Goal: Information Seeking & Learning: Find specific fact

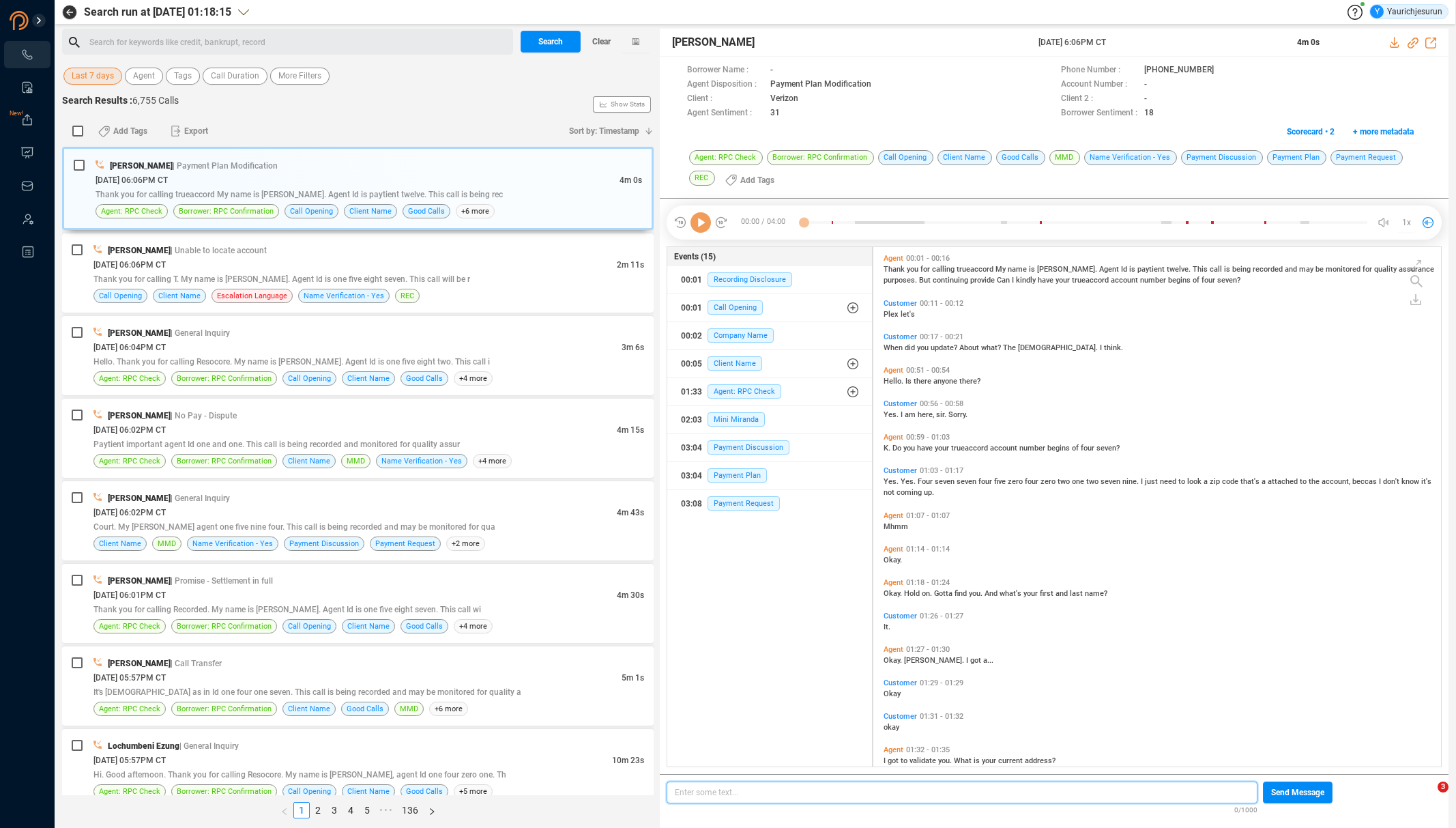
scroll to position [4, 7]
click at [101, 75] on span "Last 7 days" at bounding box center [93, 76] width 43 height 17
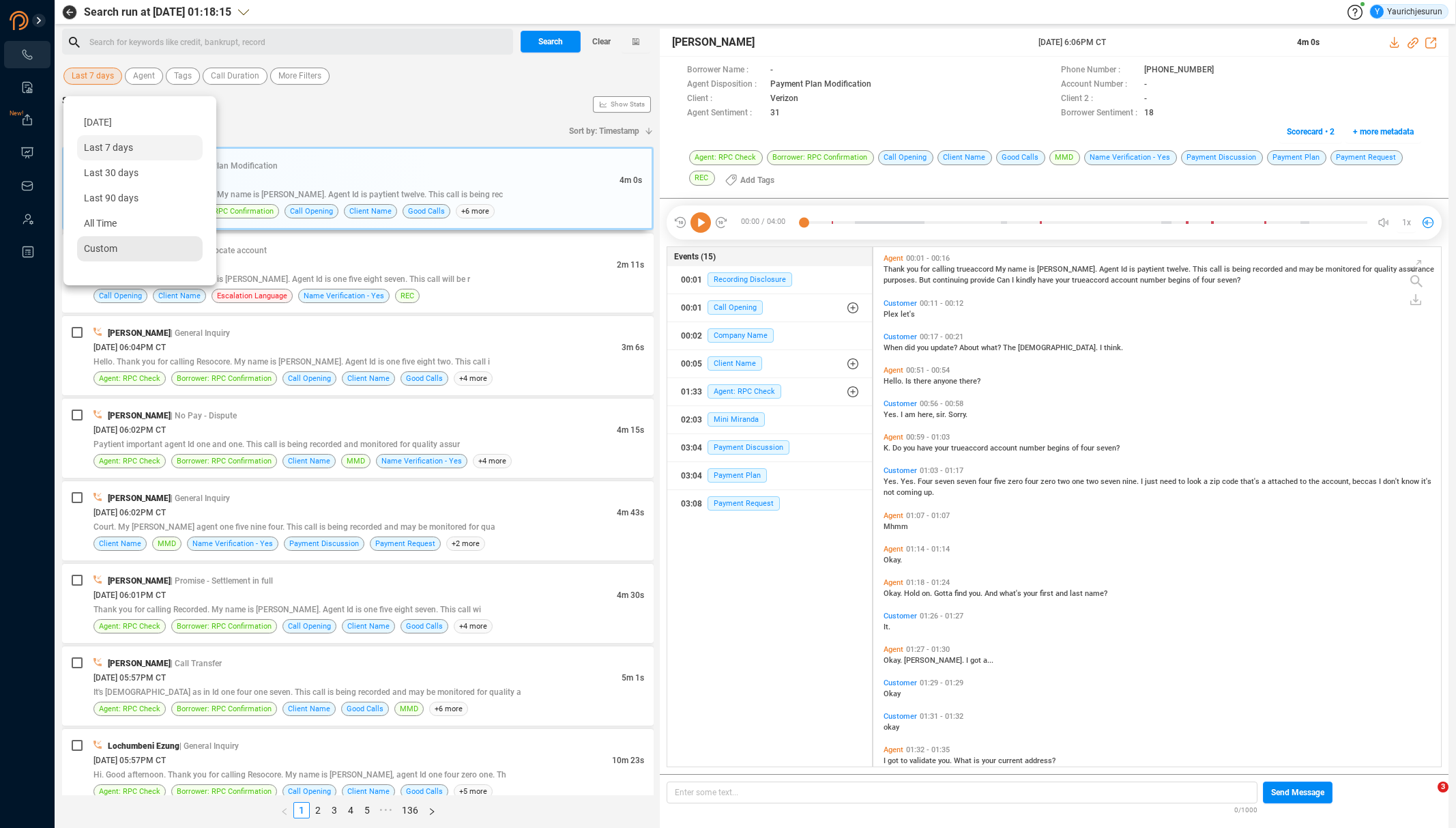
click at [94, 239] on div "Custom" at bounding box center [140, 249] width 126 height 25
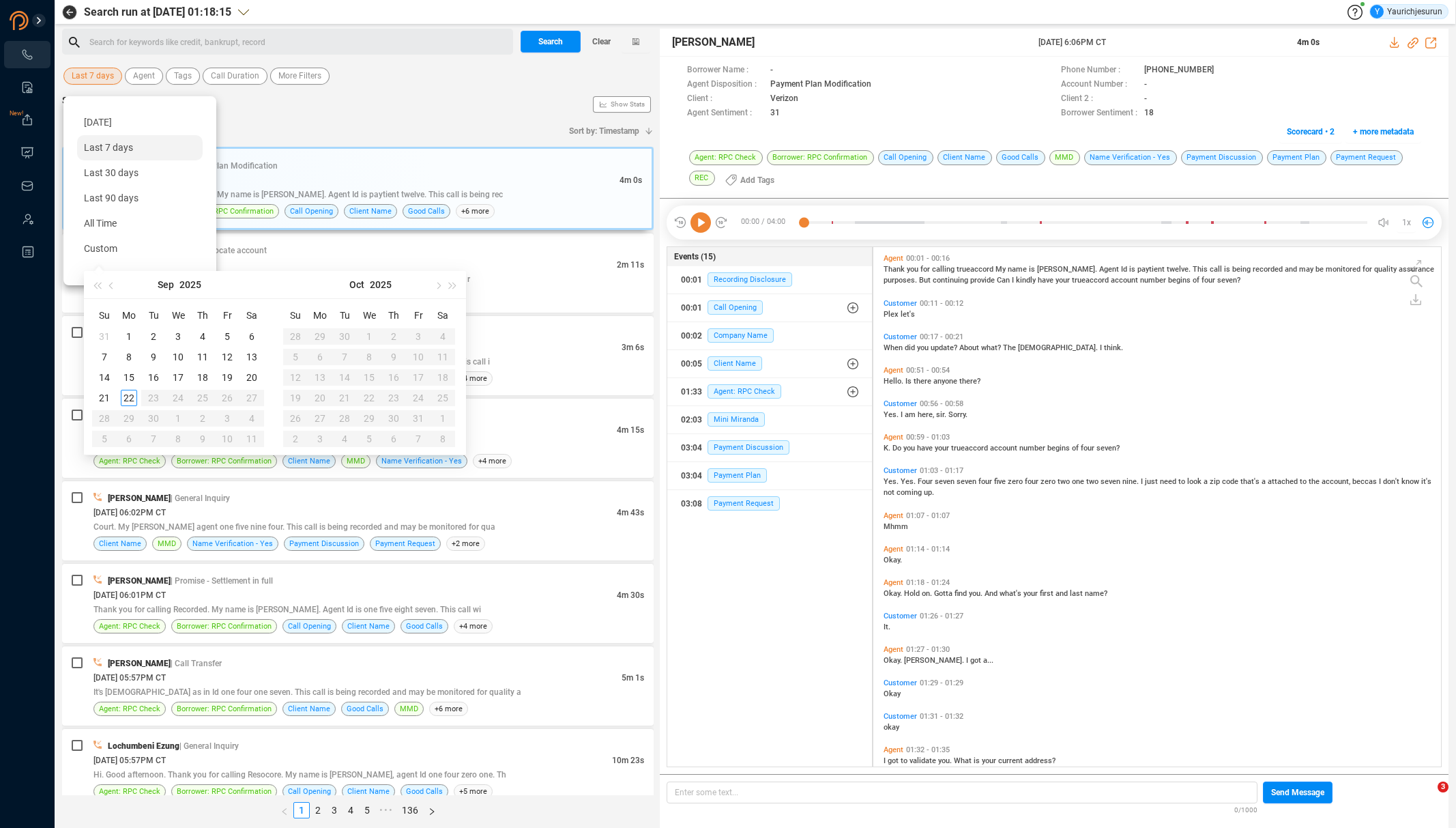
type input "2025-09-02"
click at [109, 284] on span "button" at bounding box center [112, 285] width 7 height 7
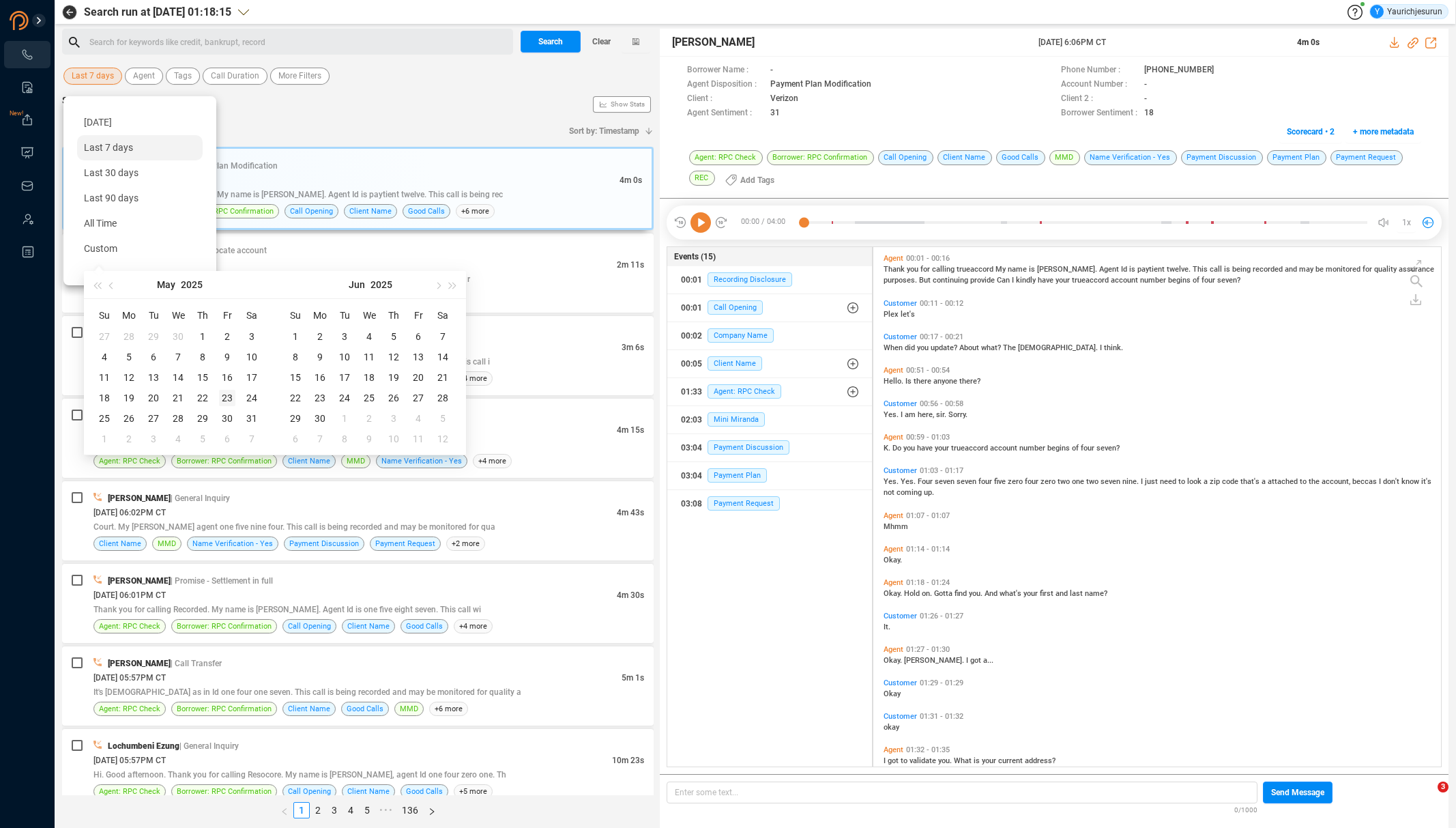
type input "2025-05-23"
click at [229, 393] on div "23" at bounding box center [227, 398] width 16 height 16
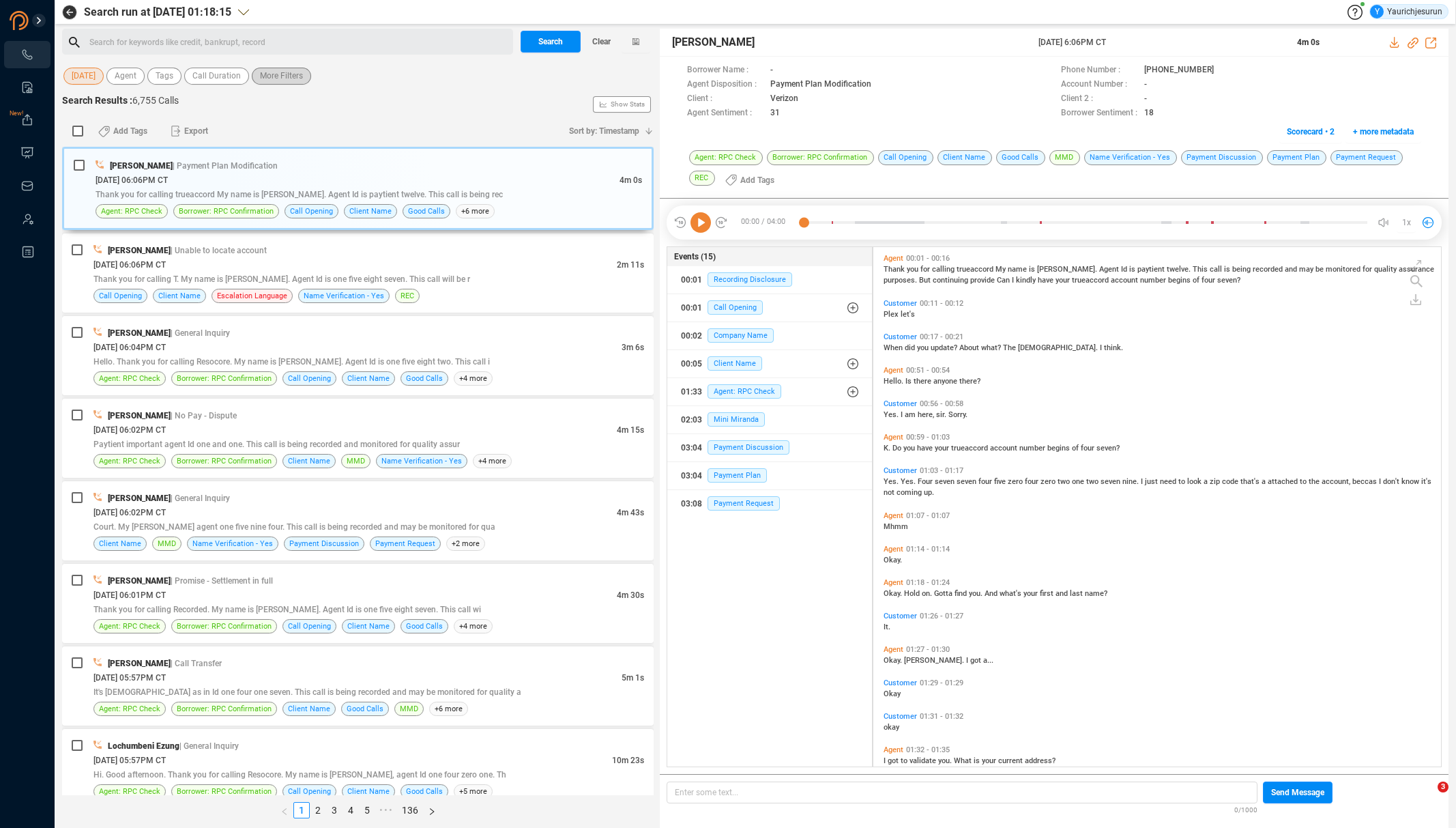
click at [302, 76] on span "More Filters" at bounding box center [281, 76] width 43 height 17
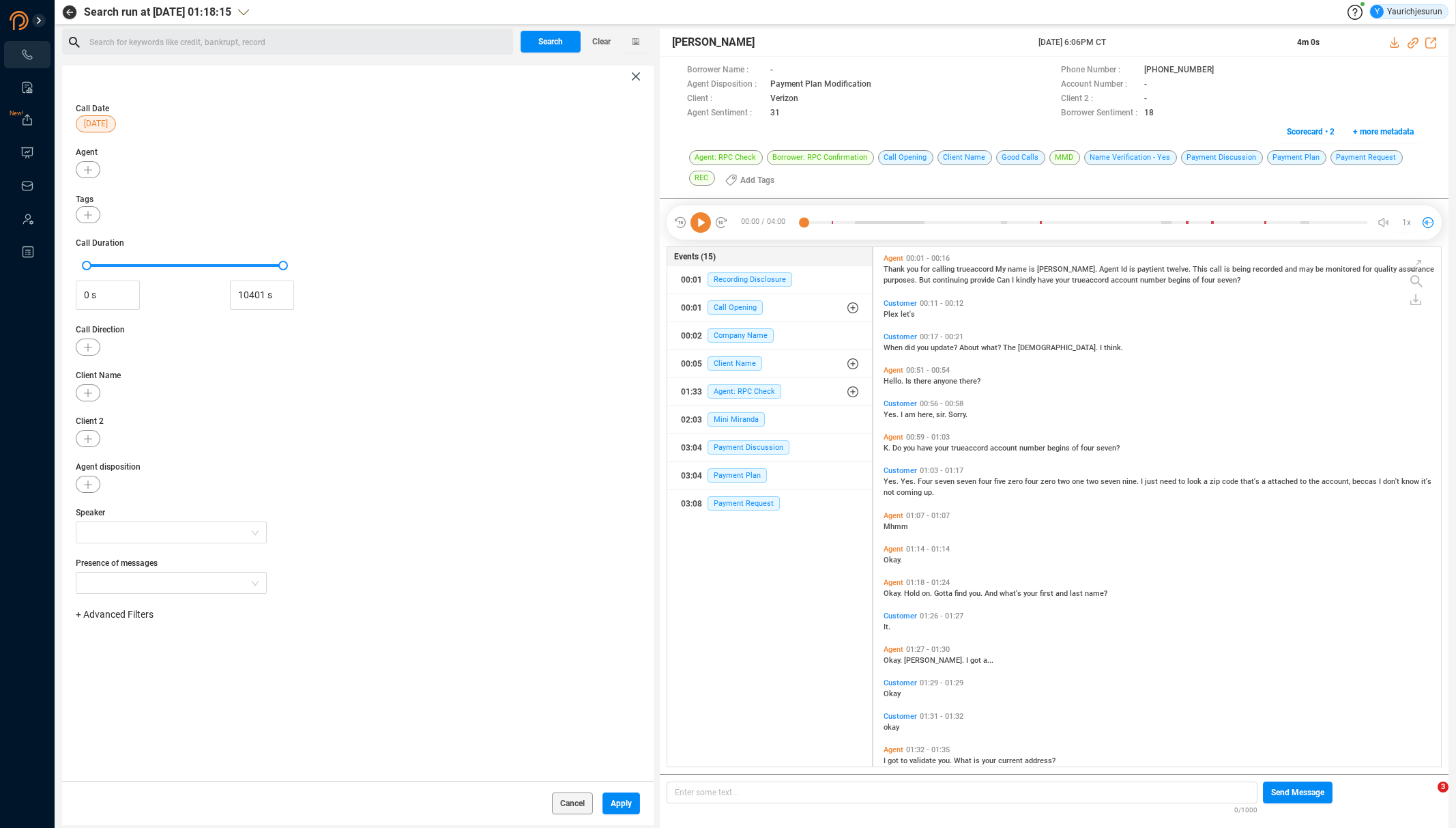
click at [139, 603] on div "Call Date 23 May Agent Tags Call Duration 0 s 10401 s Call Direction Client Nam…" at bounding box center [358, 434] width 591 height 693
click at [132, 616] on span "+ Advanced Filters" at bounding box center [114, 614] width 78 height 11
click at [114, 732] on span "Phone Number" at bounding box center [120, 728] width 64 height 11
click at [281, 654] on div "Enter a comma separated list ﻿" at bounding box center [212, 657] width 259 height 29
click at [619, 806] on span "Apply" at bounding box center [621, 803] width 21 height 22
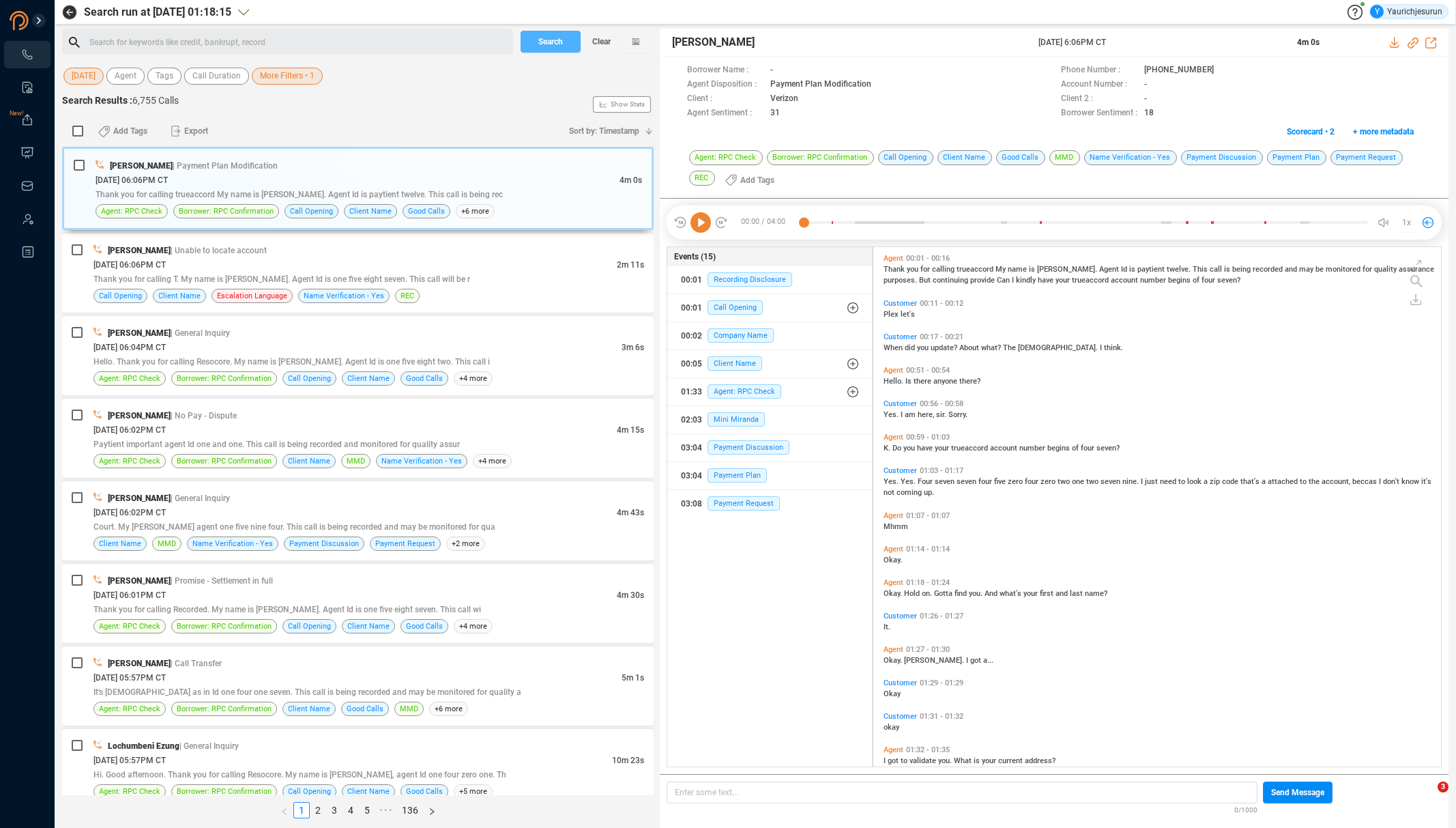
click at [551, 40] on span "Search" at bounding box center [550, 41] width 25 height 22
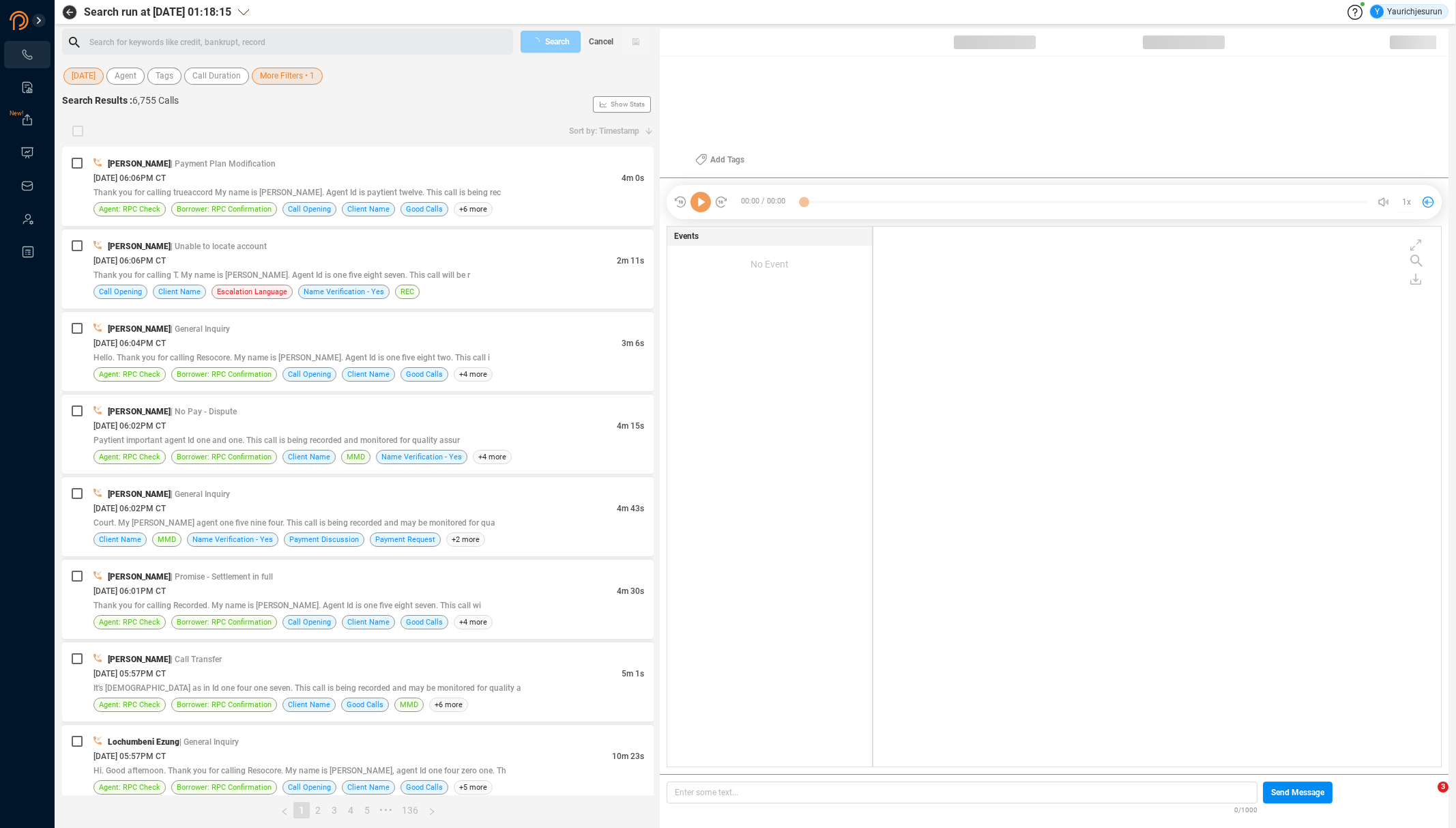
scroll to position [538, 560]
checkbox input "true"
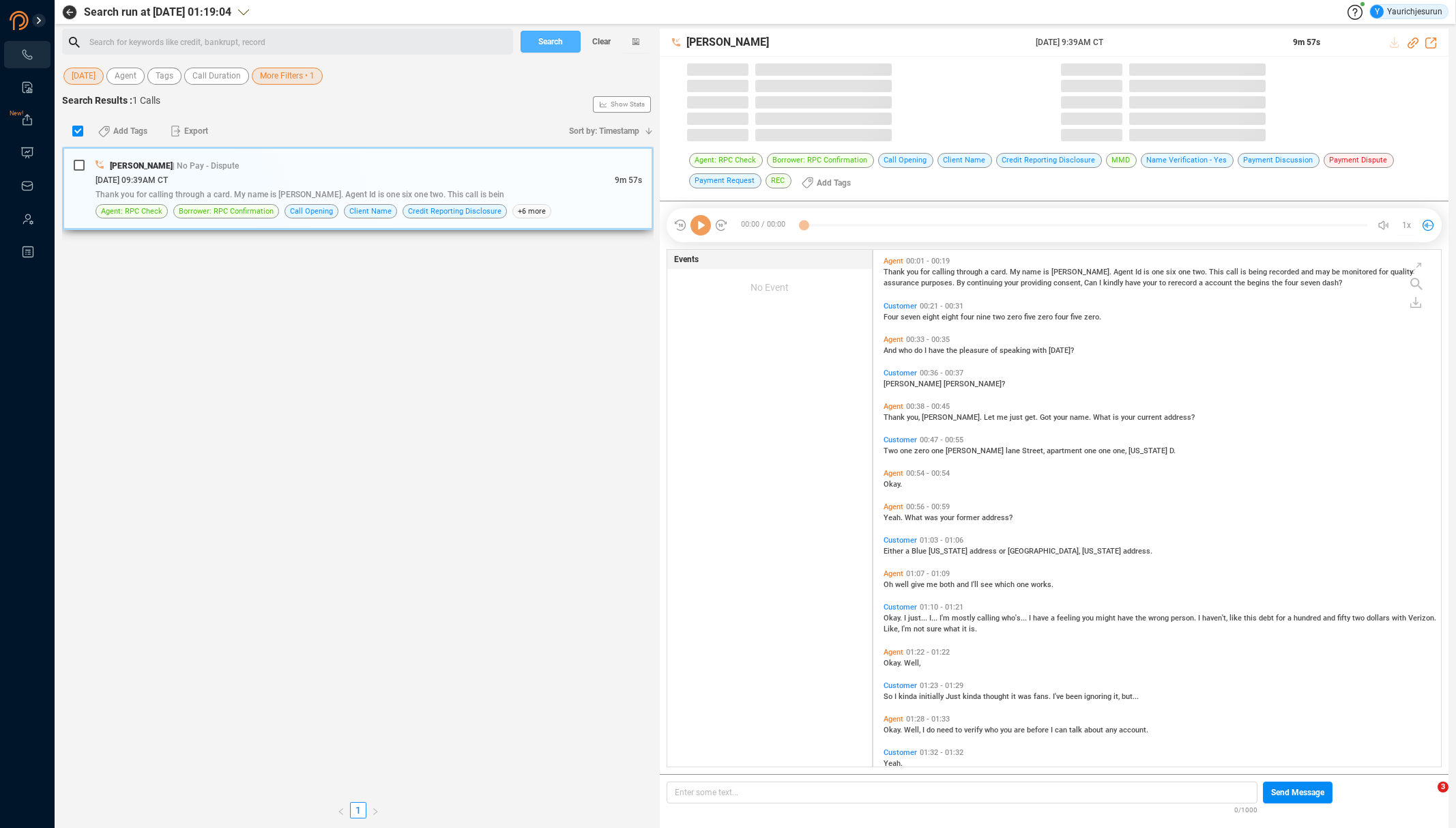
scroll to position [517, 560]
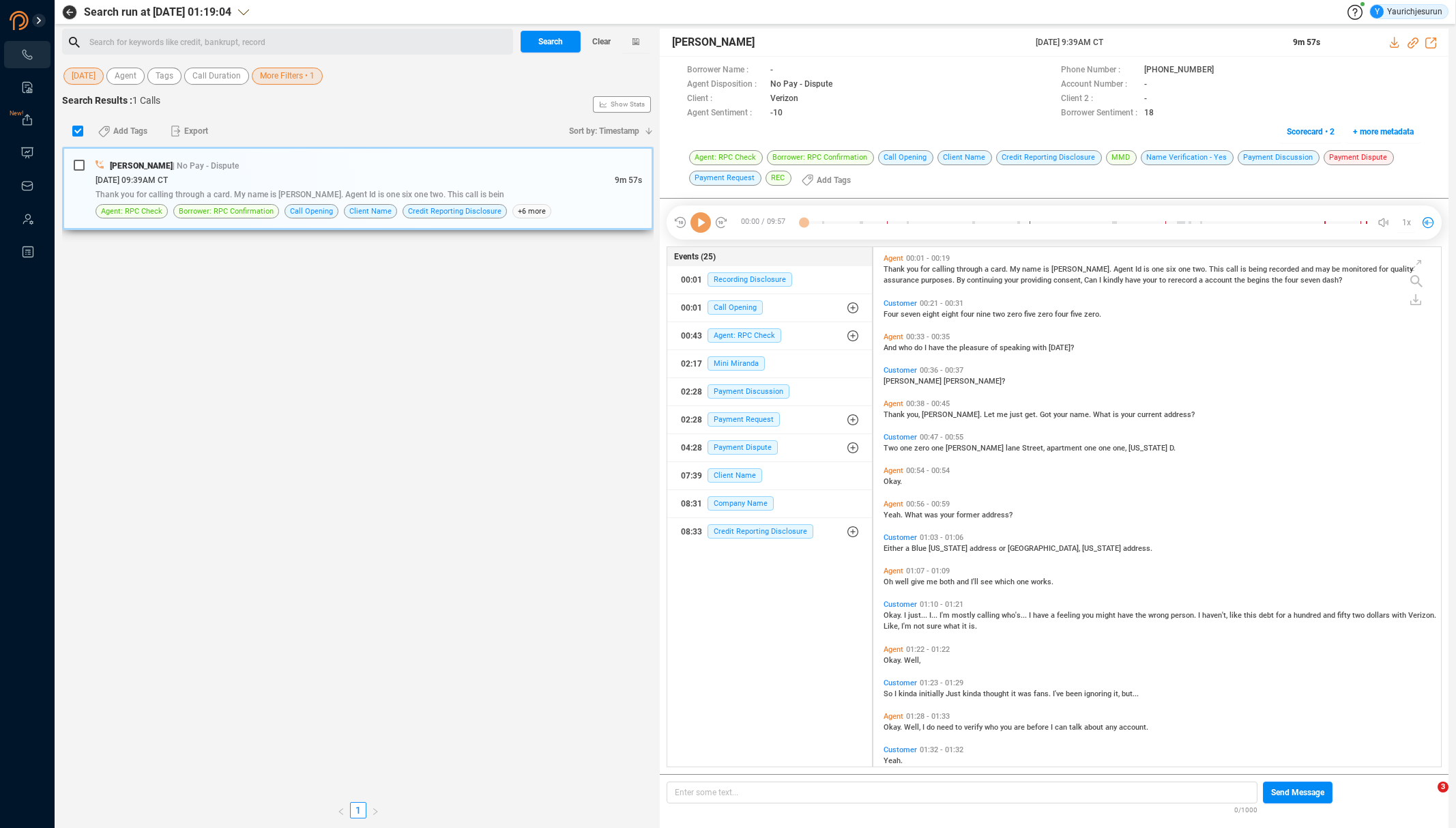
click at [287, 157] on div "Bob Rogers | No Pay - Dispute 05/23/2025 @ 09:39AM CT 9m 57s Thank you for call…" at bounding box center [358, 188] width 591 height 83
click at [1395, 38] on icon at bounding box center [1395, 42] width 11 height 11
click at [76, 73] on span "23 May" at bounding box center [84, 76] width 24 height 17
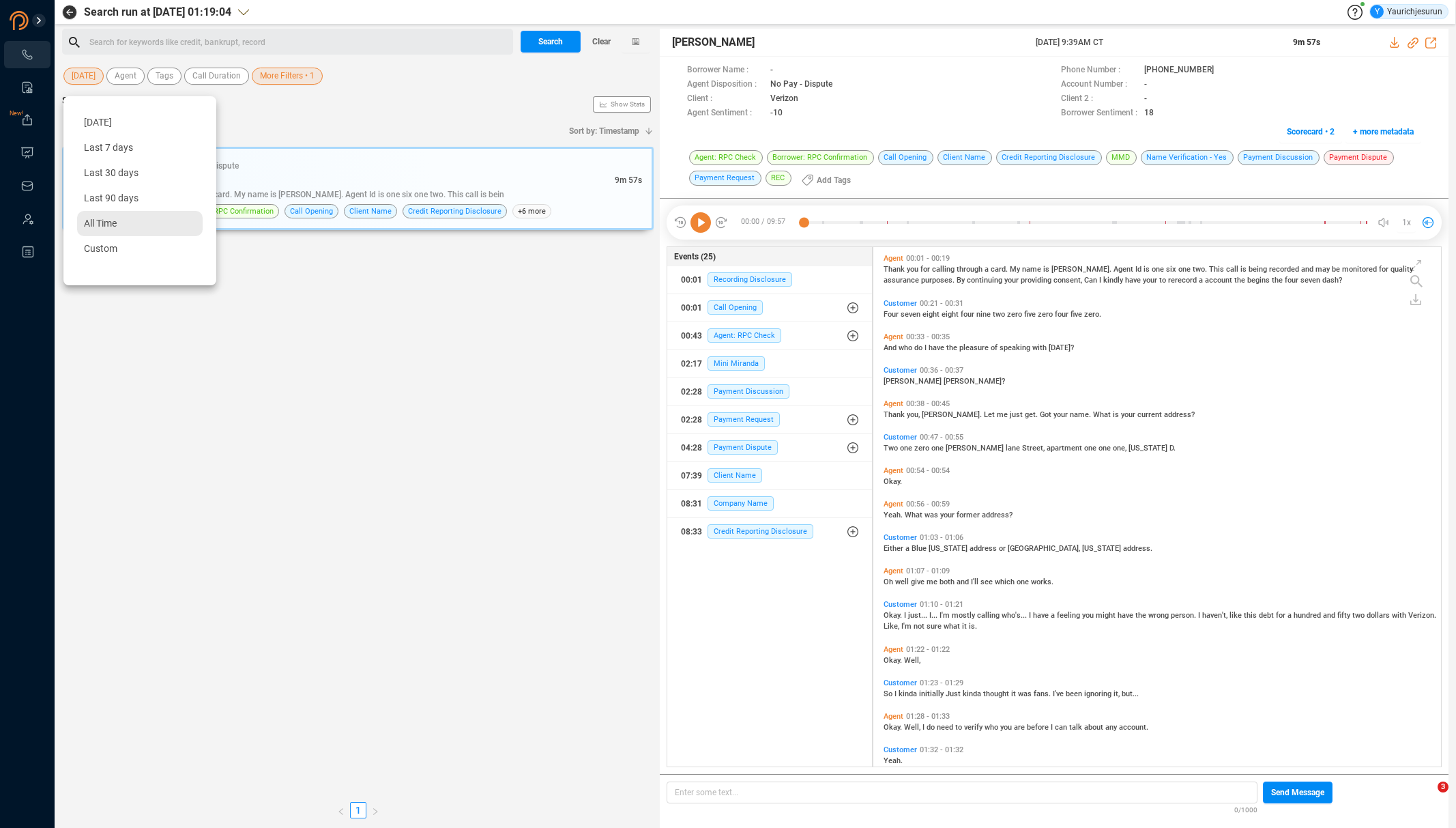
click at [97, 228] on span "All Time" at bounding box center [100, 223] width 33 height 11
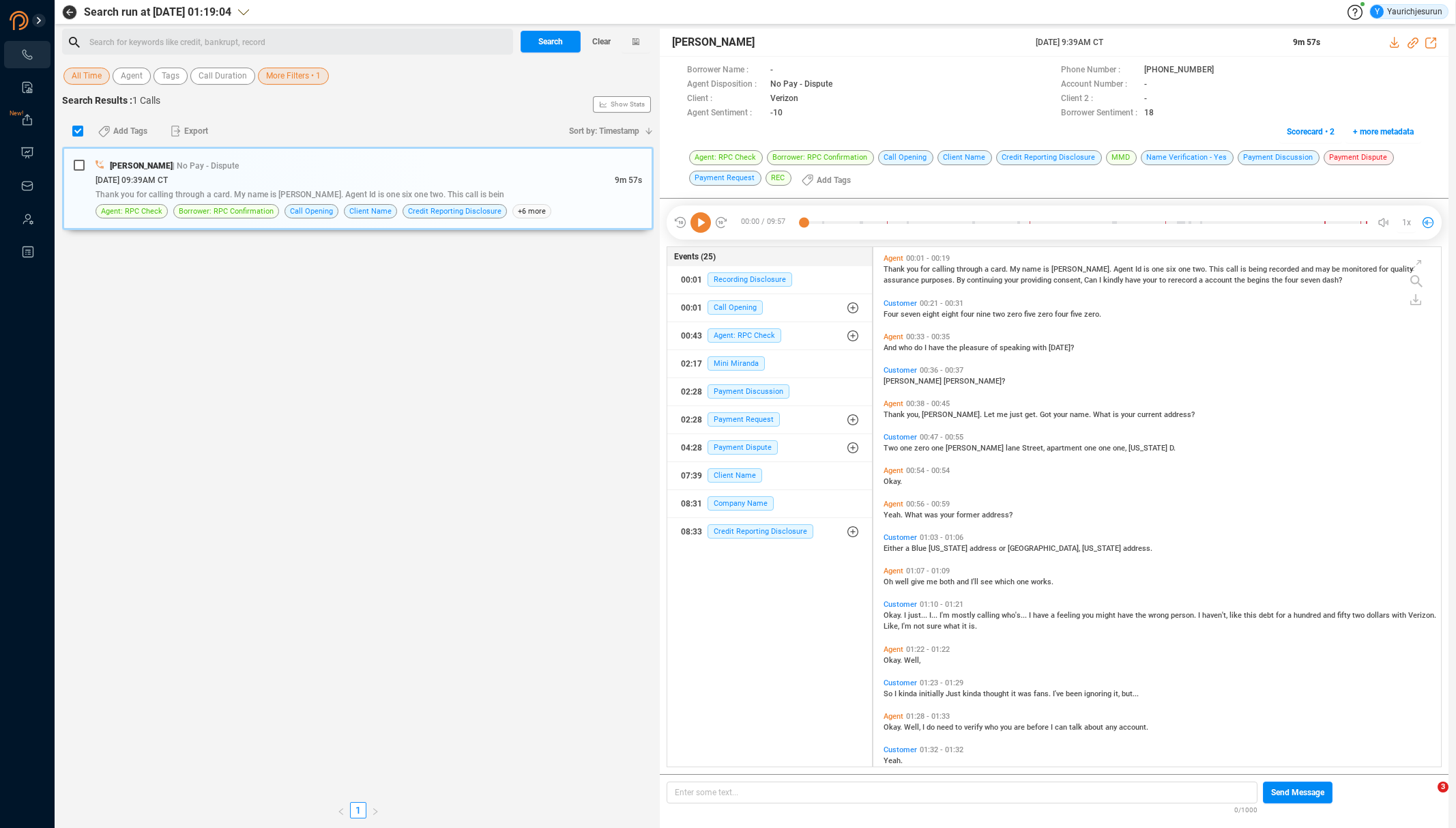
click at [284, 74] on span "More Filters • 1" at bounding box center [293, 76] width 55 height 17
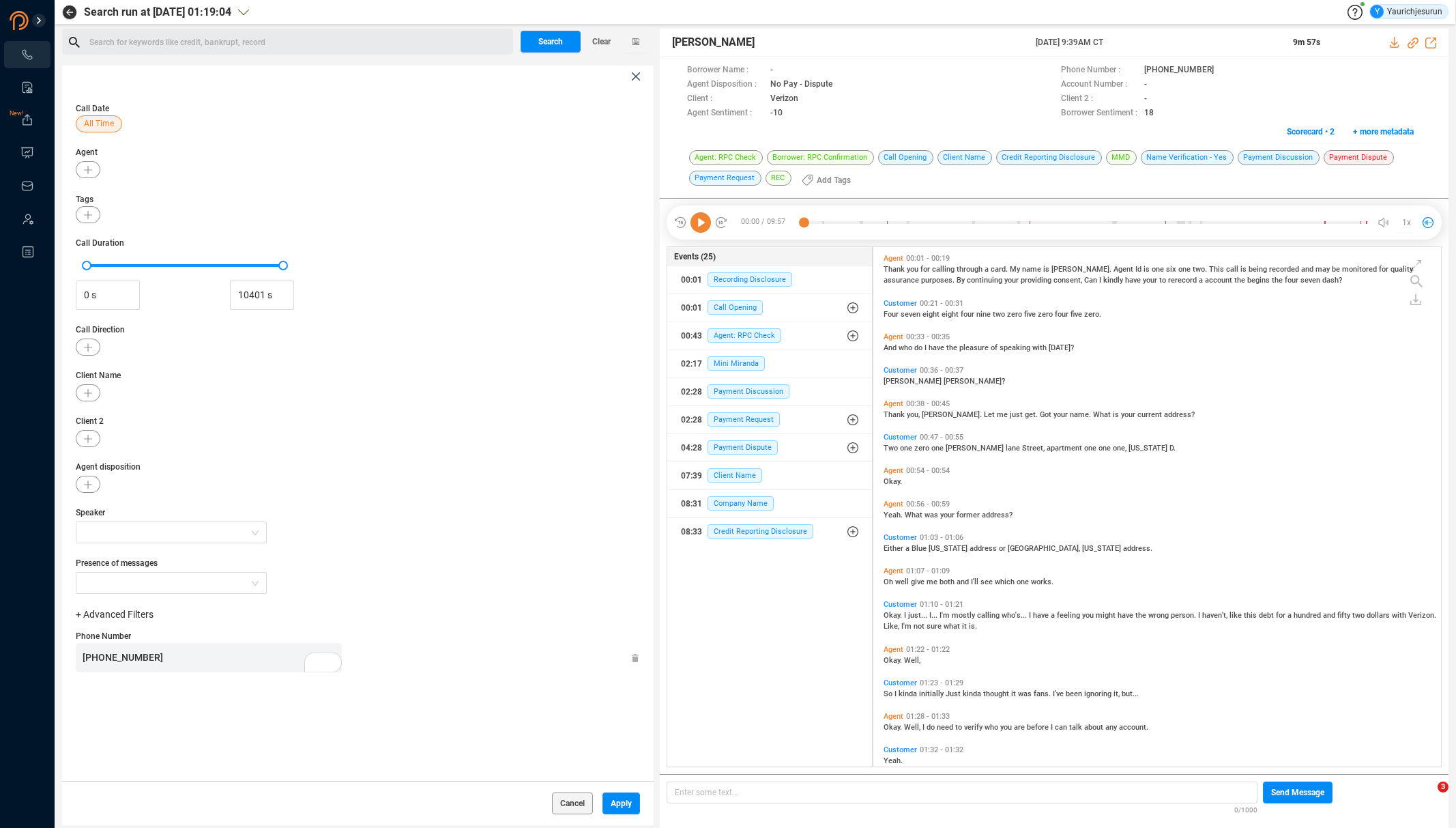
click at [174, 655] on div "+13018858119" at bounding box center [212, 657] width 259 height 29
click at [623, 809] on span "Apply" at bounding box center [621, 803] width 21 height 22
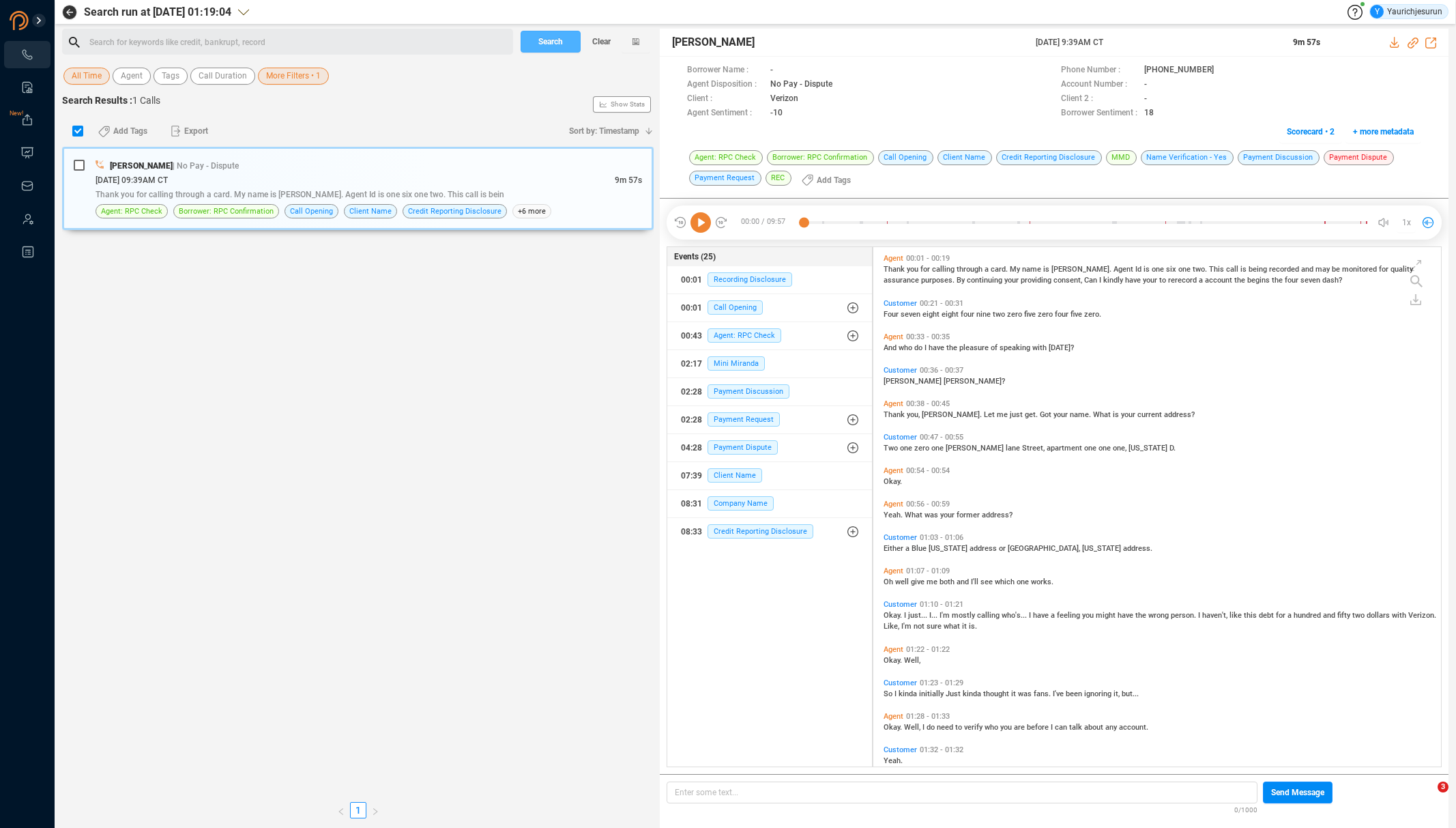
click at [560, 43] on span "Search" at bounding box center [550, 41] width 25 height 22
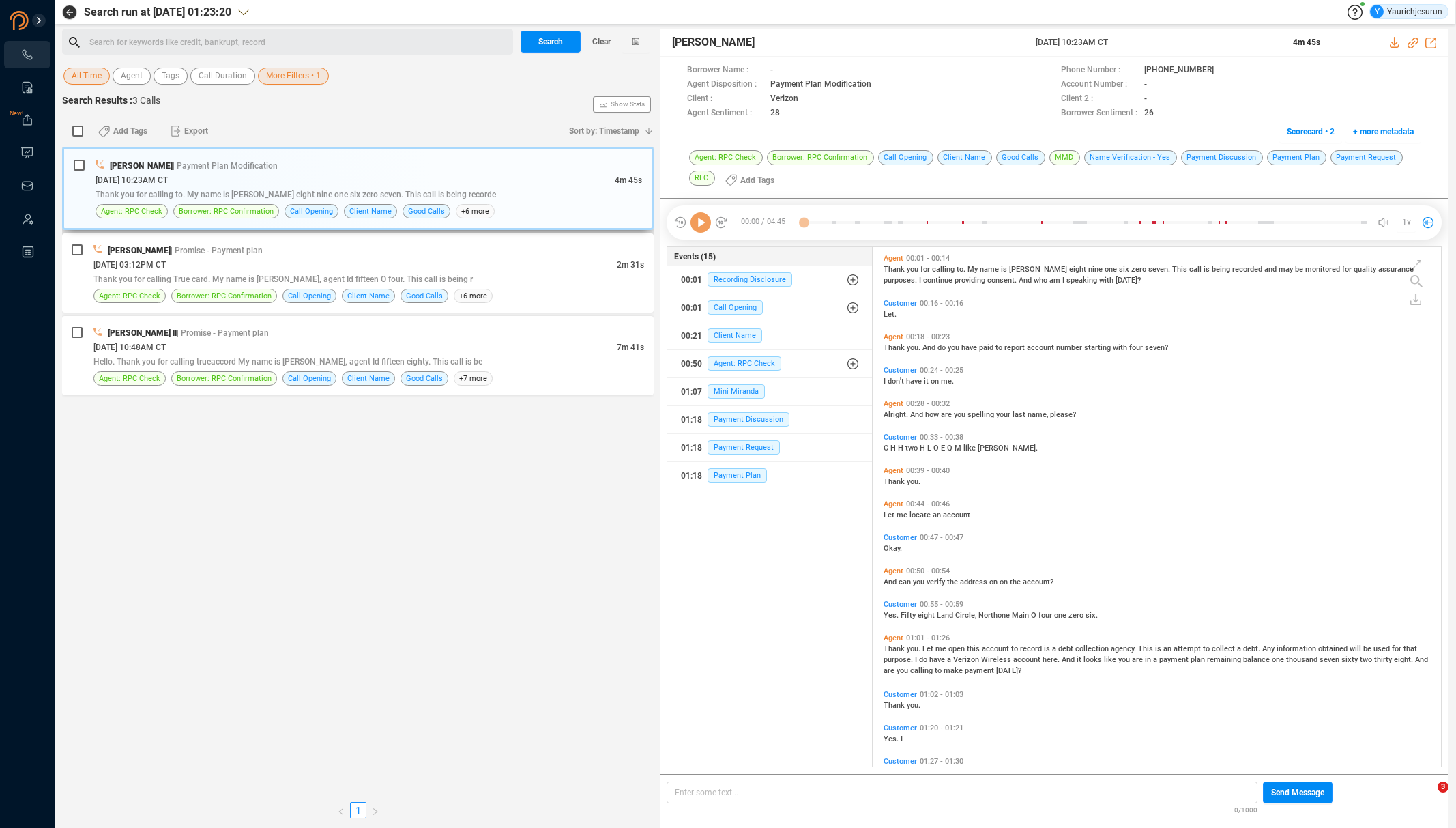
click at [519, 165] on div "Karen Lane | Payment Plan Modification" at bounding box center [369, 165] width 546 height 14
click at [498, 267] on div "07/21/2025 @ 03:12PM CT" at bounding box center [355, 264] width 523 height 14
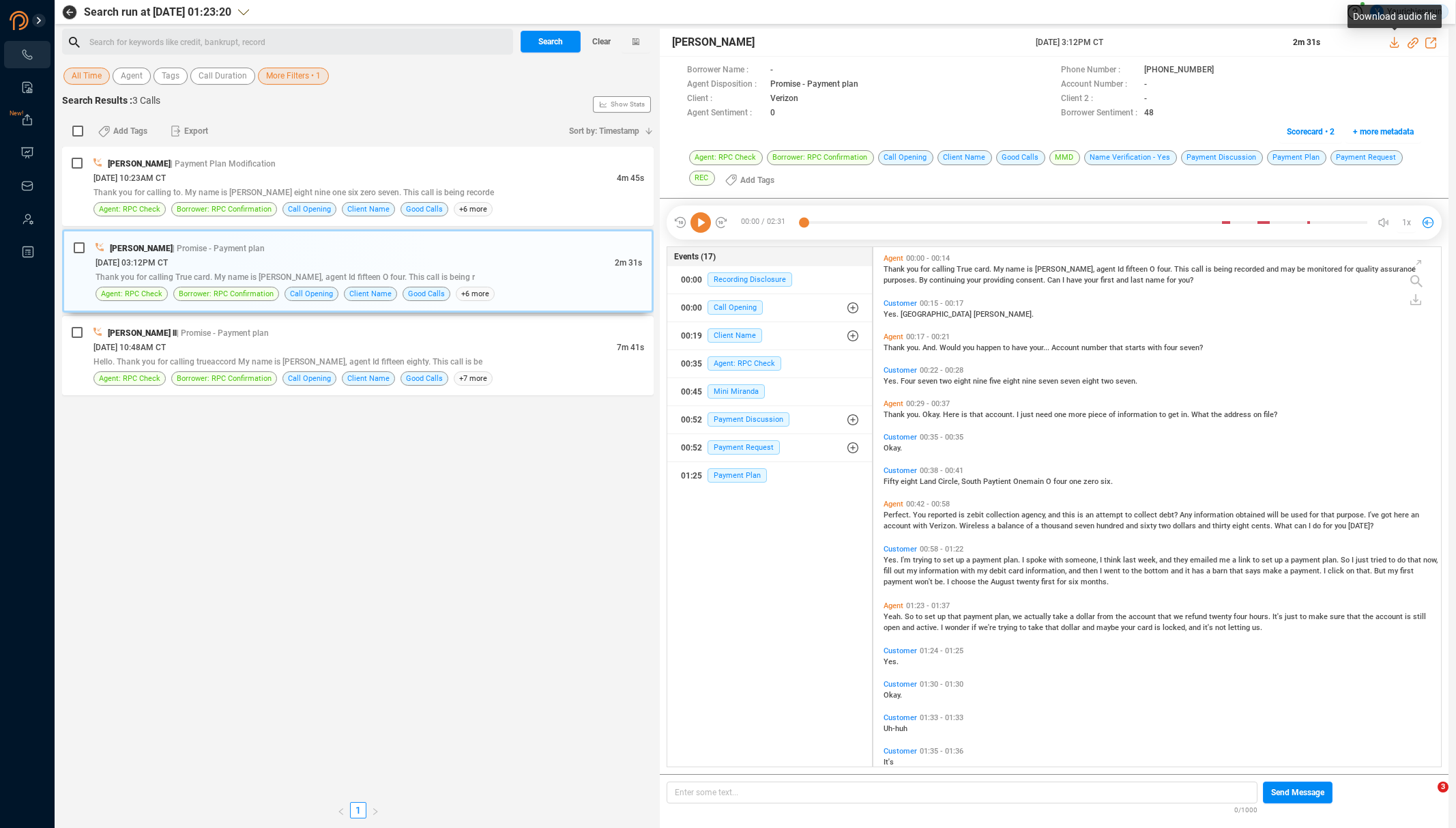
click at [1394, 40] on icon at bounding box center [1394, 42] width 9 height 11
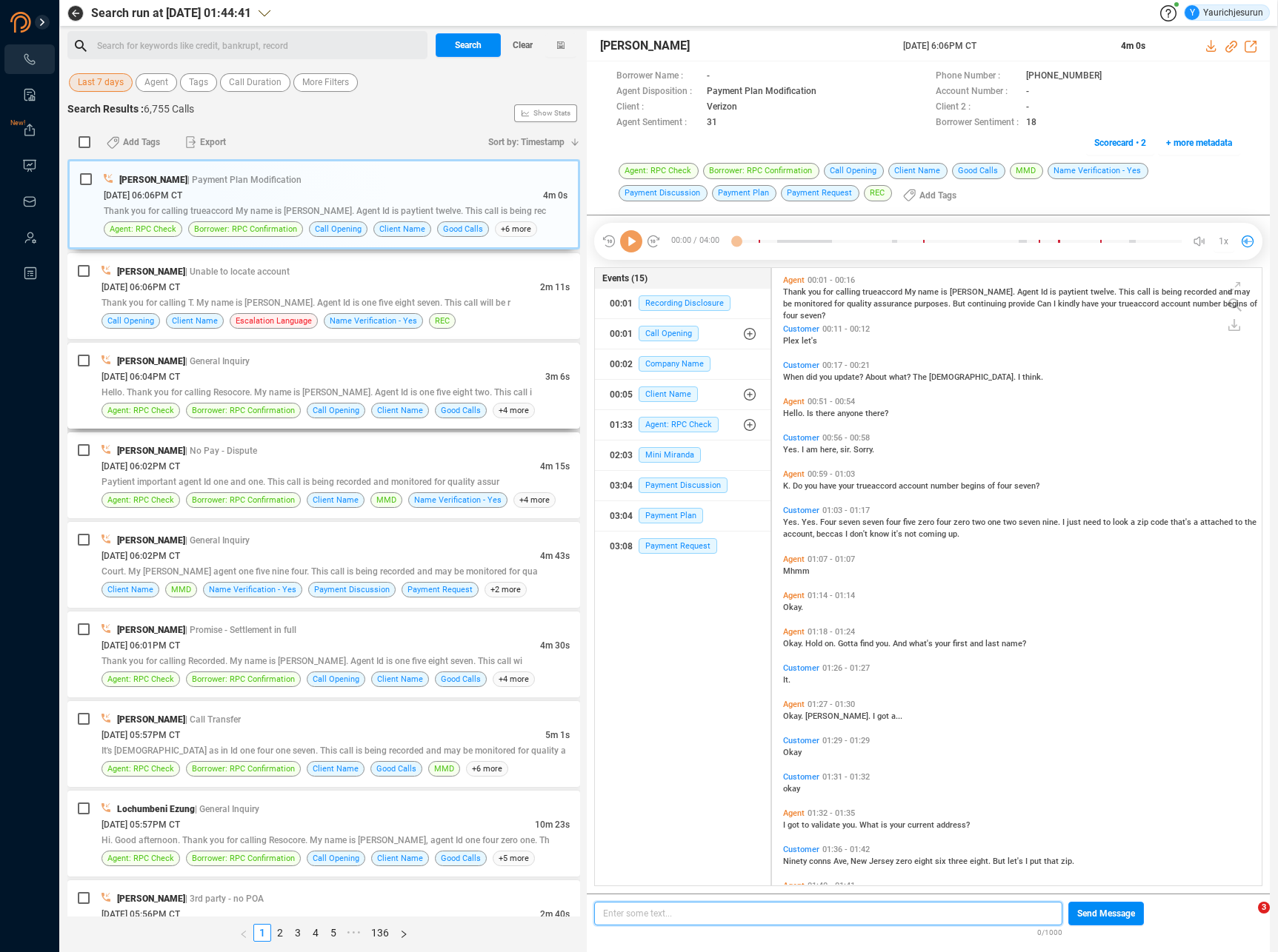
scroll to position [615, 483]
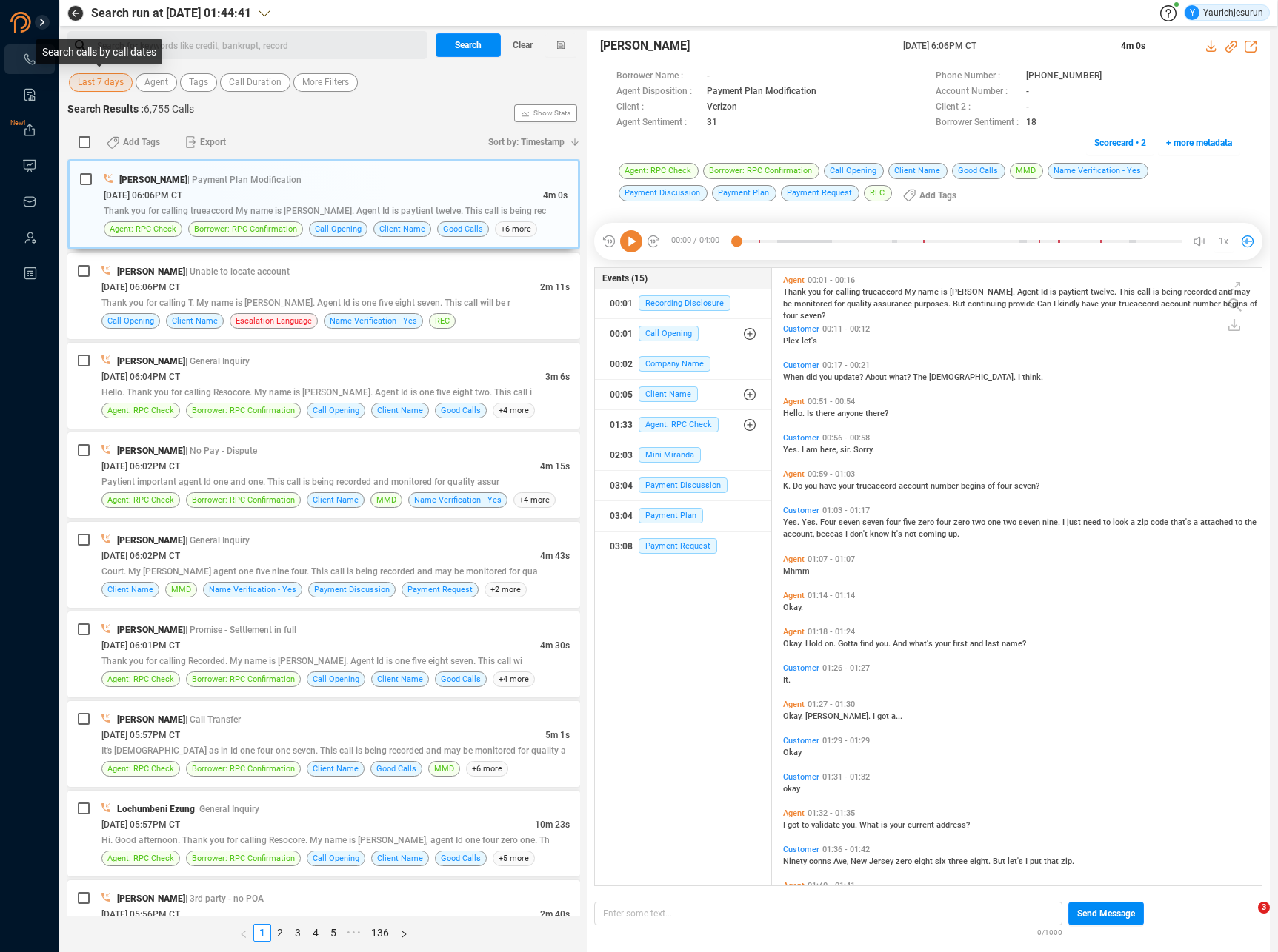
click at [111, 84] on span "Last 7 days" at bounding box center [101, 82] width 46 height 19
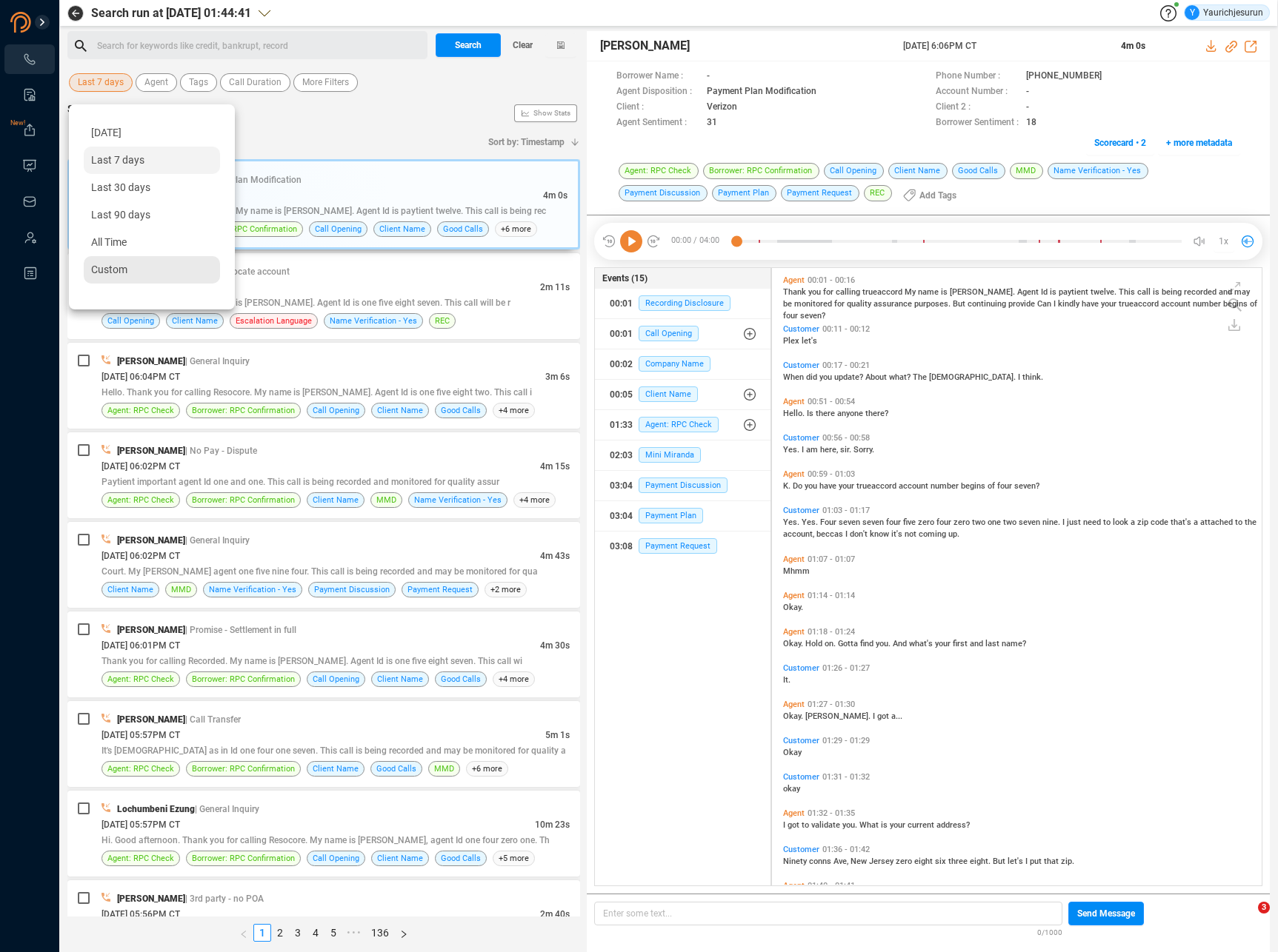
click at [115, 268] on span "Custom" at bounding box center [109, 270] width 37 height 12
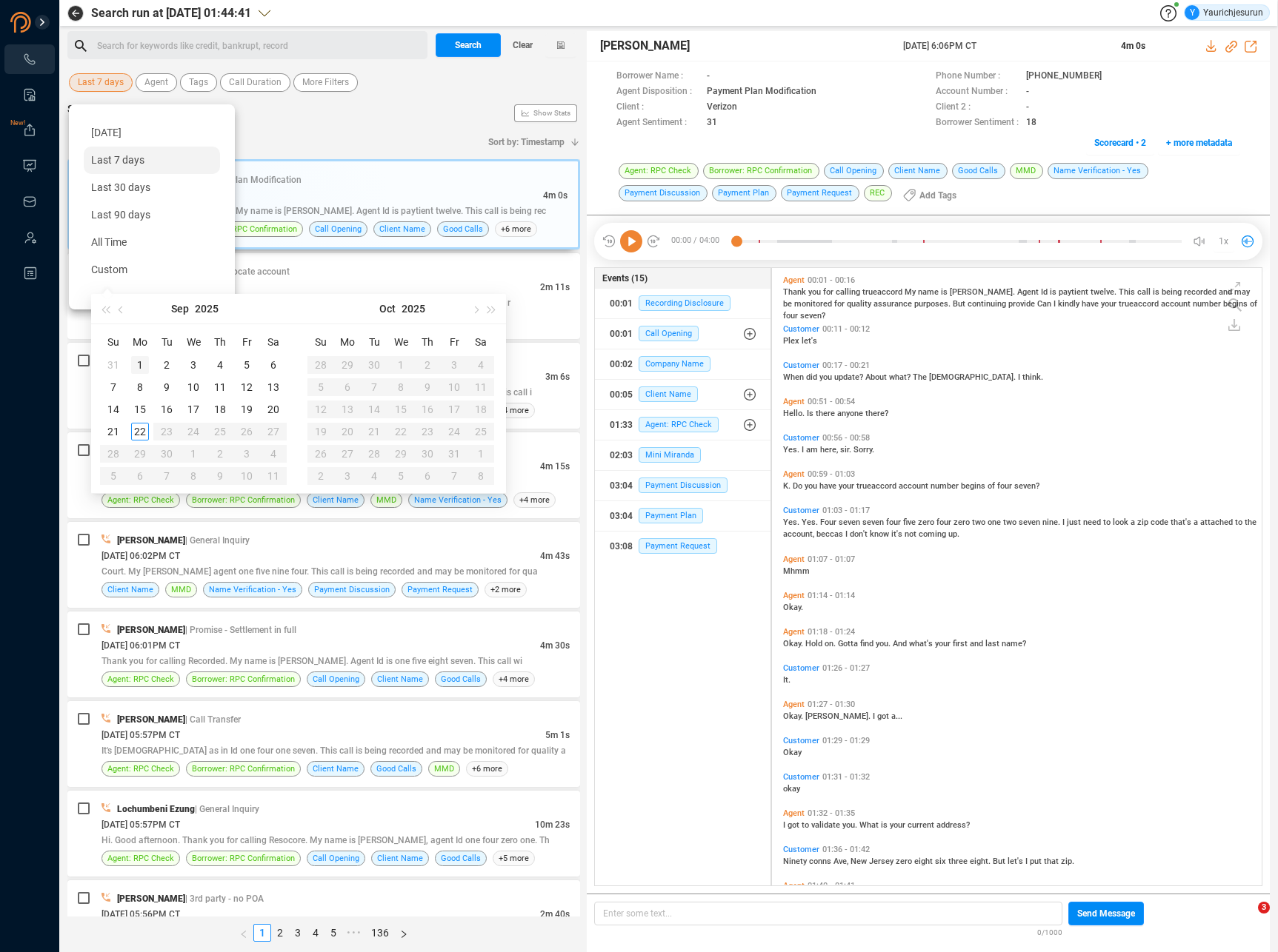
type input "[DATE]"
click at [122, 304] on button "button" at bounding box center [121, 309] width 16 height 29
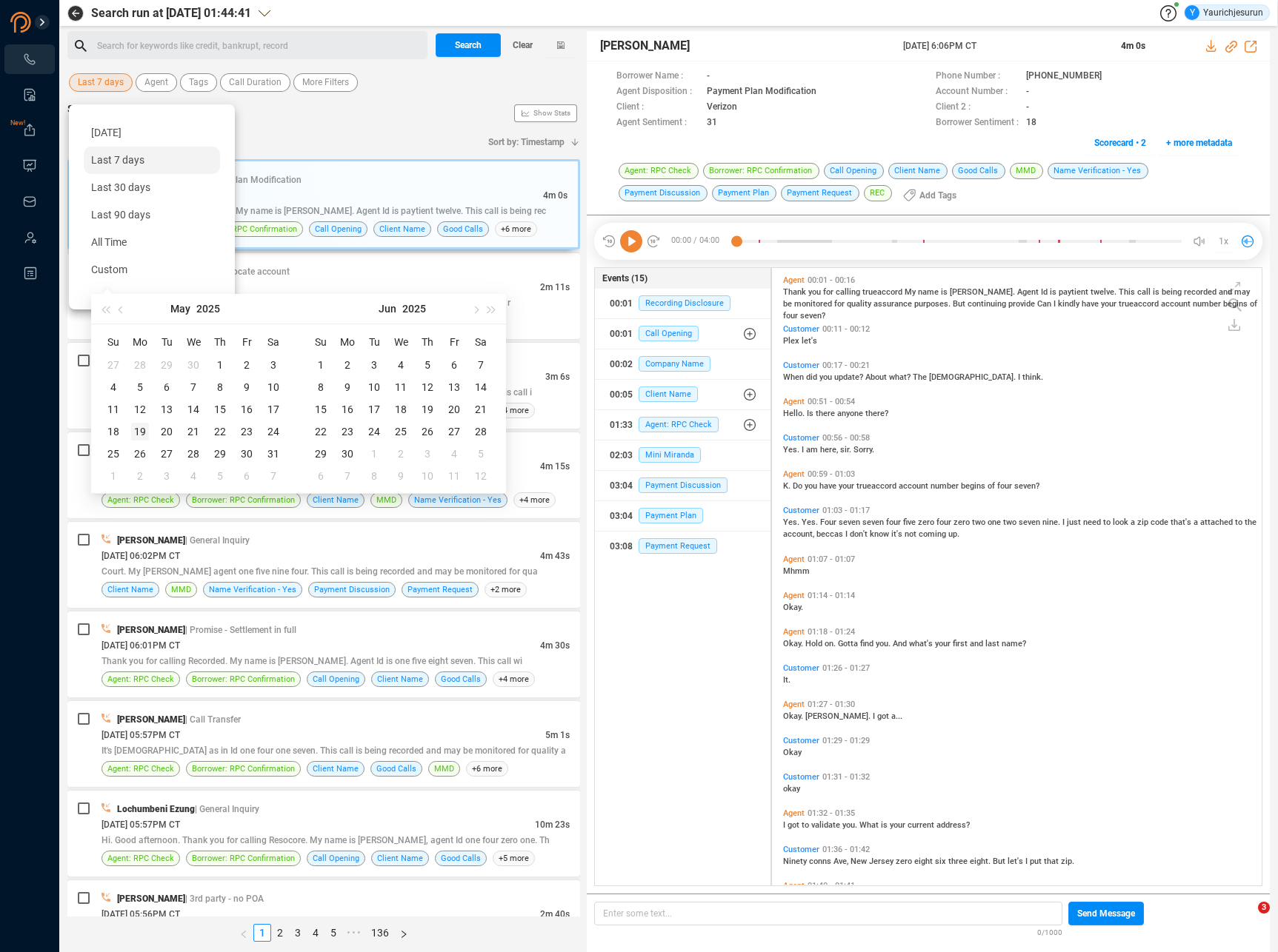
type input "[DATE]"
click at [144, 434] on div "19" at bounding box center [140, 432] width 18 height 18
click at [142, 430] on div "19" at bounding box center [140, 432] width 18 height 18
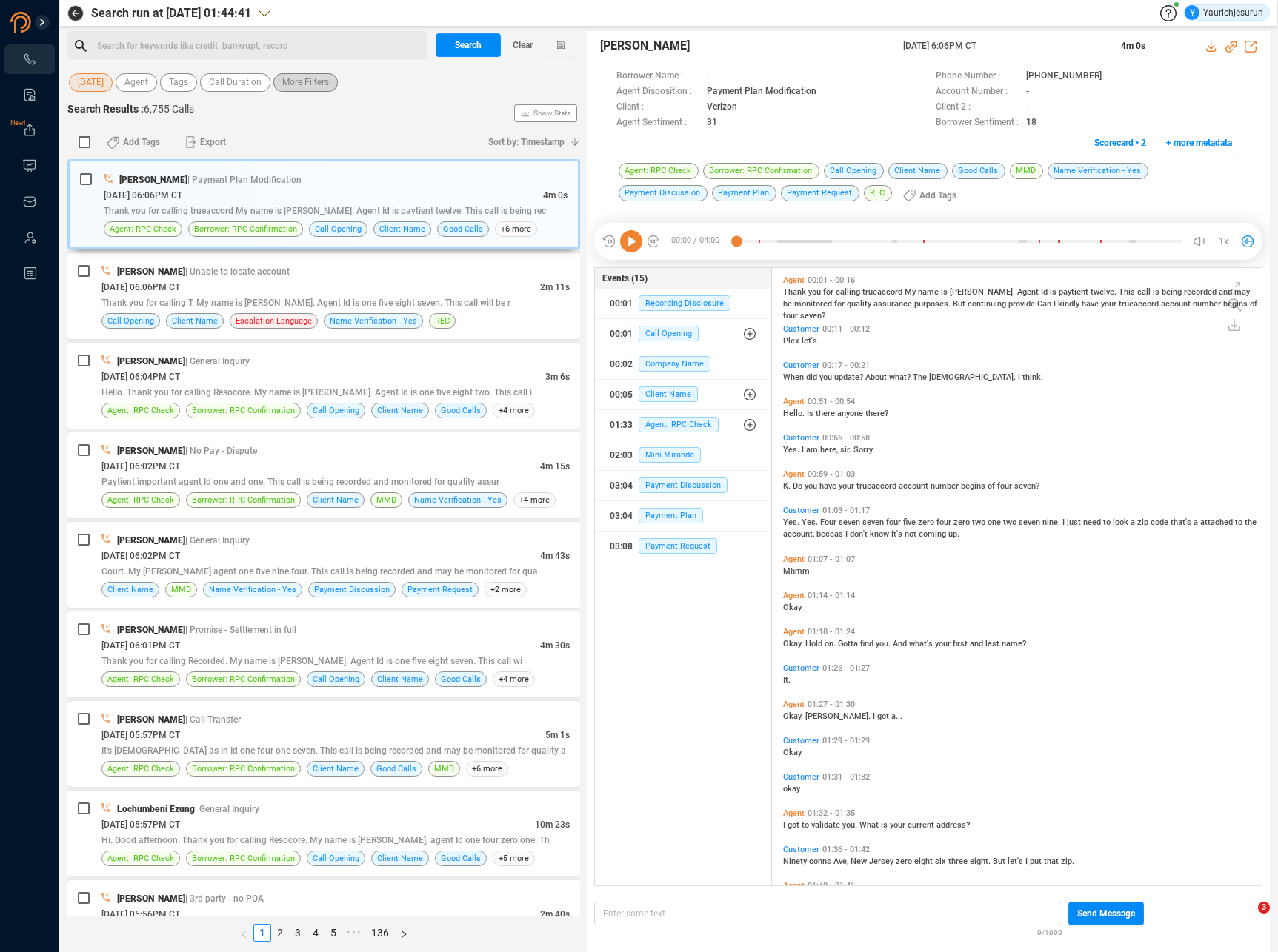
click at [320, 85] on span "More Filters" at bounding box center [305, 82] width 46 height 19
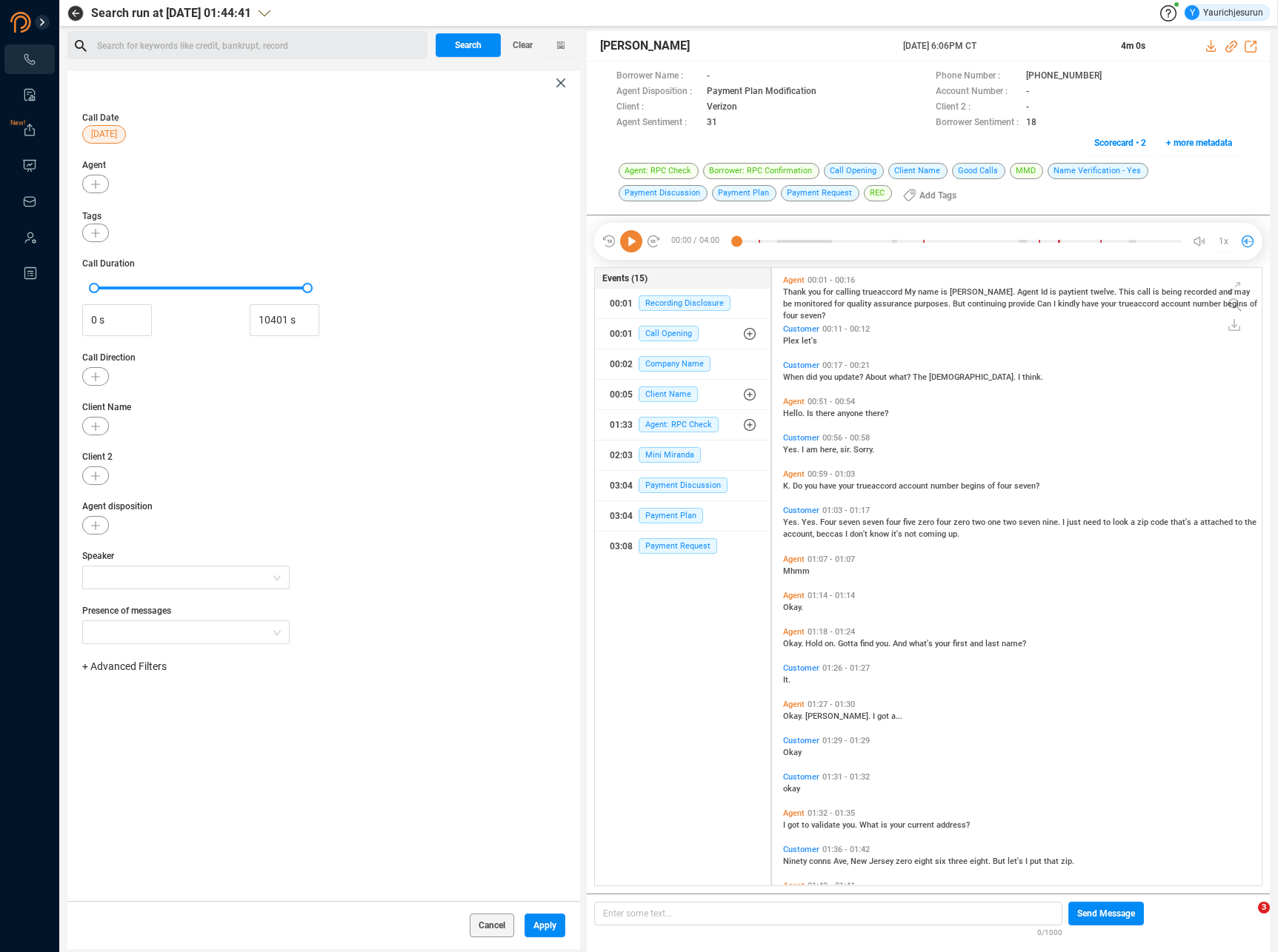
click at [151, 672] on span "+ Advanced Filters" at bounding box center [124, 666] width 84 height 12
click at [140, 790] on span "Phone Number" at bounding box center [131, 790] width 69 height 12
click at [260, 712] on div "Enter a comma separated list ﻿" at bounding box center [230, 713] width 281 height 32
click at [533, 926] on span "Apply" at bounding box center [544, 925] width 23 height 24
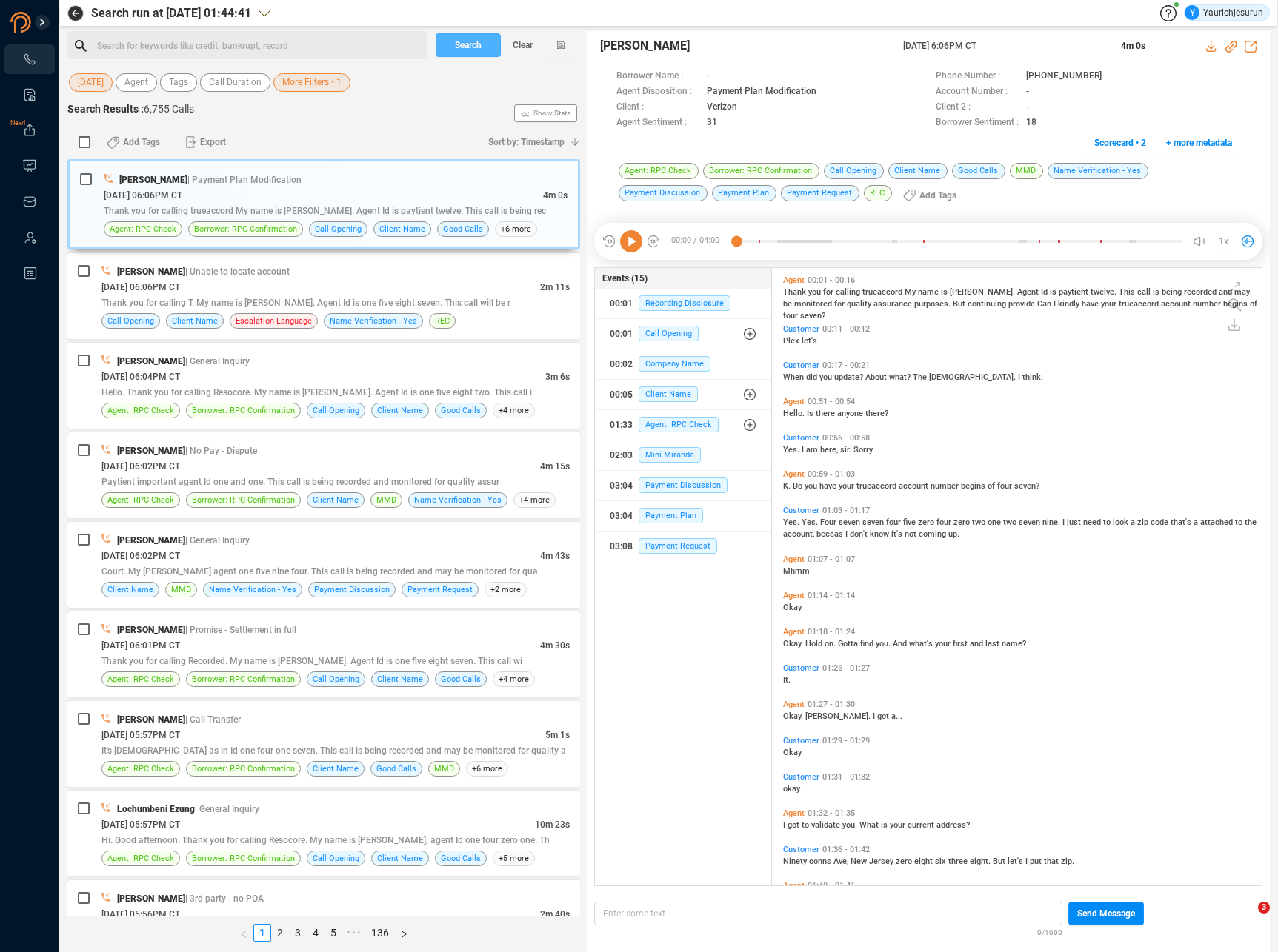
click at [483, 47] on button "Search" at bounding box center [468, 45] width 65 height 24
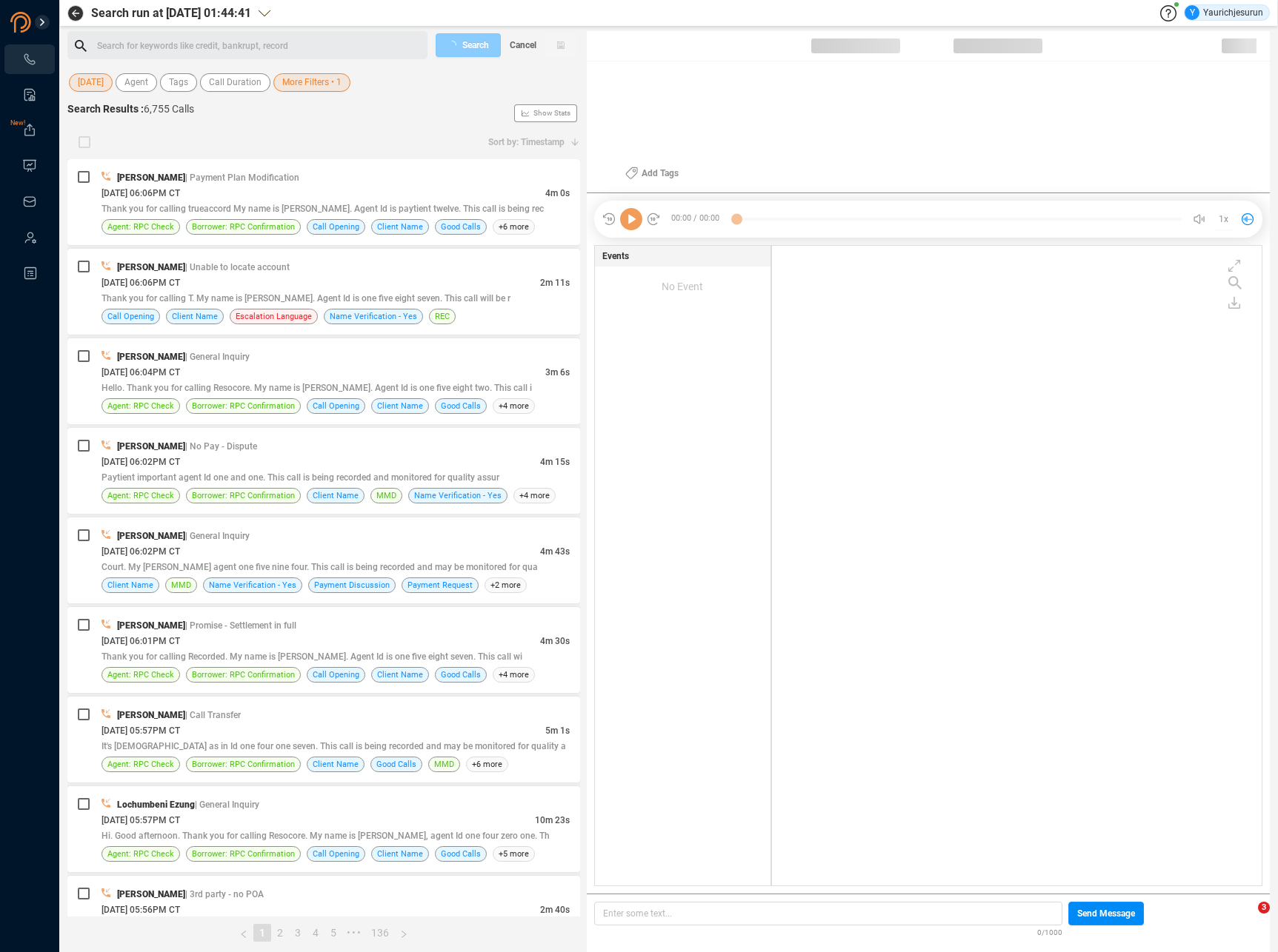
scroll to position [637, 483]
checkbox input "true"
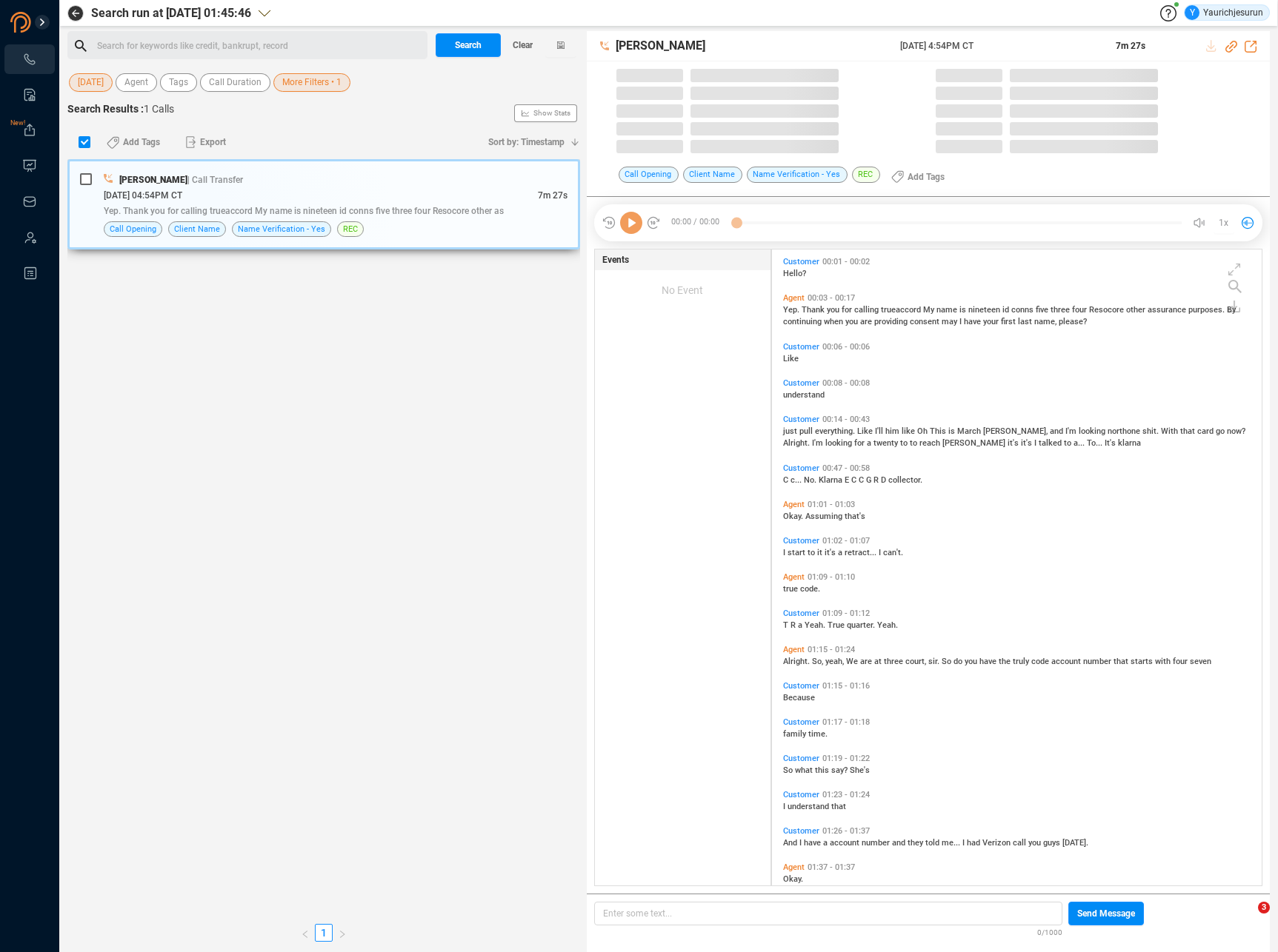
scroll to position [636, 483]
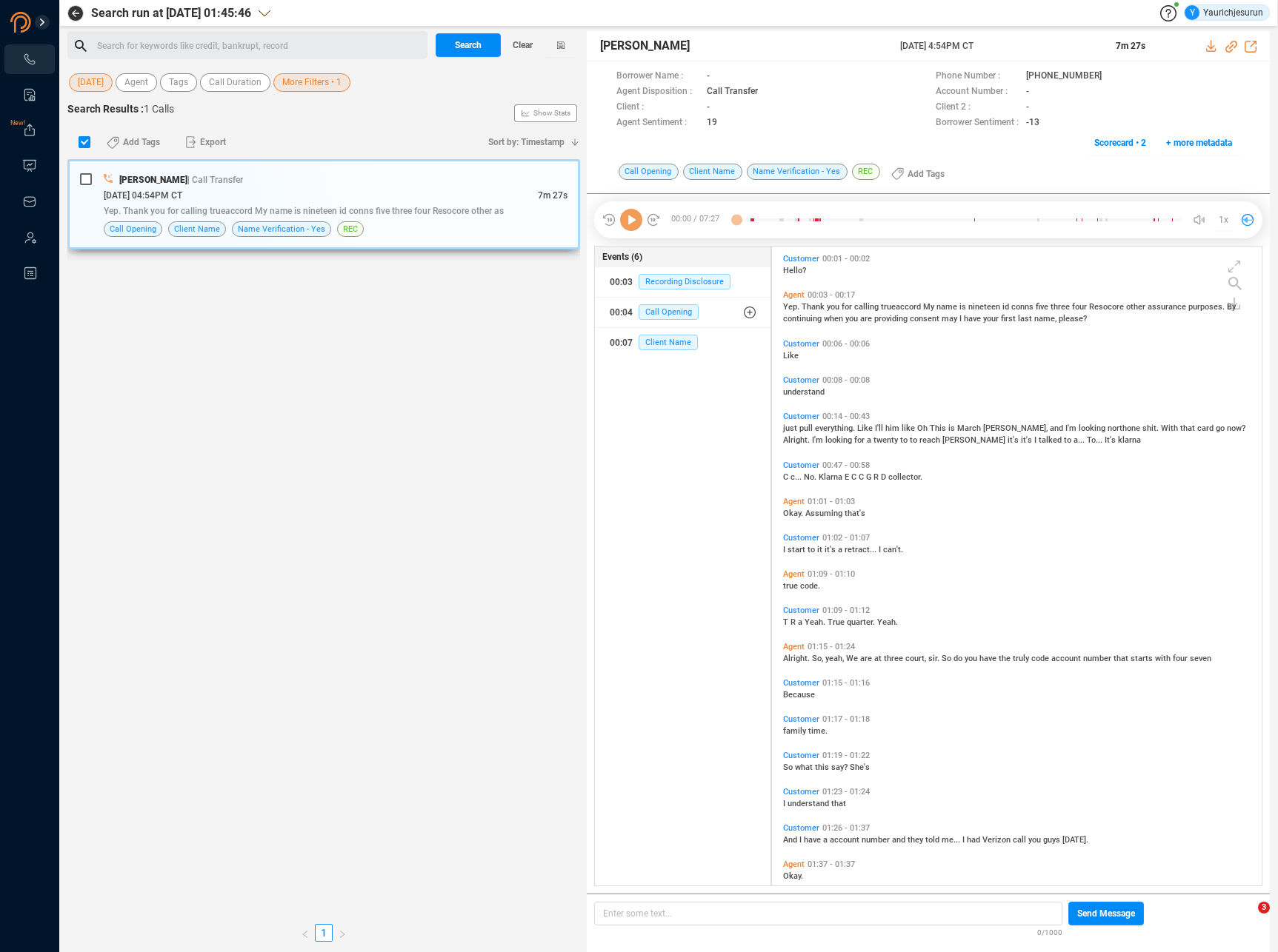
click at [337, 189] on div "[DATE] 04:54PM CT" at bounding box center [321, 195] width 434 height 15
click at [415, 350] on div "[PERSON_NAME] | Call Transfer [DATE] 04:54PM CT 7m 27s Yep. Thank you for calli…" at bounding box center [323, 538] width 513 height 758
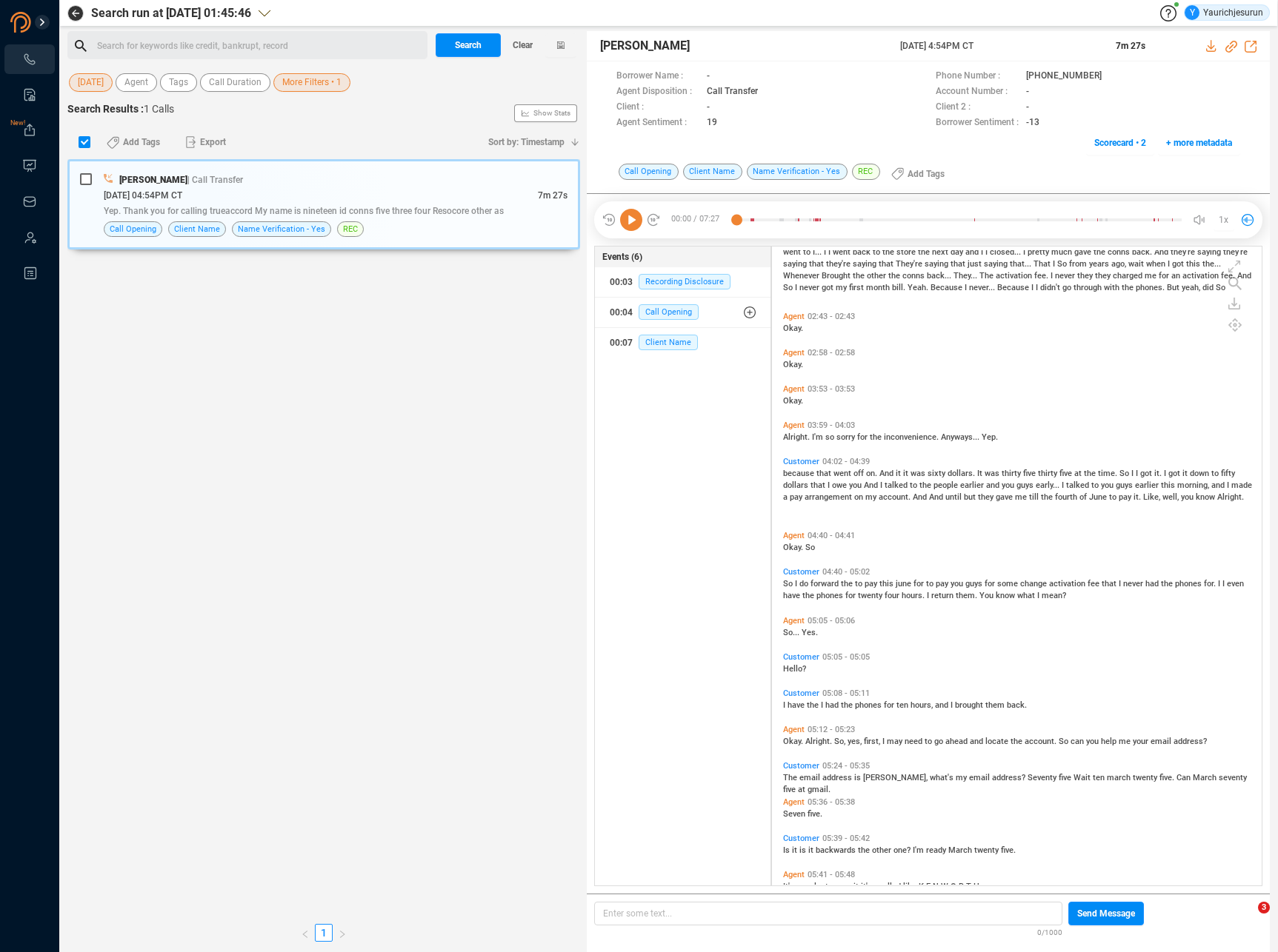
scroll to position [452, 0]
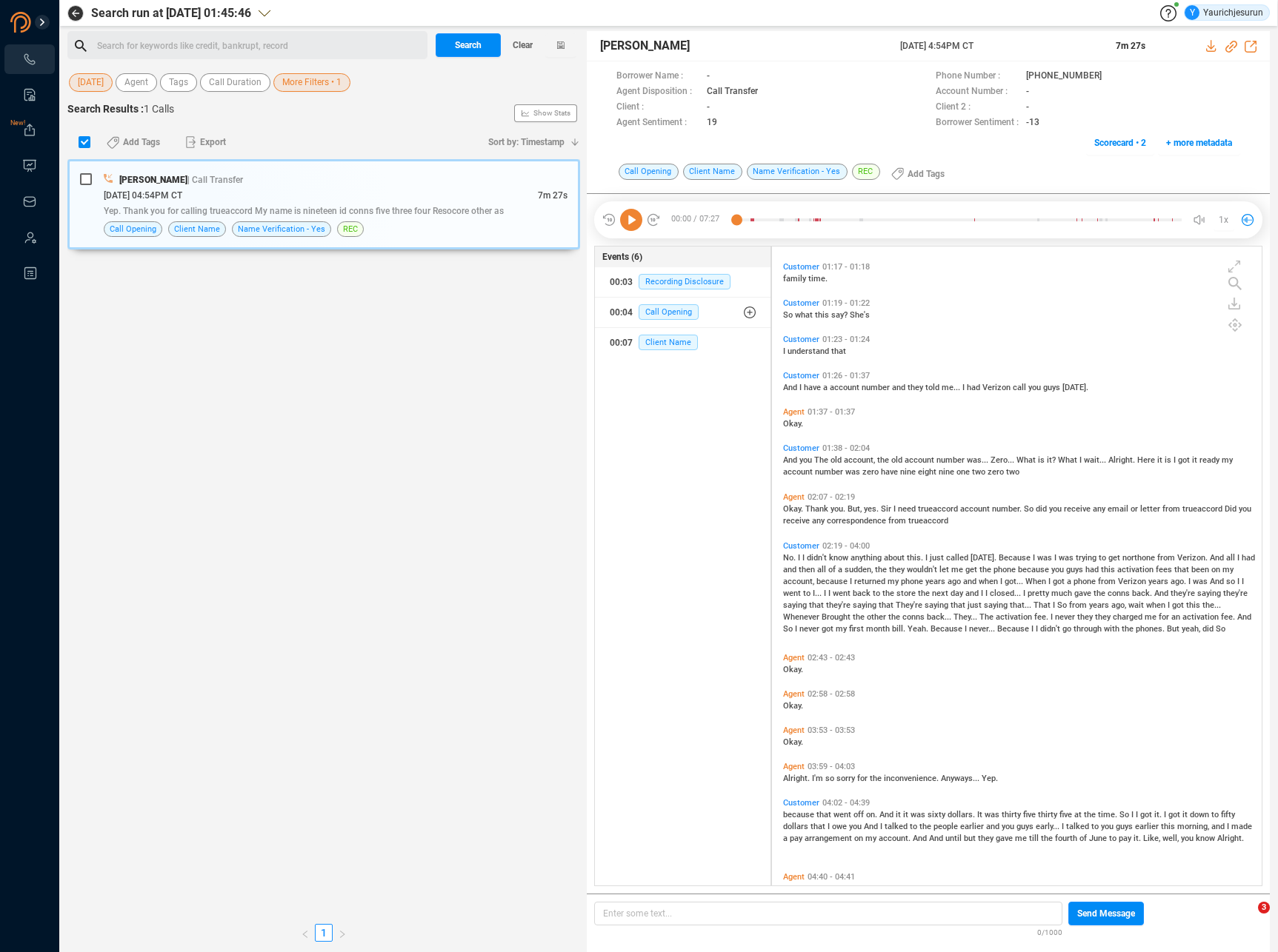
click at [910, 816] on span "was" at bounding box center [918, 815] width 17 height 10
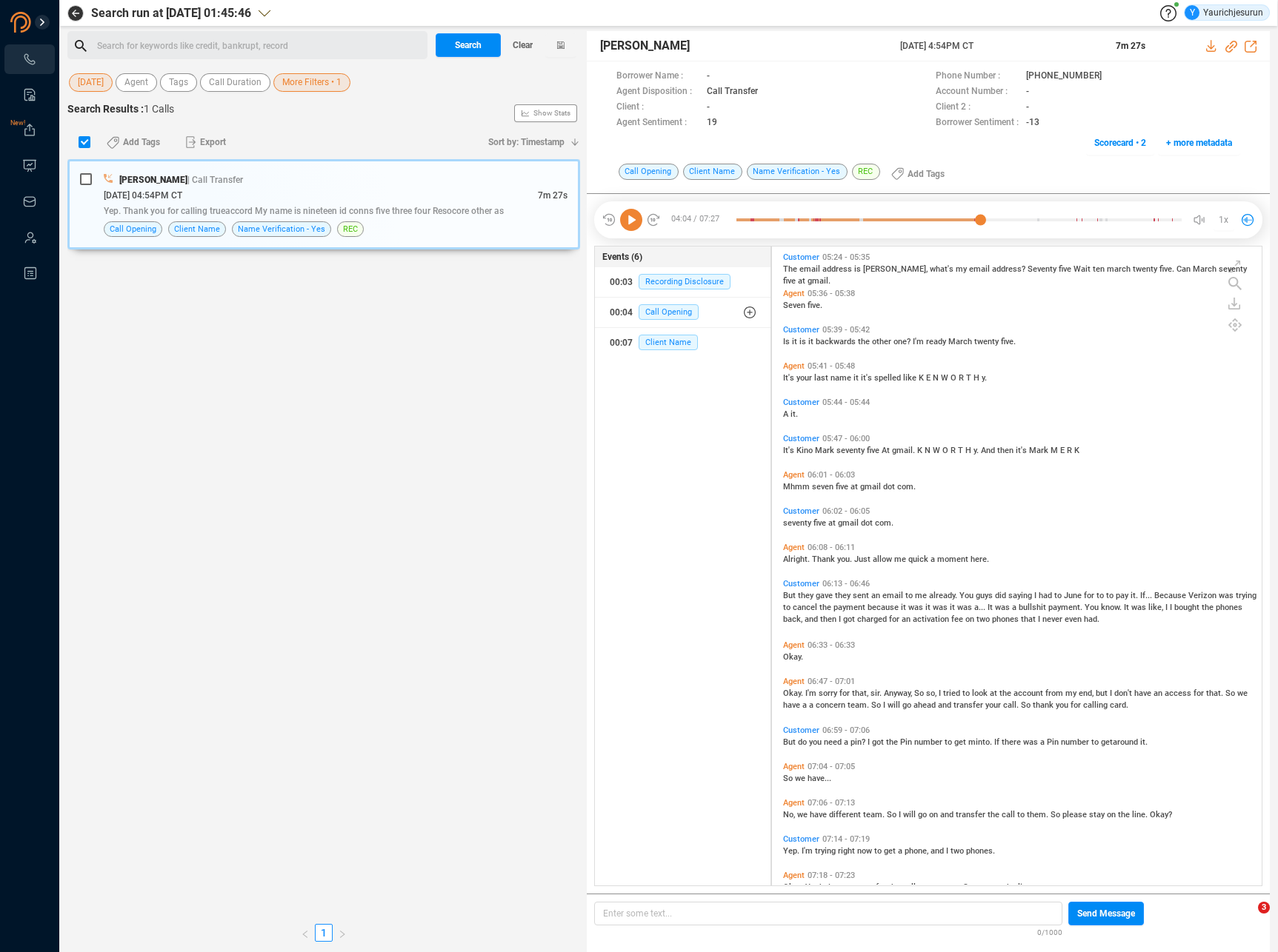
scroll to position [1405, 0]
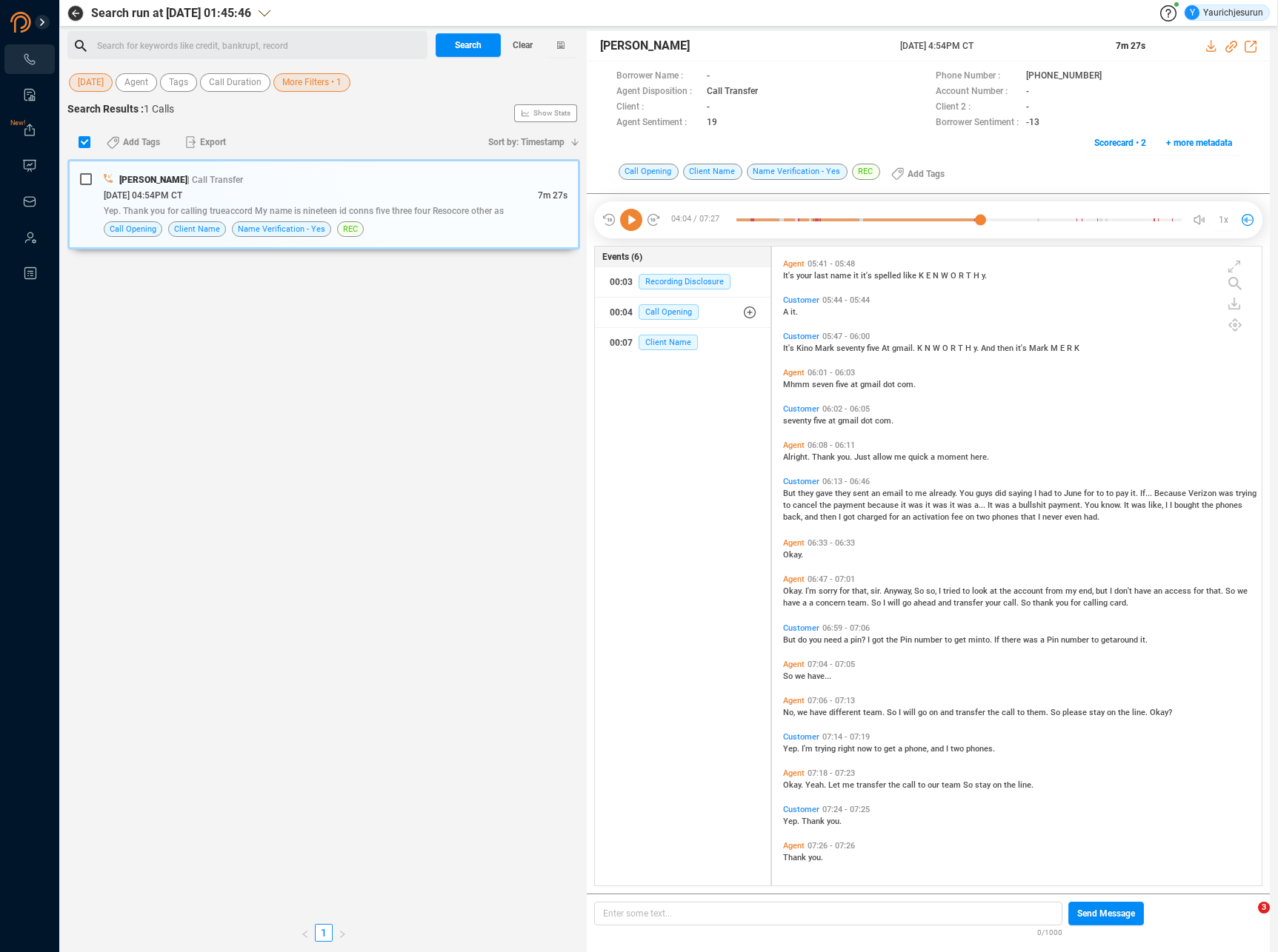
click at [211, 265] on div "[PERSON_NAME] | Call Transfer [DATE] 04:54PM CT 7m 27s Yep. Thank you for calli…" at bounding box center [323, 538] width 513 height 758
click at [290, 86] on span "More Filters • 1" at bounding box center [311, 82] width 59 height 19
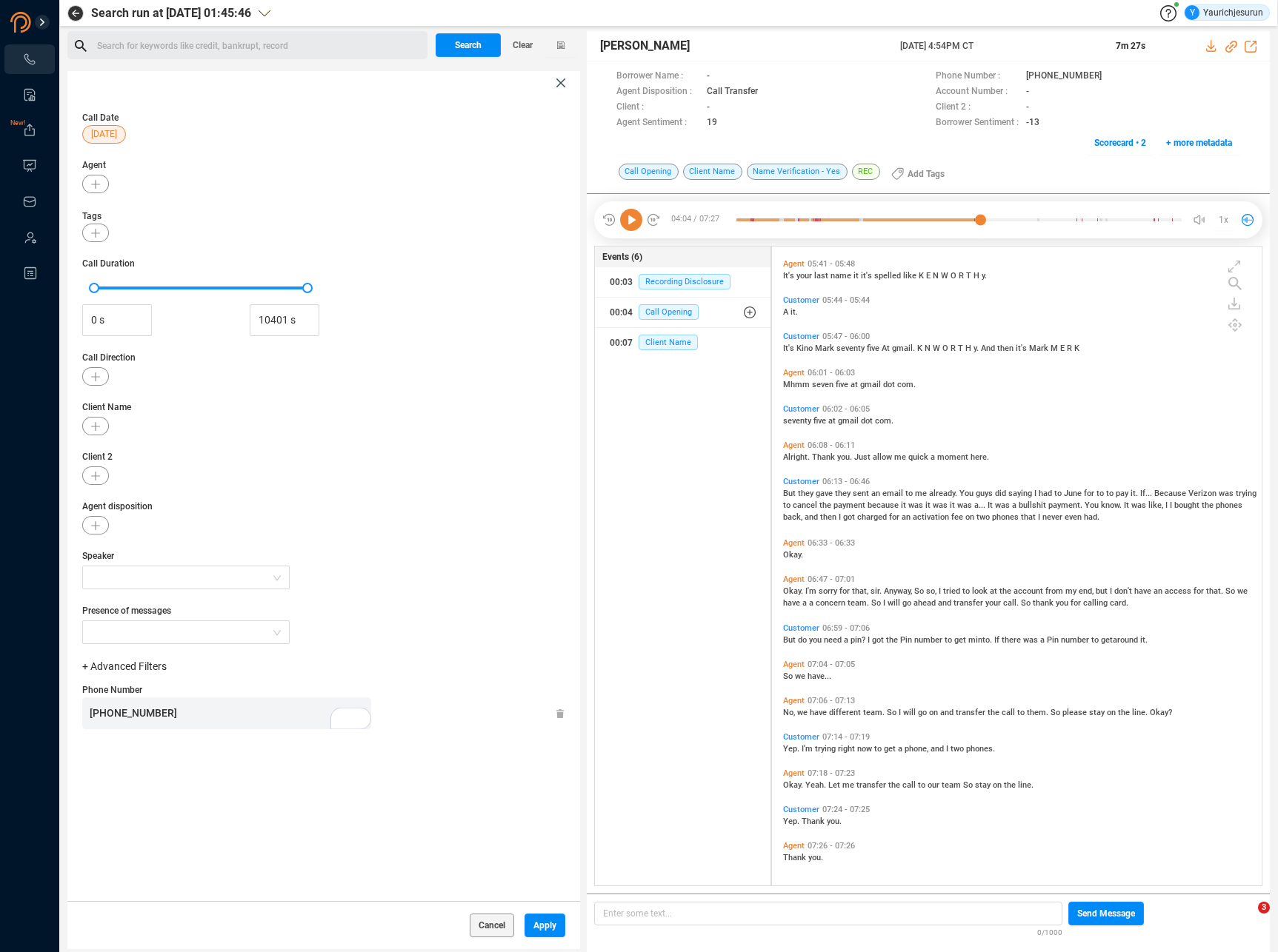
click at [184, 716] on div "[PHONE_NUMBER]" at bounding box center [230, 713] width 281 height 32
copy span "[PHONE_NUMBER]"
click at [557, 714] on icon at bounding box center [560, 714] width 7 height 10
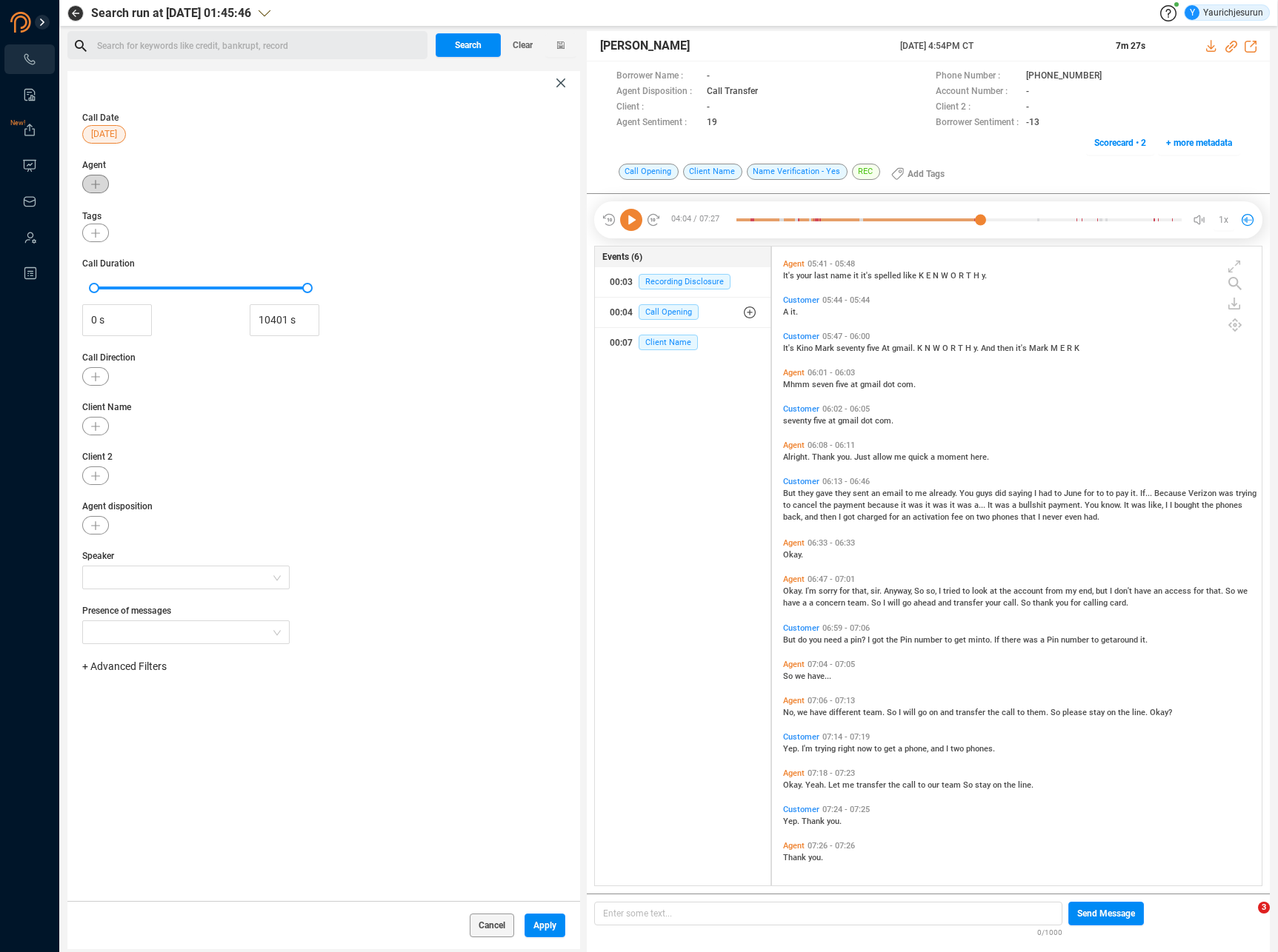
click at [91, 180] on icon "button" at bounding box center [95, 184] width 9 height 9
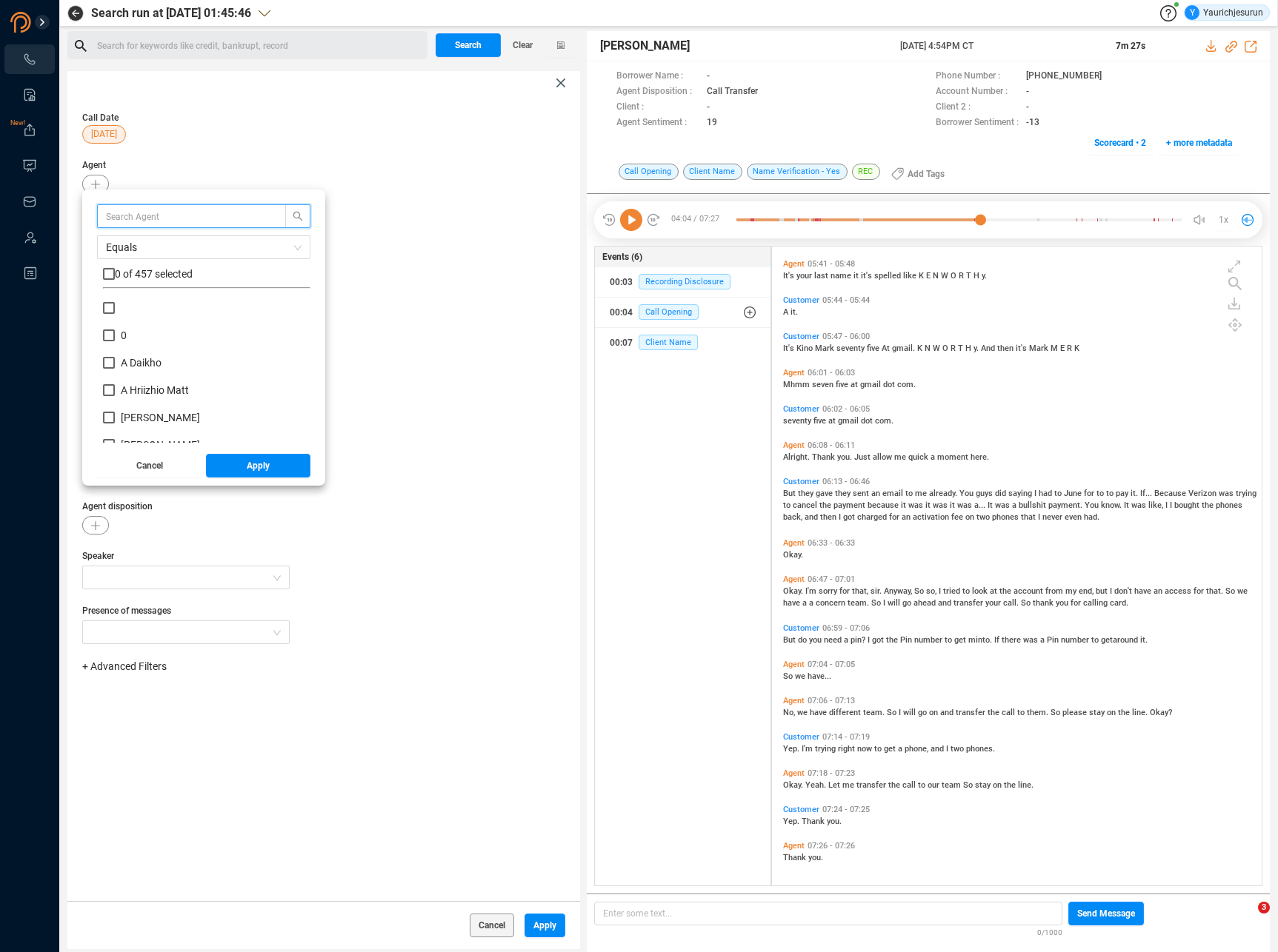
scroll to position [138, 200]
click at [140, 207] on span at bounding box center [203, 216] width 214 height 24
click at [139, 226] on span at bounding box center [203, 216] width 214 height 24
type input "alexa men"
click at [106, 272] on input "checkbox" at bounding box center [109, 274] width 12 height 12
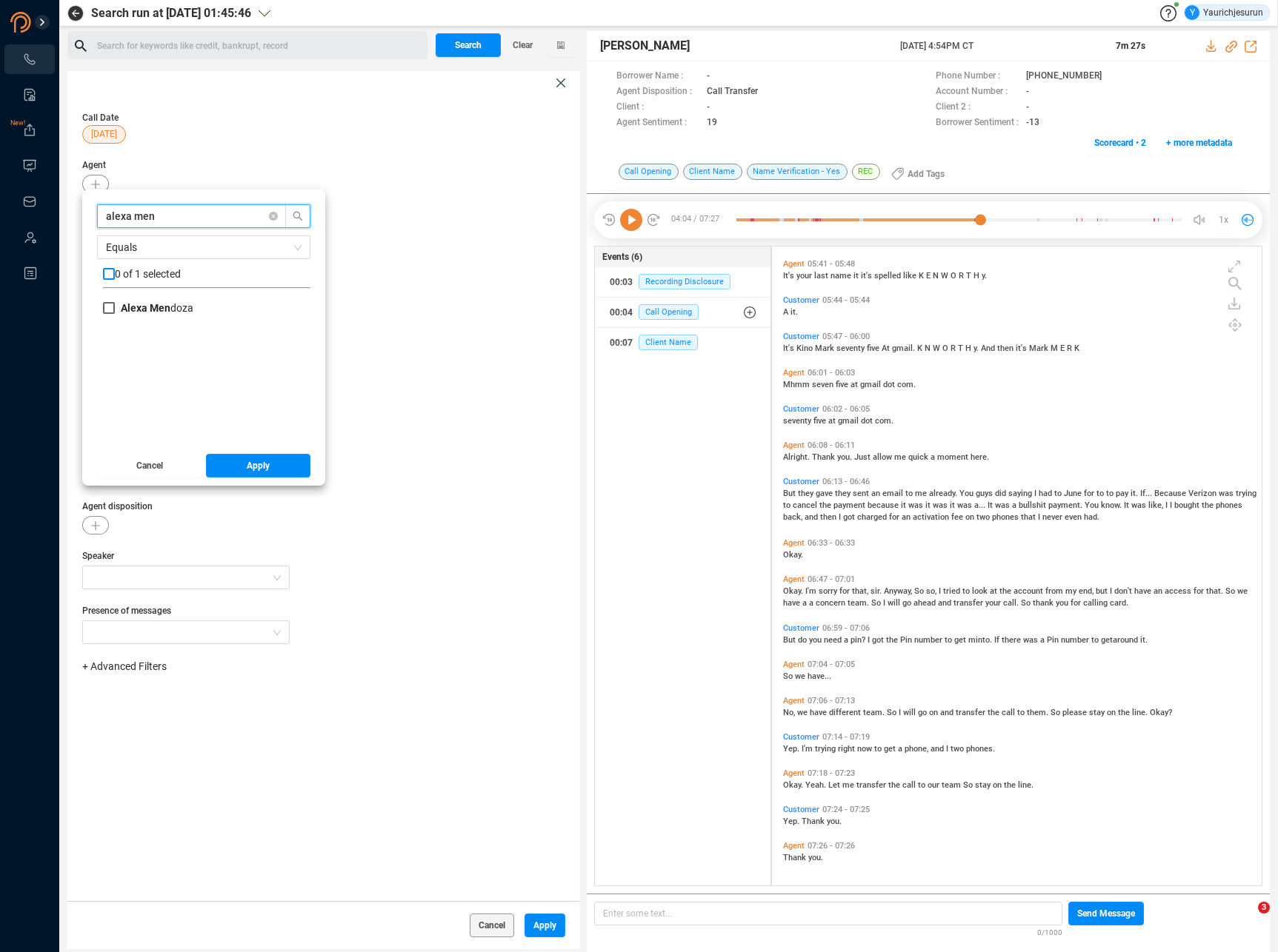
checkbox input "true"
click at [214, 472] on button "Apply" at bounding box center [258, 465] width 105 height 24
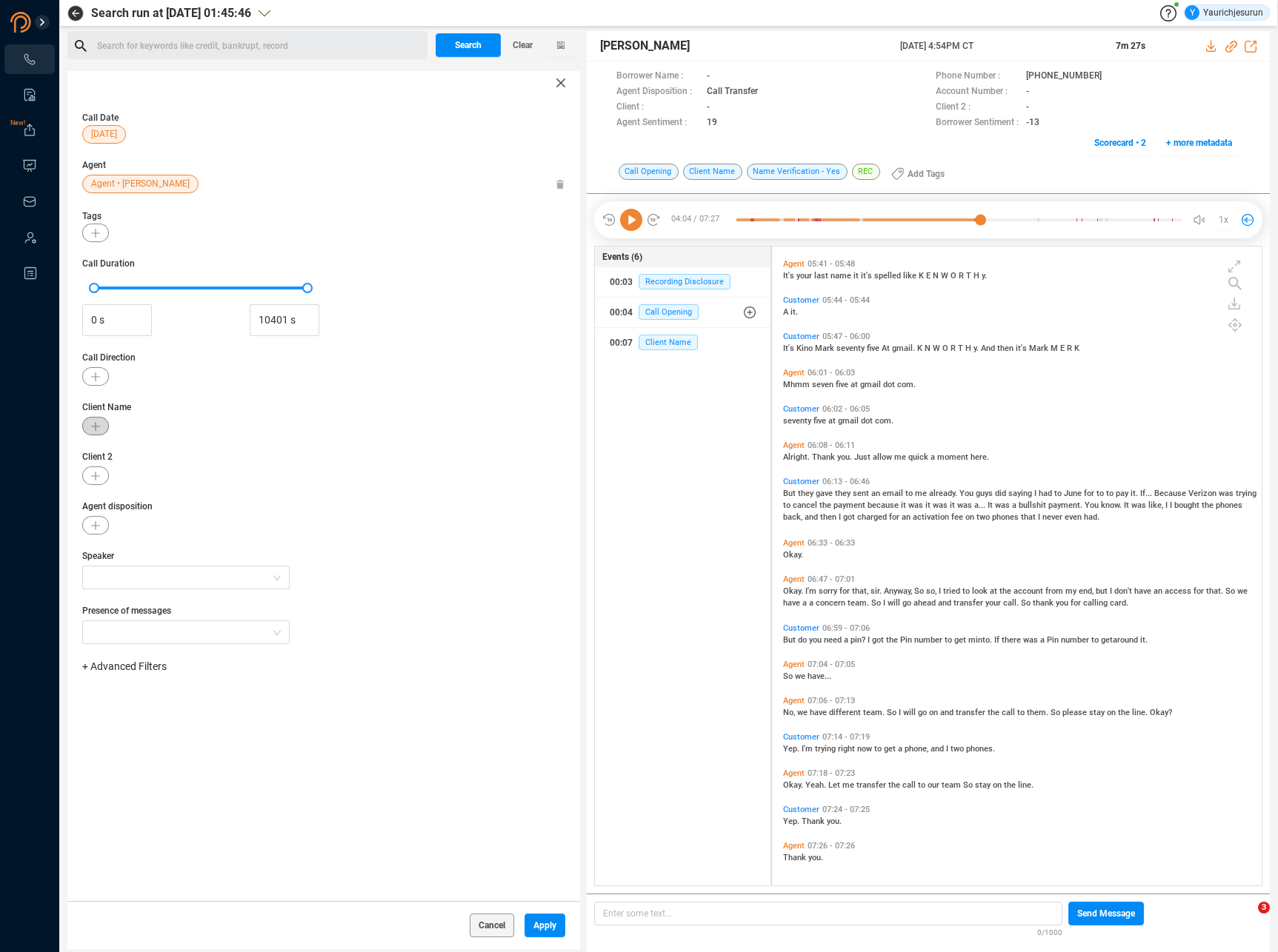
click at [96, 423] on icon "button" at bounding box center [95, 426] width 9 height 9
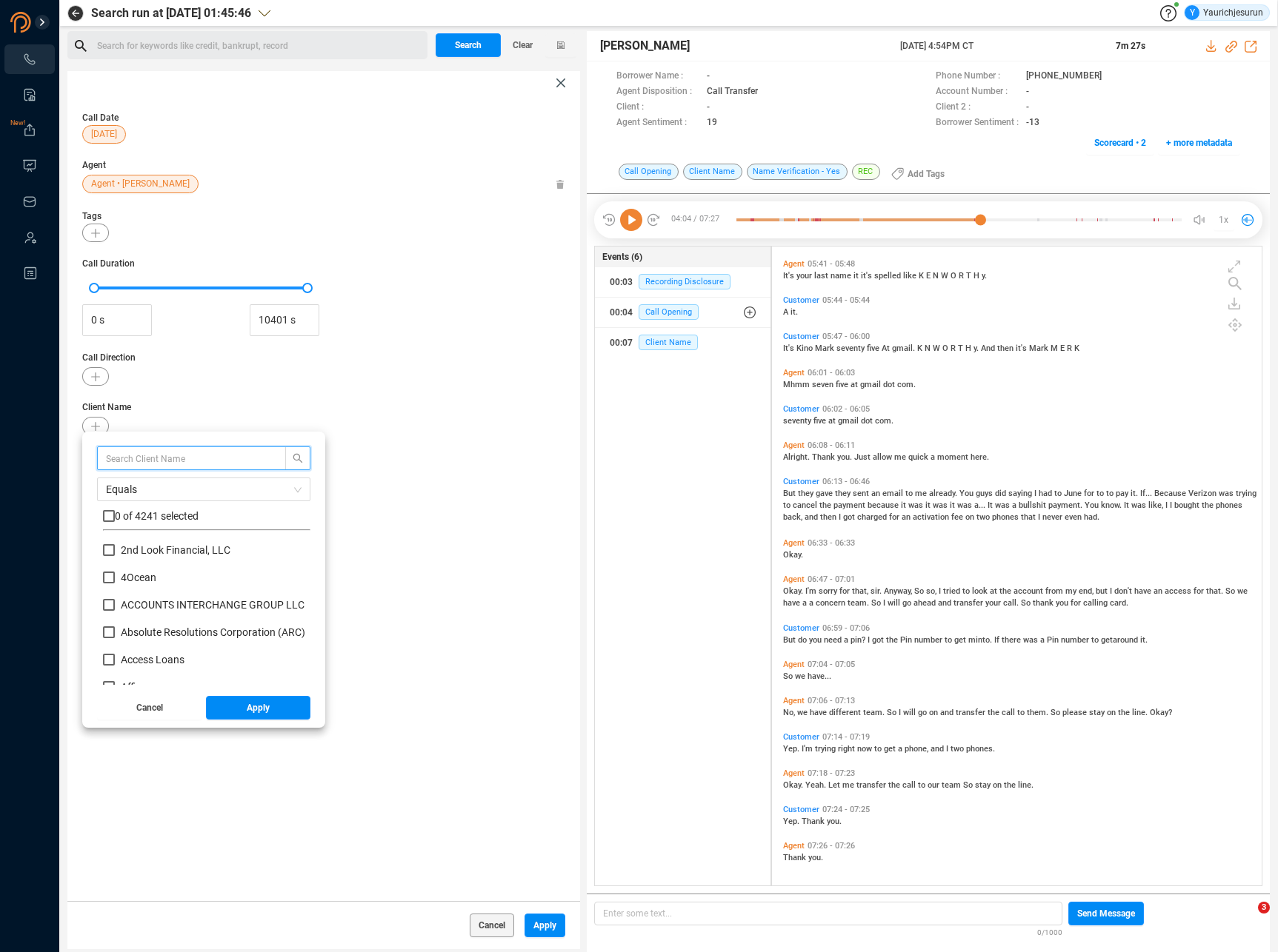
click at [138, 461] on input "text" at bounding box center [184, 458] width 157 height 16
type input "verizon"
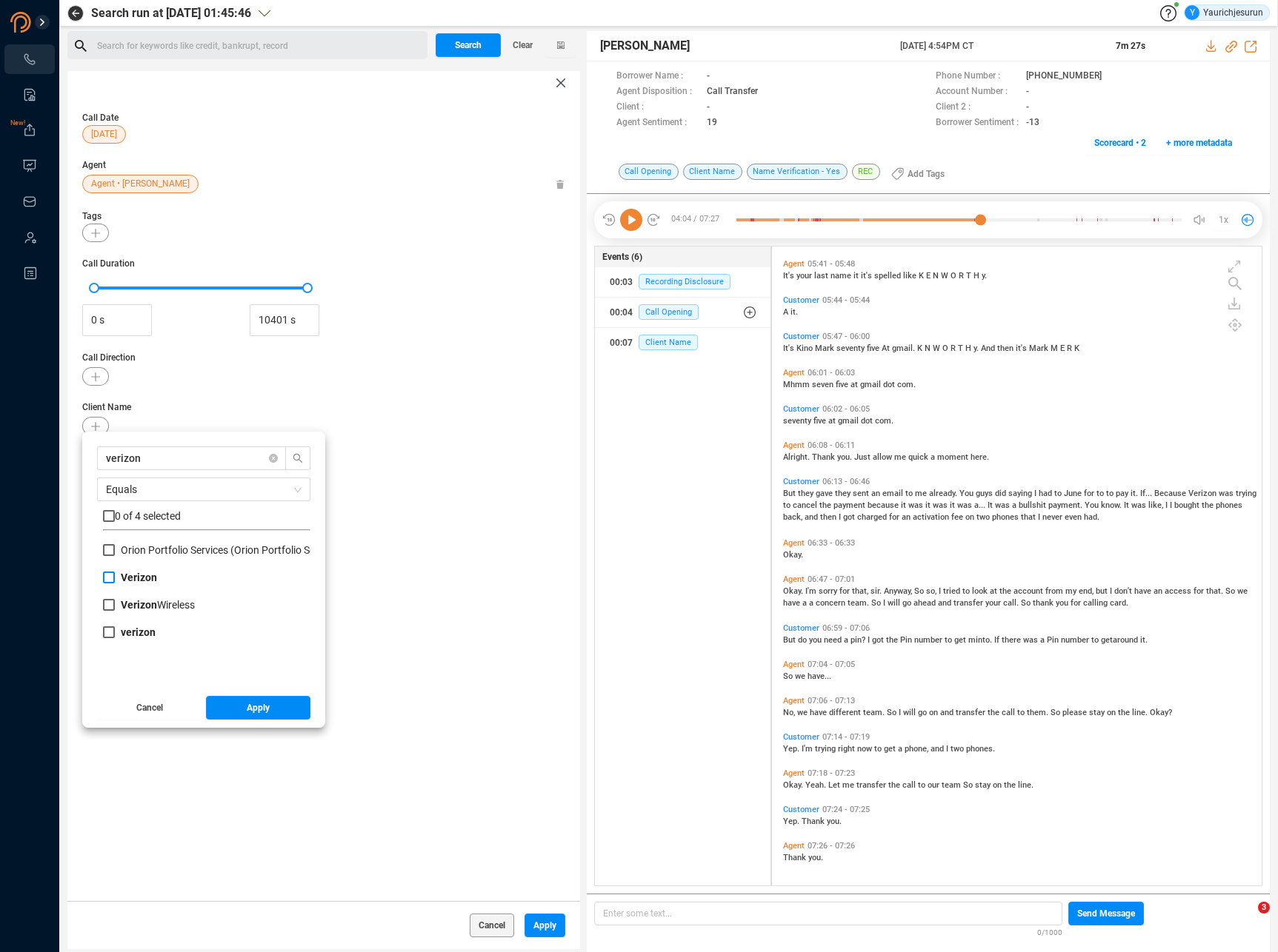
click at [109, 578] on input "Verizon" at bounding box center [109, 578] width 12 height 12
checkbox input "true"
click at [109, 612] on label "Verizon Wireless" at bounding box center [152, 605] width 97 height 15
click at [109, 611] on input "Verizon Wireless" at bounding box center [109, 605] width 12 height 12
checkbox input "true"
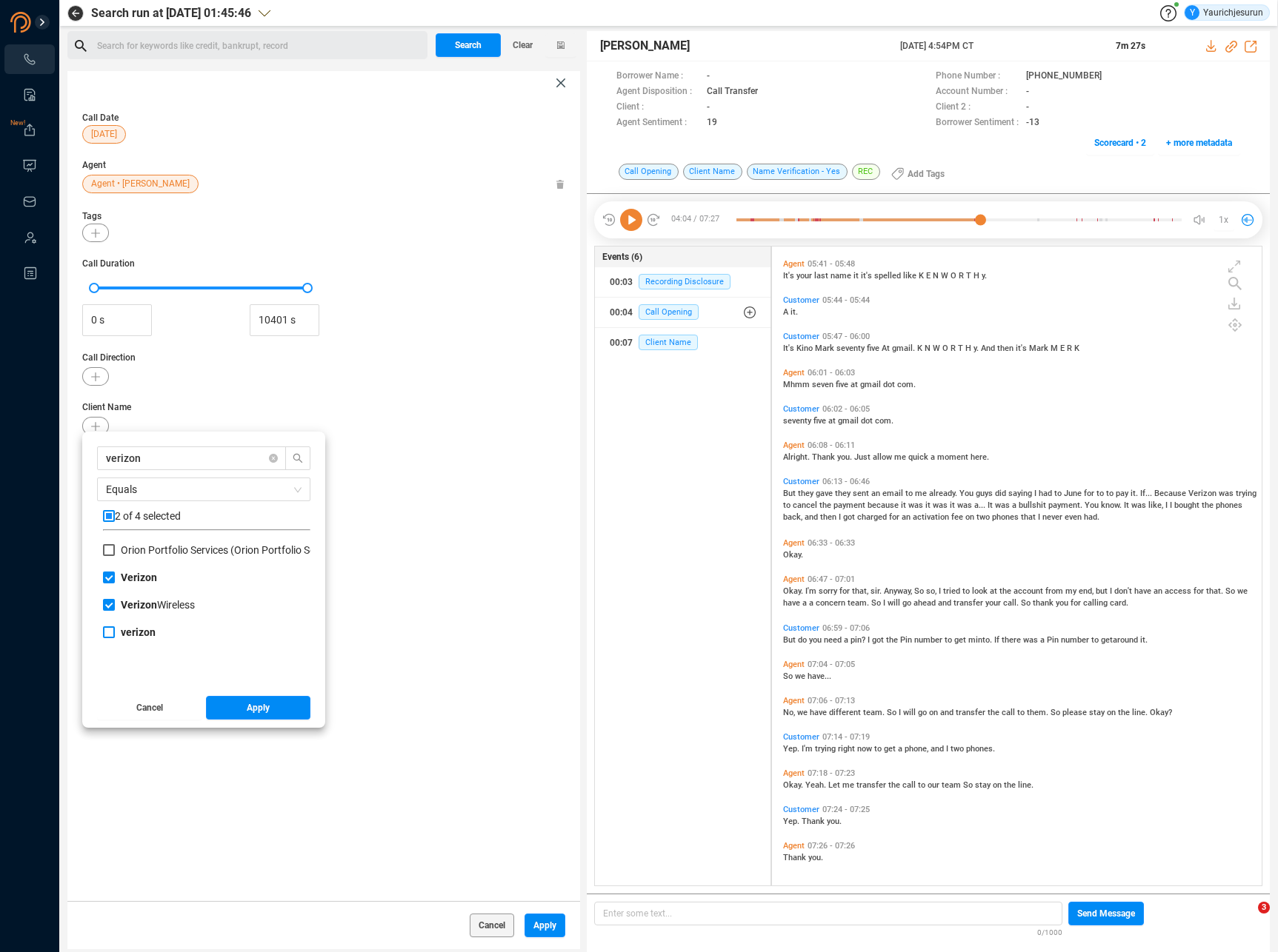
click at [108, 638] on label "verizon" at bounding box center [132, 632] width 58 height 15
click at [108, 638] on input "verizon" at bounding box center [109, 632] width 12 height 12
checkbox input "true"
click at [275, 712] on button "Apply" at bounding box center [258, 708] width 105 height 24
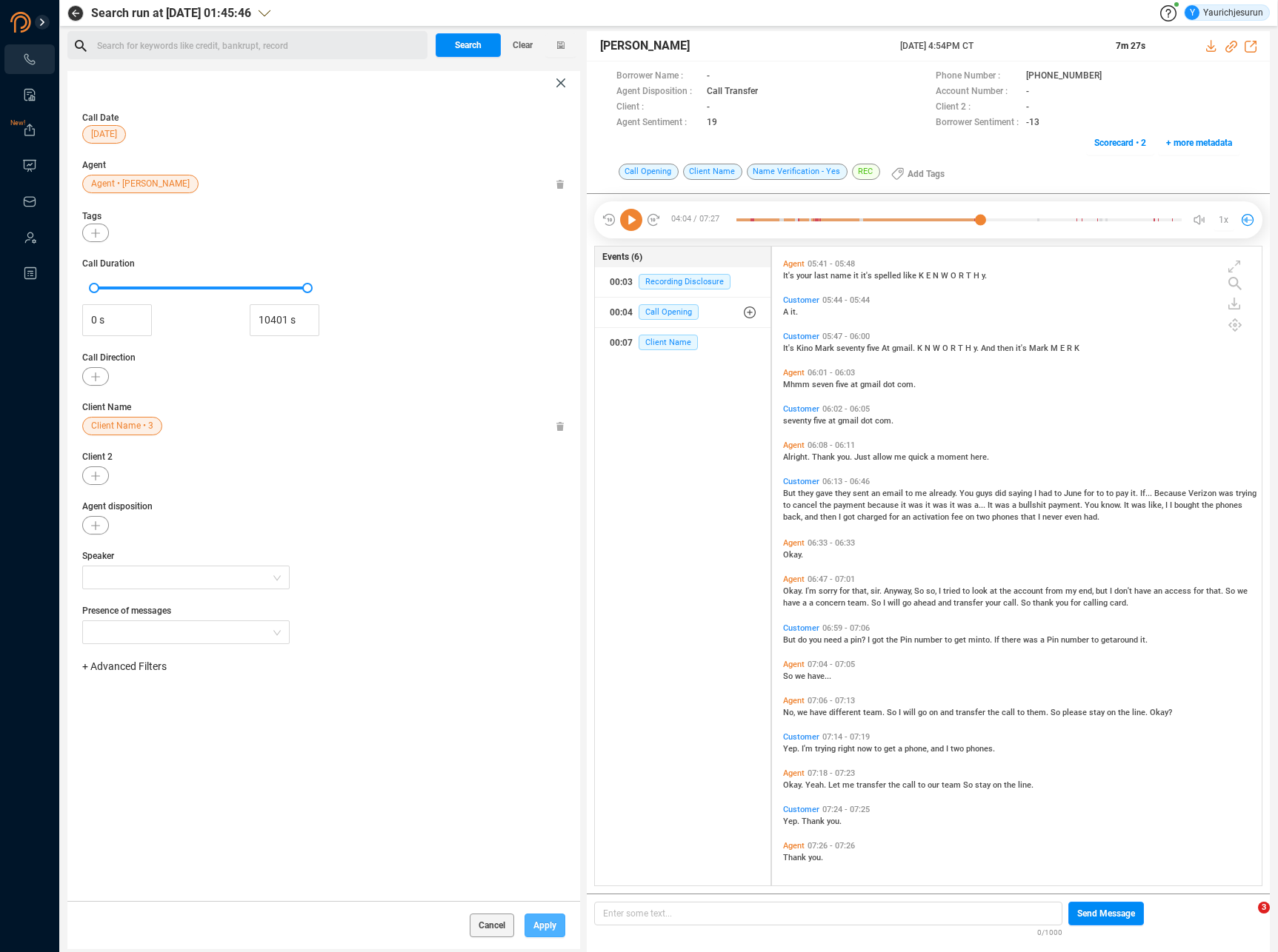
click at [528, 917] on button "Apply" at bounding box center [544, 925] width 41 height 24
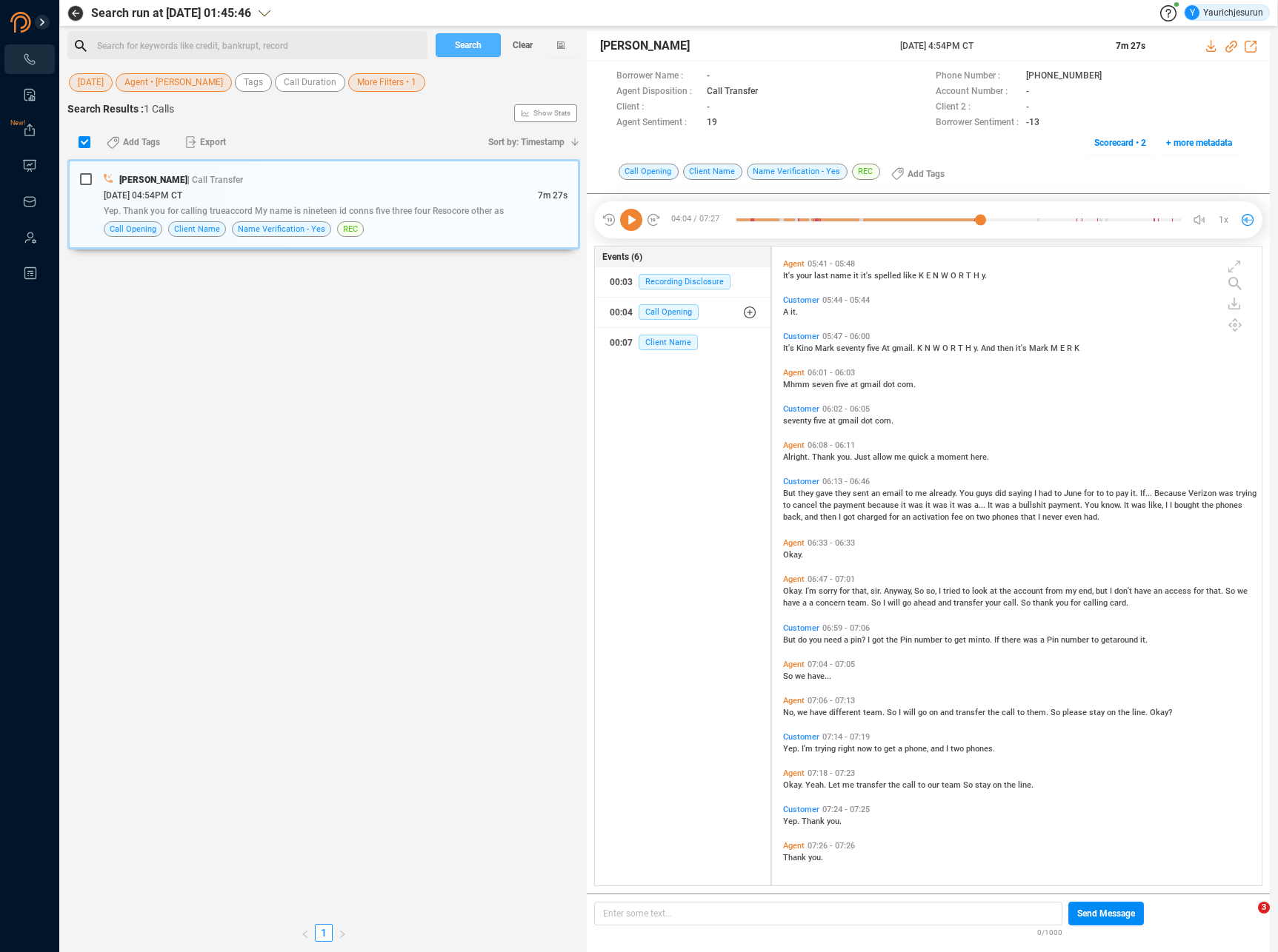
click at [468, 44] on span "Search" at bounding box center [468, 45] width 27 height 24
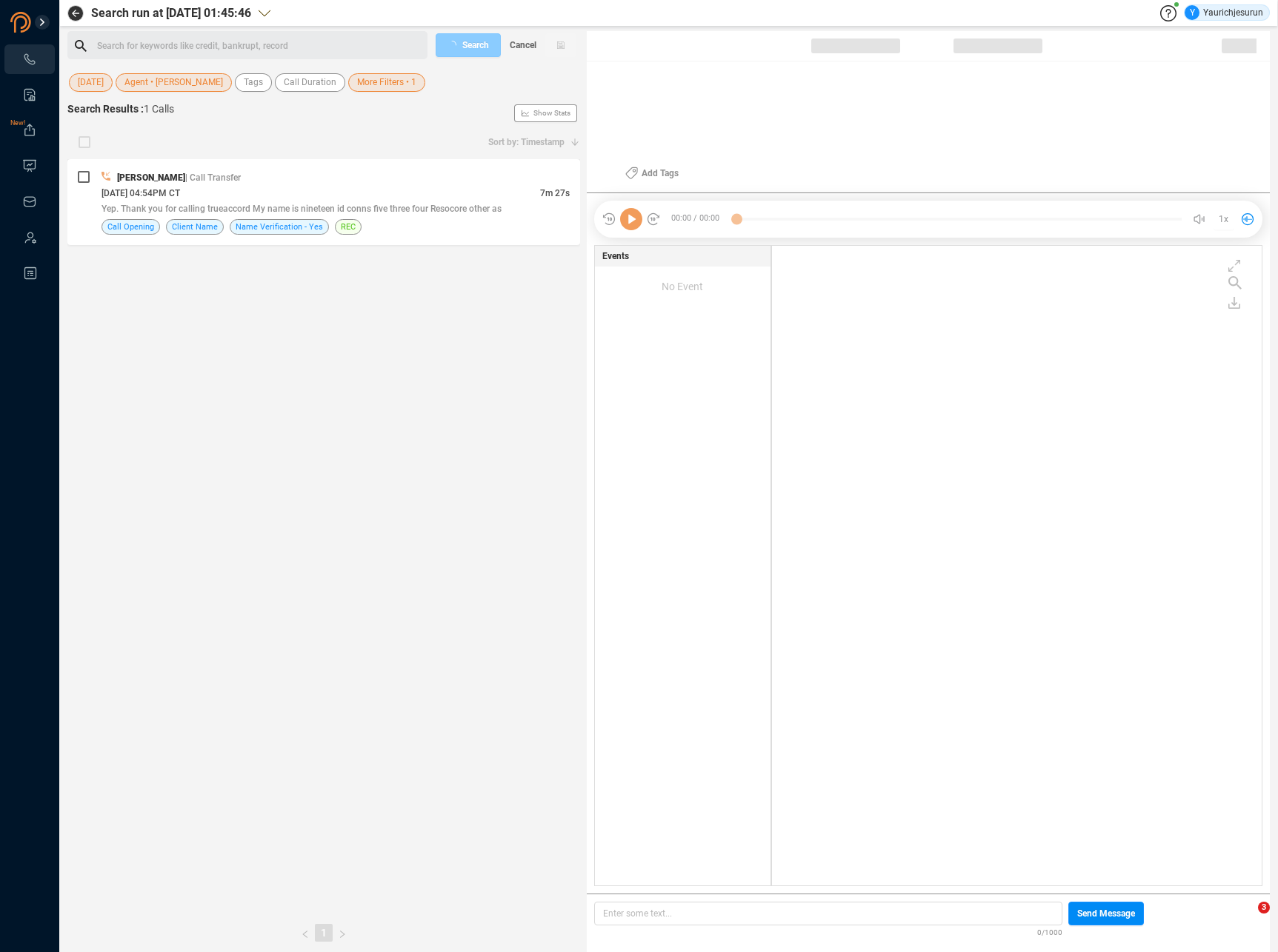
scroll to position [637, 483]
click at [431, 198] on div "[DATE] 04:54PM CT" at bounding box center [321, 193] width 439 height 15
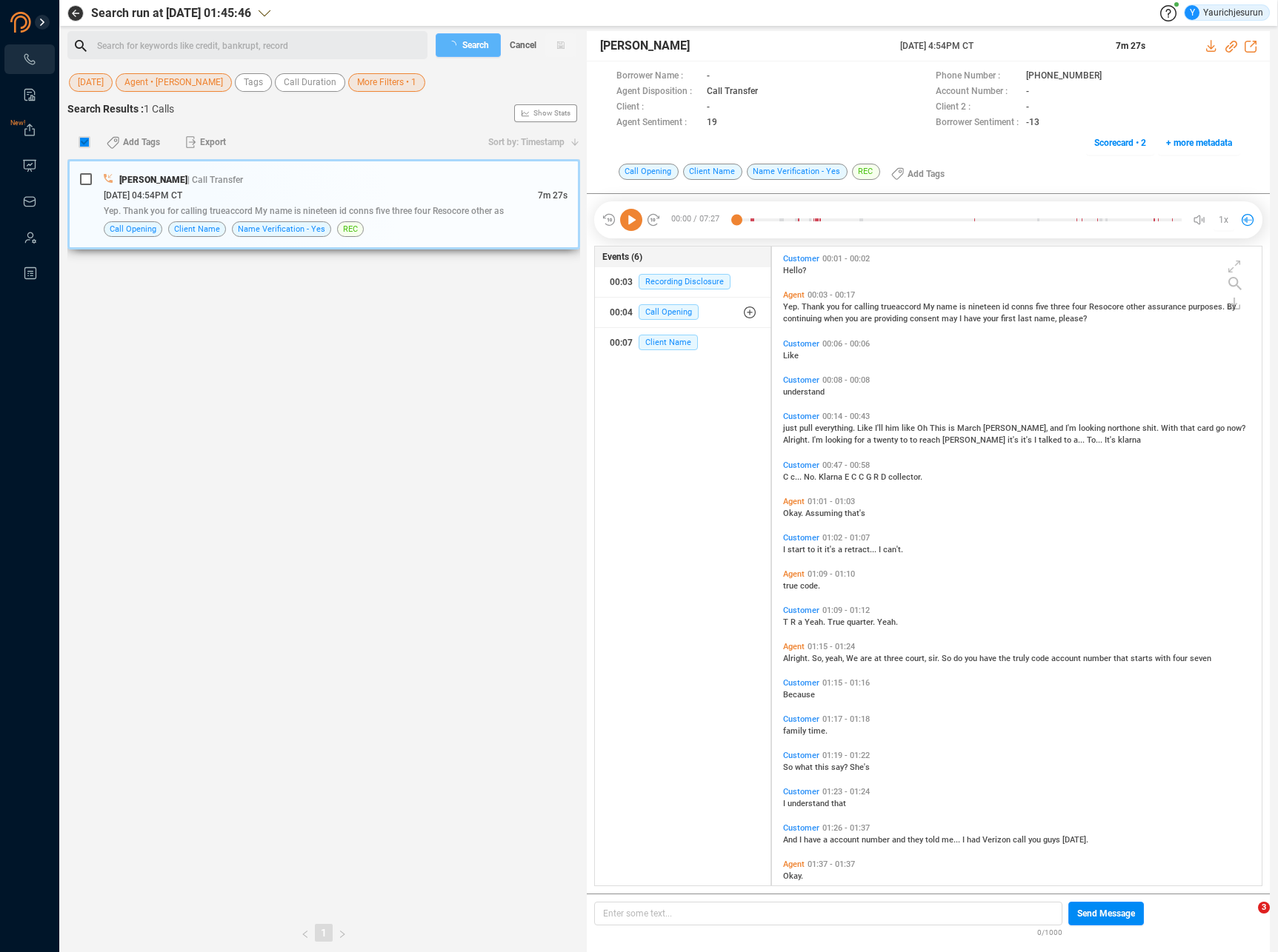
scroll to position [636, 483]
click at [622, 225] on icon at bounding box center [630, 219] width 22 height 22
checkbox input "false"
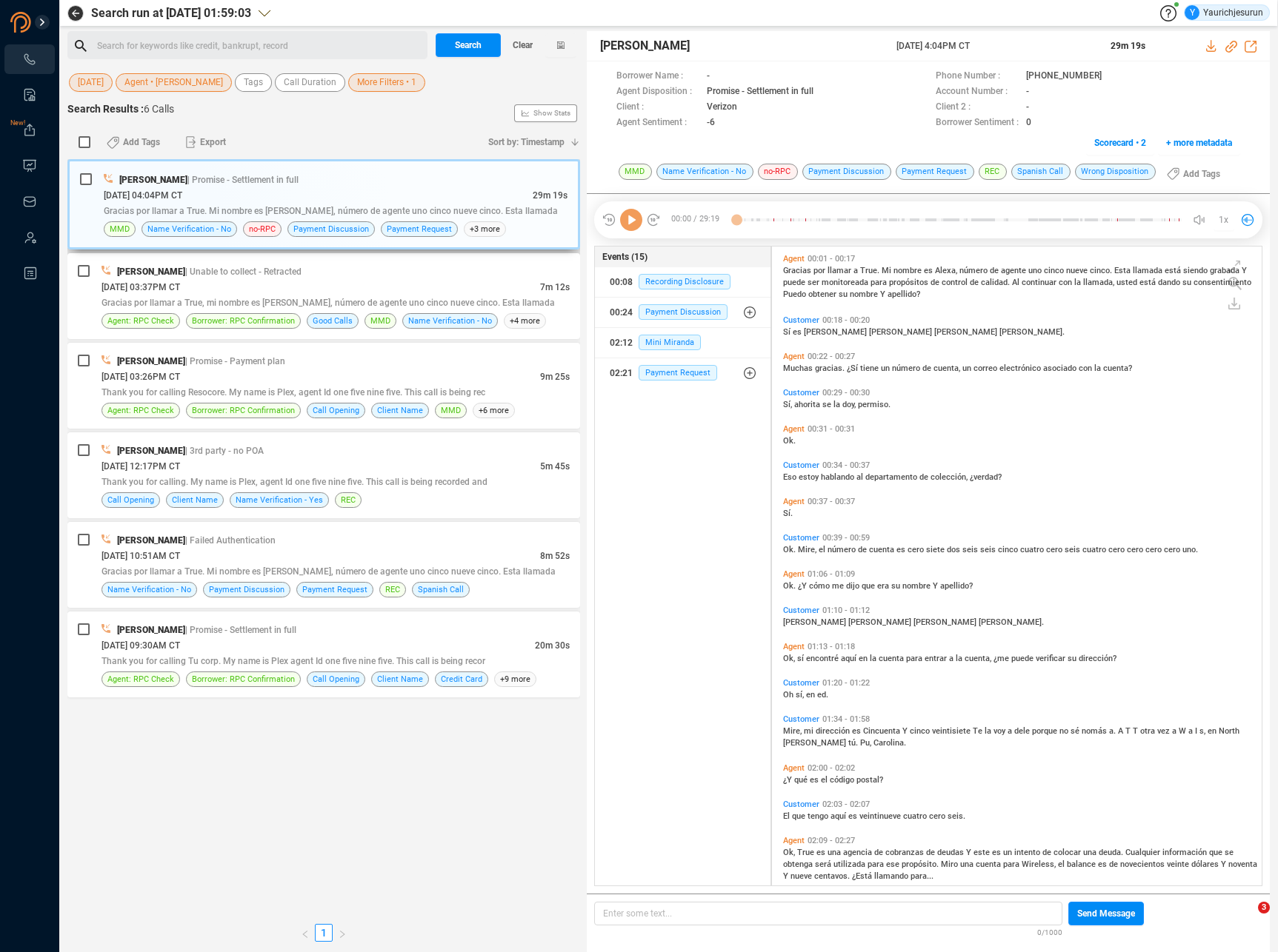
click at [331, 179] on div "[PERSON_NAME] | Promise - Settlement in full" at bounding box center [336, 180] width 464 height 15
click at [816, 331] on span "[PERSON_NAME]" at bounding box center [836, 332] width 65 height 10
click at [386, 273] on div "[PERSON_NAME] | Unable to collect - Retracted" at bounding box center [336, 271] width 468 height 15
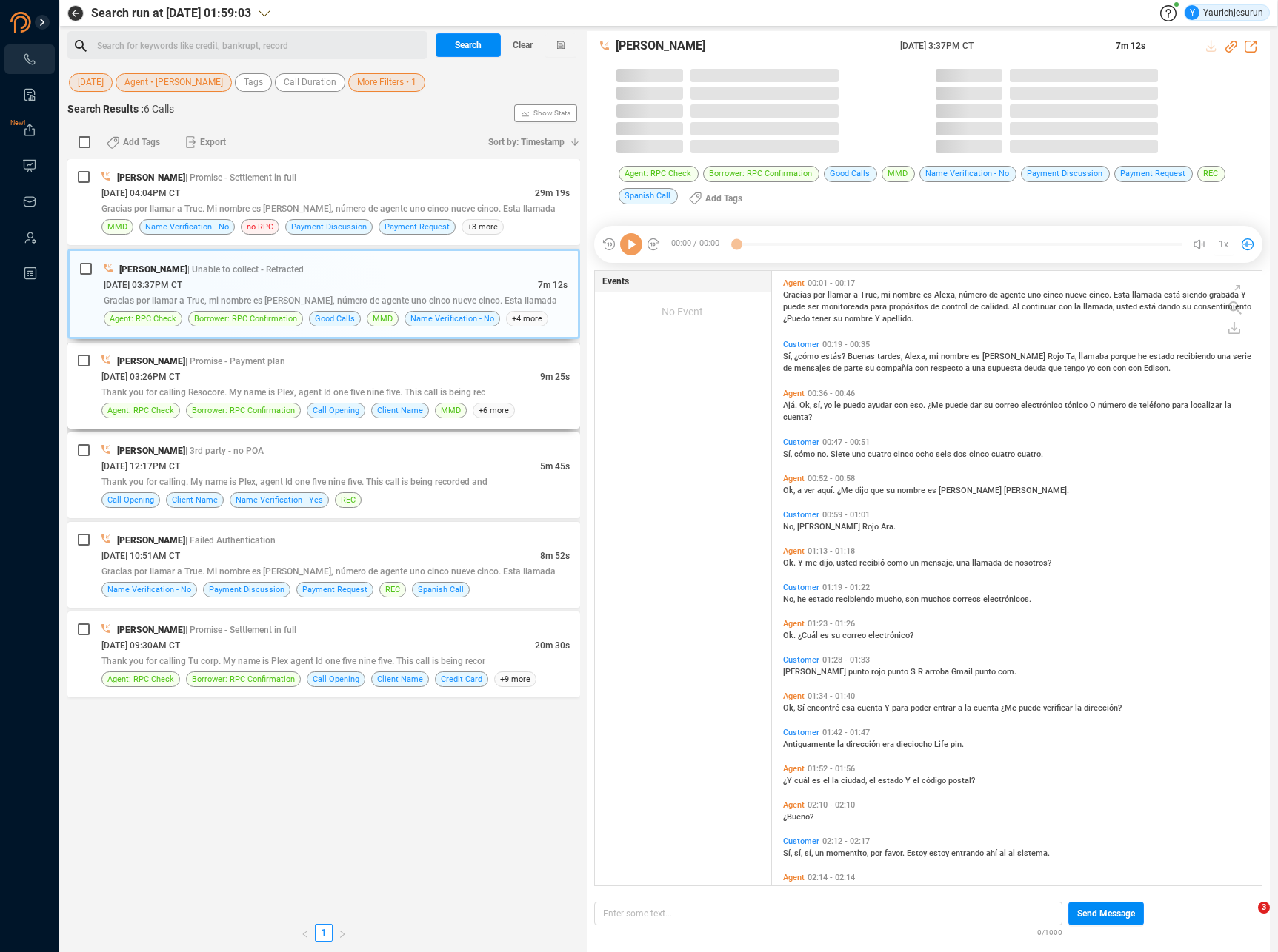
click at [379, 369] on div "[DATE] 03:26PM CT" at bounding box center [321, 376] width 439 height 15
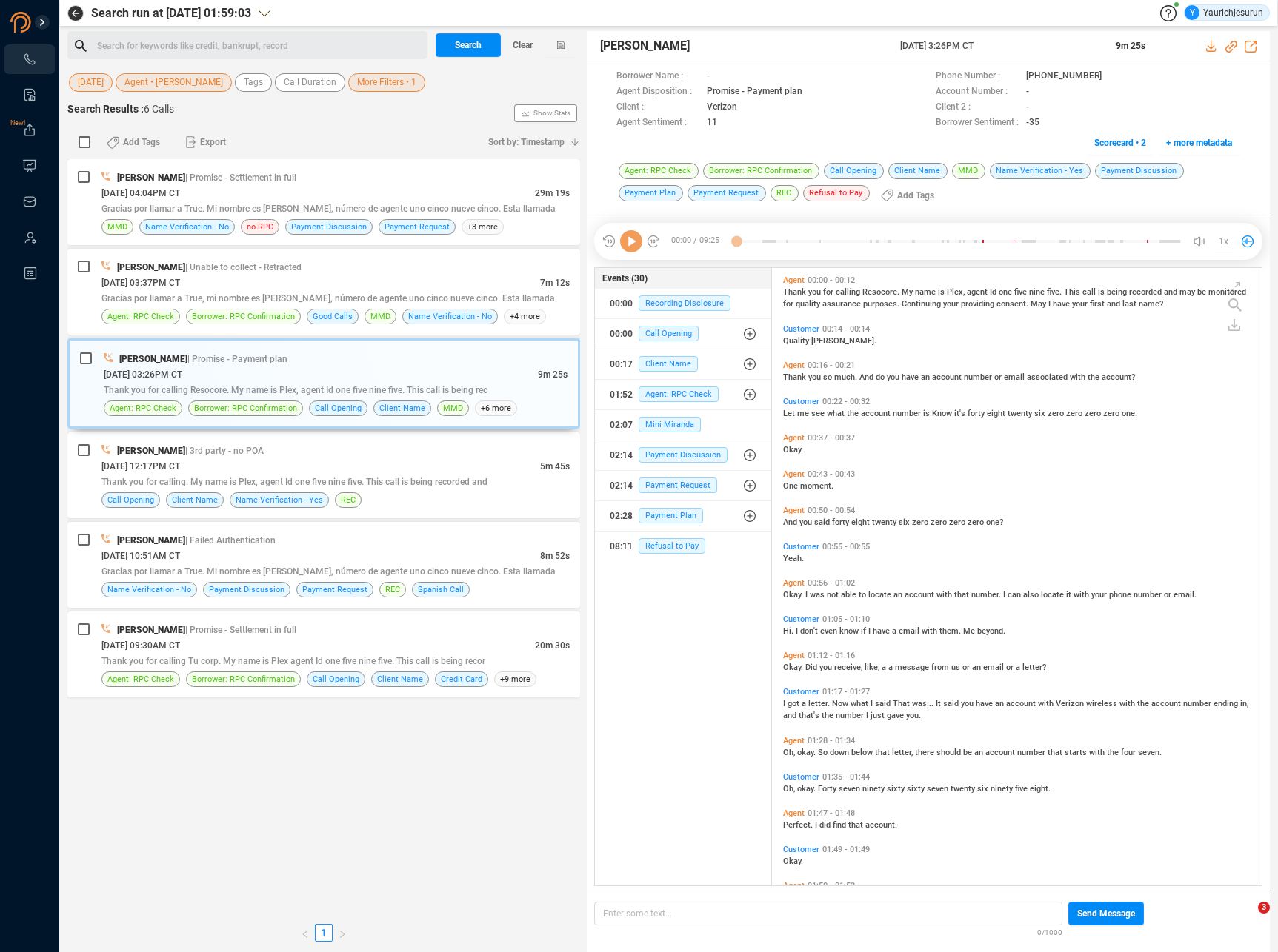
scroll to position [615, 483]
click at [404, 638] on div "[DATE] 09:30AM CT" at bounding box center [318, 645] width 433 height 15
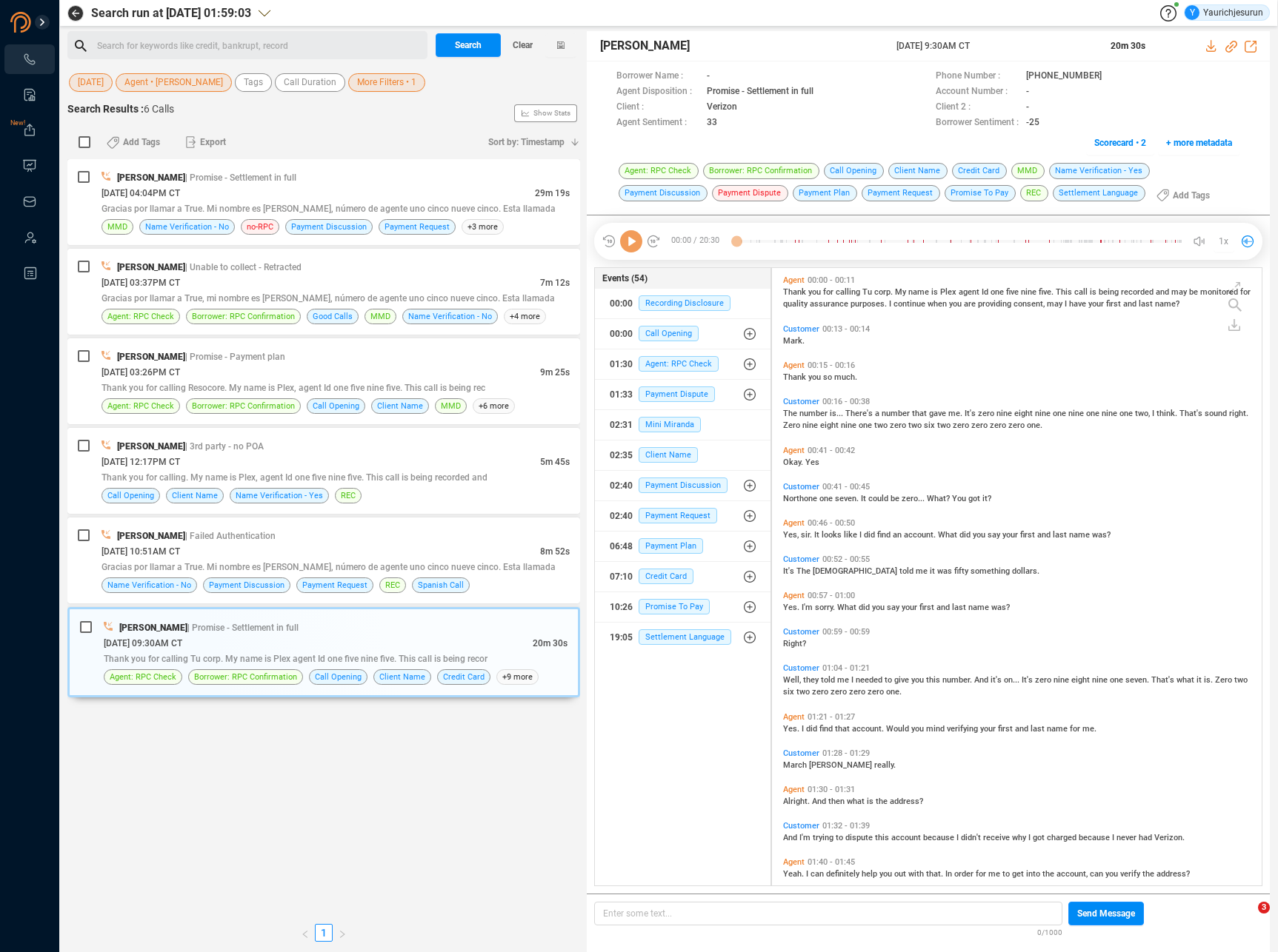
click at [786, 340] on span "Mark." at bounding box center [794, 341] width 21 height 10
click at [630, 241] on icon at bounding box center [630, 241] width 22 height 22
click at [786, 336] on span "Mark." at bounding box center [794, 341] width 21 height 10
click at [633, 235] on icon at bounding box center [630, 241] width 22 height 22
click at [1208, 48] on icon at bounding box center [1211, 45] width 12 height 12
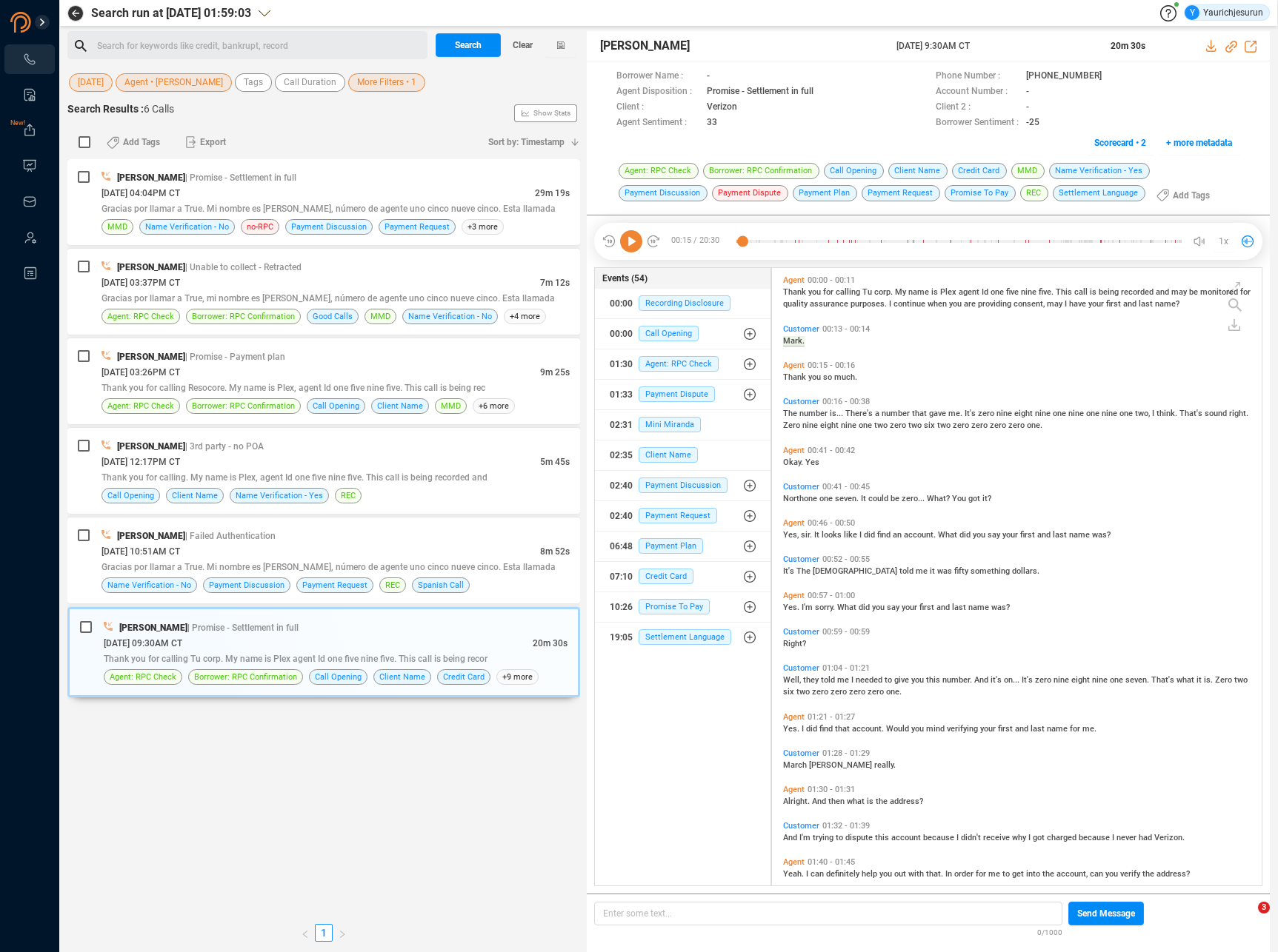
click at [102, 79] on span "[DATE]" at bounding box center [91, 82] width 26 height 19
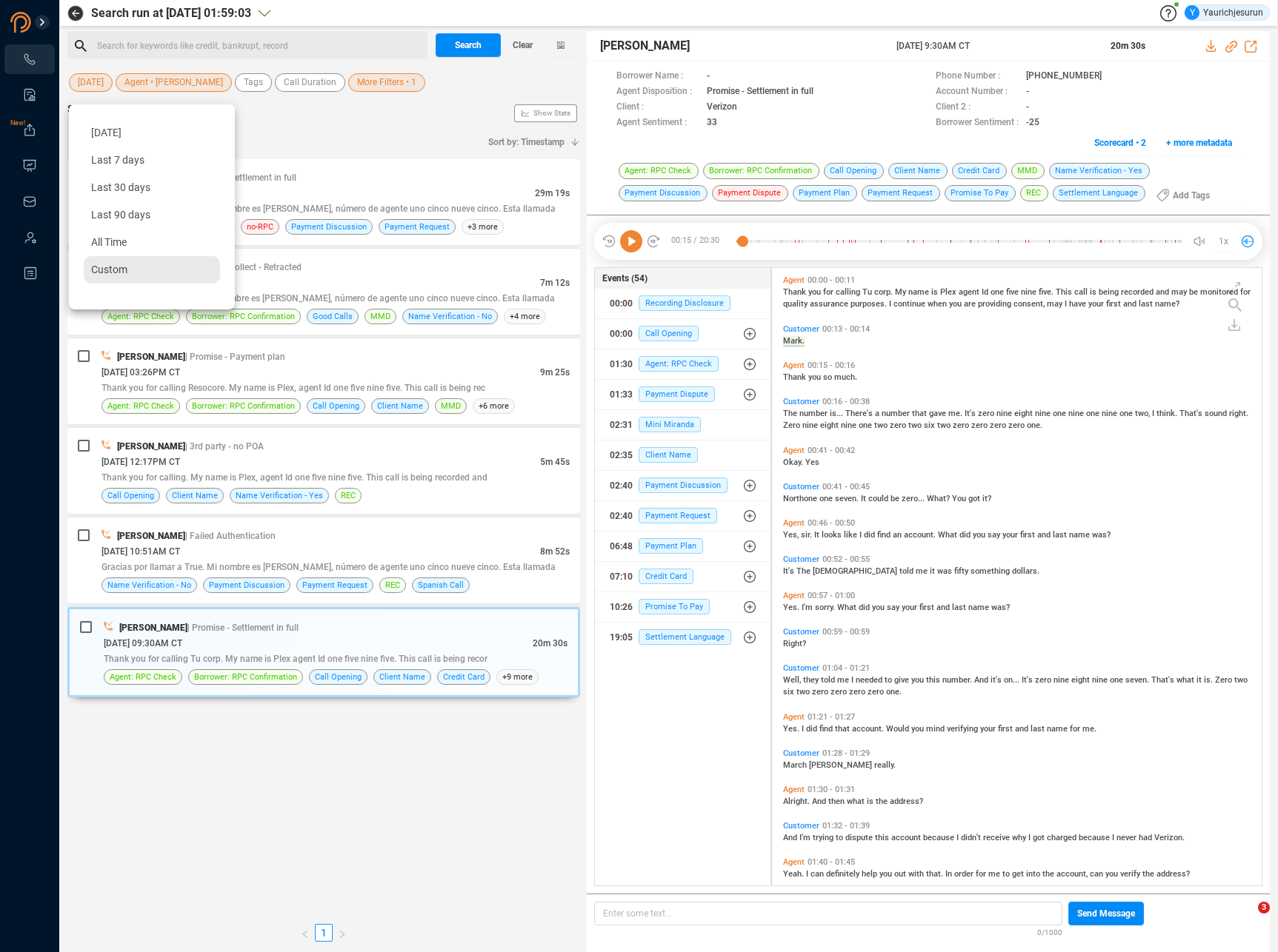
click at [128, 263] on div "Custom" at bounding box center [152, 270] width 136 height 28
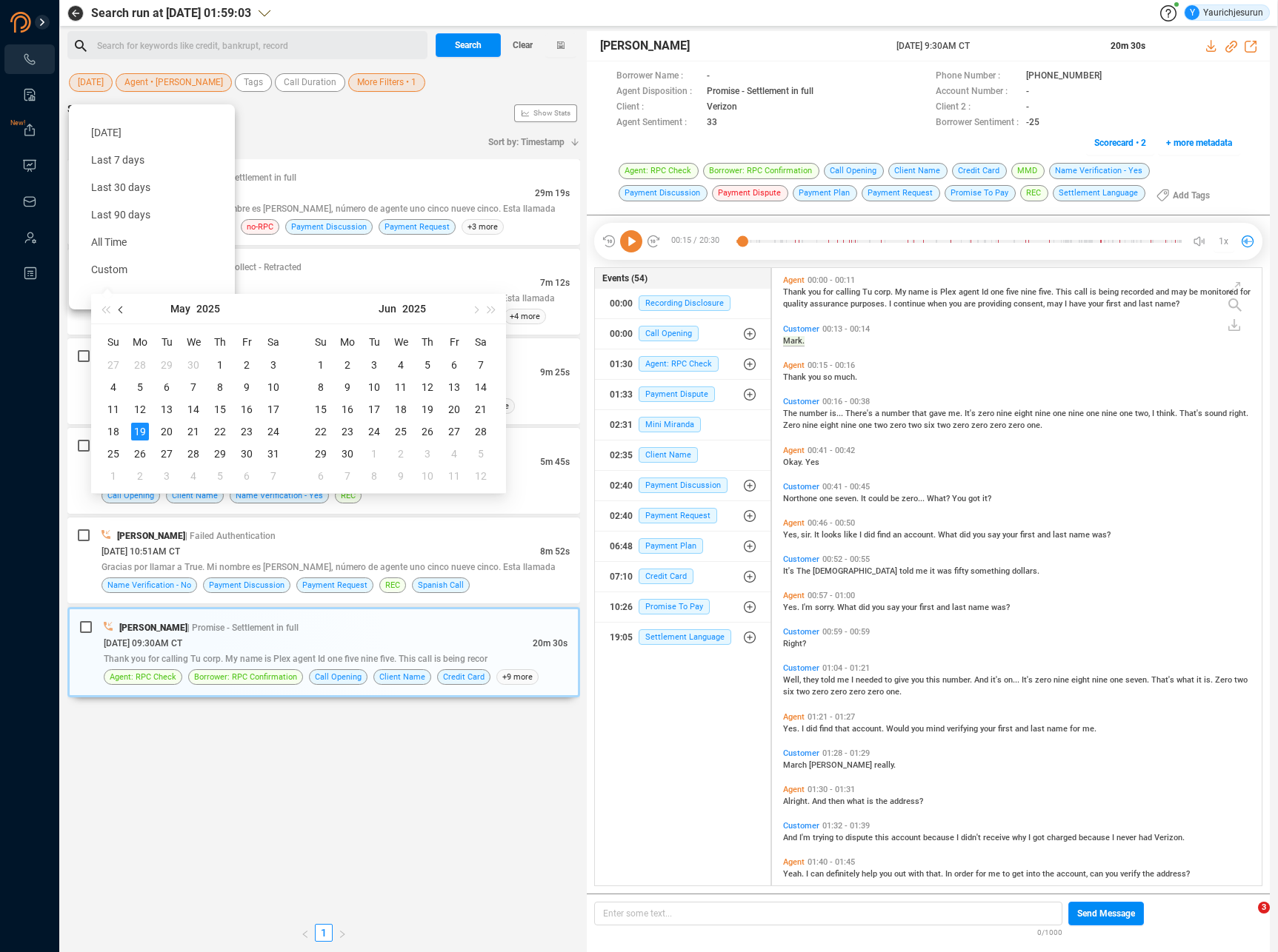
click at [120, 309] on span "button" at bounding box center [122, 309] width 7 height 7
type input "[DATE]"
click at [139, 476] on div "31" at bounding box center [140, 476] width 18 height 18
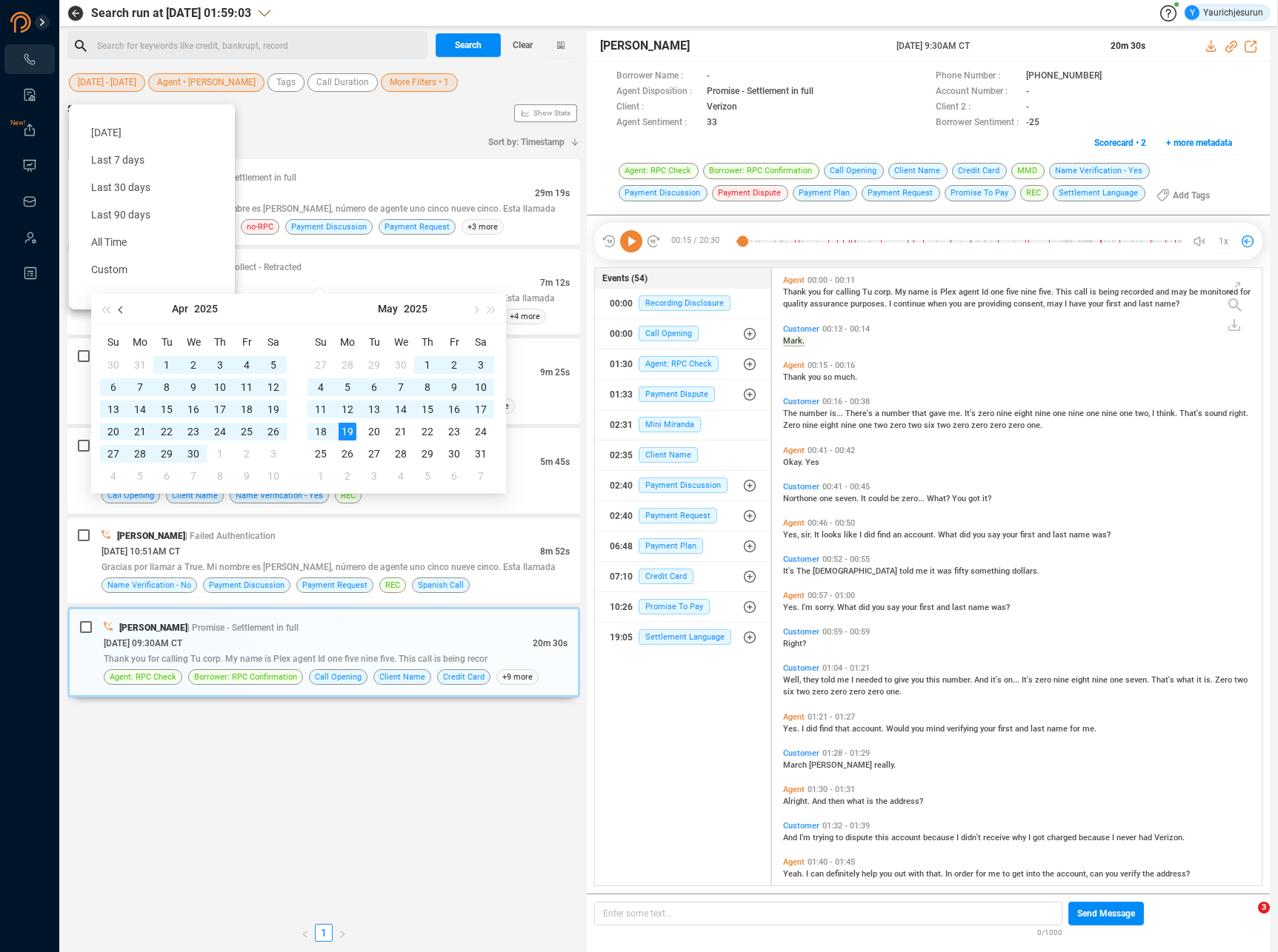
click at [127, 309] on button "button" at bounding box center [121, 309] width 16 height 29
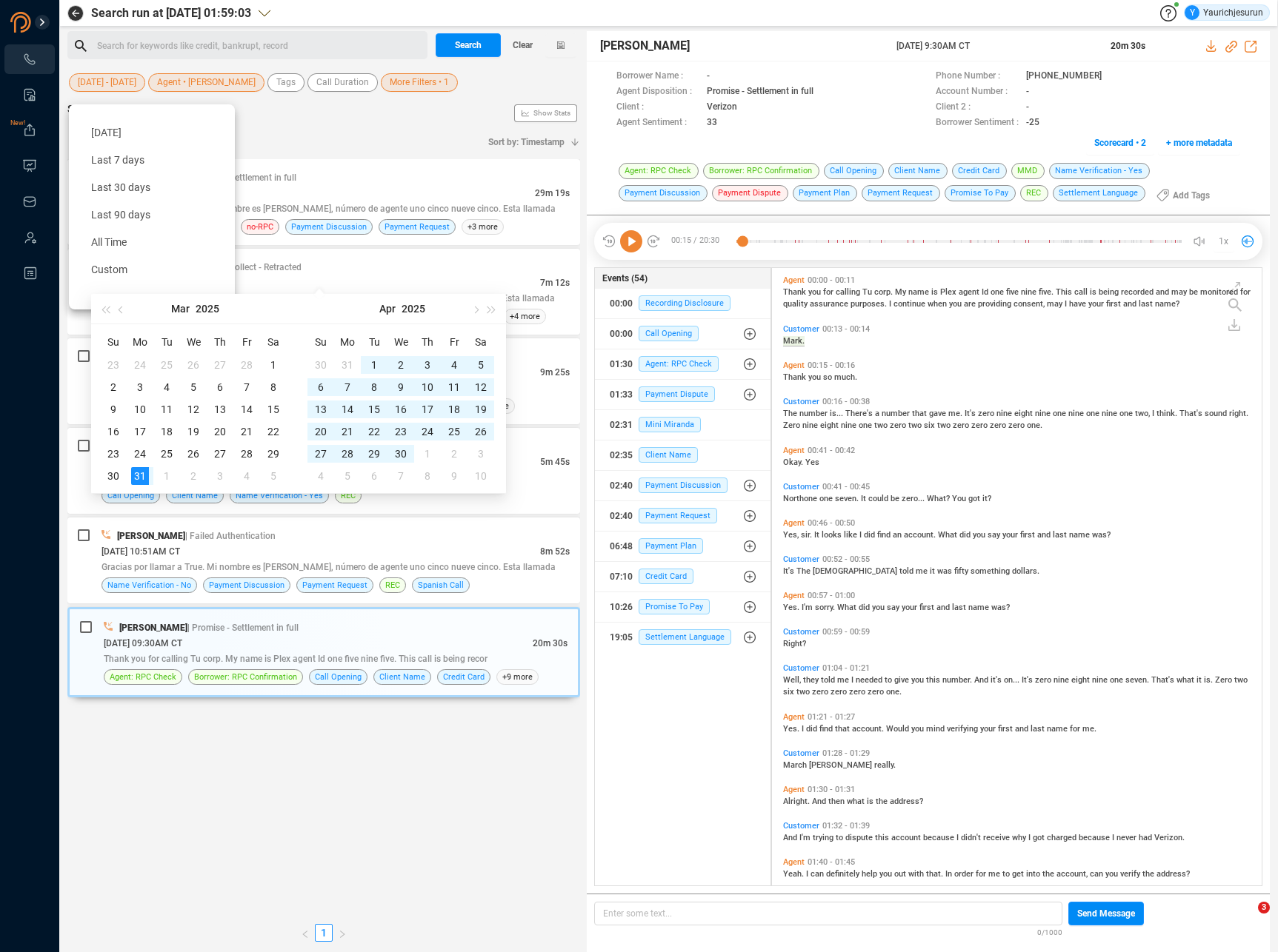
type input "[DATE]"
click at [146, 474] on div "31" at bounding box center [140, 476] width 18 height 18
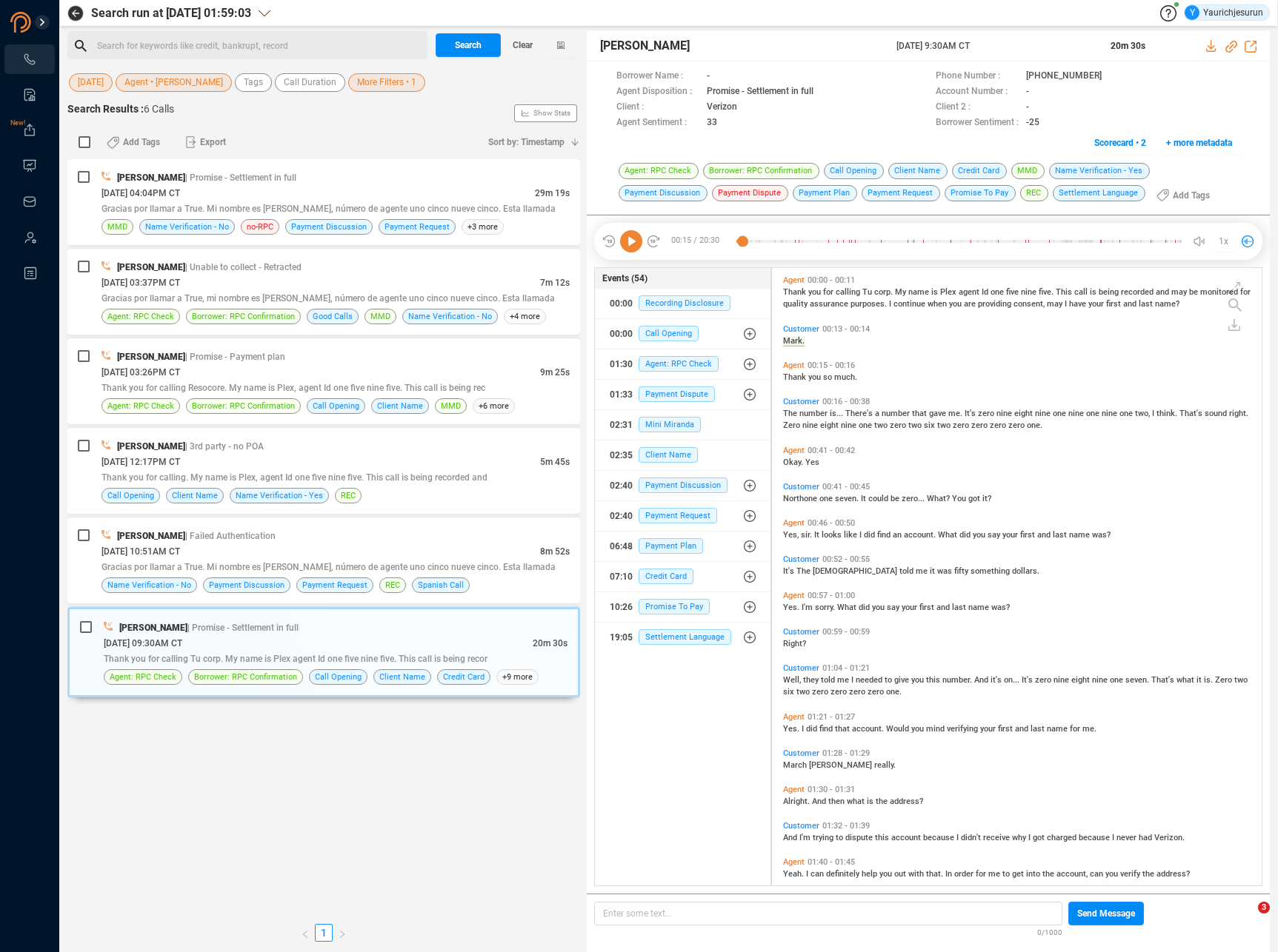
click at [162, 84] on span "Agent • [PERSON_NAME]" at bounding box center [173, 82] width 98 height 19
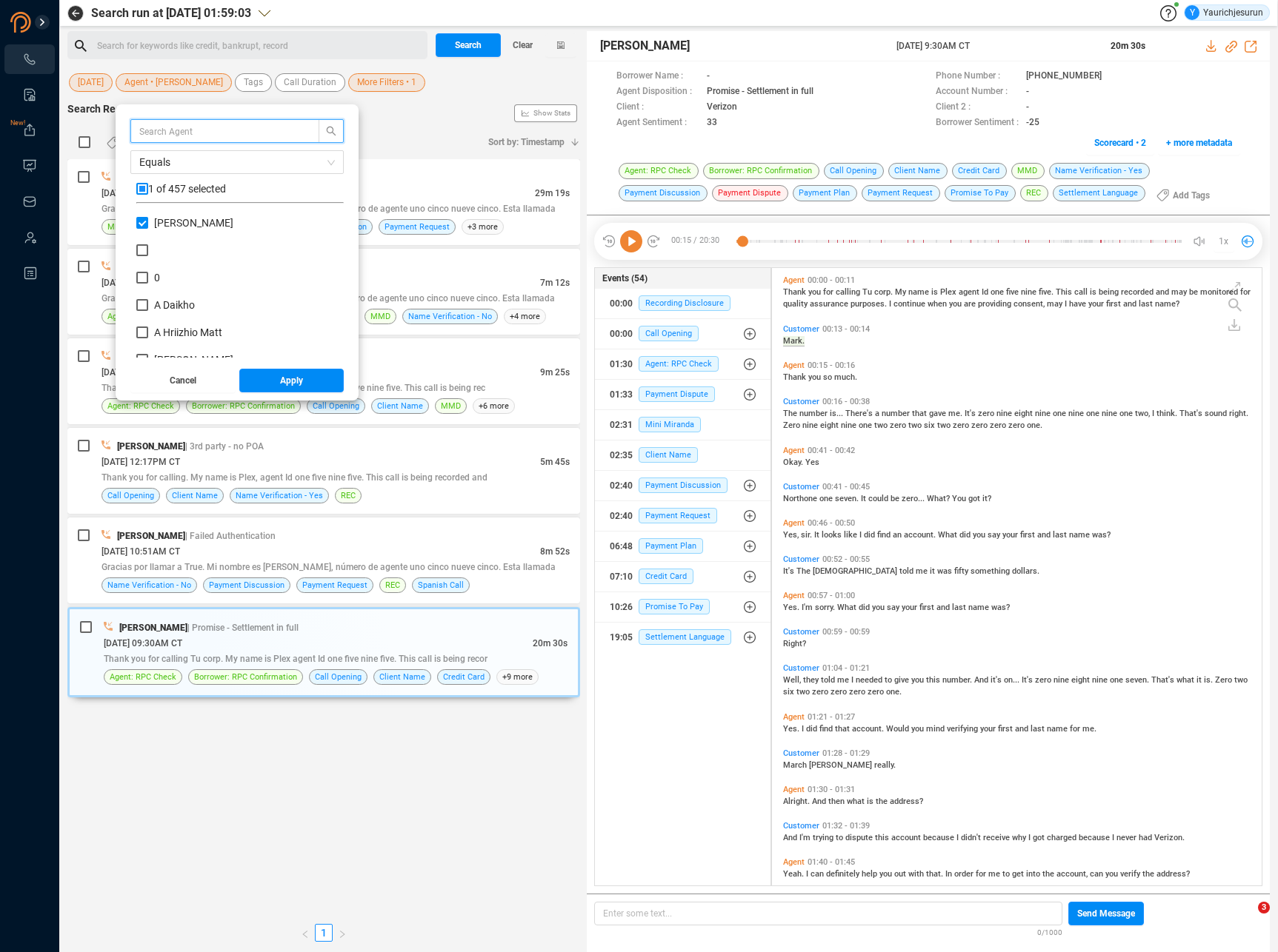
scroll to position [138, 200]
click at [146, 191] on input "checkbox" at bounding box center [142, 188] width 12 height 12
checkbox input "true"
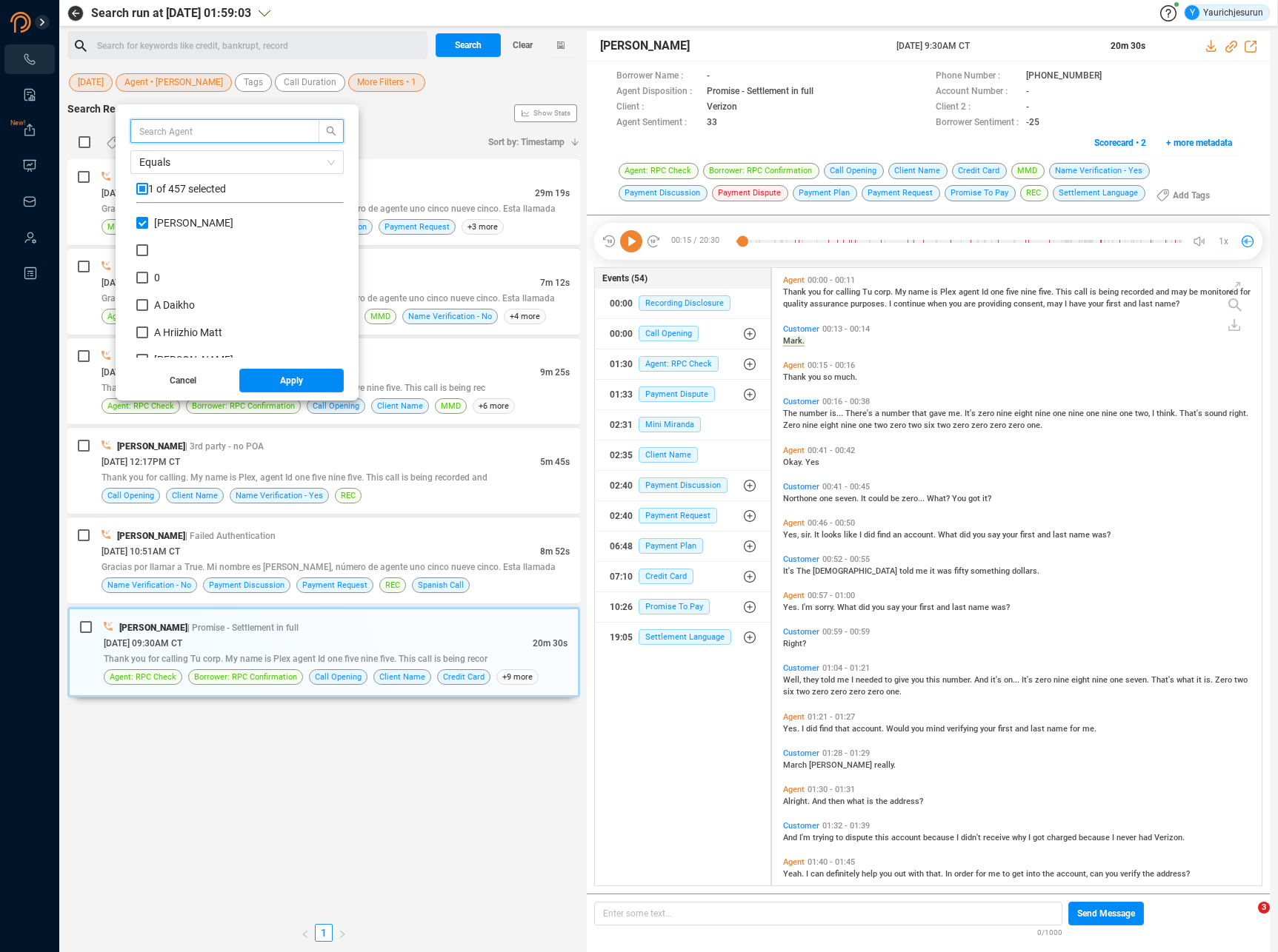
checkbox input "true"
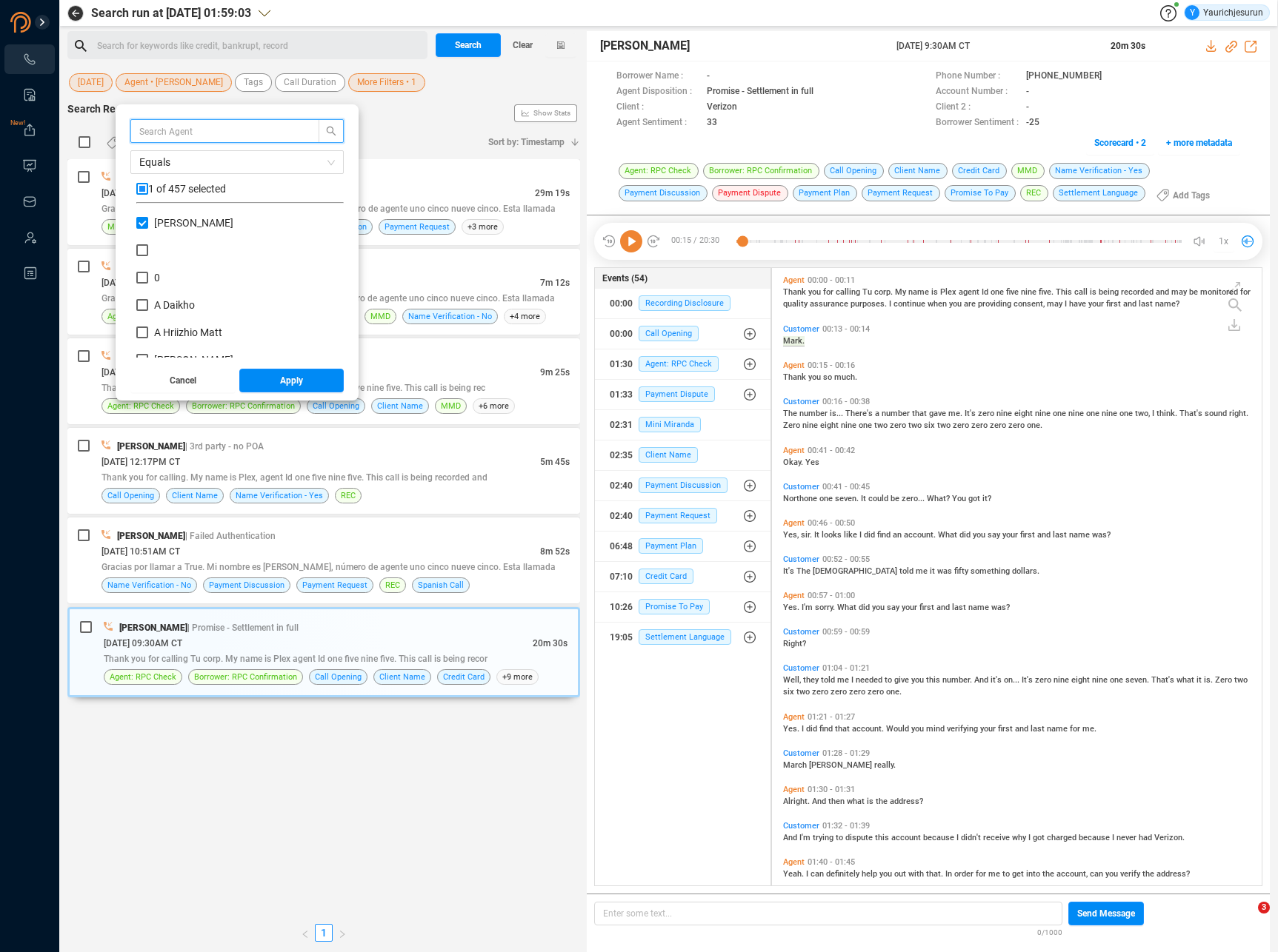
checkbox input "true"
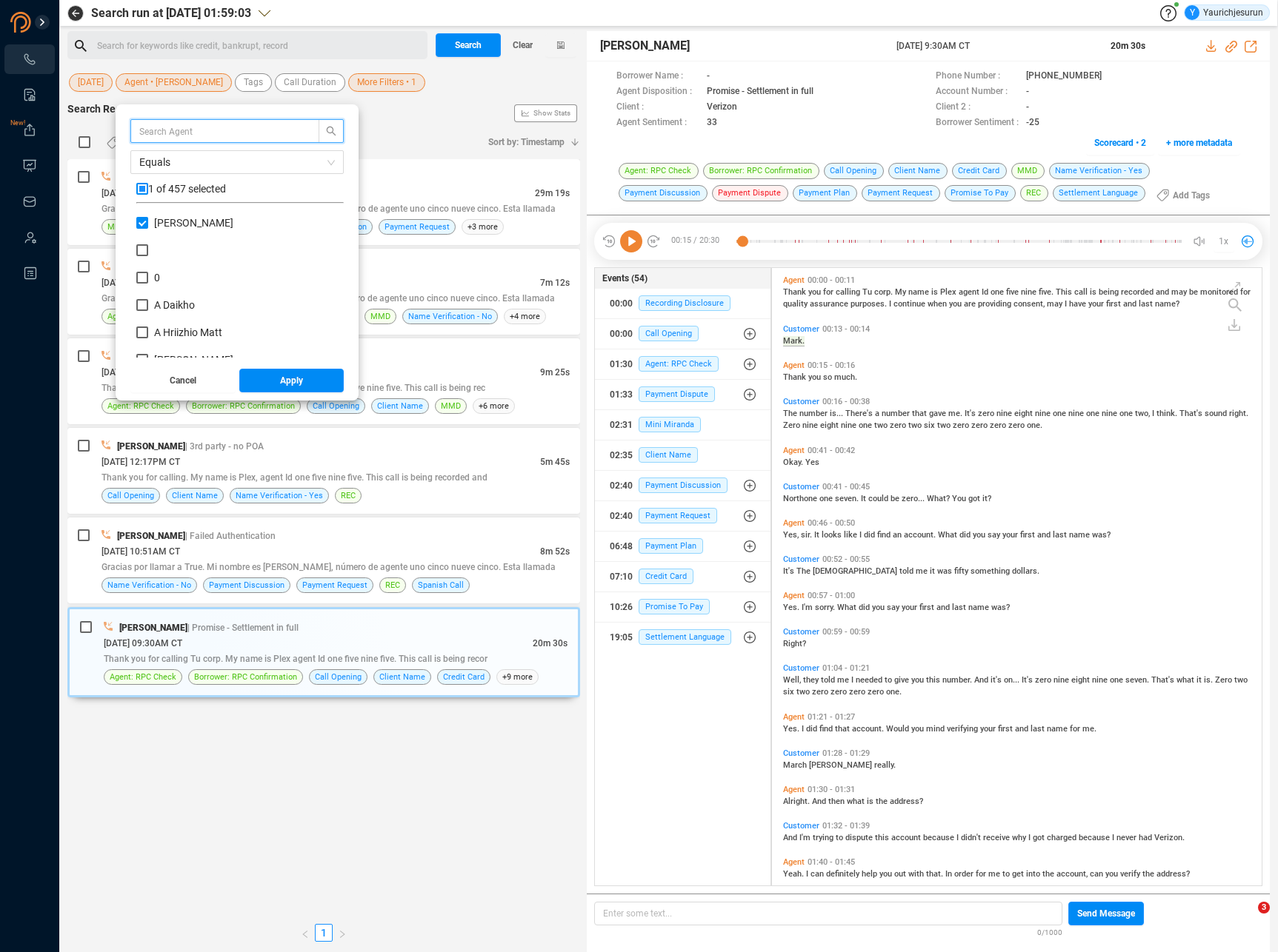
checkbox input "true"
click at [146, 191] on input "checkbox" at bounding box center [142, 188] width 12 height 12
checkbox input "false"
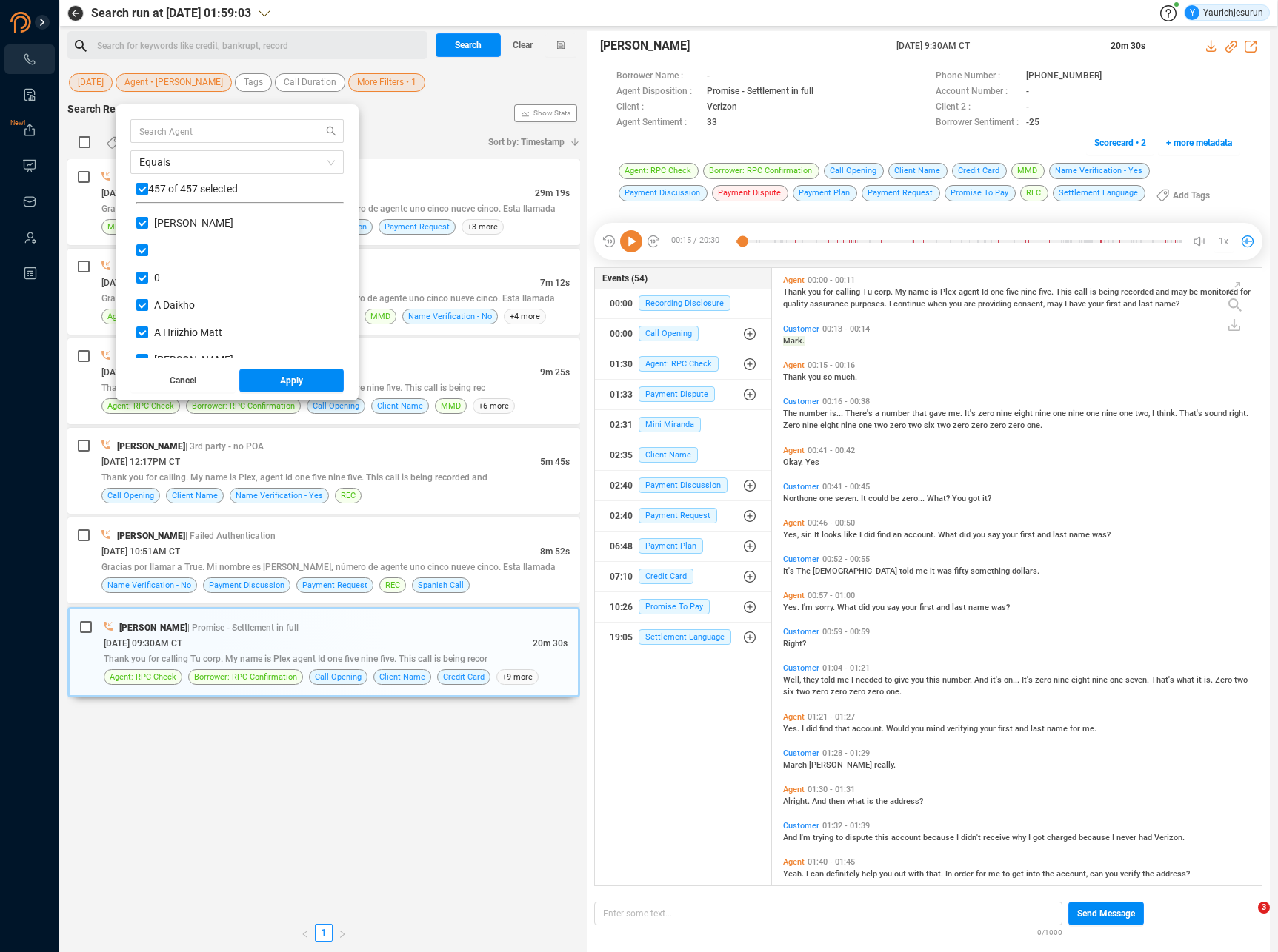
checkbox input "false"
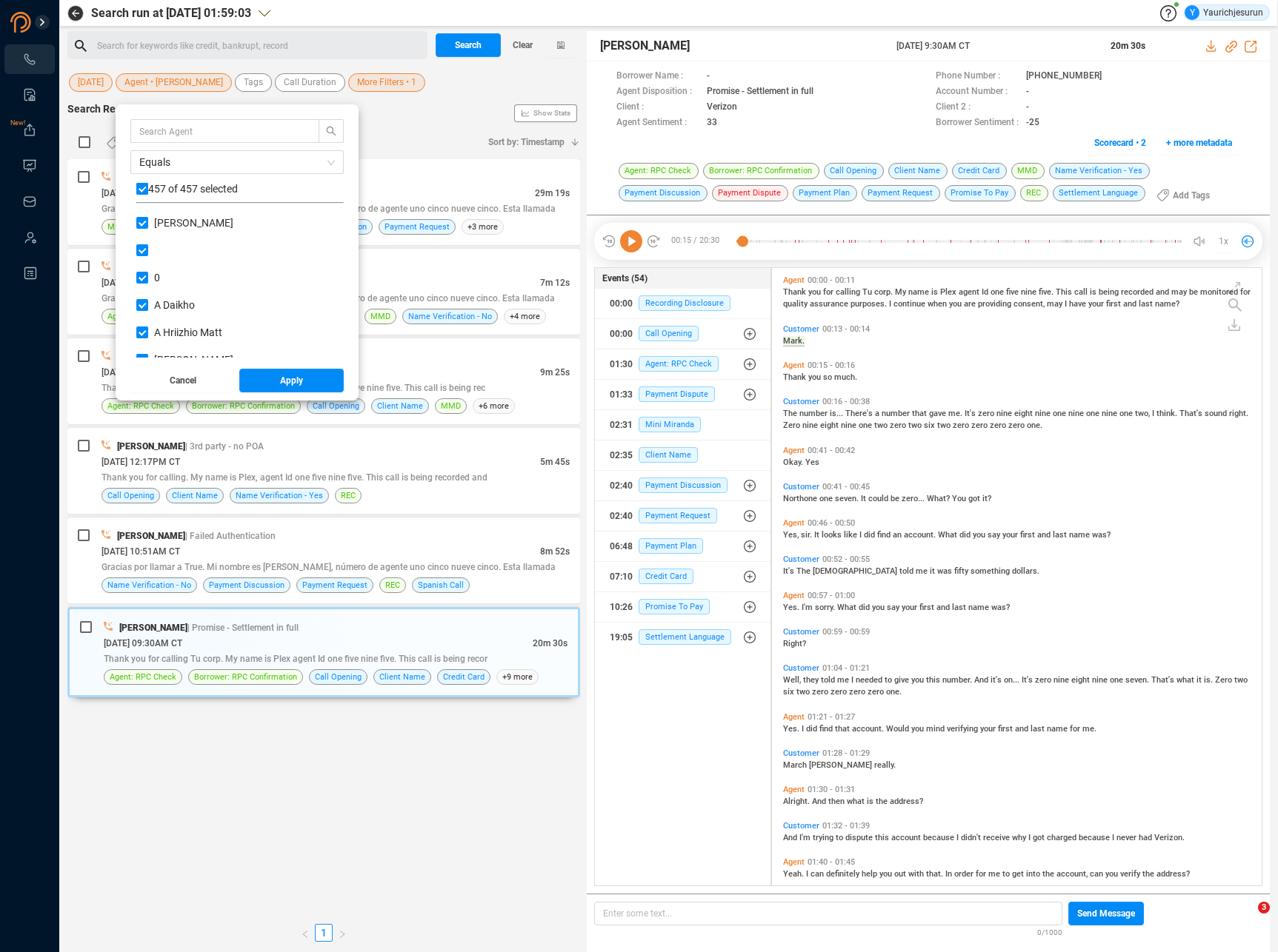
checkbox input "false"
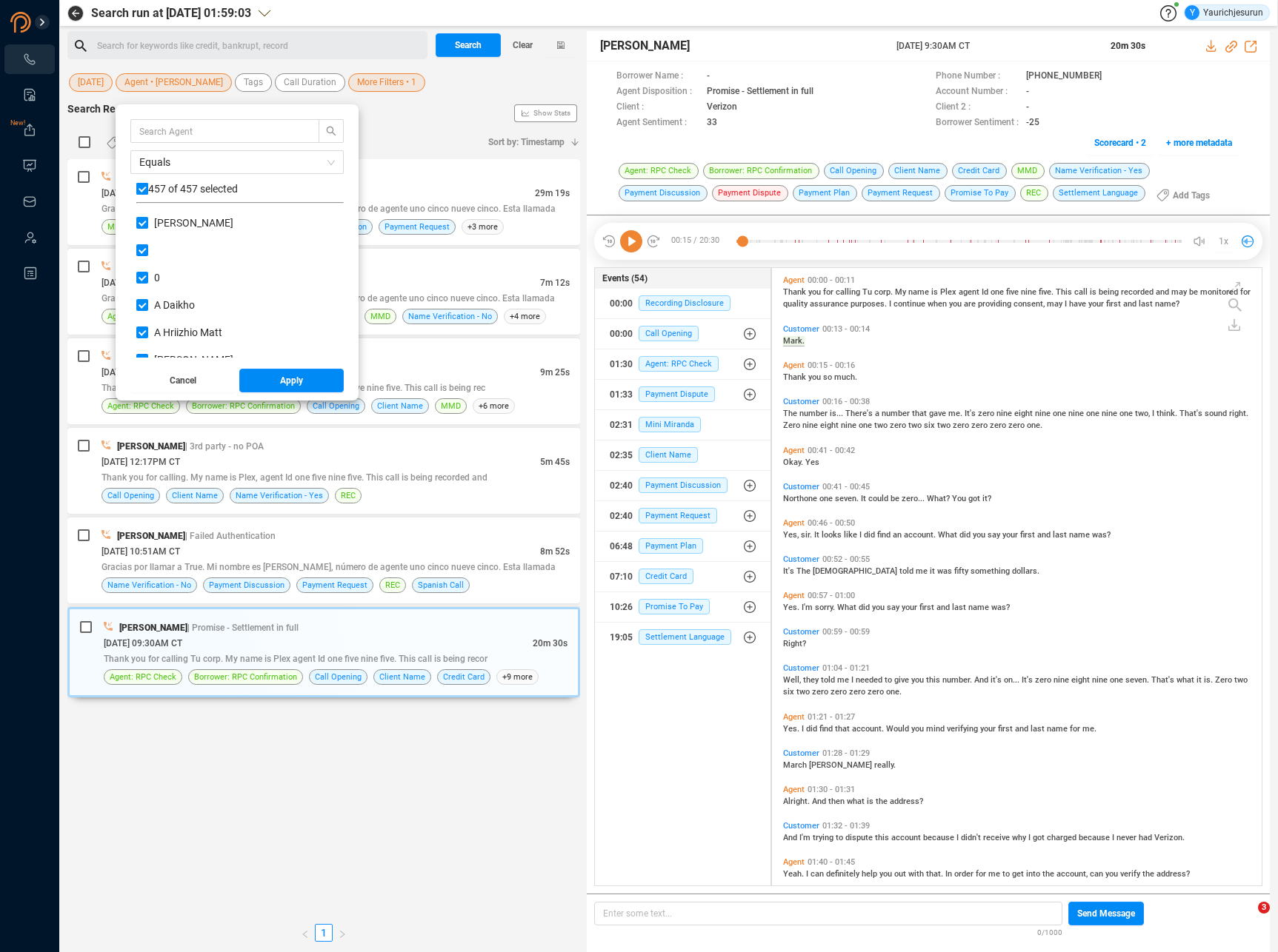
checkbox input "false"
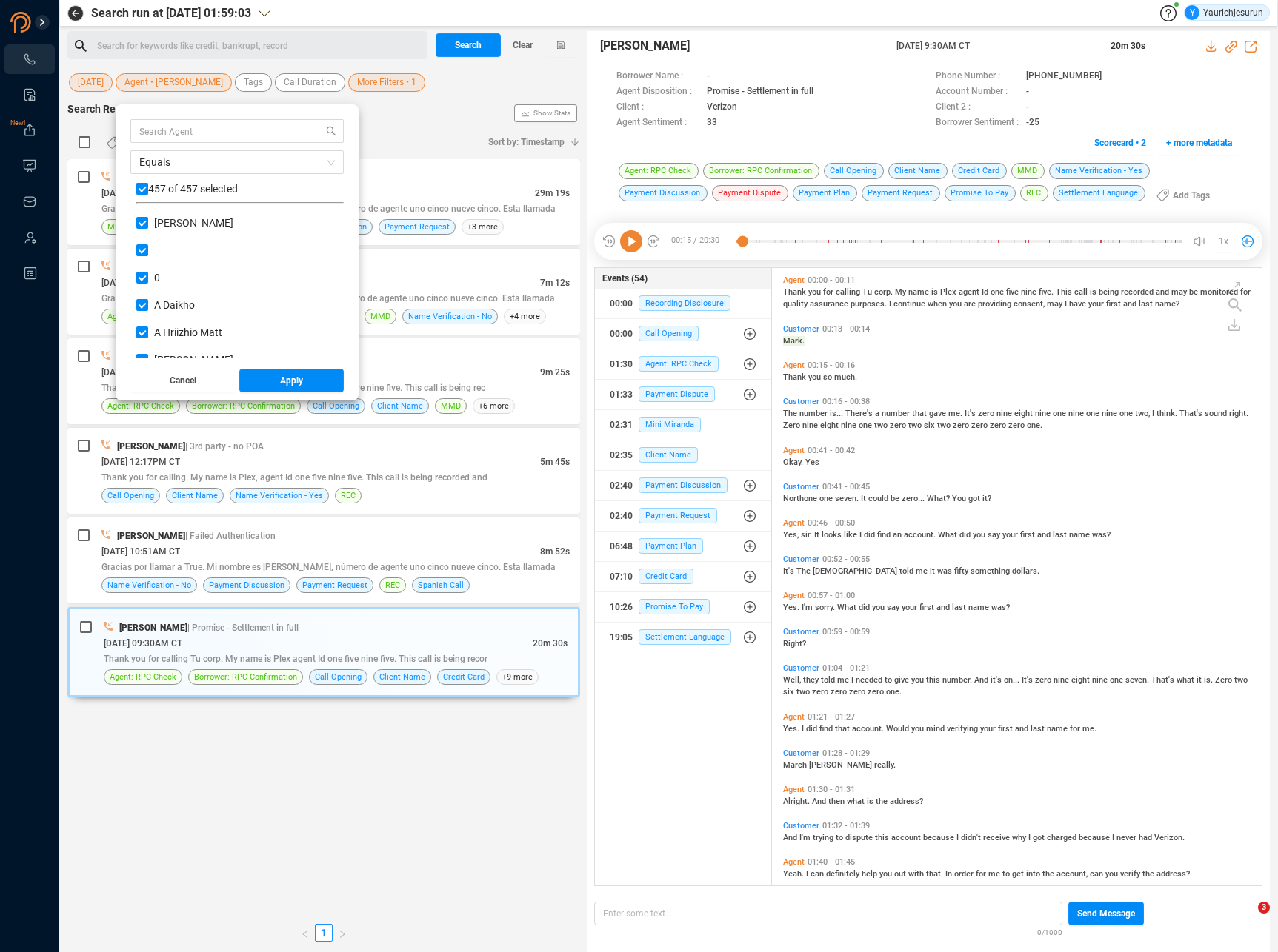
checkbox input "false"
click at [168, 123] on input "text" at bounding box center [217, 131] width 157 height 16
click at [181, 129] on input "mi" at bounding box center [217, 131] width 157 height 16
type input "M"
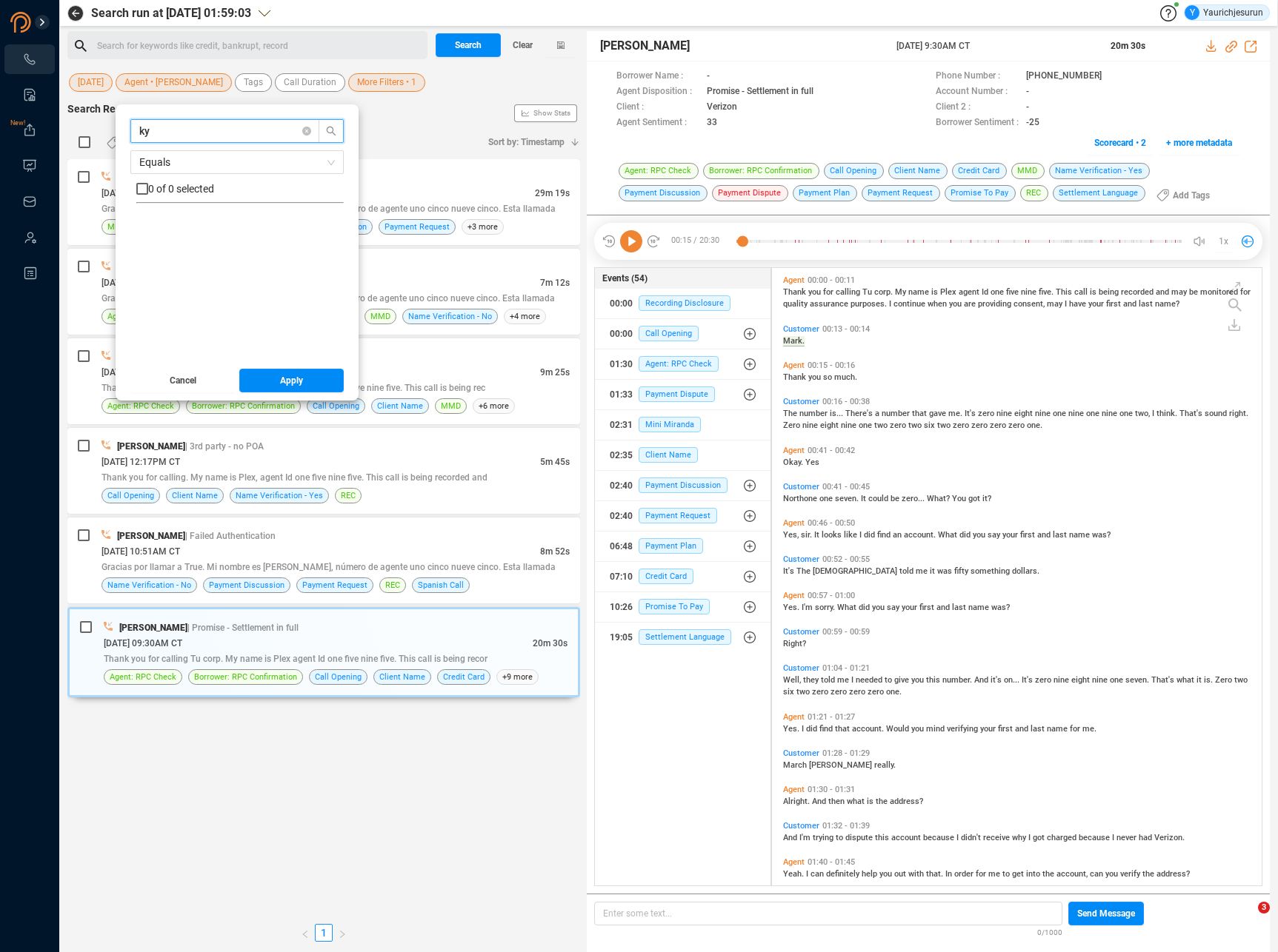
type input "k"
click at [181, 84] on span "Agent • [PERSON_NAME]" at bounding box center [173, 82] width 98 height 19
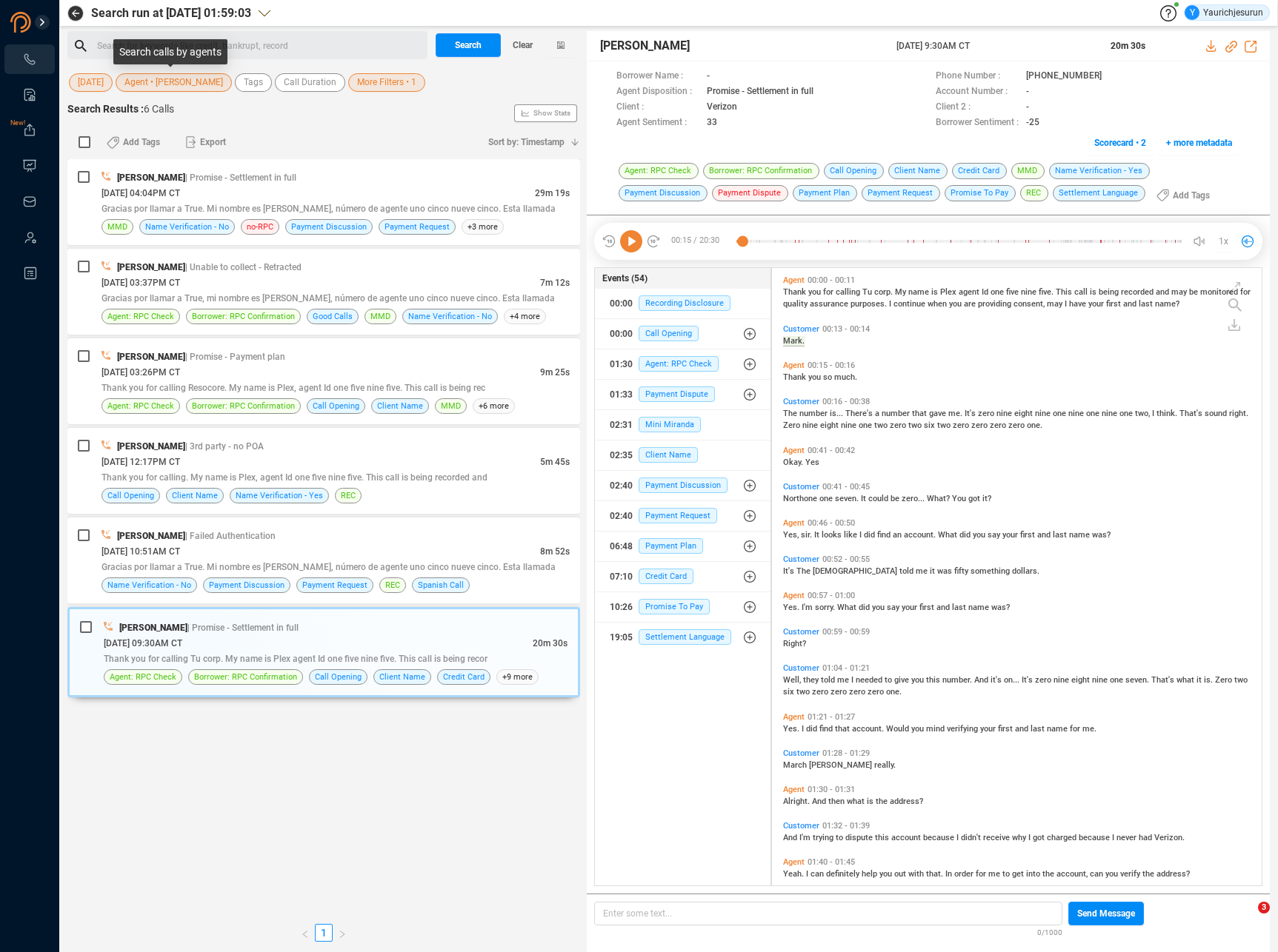
click at [180, 89] on span "Agent • [PERSON_NAME]" at bounding box center [173, 82] width 98 height 19
click at [432, 131] on div "Add Tags Export" at bounding box center [287, 142] width 385 height 31
click at [169, 80] on span "Agent • [PERSON_NAME]" at bounding box center [173, 82] width 98 height 19
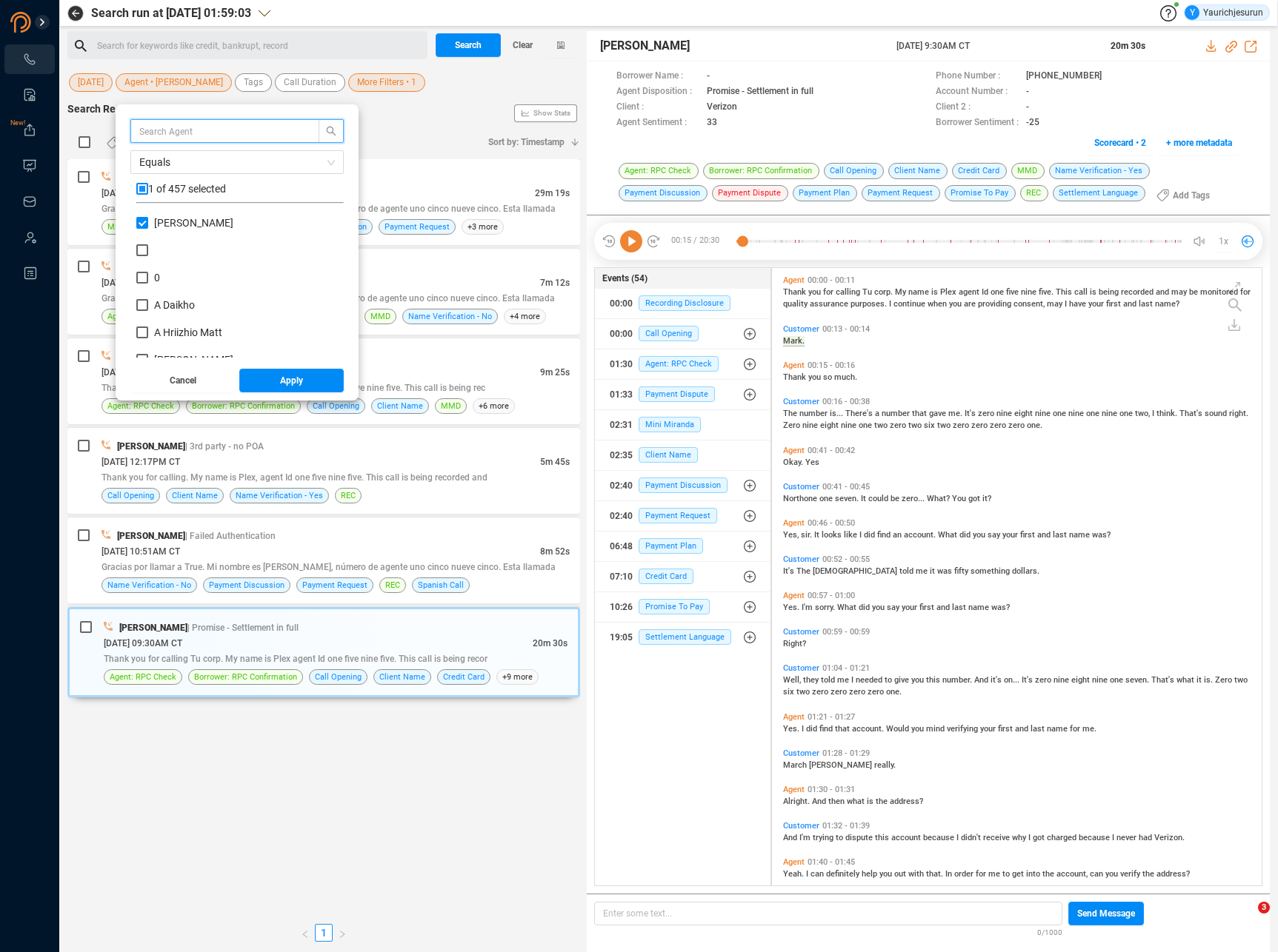
click at [142, 187] on input "checkbox" at bounding box center [142, 188] width 12 height 12
checkbox input "true"
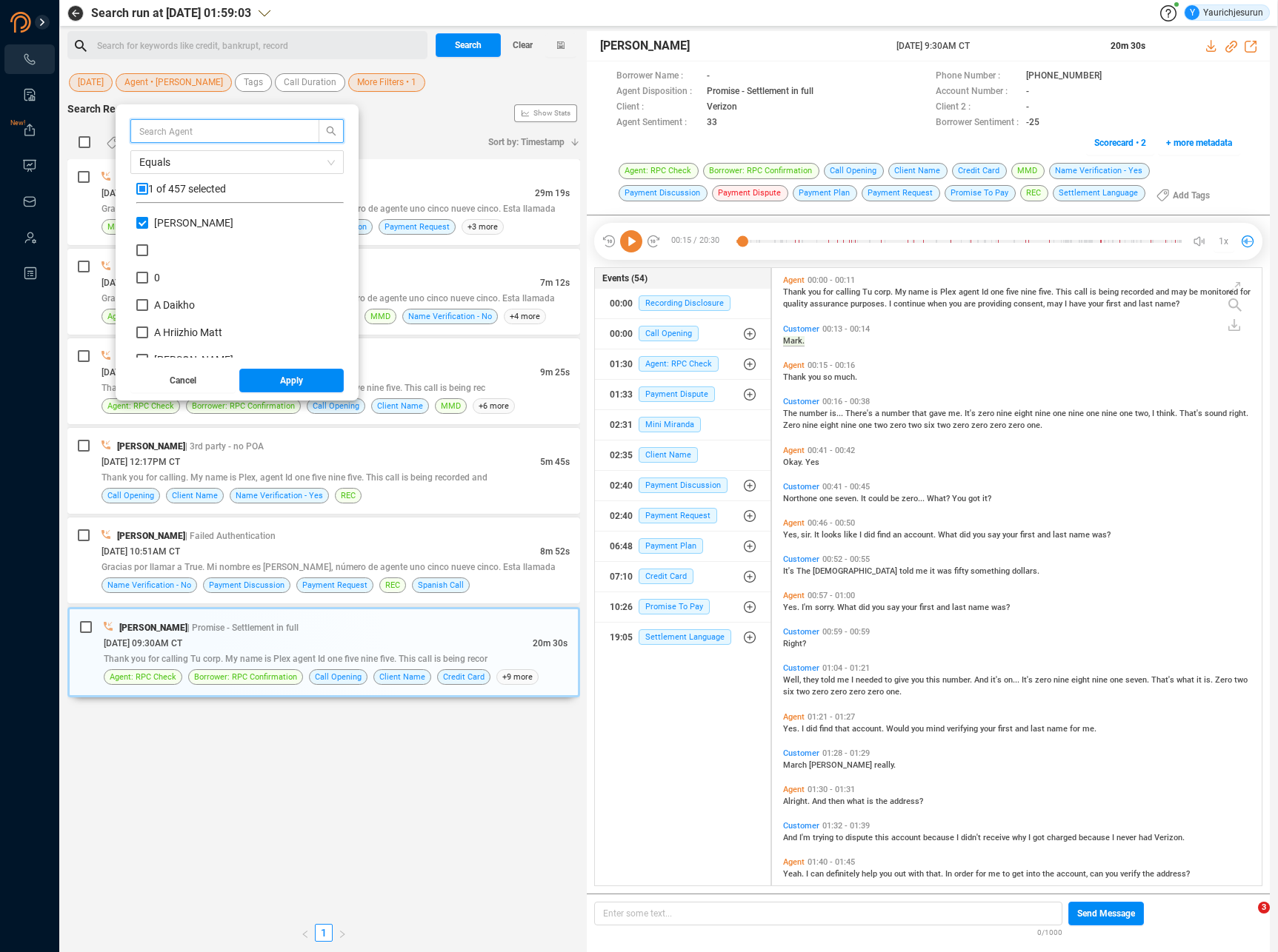
checkbox input "true"
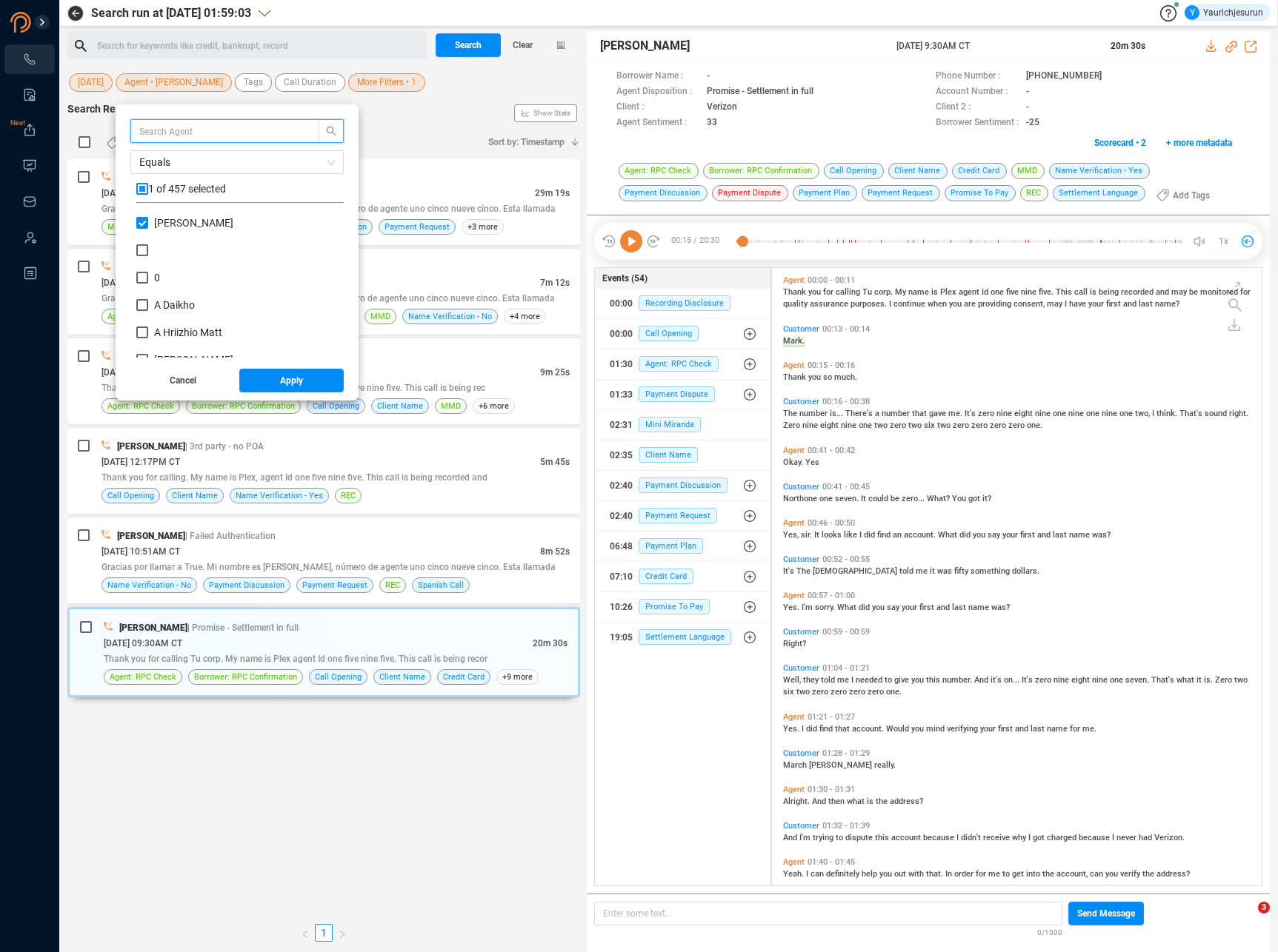
checkbox input "true"
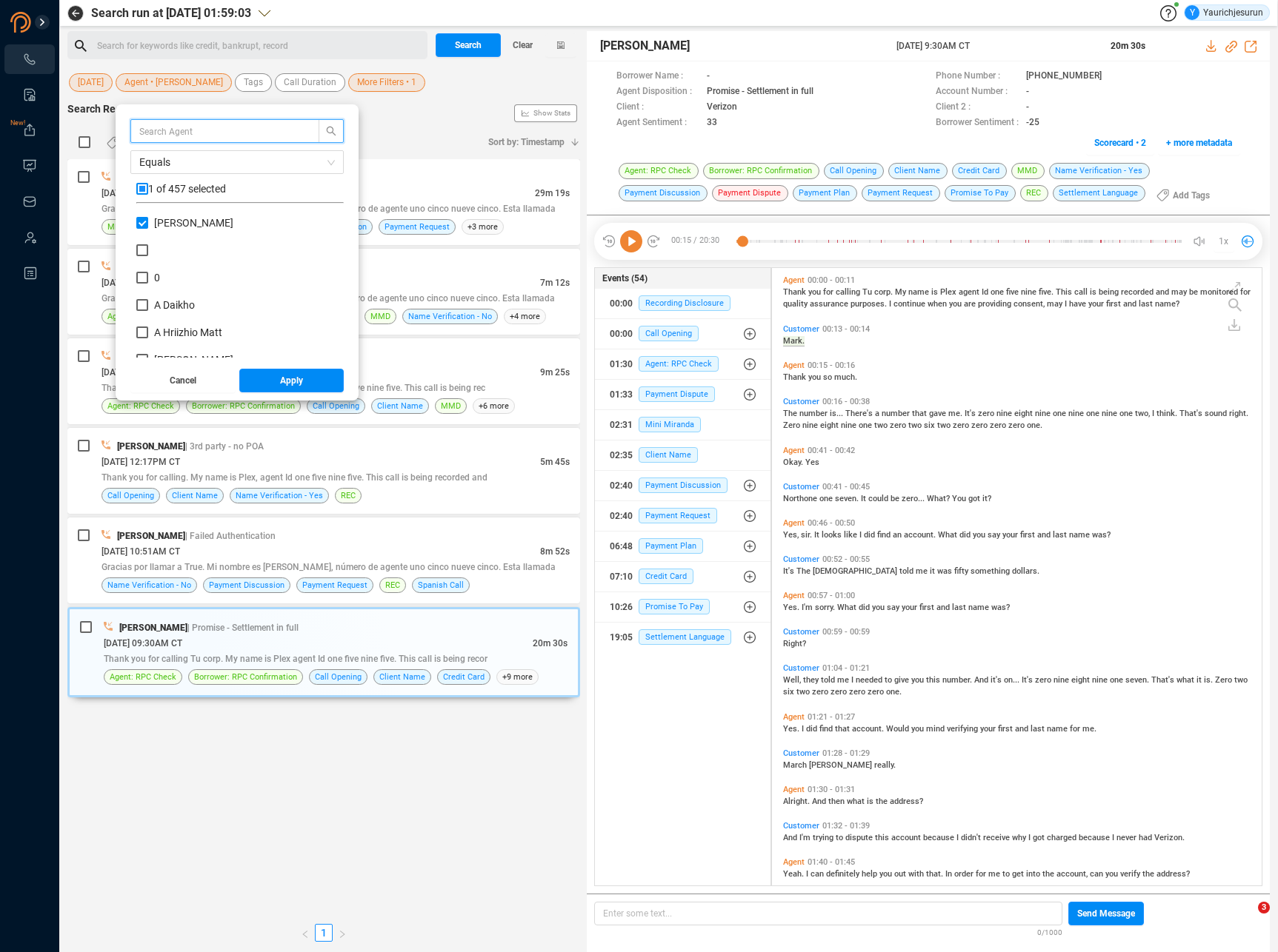
checkbox input "true"
click at [142, 187] on input "checkbox" at bounding box center [142, 188] width 12 height 12
checkbox input "false"
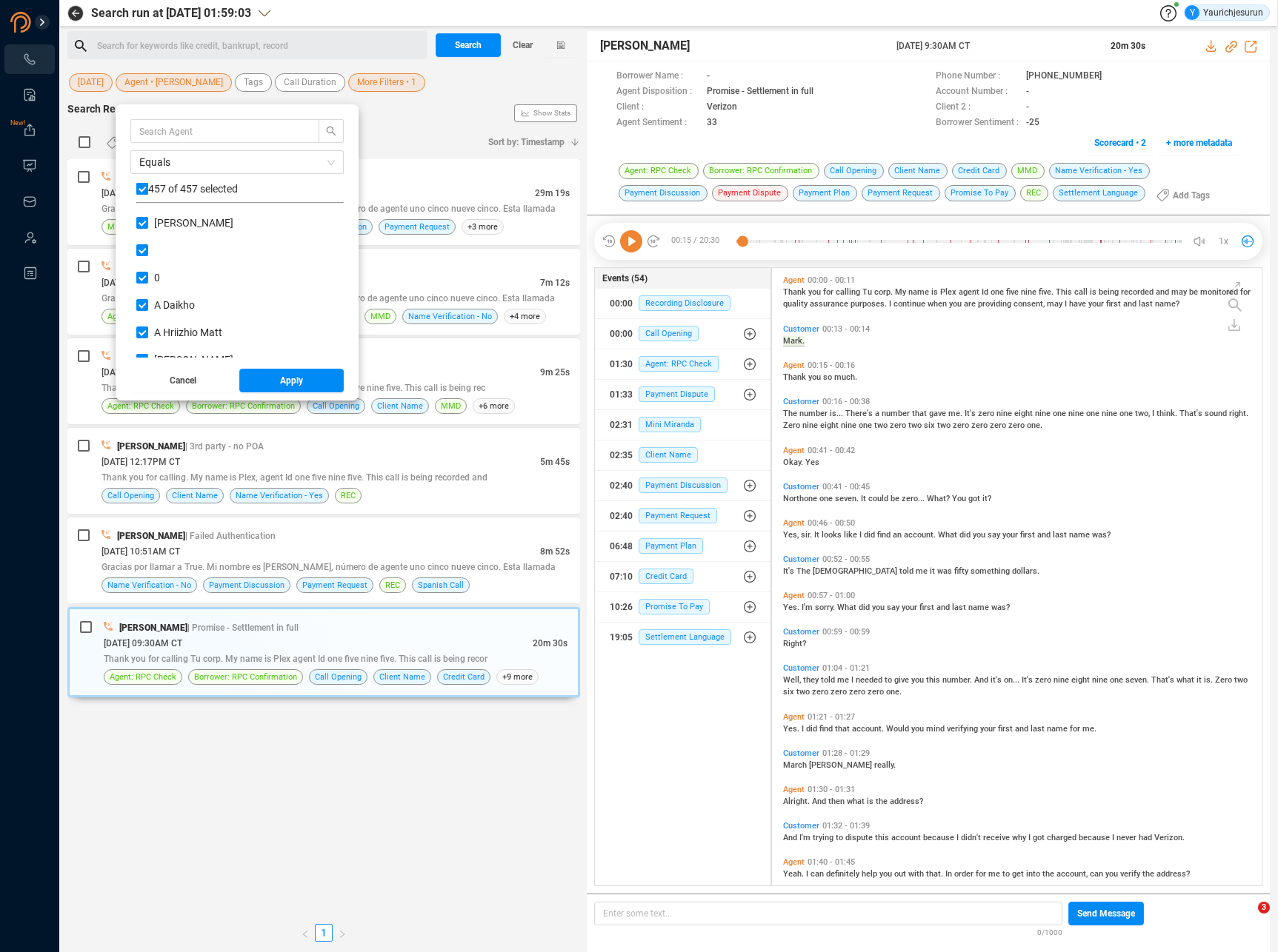
checkbox input "false"
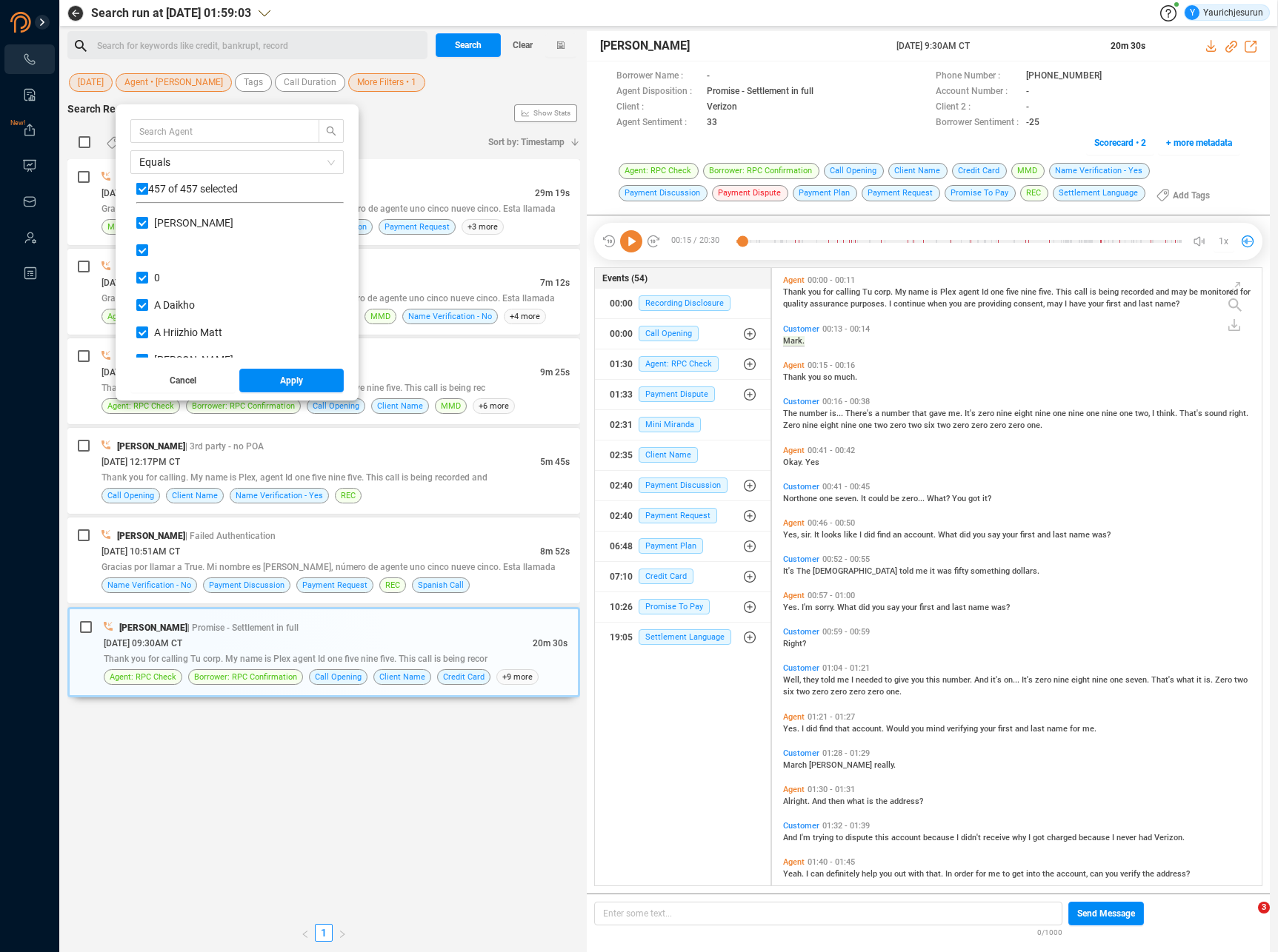
checkbox input "false"
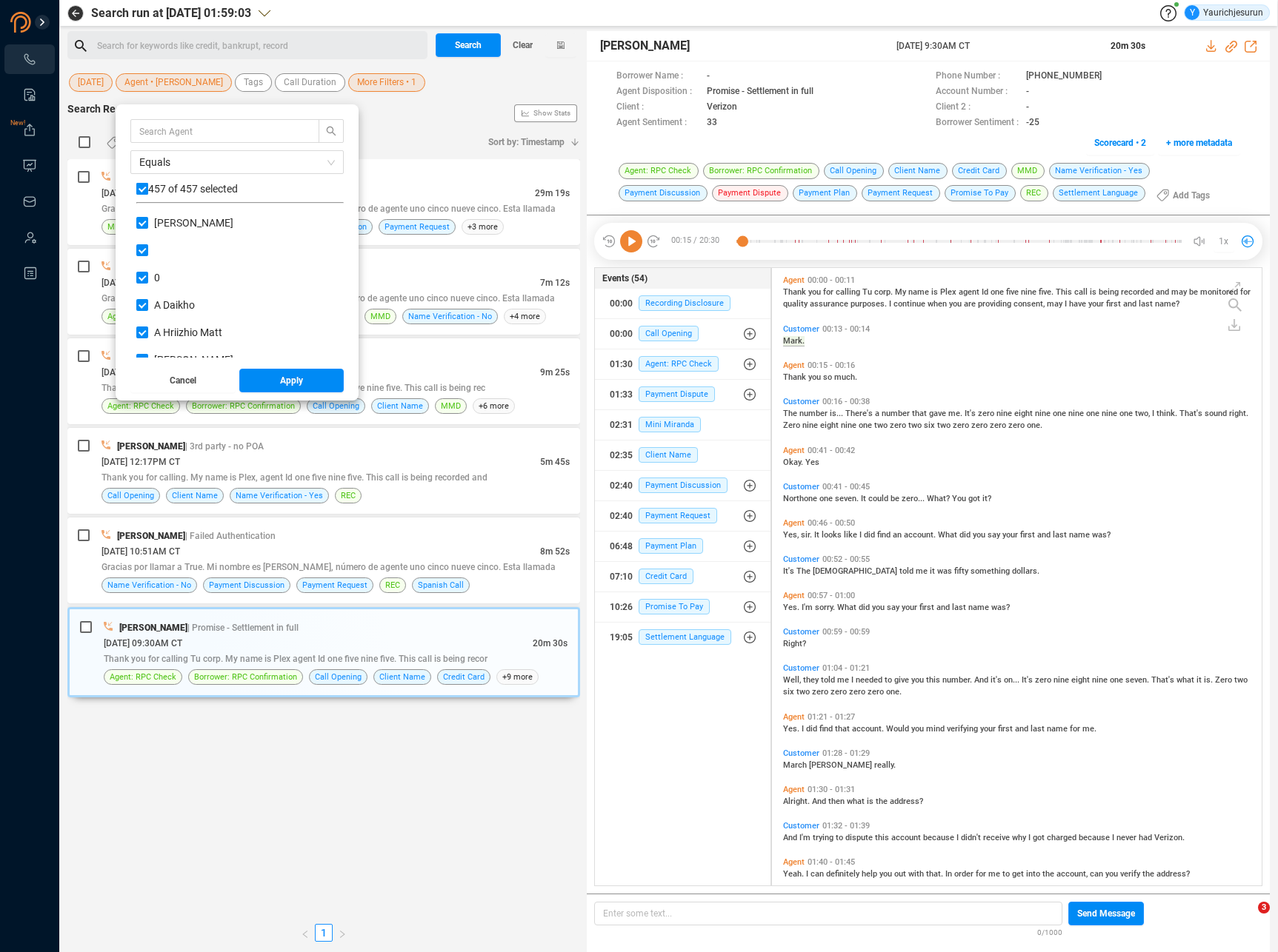
checkbox input "false"
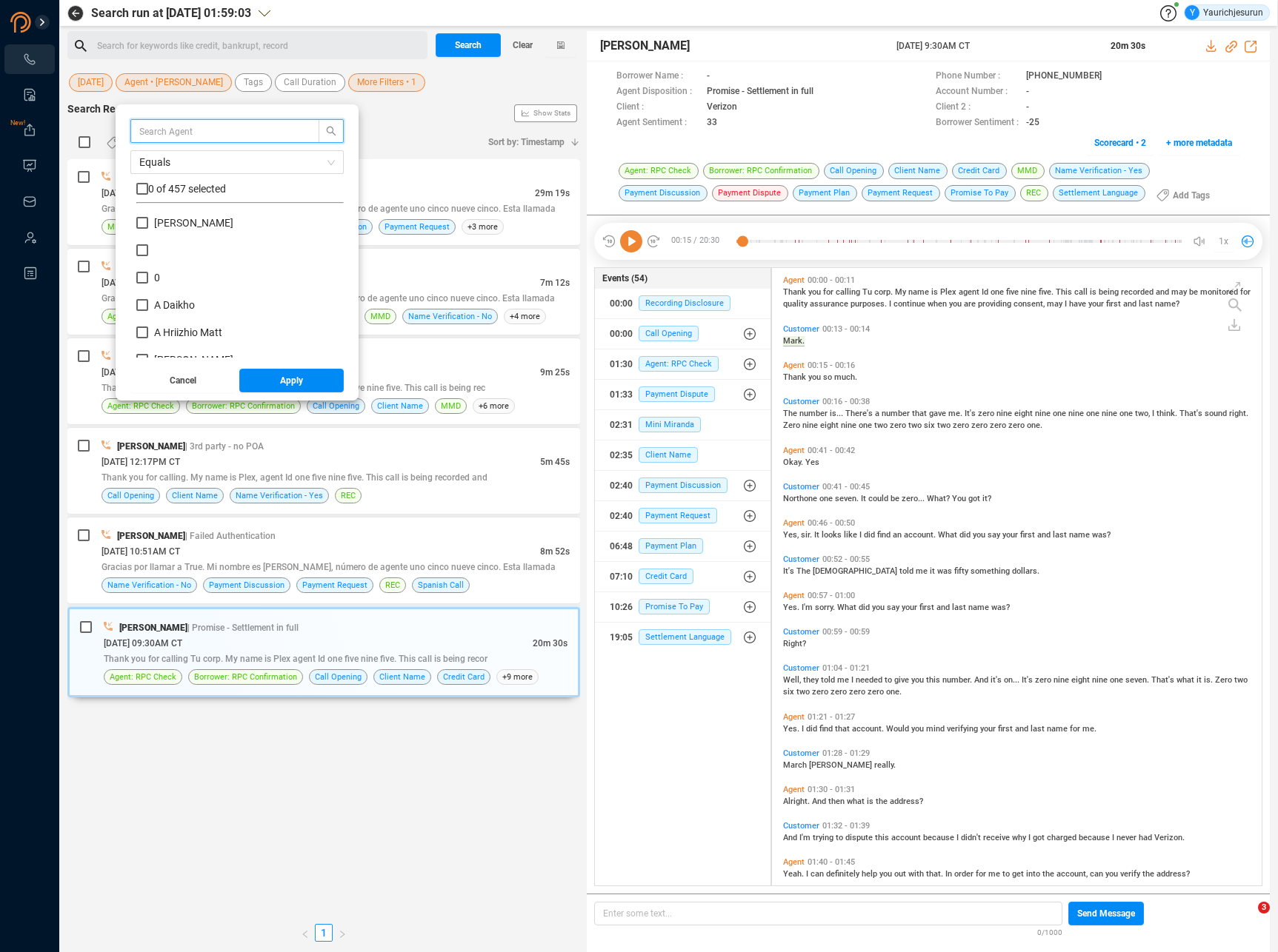
drag, startPoint x: 191, startPoint y: 131, endPoint x: 197, endPoint y: 136, distance: 7.8
click at [191, 132] on input "text" at bounding box center [217, 131] width 157 height 16
type input "mik"
click at [167, 223] on b "Mik" at bounding box center [162, 223] width 17 height 12
click at [148, 223] on input "Mik [PERSON_NAME]" at bounding box center [142, 223] width 12 height 12
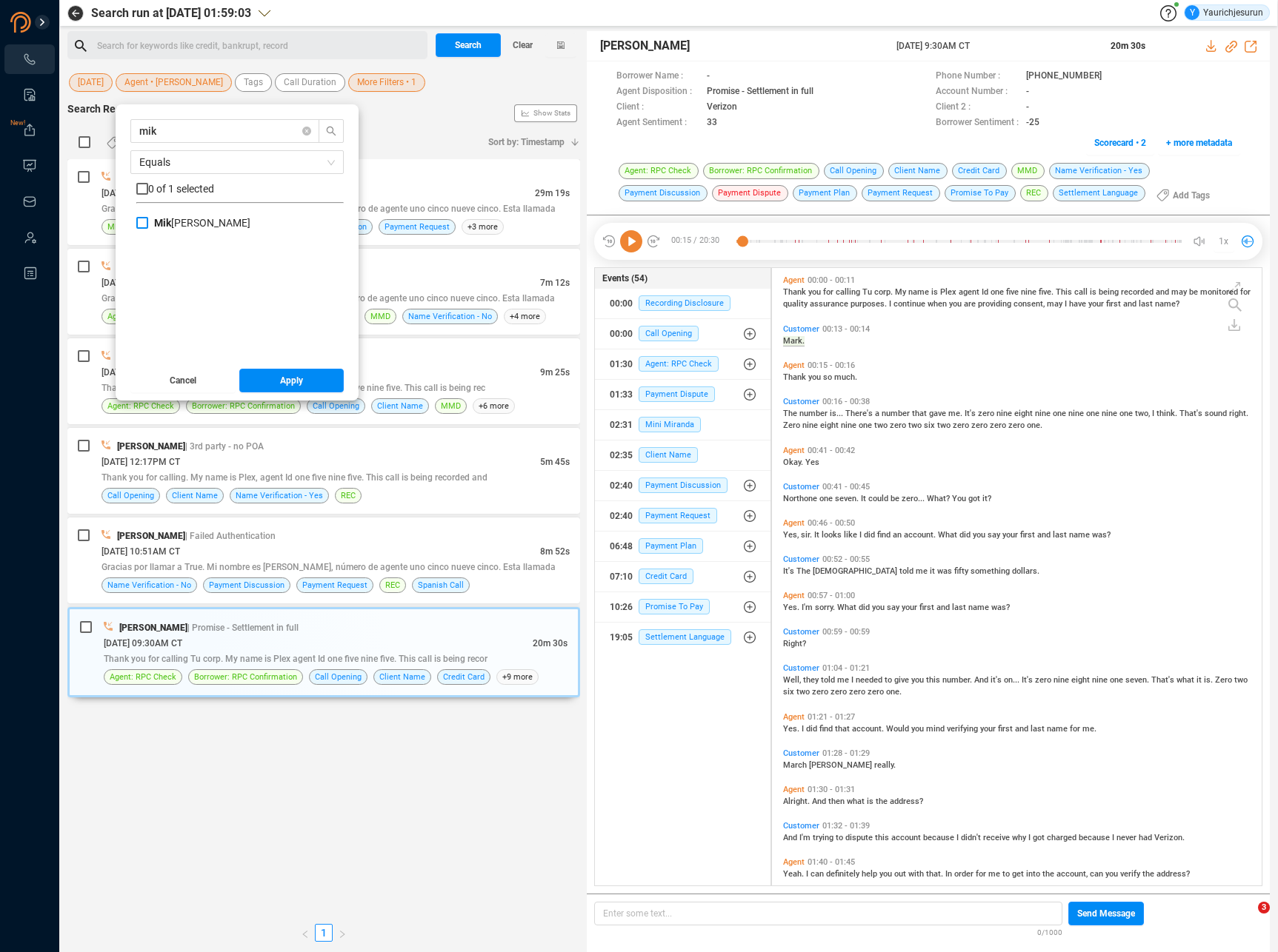
checkbox input "true"
click at [298, 384] on span "Apply" at bounding box center [292, 380] width 23 height 24
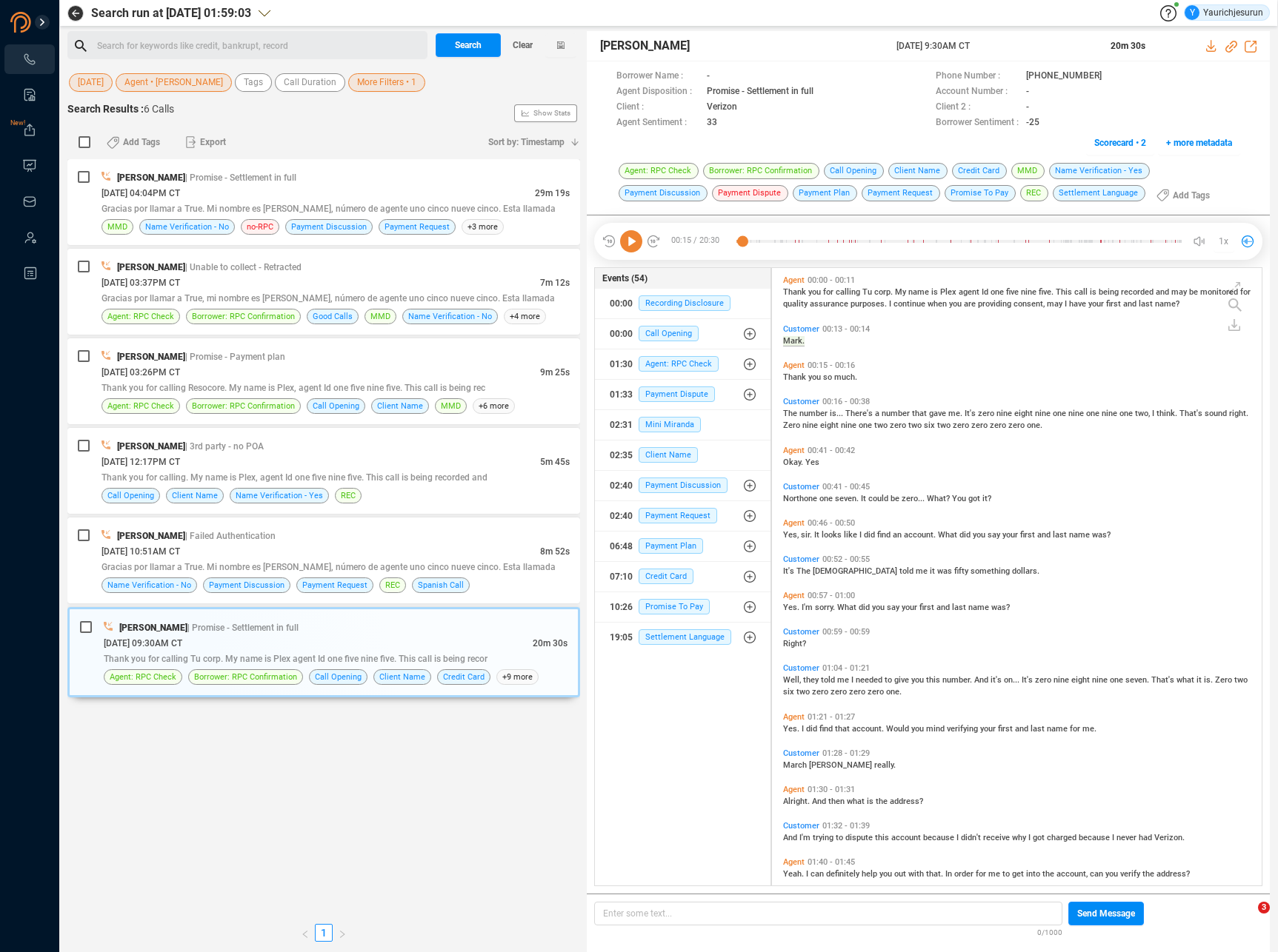
click at [393, 83] on span "More Filters • 1" at bounding box center [386, 82] width 59 height 19
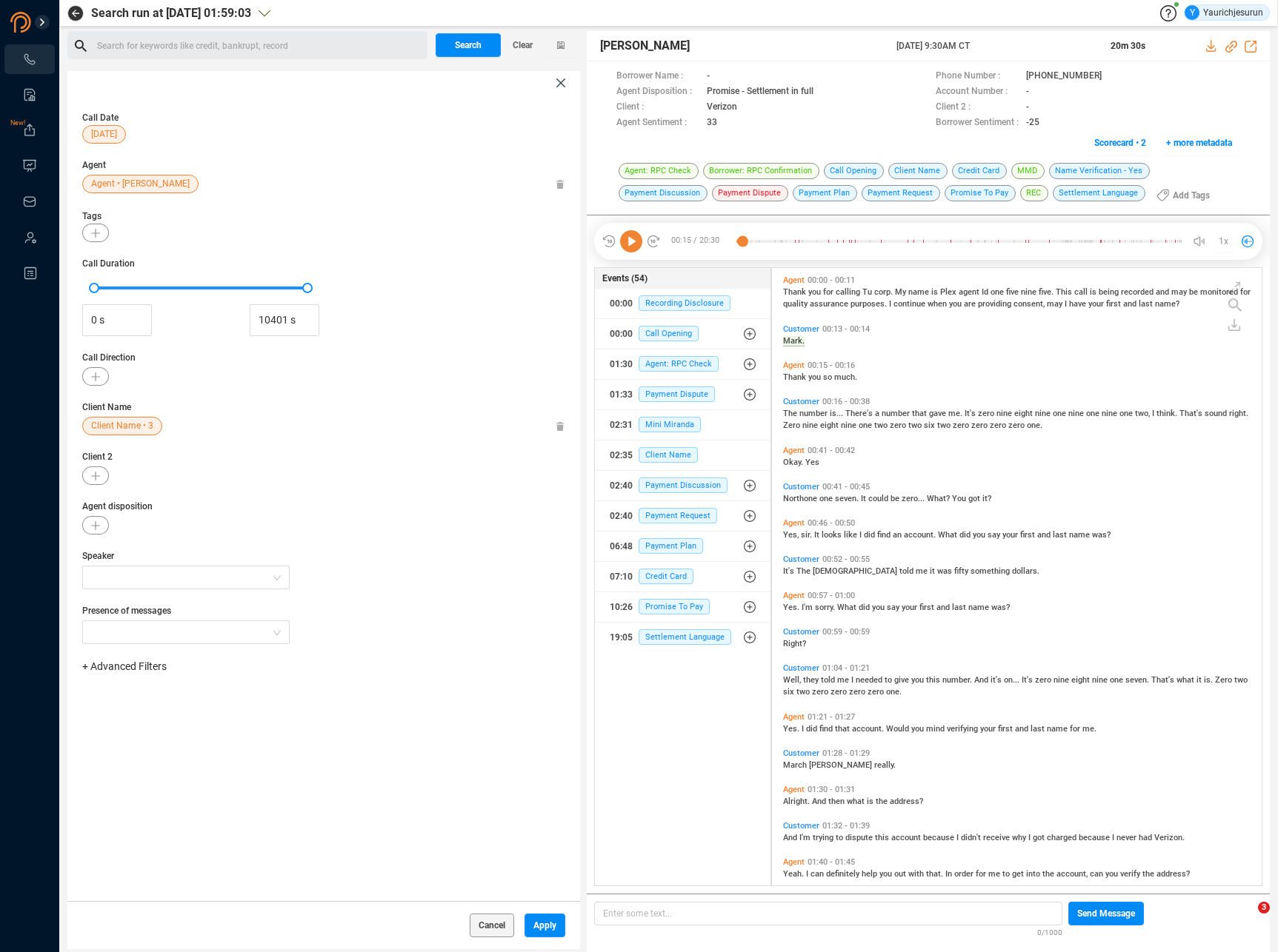
click at [565, 426] on icon at bounding box center [561, 426] width 9 height 9
click at [148, 669] on span "+ Advanced Filters" at bounding box center [124, 666] width 84 height 12
click at [135, 783] on div "Phone Number" at bounding box center [147, 790] width 102 height 16
click at [130, 789] on span "Phone Number" at bounding box center [131, 790] width 69 height 12
click at [227, 709] on div "Enter a comma separated list ﻿" at bounding box center [230, 713] width 281 height 32
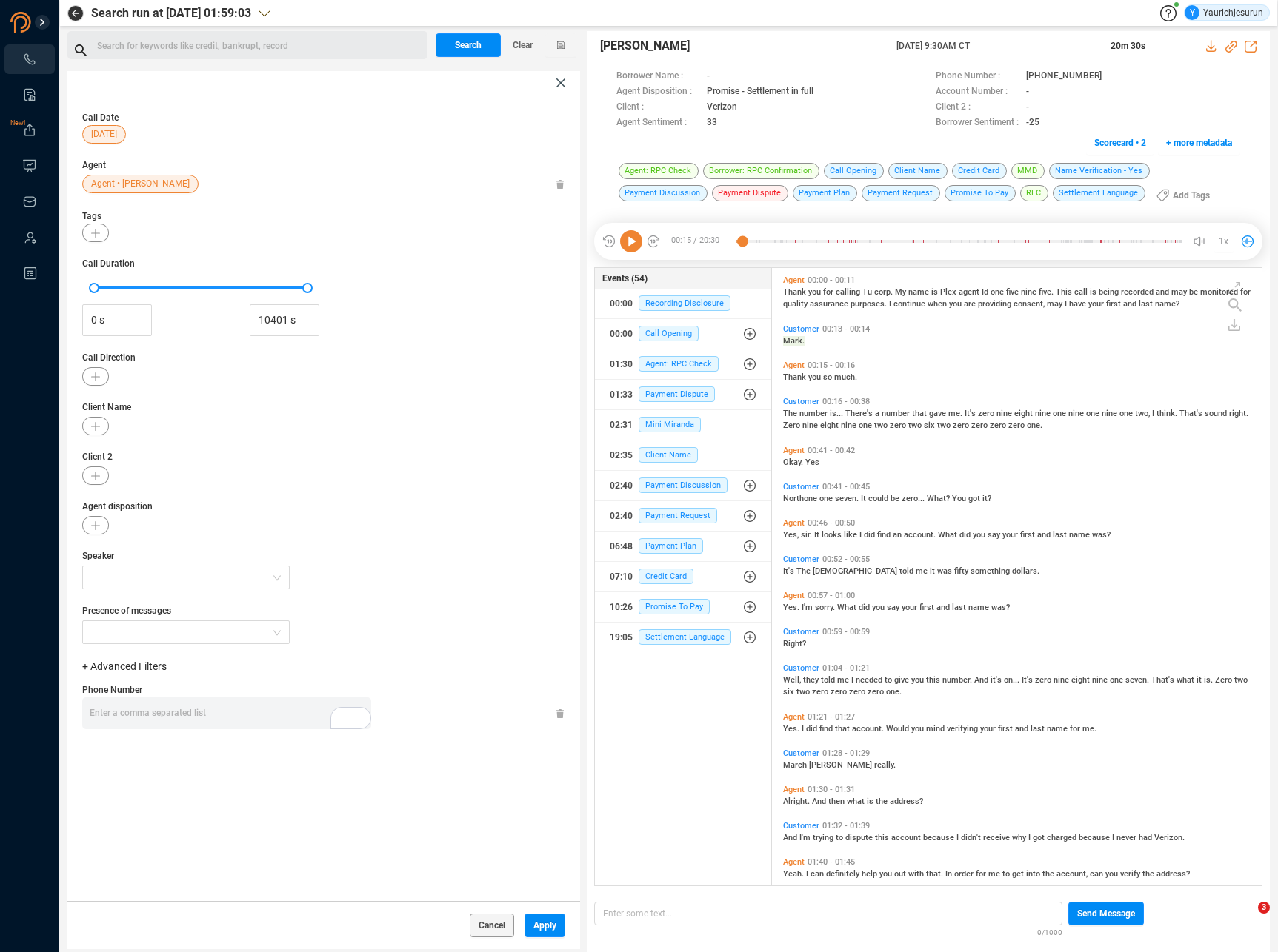
click at [211, 700] on div "Enter a comma separated list ﻿" at bounding box center [230, 713] width 281 height 32
click at [244, 758] on div "+ Advanced Filters Phone Number [PHONE_NUMBER]" at bounding box center [323, 708] width 483 height 100
click at [548, 924] on span "Apply" at bounding box center [544, 925] width 23 height 24
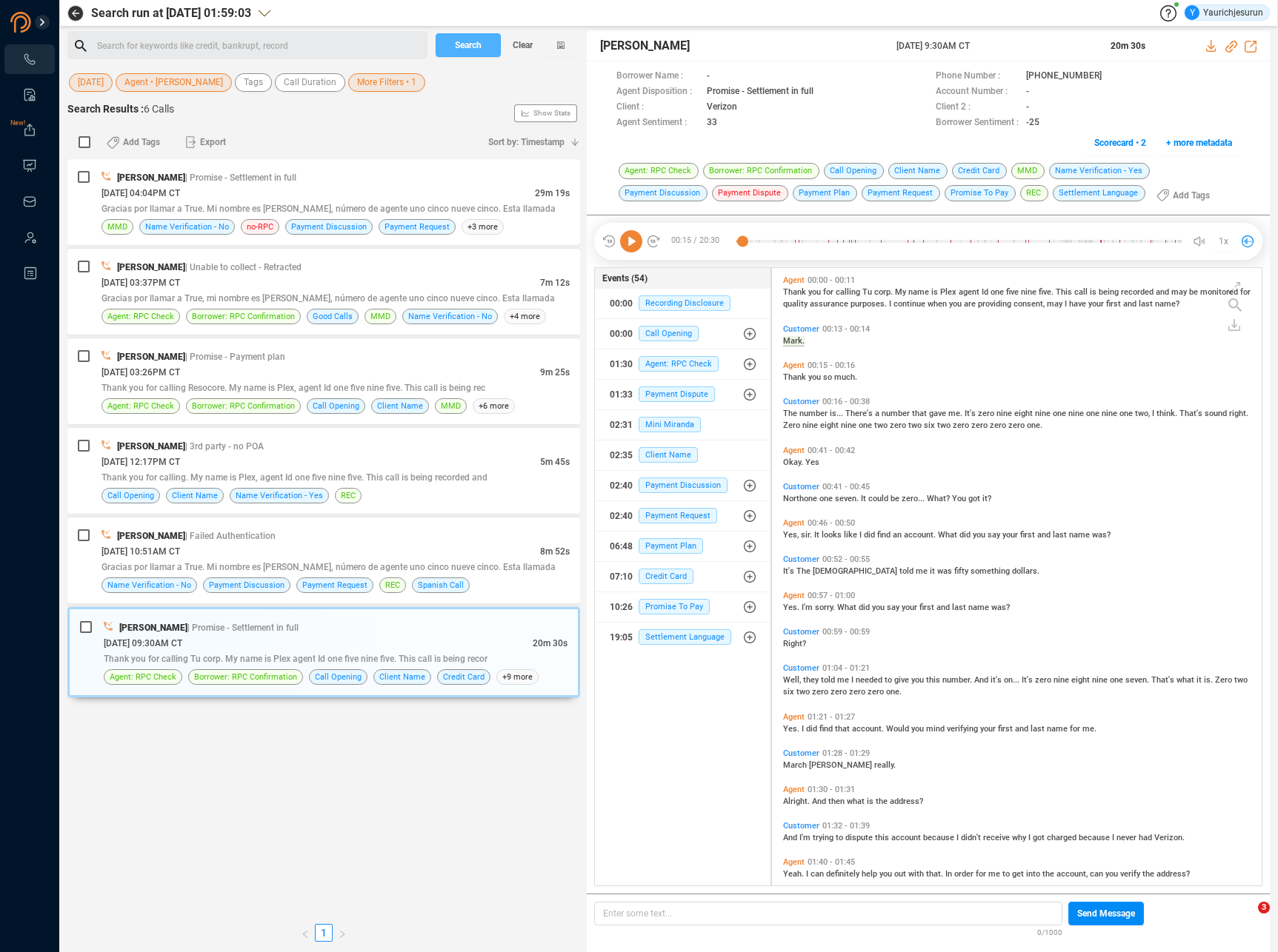
click at [461, 45] on span "Search" at bounding box center [468, 45] width 27 height 24
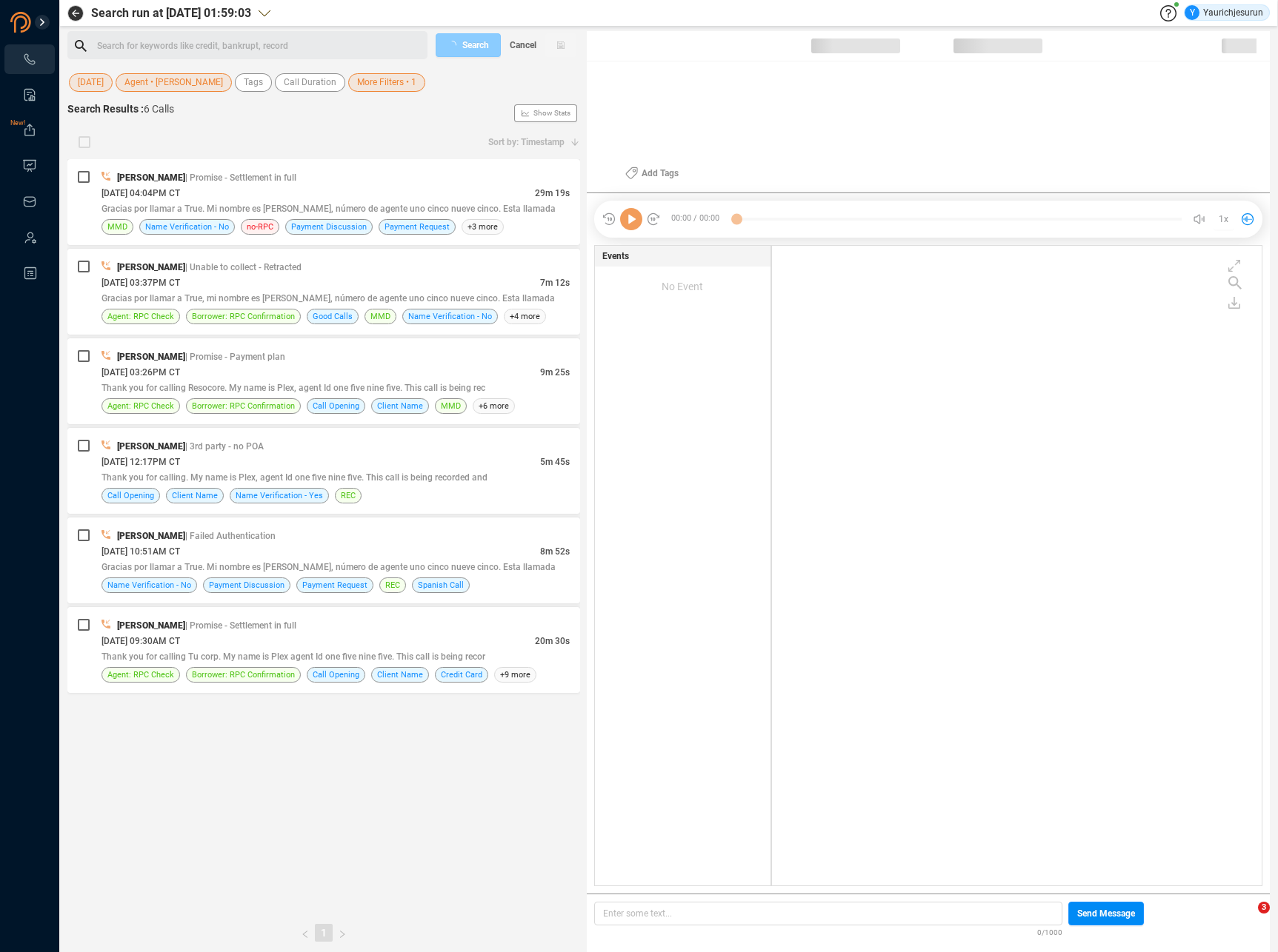
scroll to position [637, 483]
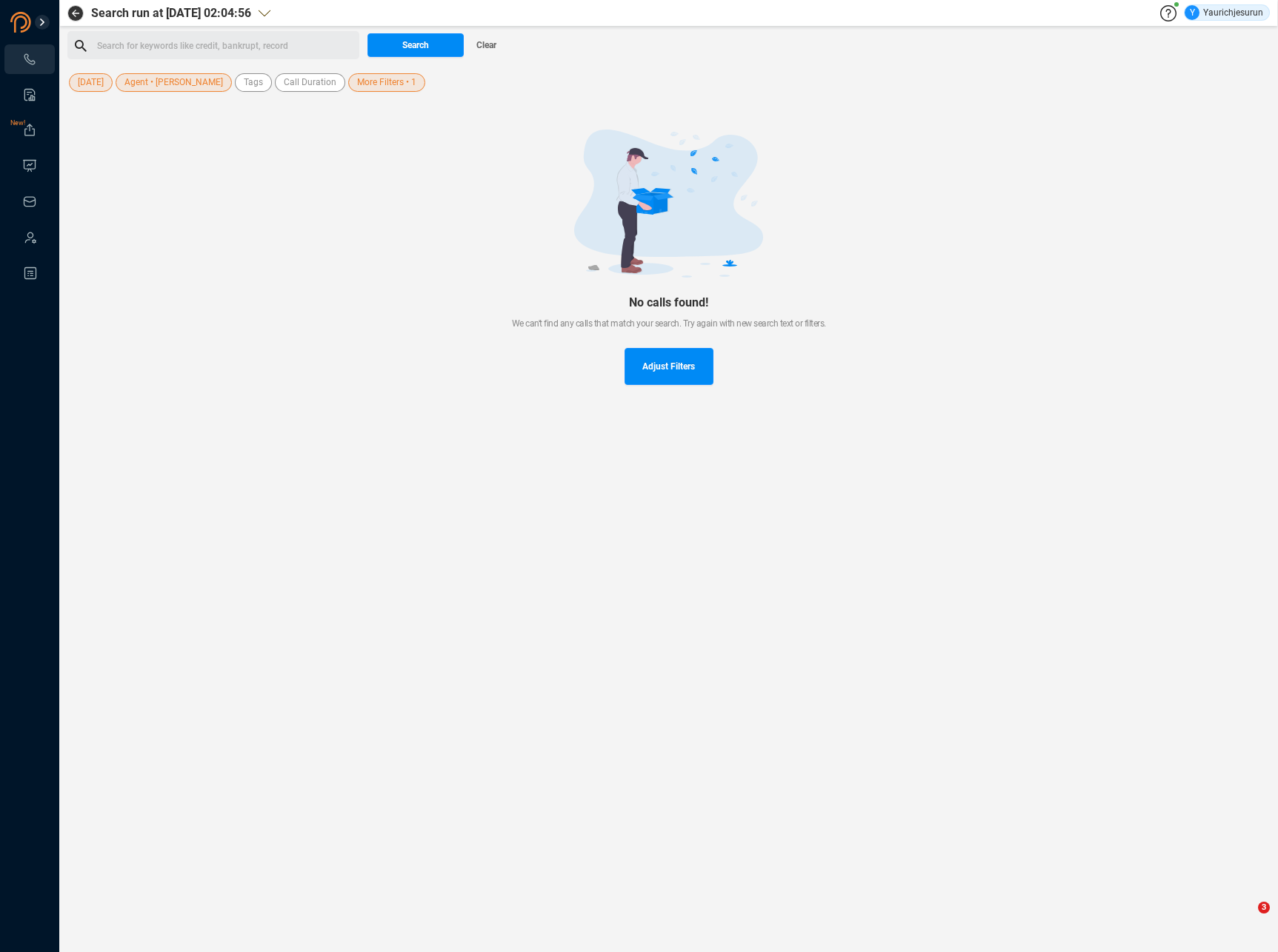
click at [298, 169] on div at bounding box center [668, 204] width 1155 height 148
click at [393, 71] on div "[DATE] Agent • [PERSON_NAME] Tags Call Duration More Filters • 1" at bounding box center [289, 83] width 444 height 23
click at [393, 74] on span "More Filters • 1" at bounding box center [386, 82] width 59 height 19
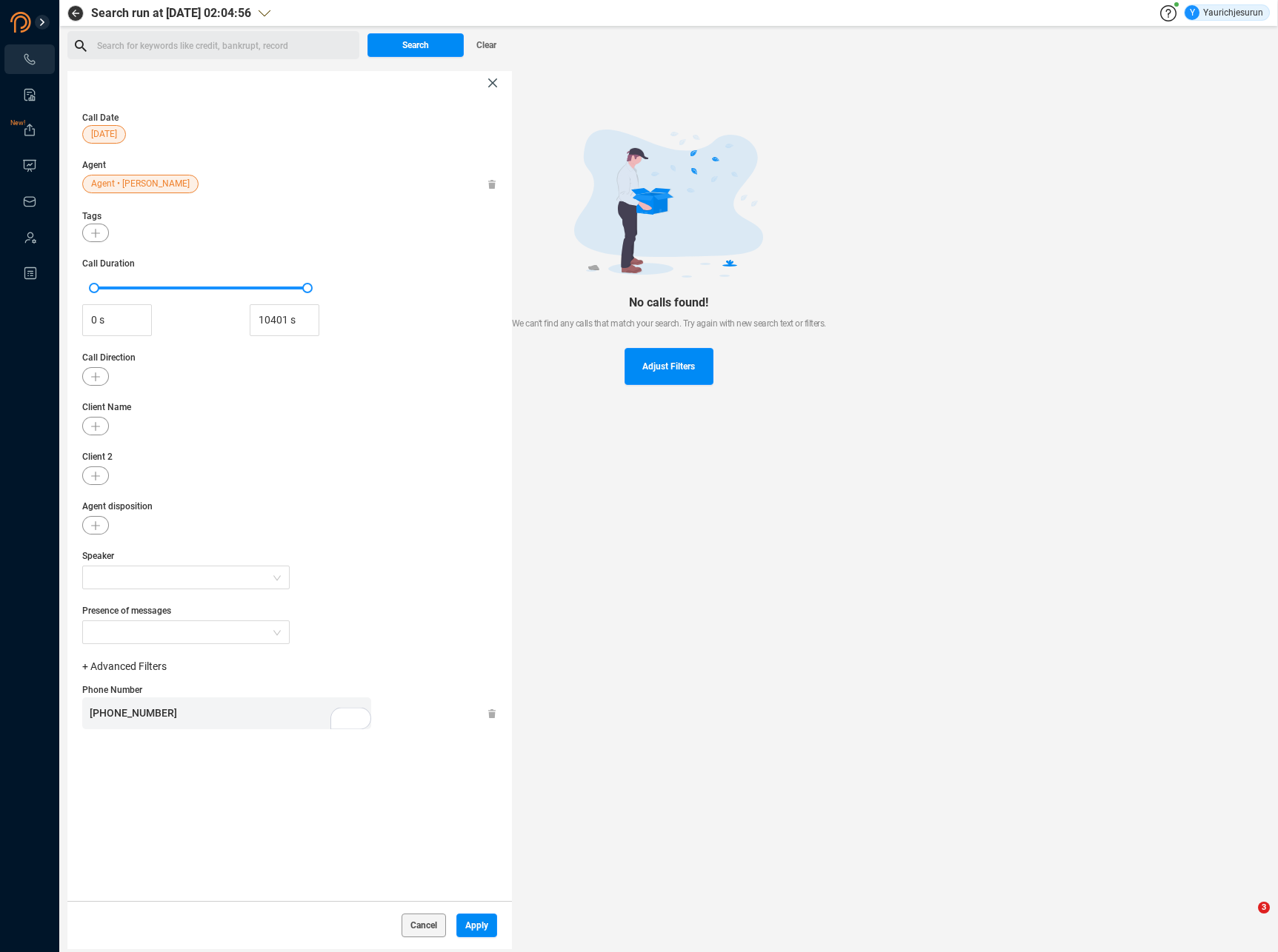
click at [377, 489] on div "Call Date [DATE] Agent Agent • [PERSON_NAME] Tags Call Duration 0 s 10401 s Cal…" at bounding box center [289, 498] width 444 height 807
click at [491, 716] on icon at bounding box center [492, 714] width 7 height 10
click at [318, 206] on div "Call Date [DATE] Agent Agent • [PERSON_NAME] Tags Call Duration 0 s 10401 s Cal…" at bounding box center [289, 498] width 444 height 807
click at [169, 439] on div "Call Date [DATE] Agent Agent • [PERSON_NAME] Tags Call Duration 0 s 10401 s Cal…" at bounding box center [289, 498] width 444 height 807
click at [95, 433] on button "button" at bounding box center [95, 426] width 27 height 19
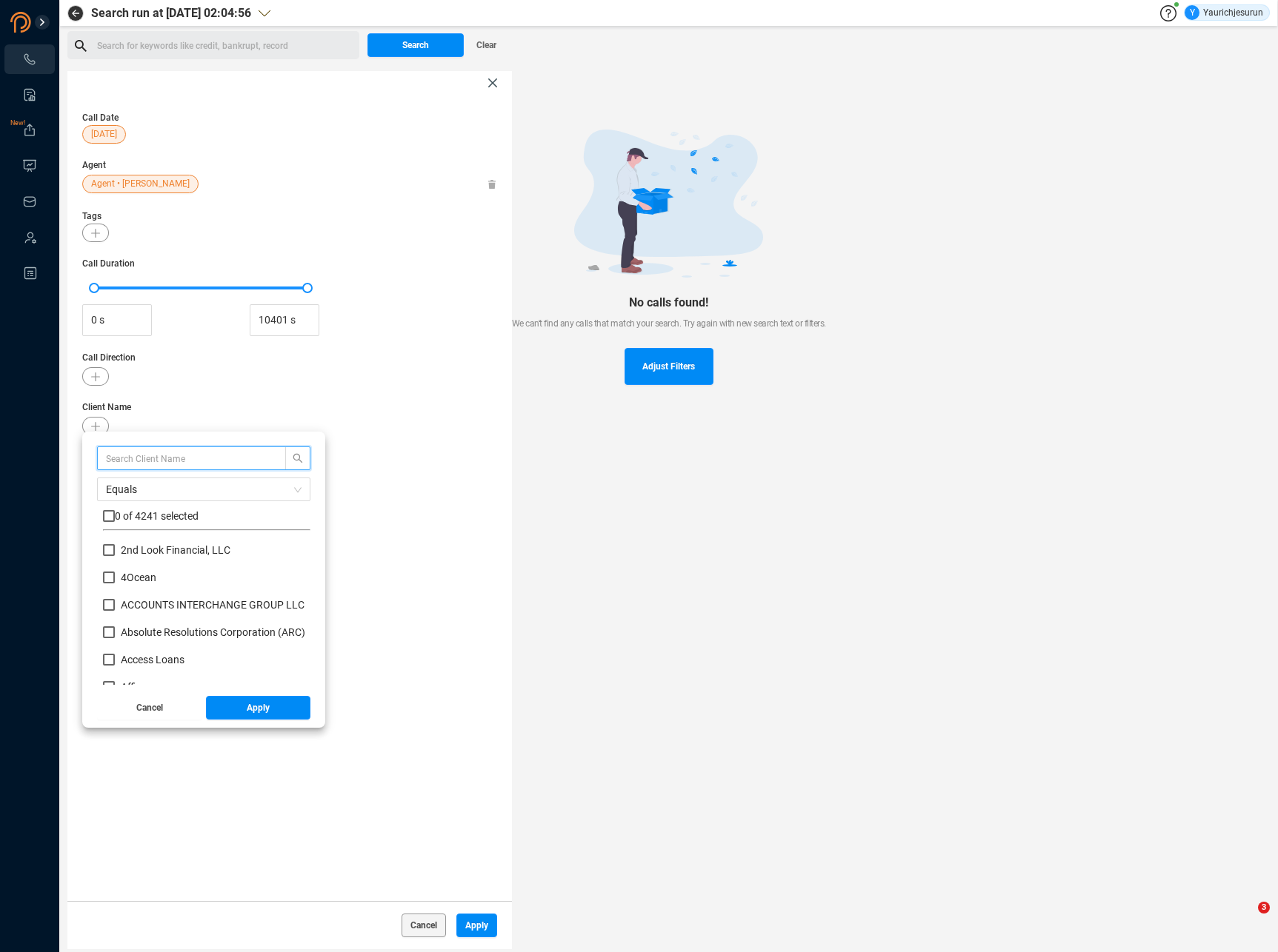
scroll to position [138, 200]
click at [133, 456] on input "text" at bounding box center [184, 458] width 157 height 16
type input "veriz"
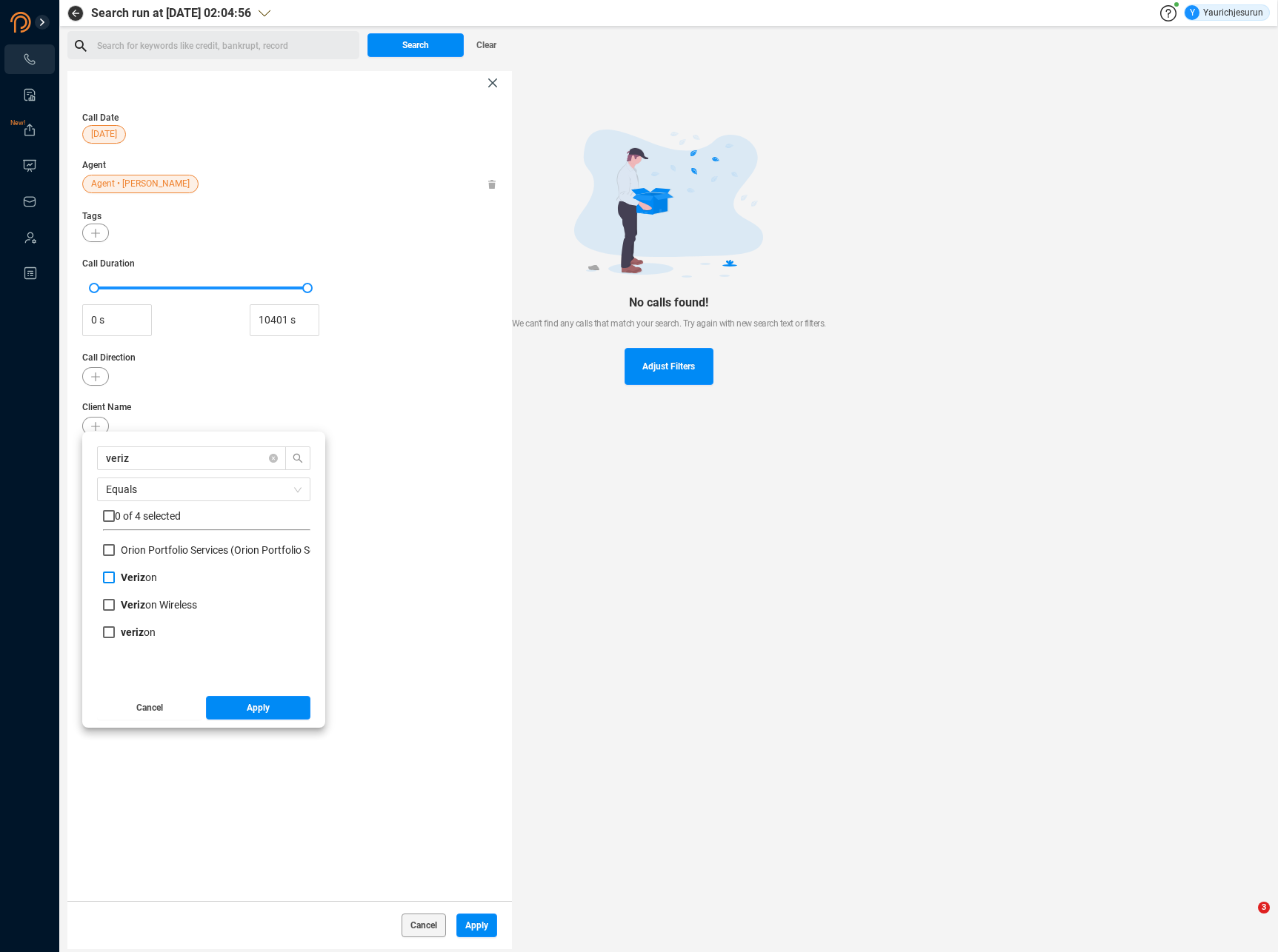
click at [113, 584] on label "Veriz on" at bounding box center [133, 578] width 60 height 15
click at [113, 583] on input "Veriz on" at bounding box center [109, 578] width 12 height 12
checkbox input "true"
click at [110, 613] on div "Veriz on Wireless" at bounding box center [206, 612] width 207 height 28
click at [109, 609] on input "Veriz on Wireless" at bounding box center [109, 605] width 12 height 12
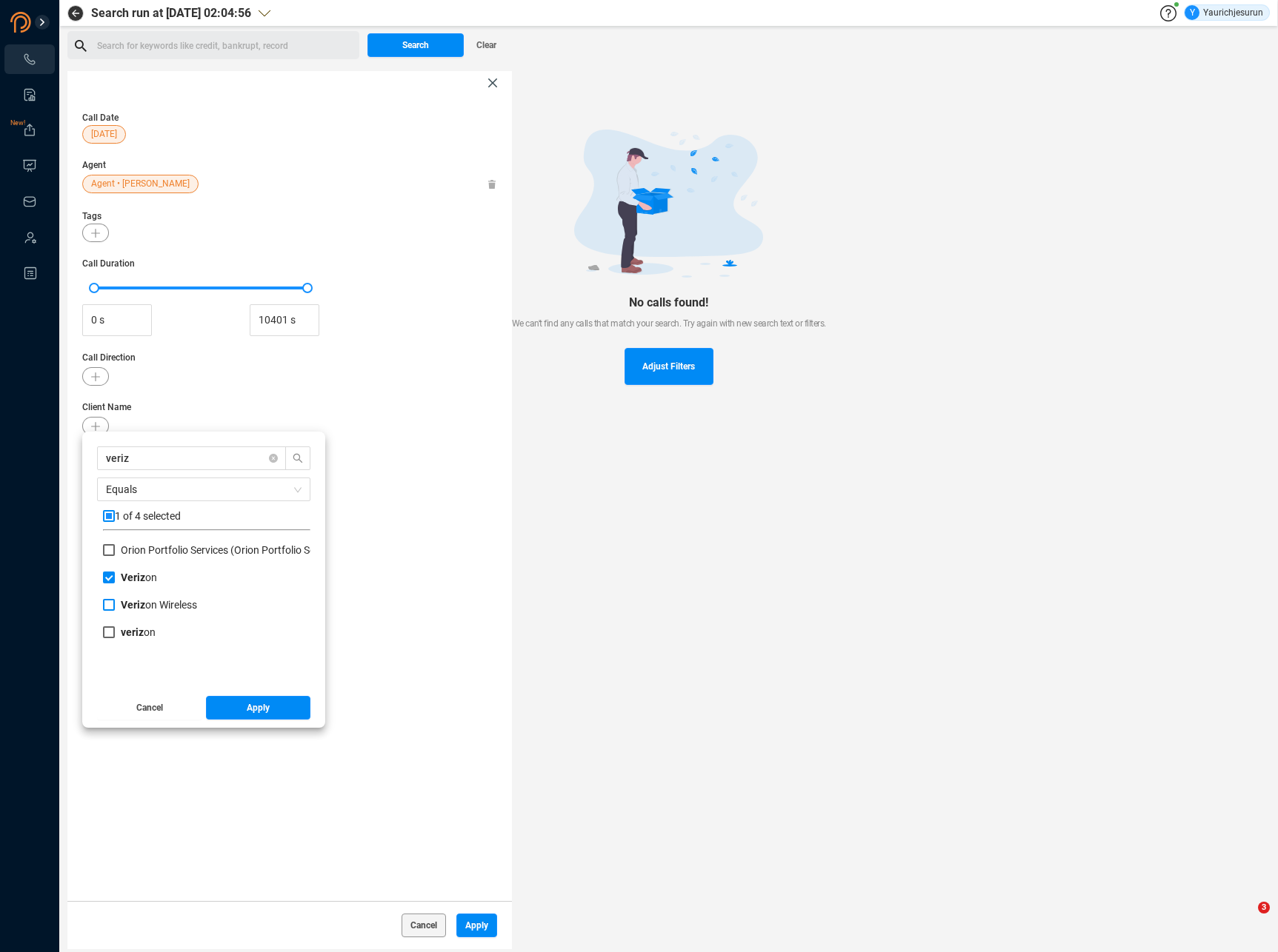
checkbox input "true"
click at [108, 638] on input "veriz on" at bounding box center [109, 632] width 12 height 12
checkbox input "true"
click at [233, 714] on button "Apply" at bounding box center [258, 708] width 105 height 24
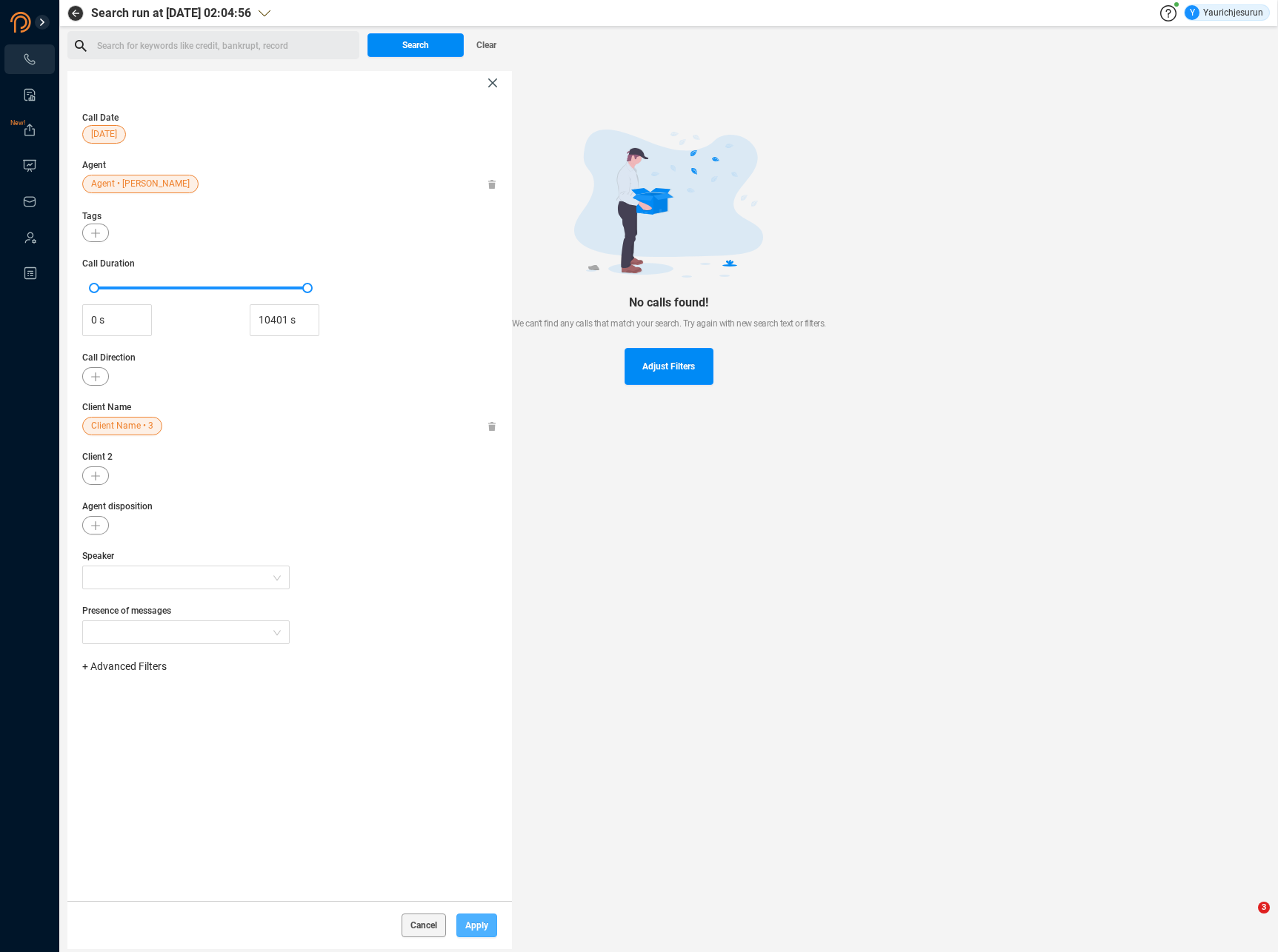
click at [474, 928] on span "Apply" at bounding box center [477, 925] width 23 height 24
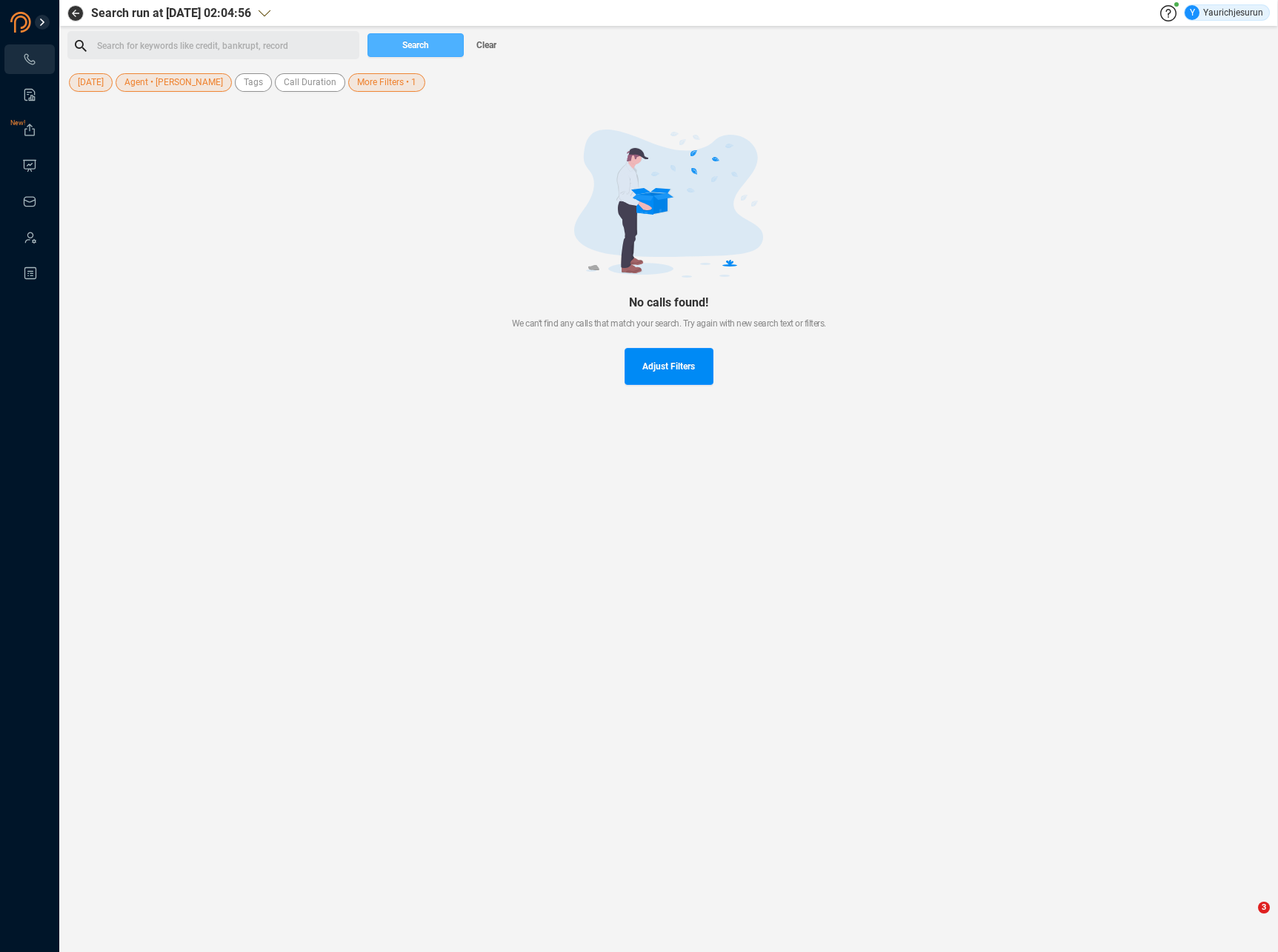
click at [440, 46] on button "Search" at bounding box center [415, 45] width 97 height 24
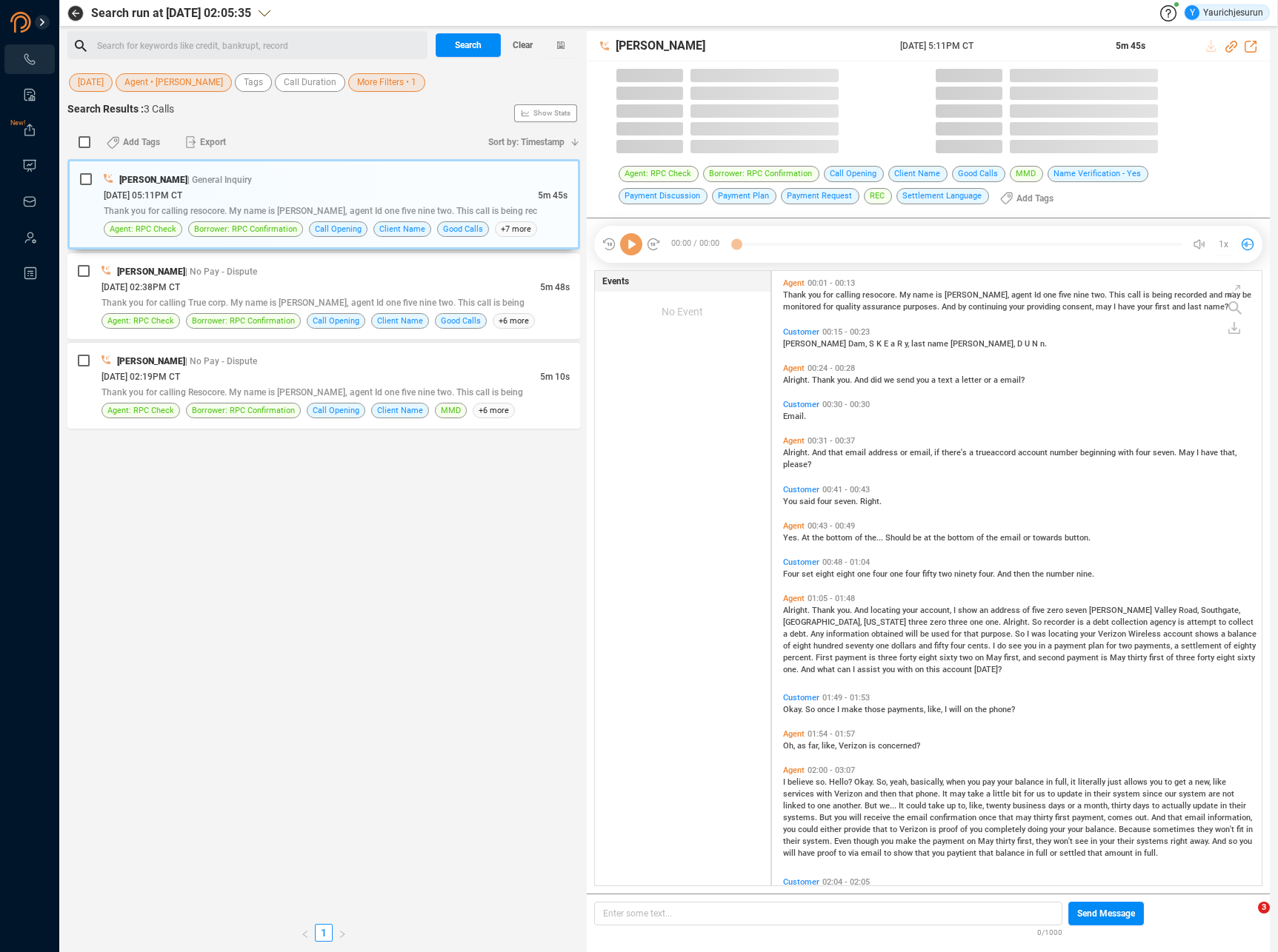
scroll to position [615, 483]
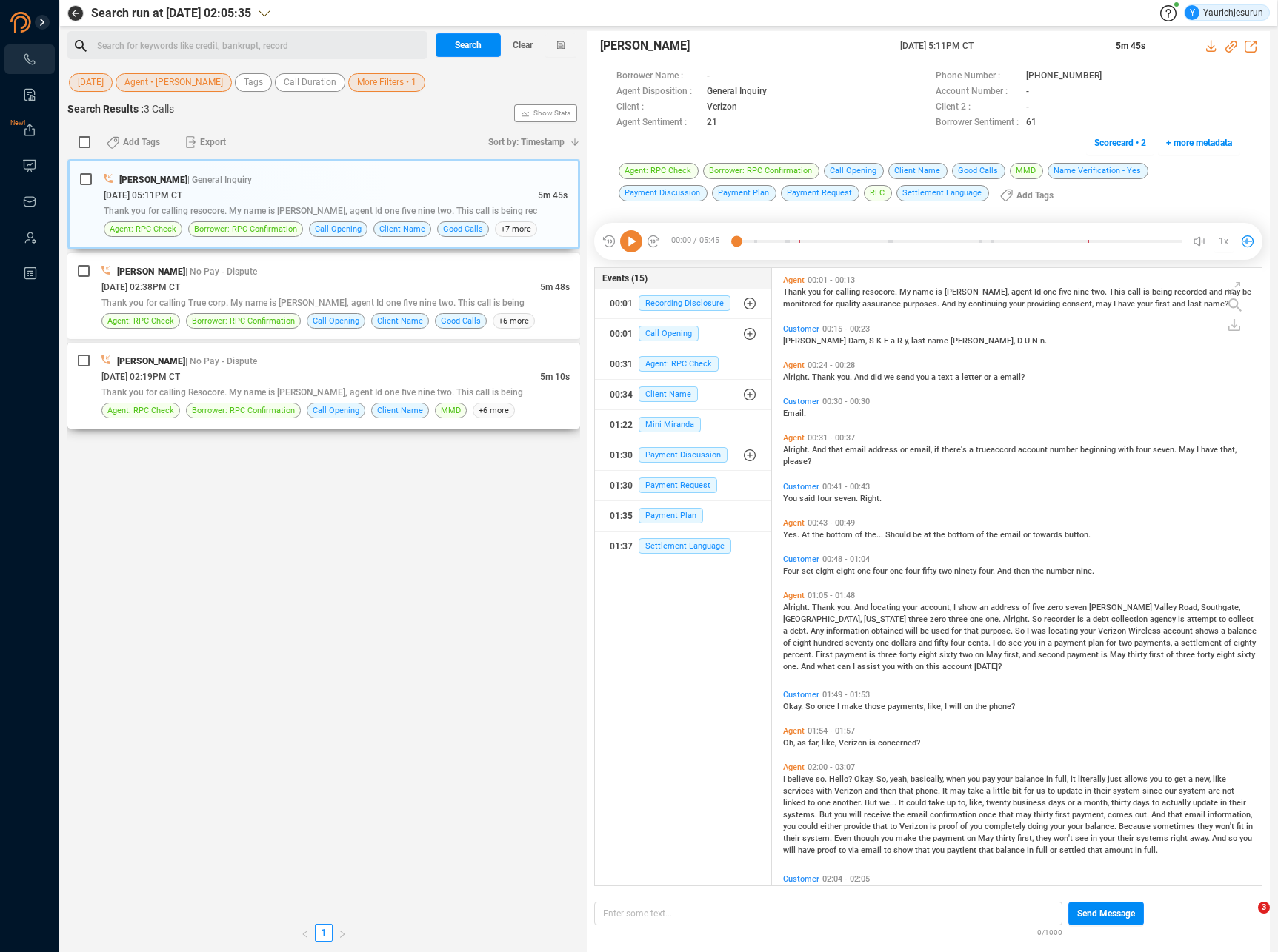
click at [457, 372] on div "[DATE] 02:19PM CT" at bounding box center [321, 376] width 439 height 15
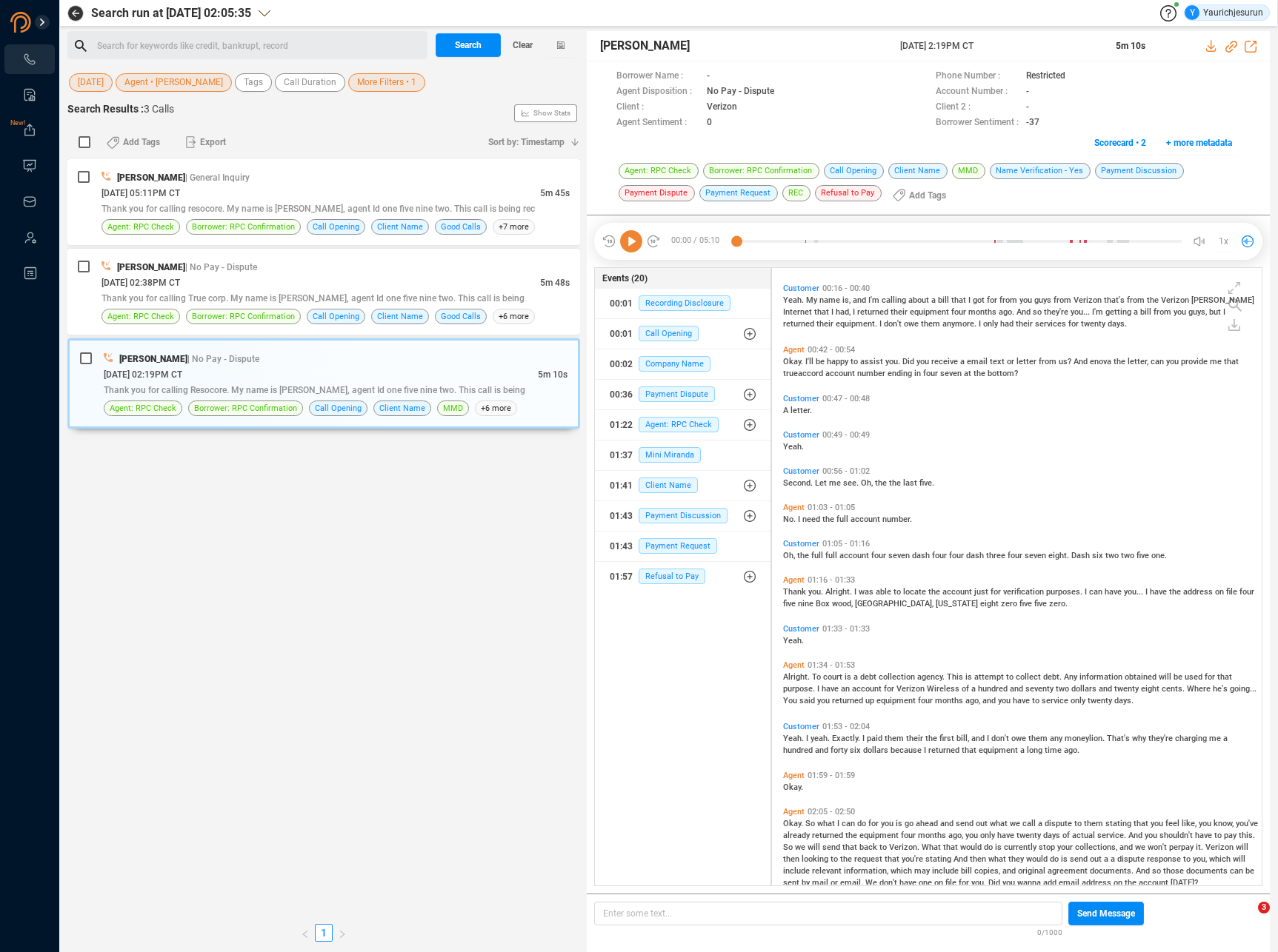
scroll to position [0, 0]
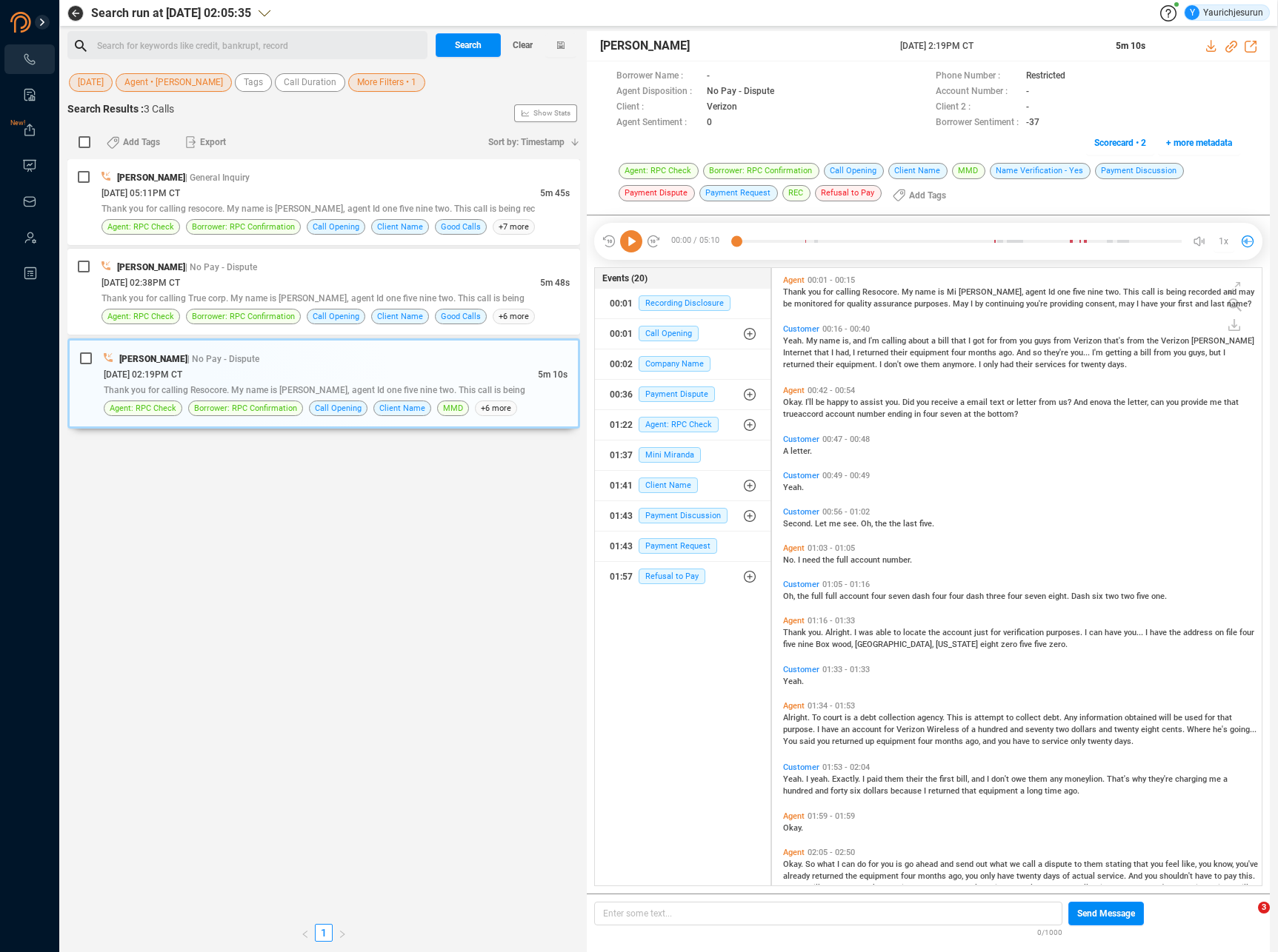
click at [862, 338] on span "and" at bounding box center [860, 341] width 15 height 10
click at [791, 340] on span "Yeah." at bounding box center [795, 341] width 23 height 10
click at [631, 238] on icon at bounding box center [630, 241] width 22 height 22
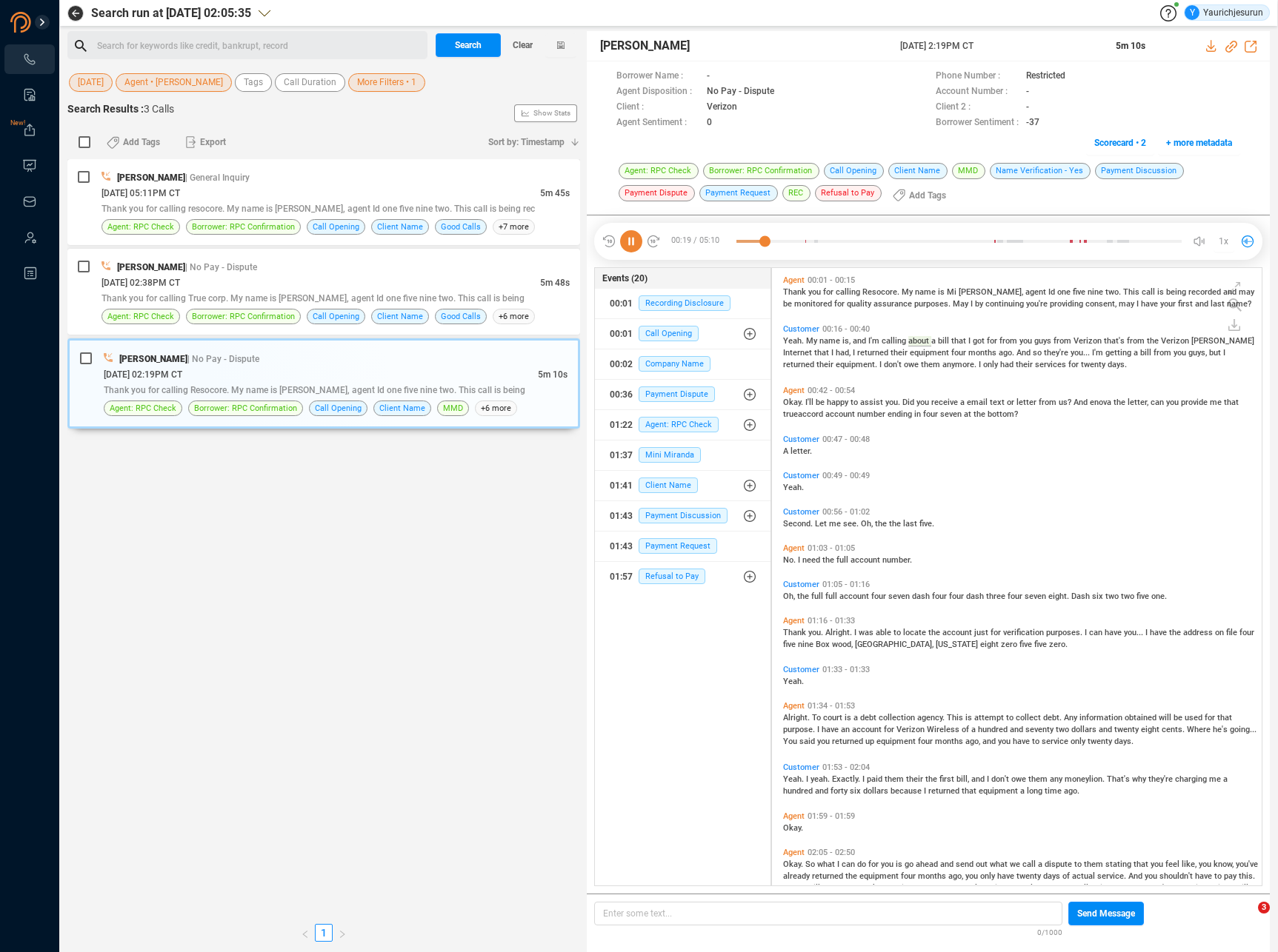
click at [631, 238] on icon at bounding box center [630, 241] width 22 height 22
click at [795, 336] on span "Yeah." at bounding box center [795, 341] width 23 height 10
click at [788, 331] on span "Customer" at bounding box center [801, 329] width 37 height 10
click at [637, 245] on icon at bounding box center [630, 241] width 22 height 22
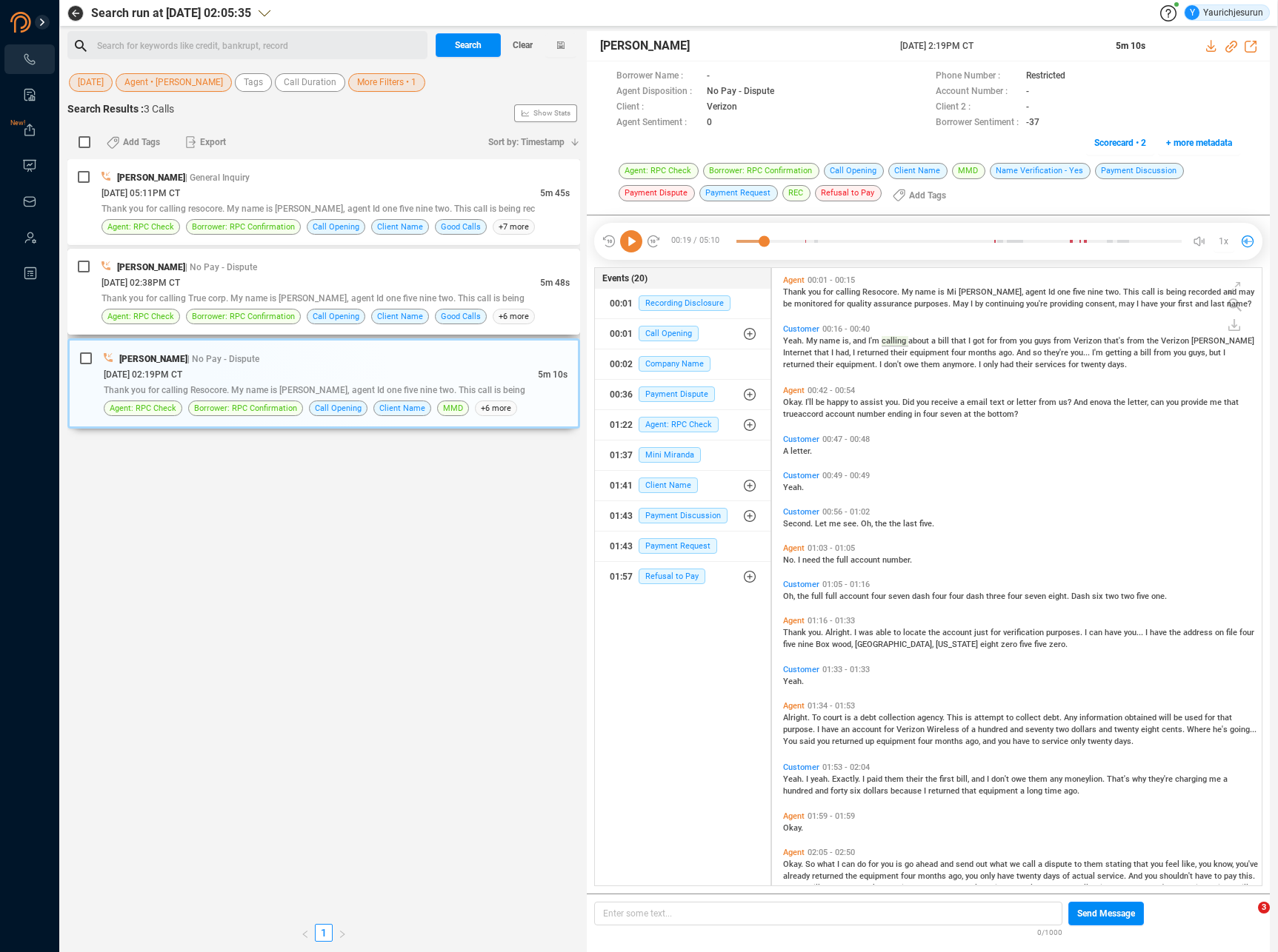
click at [373, 276] on div "[DATE] 02:38PM CT" at bounding box center [321, 282] width 439 height 15
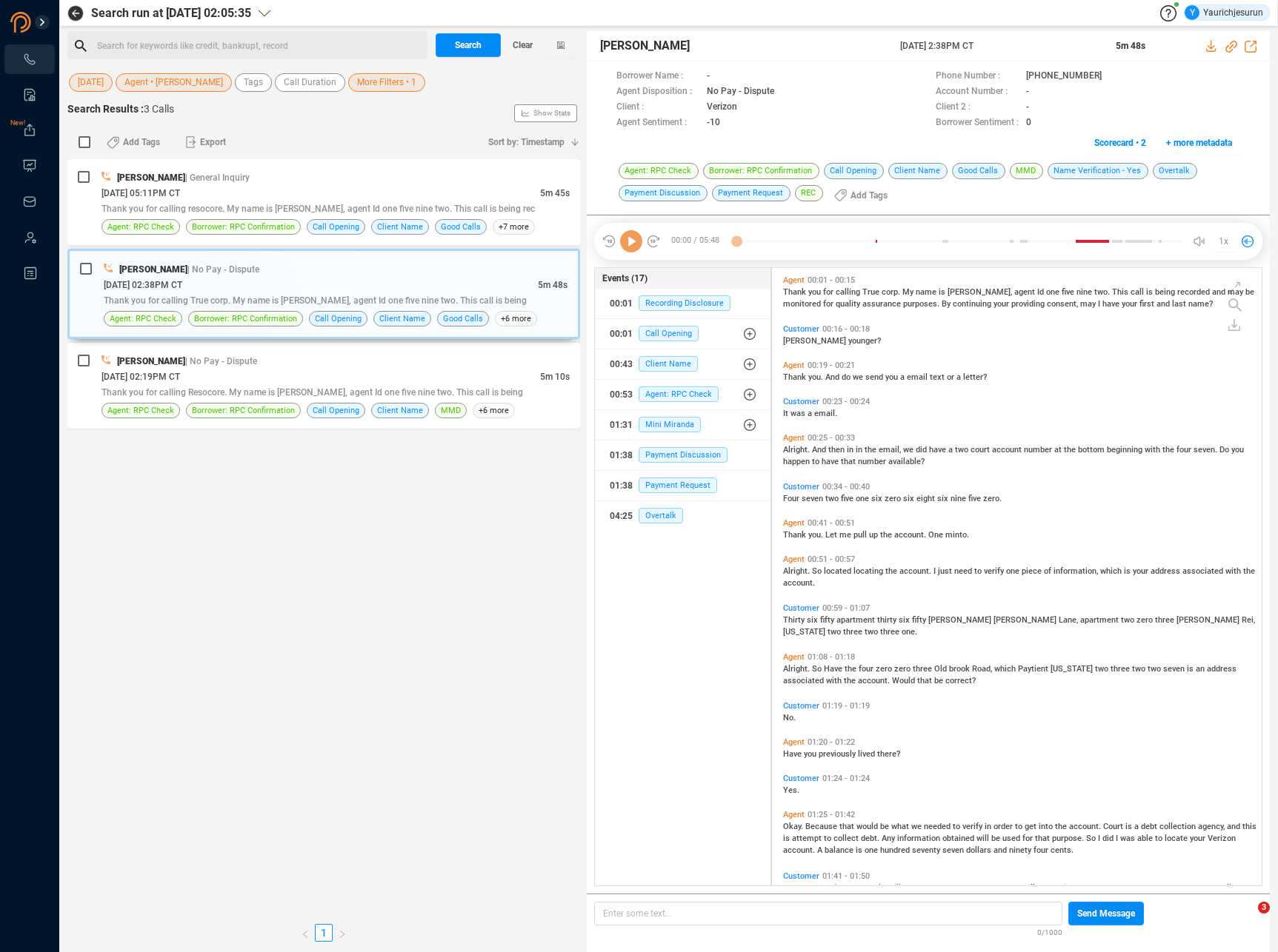
scroll to position [615, 483]
click at [788, 343] on span "[PERSON_NAME]" at bounding box center [816, 341] width 65 height 10
click at [413, 187] on div "[DATE] 05:11PM CT" at bounding box center [321, 193] width 439 height 15
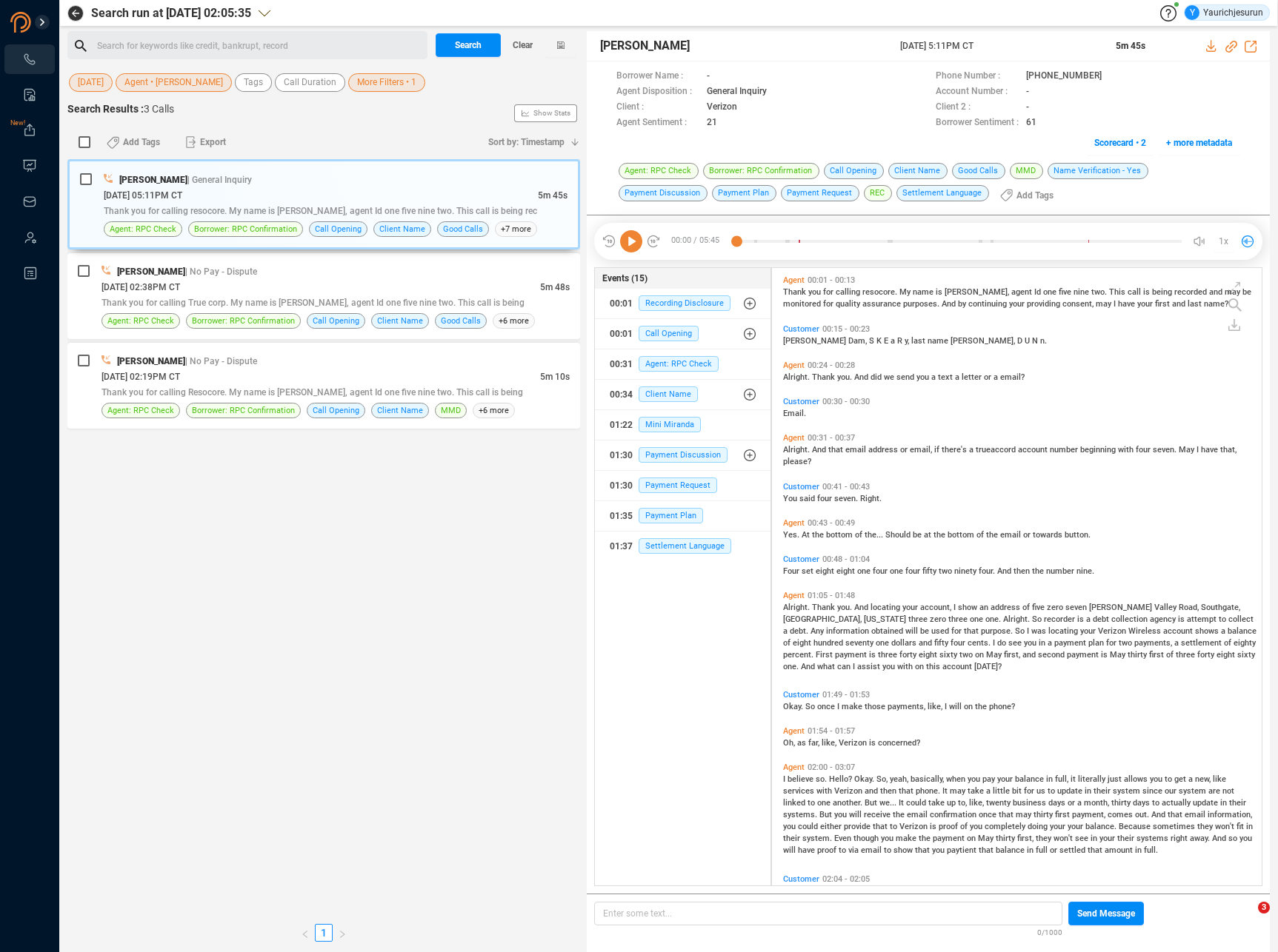
click at [784, 336] on span "[PERSON_NAME]" at bounding box center [816, 341] width 65 height 10
click at [629, 240] on icon at bounding box center [630, 241] width 22 height 22
click at [392, 289] on div "[DATE] 02:38PM CT" at bounding box center [321, 287] width 439 height 15
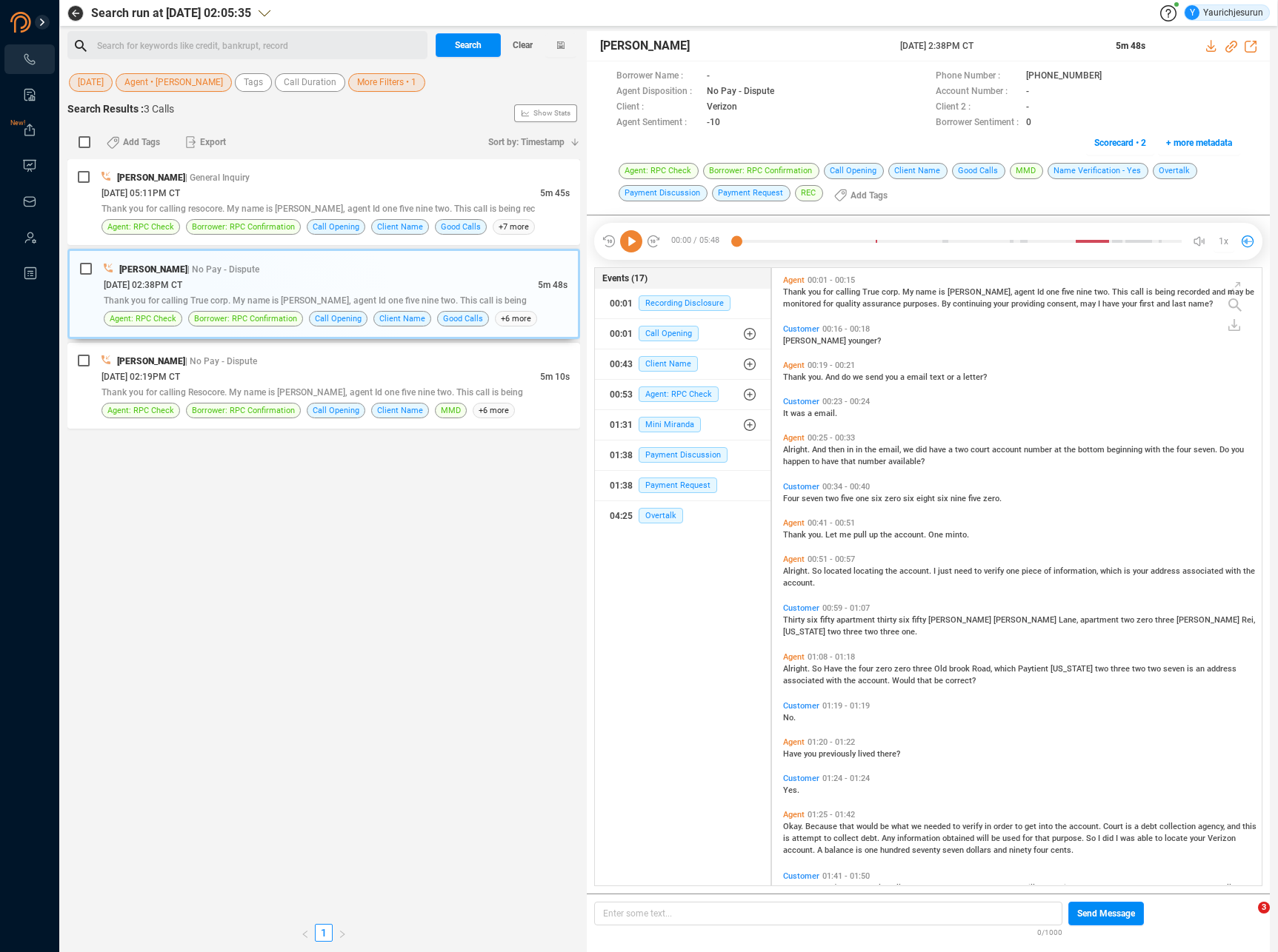
click at [791, 339] on span "[PERSON_NAME]" at bounding box center [816, 341] width 65 height 10
click at [633, 245] on icon at bounding box center [630, 241] width 22 height 22
click at [835, 569] on span "located" at bounding box center [838, 571] width 29 height 10
click at [791, 671] on span "Alright." at bounding box center [798, 669] width 29 height 10
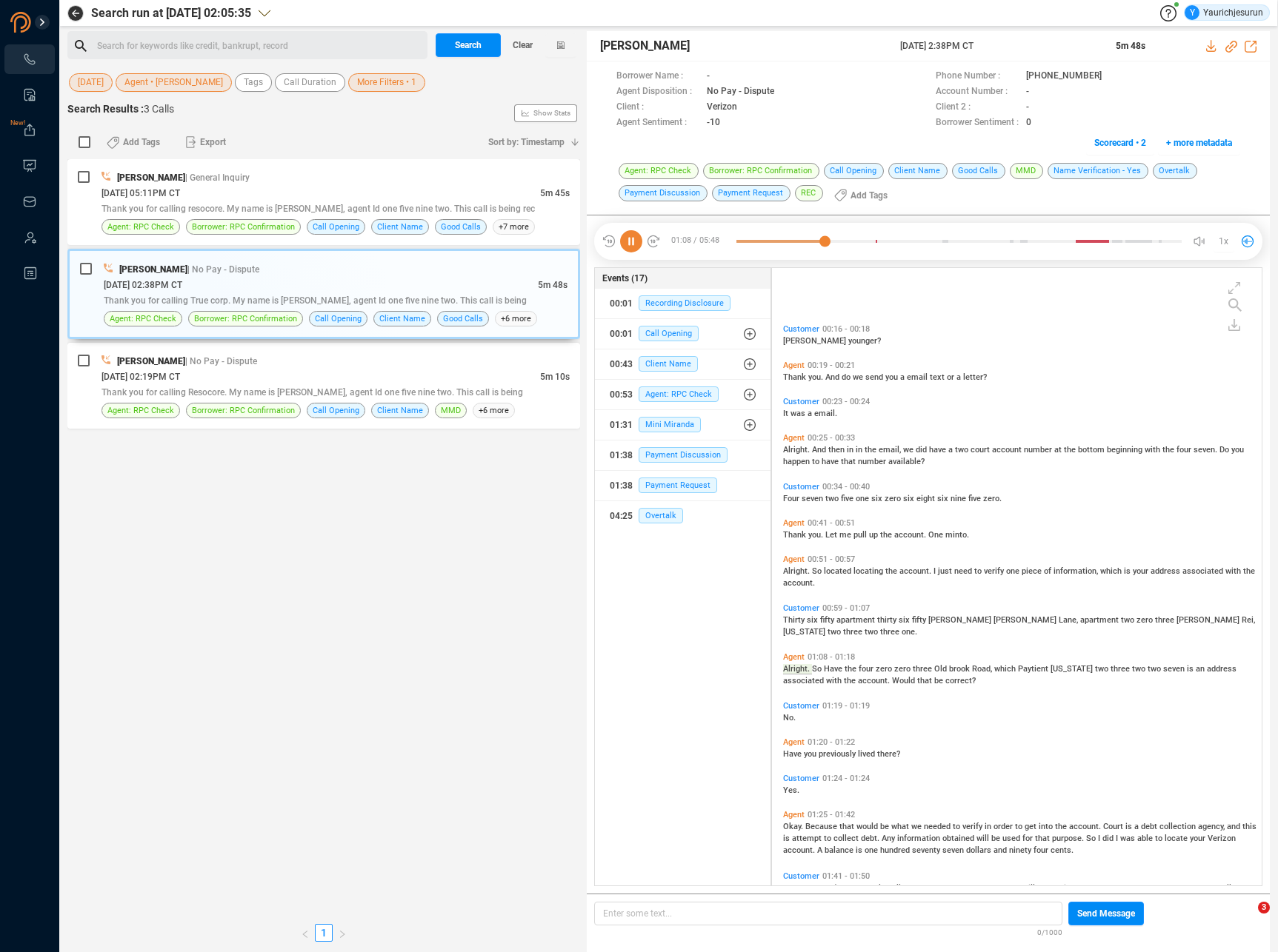
scroll to position [95, 0]
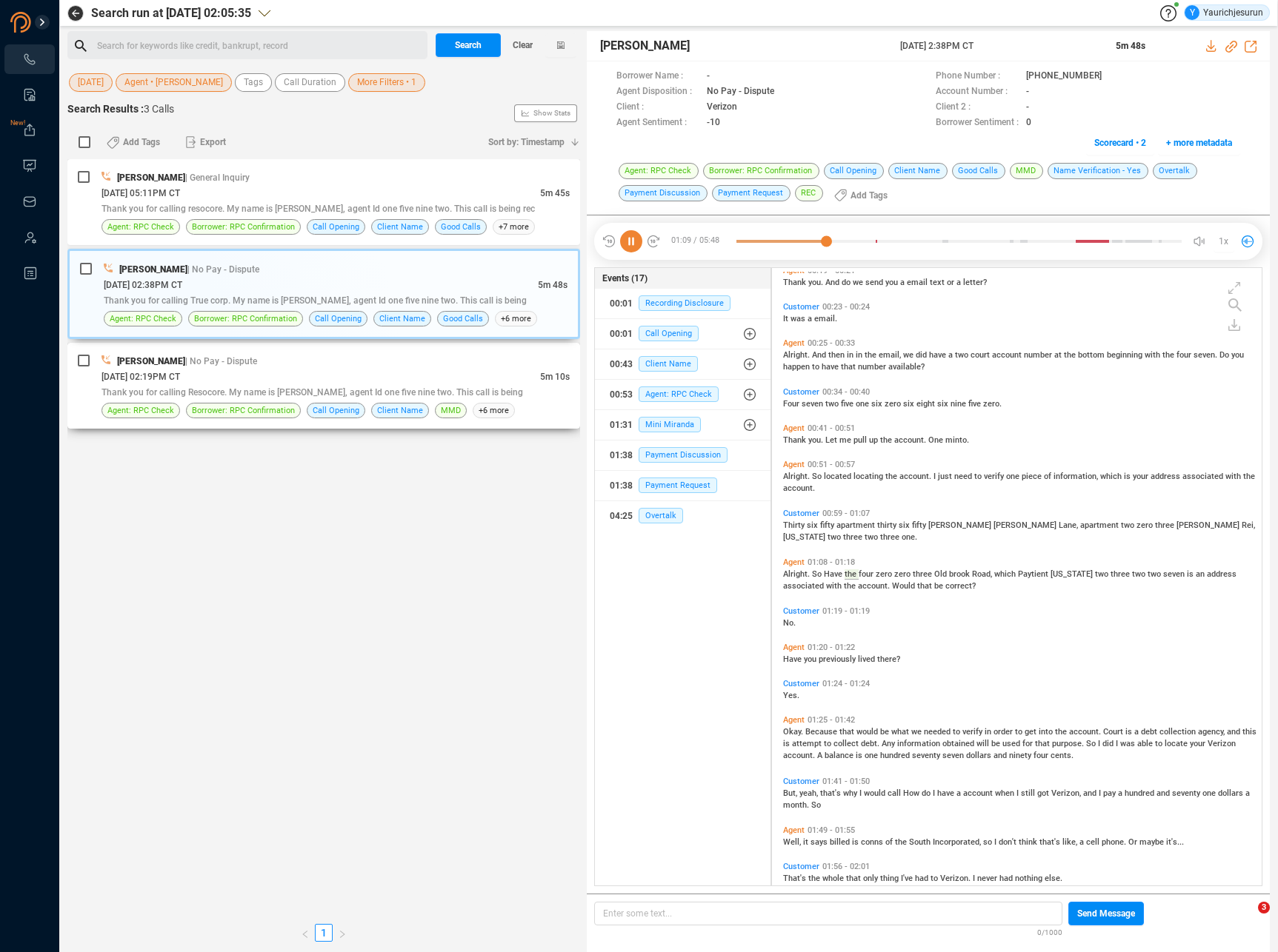
click at [513, 366] on div "[PERSON_NAME] | No Pay - Dispute" at bounding box center [336, 361] width 468 height 15
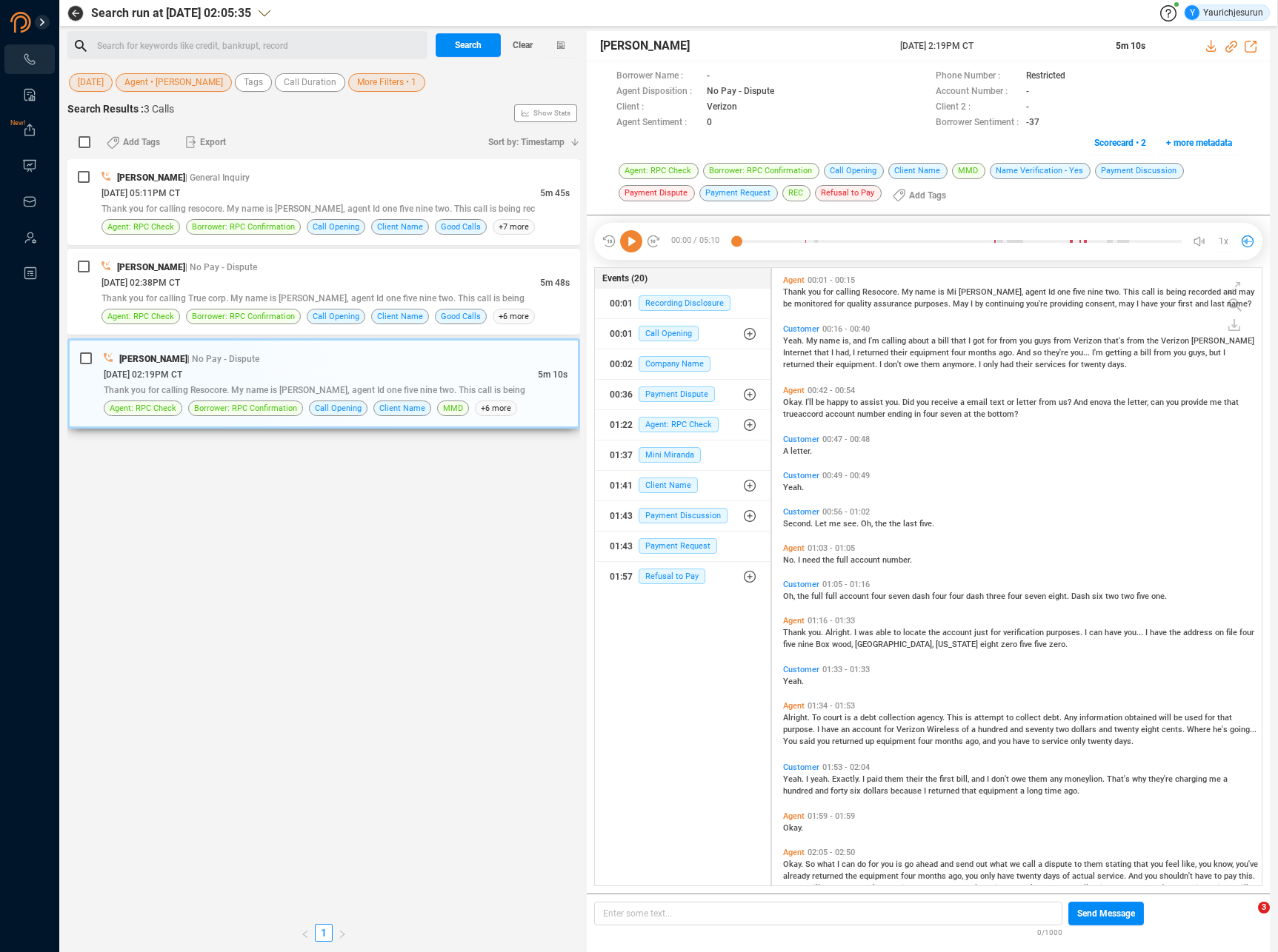
scroll to position [615, 483]
click at [786, 339] on span "Yeah." at bounding box center [795, 341] width 23 height 10
click at [355, 265] on div "[PERSON_NAME] | No Pay - Dispute" at bounding box center [336, 266] width 468 height 15
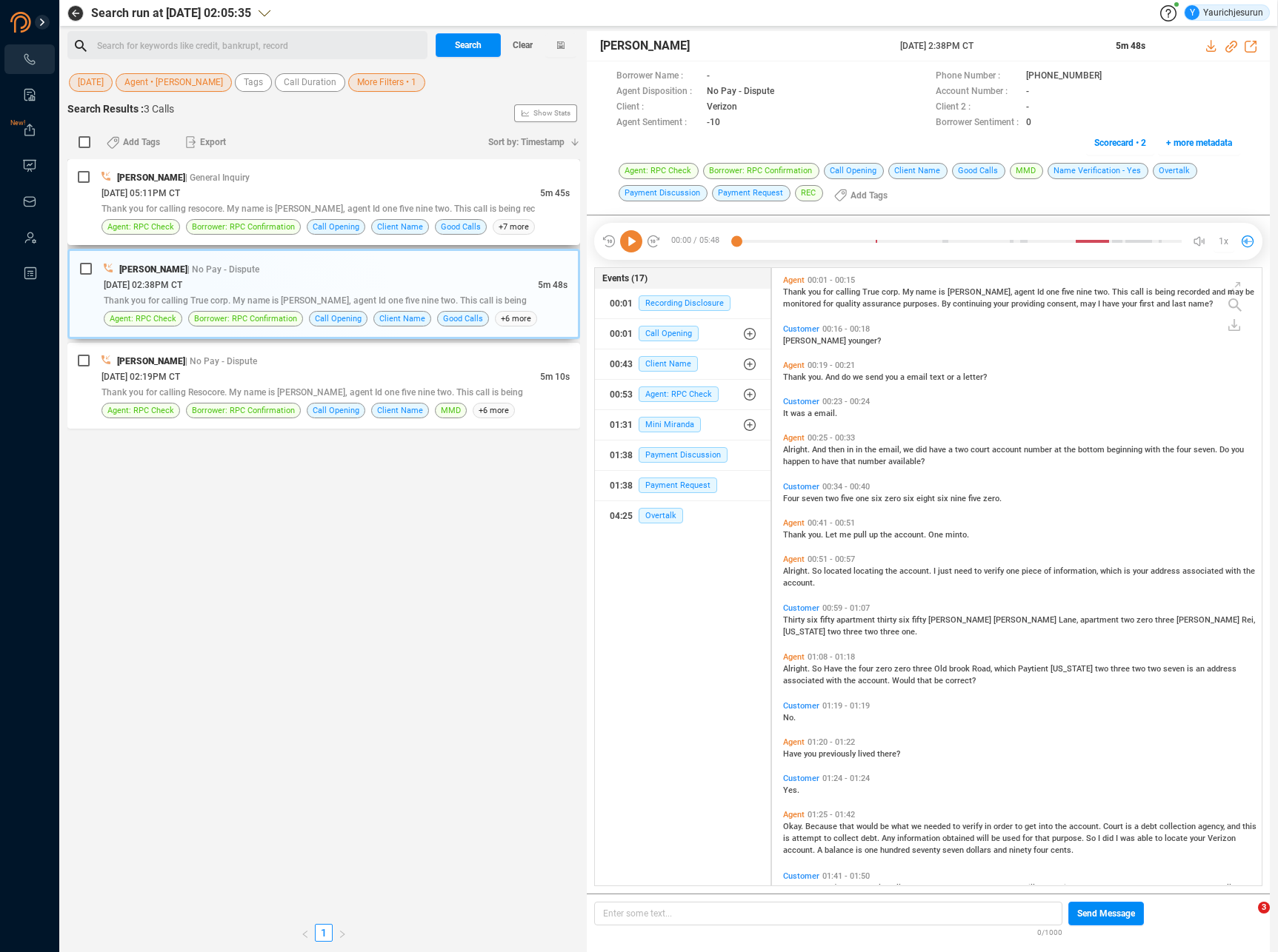
click at [357, 197] on div "[DATE] 05:11PM CT" at bounding box center [321, 193] width 439 height 15
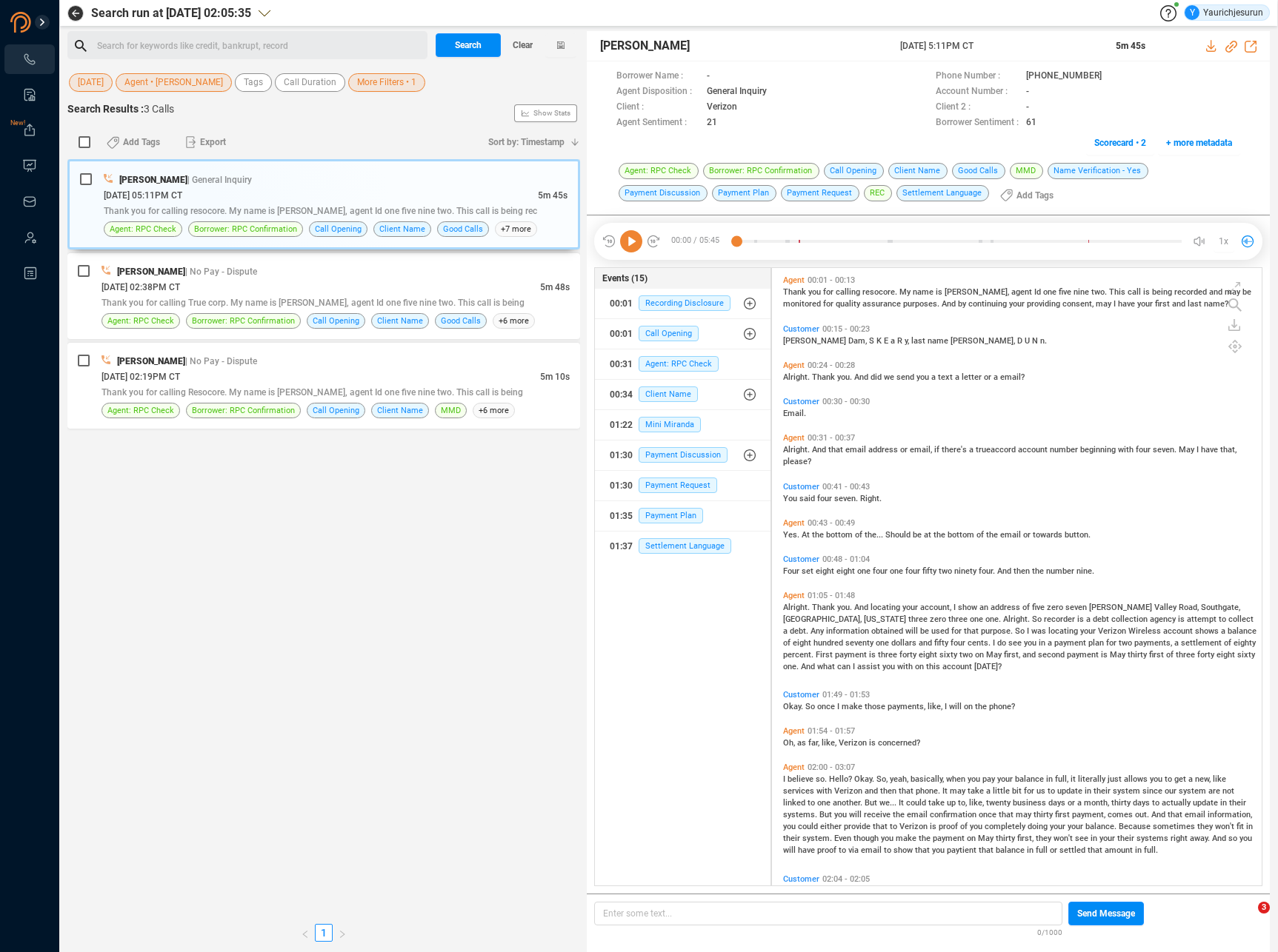
scroll to position [716, 0]
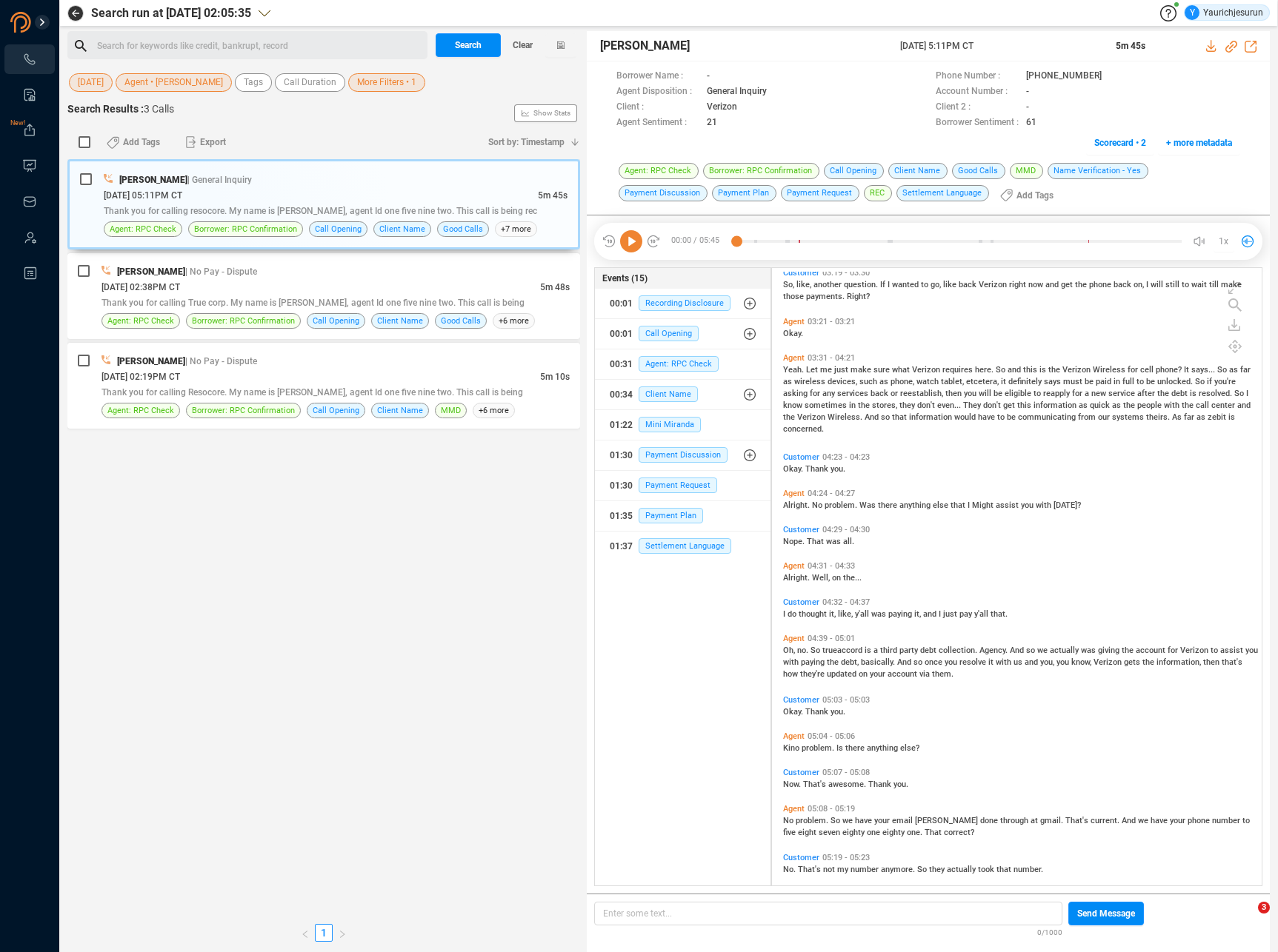
click at [920, 508] on span "anything" at bounding box center [916, 505] width 33 height 10
click at [816, 365] on span "Let" at bounding box center [812, 370] width 14 height 10
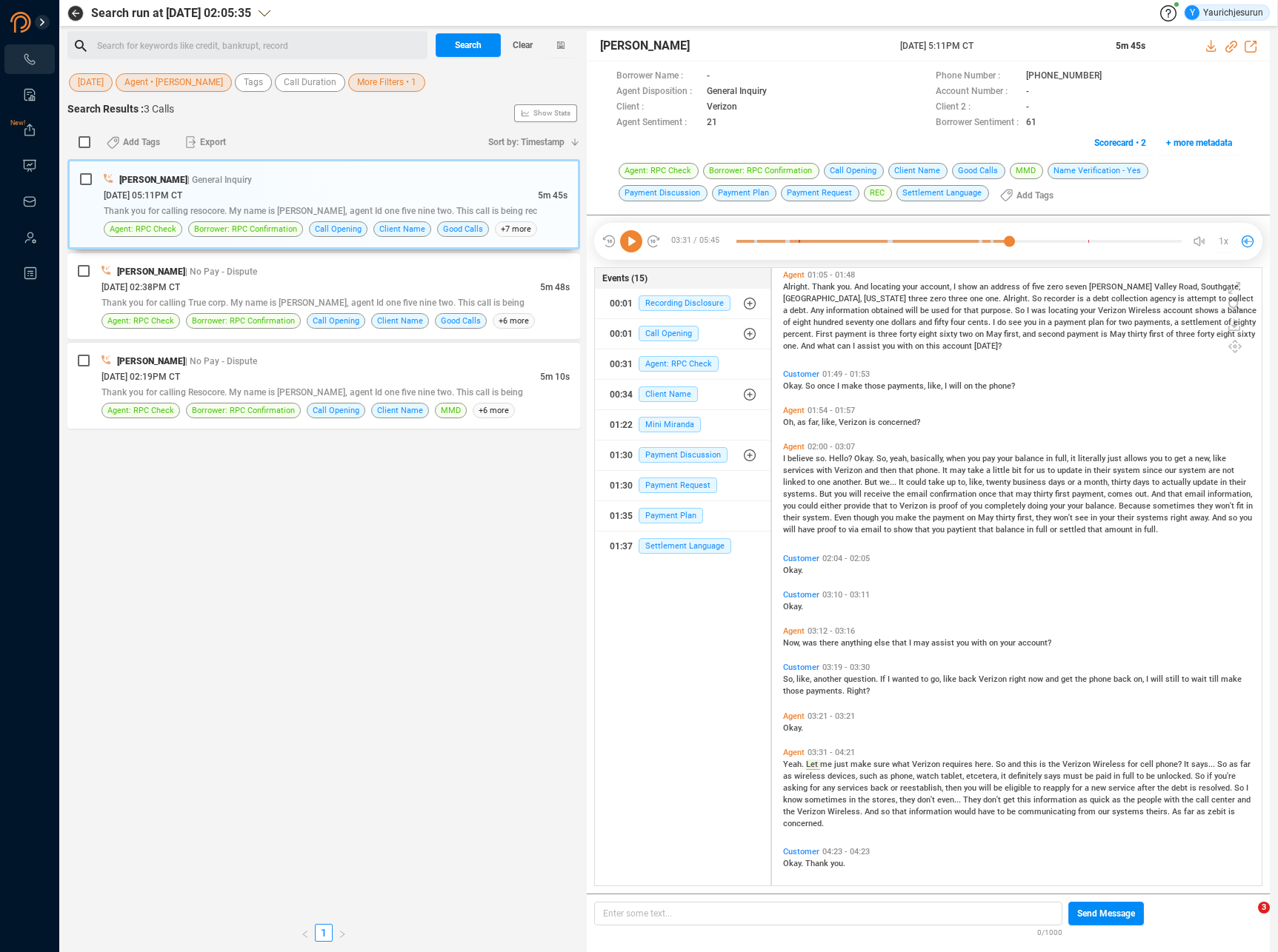
scroll to position [0, 0]
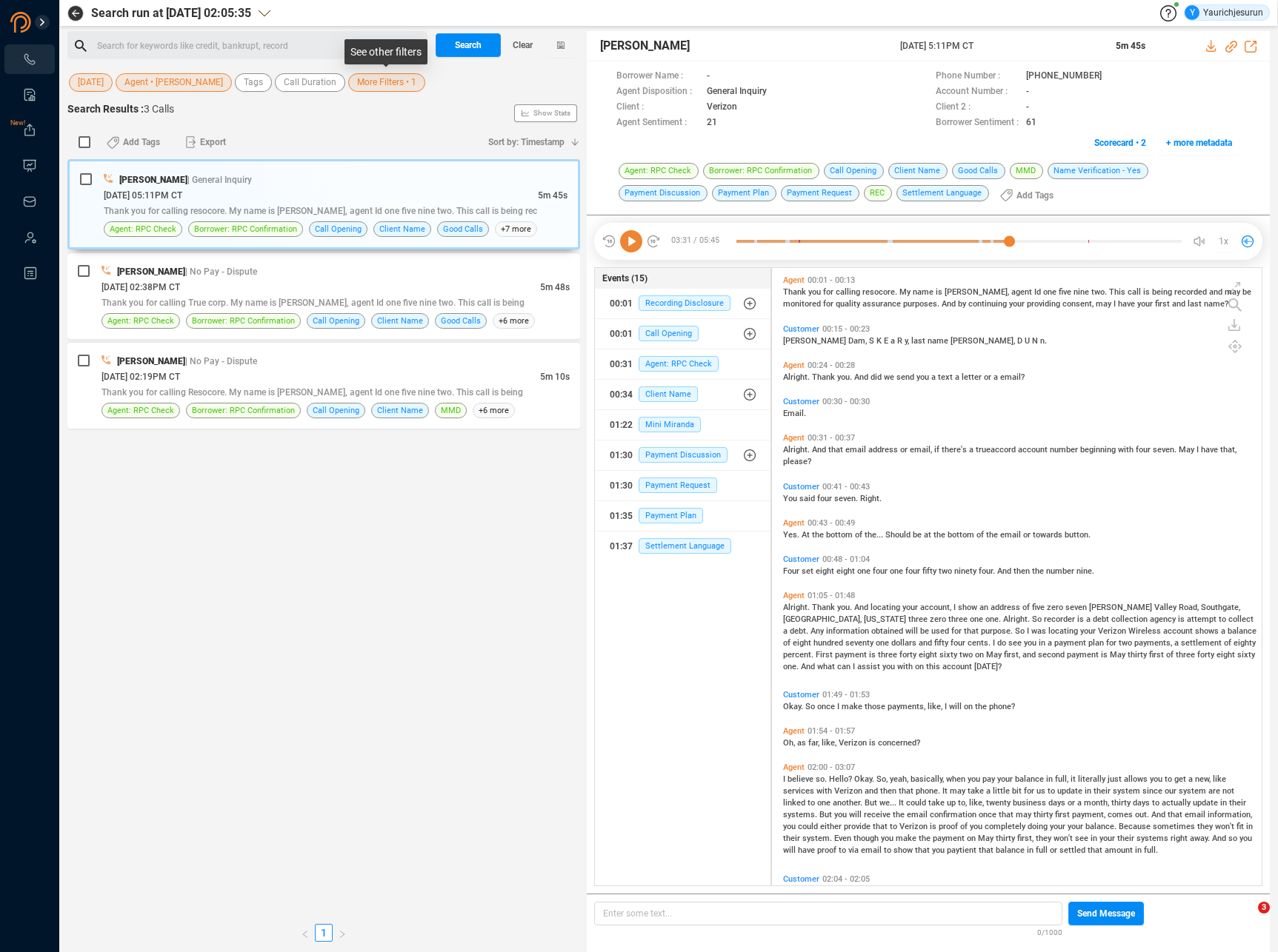
click at [369, 82] on span "More Filters • 1" at bounding box center [386, 82] width 59 height 19
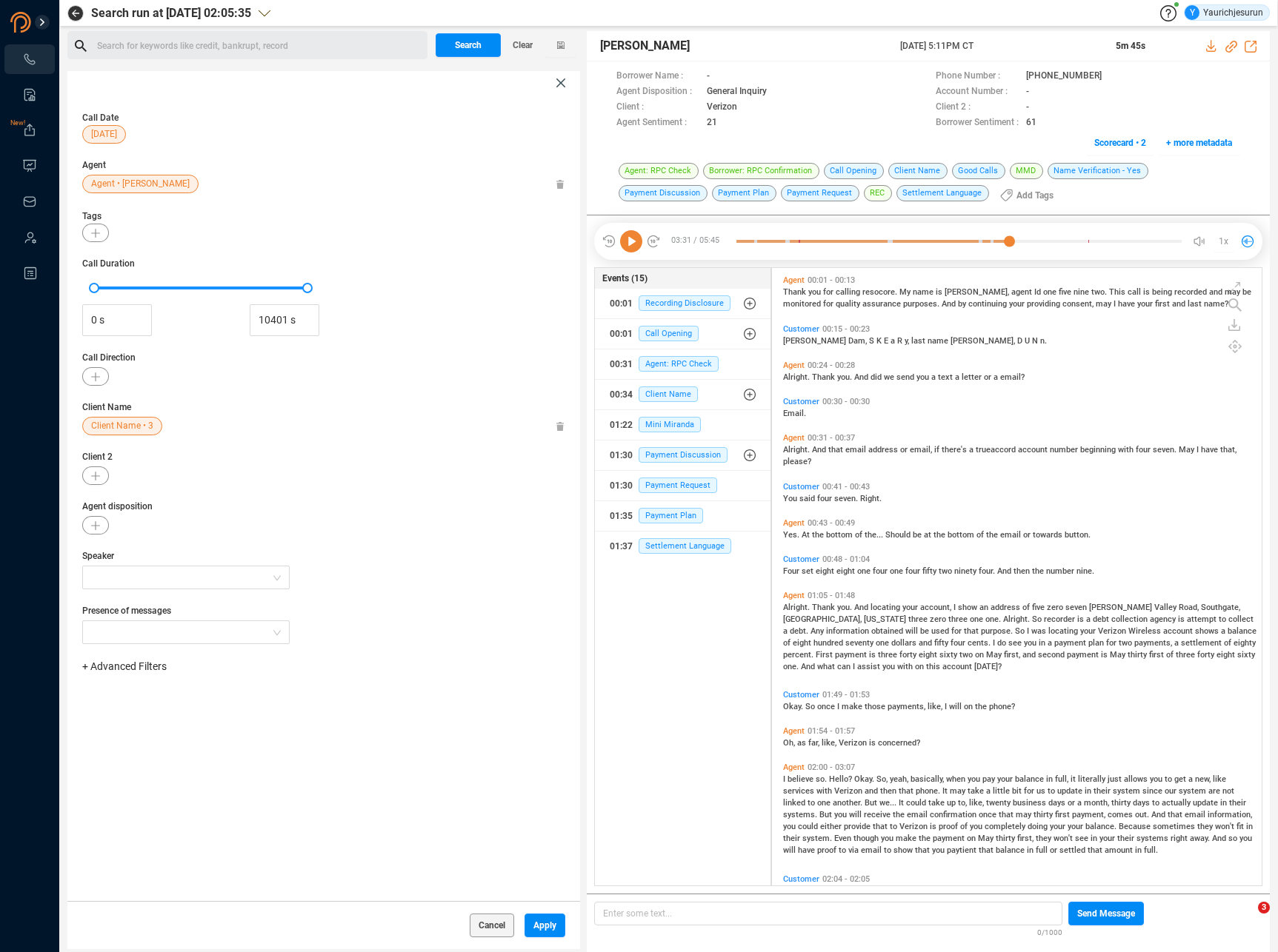
click at [557, 423] on icon at bounding box center [561, 426] width 9 height 9
click at [544, 925] on span "Apply" at bounding box center [544, 925] width 23 height 24
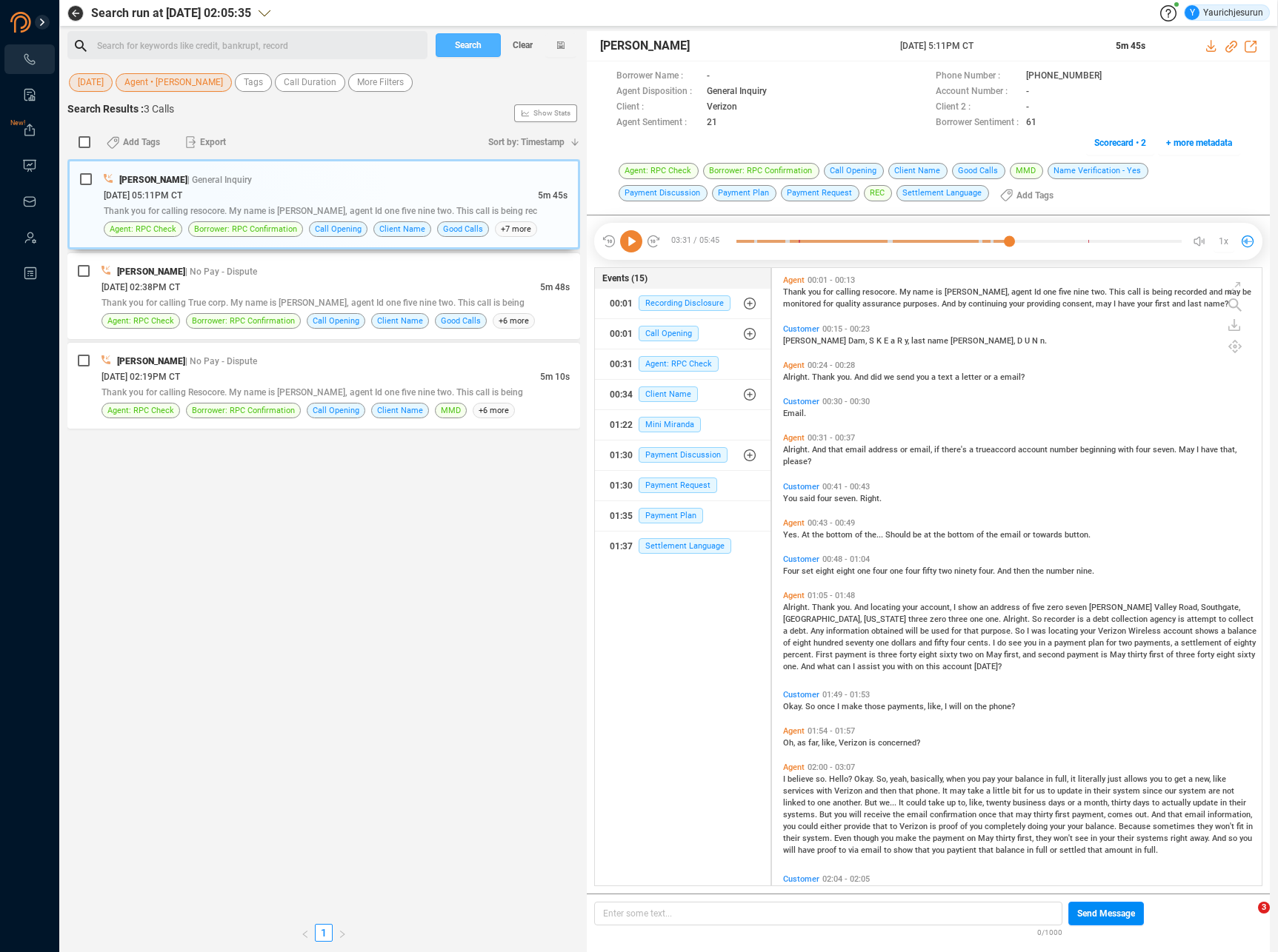
click at [477, 38] on span "Search" at bounding box center [468, 45] width 27 height 24
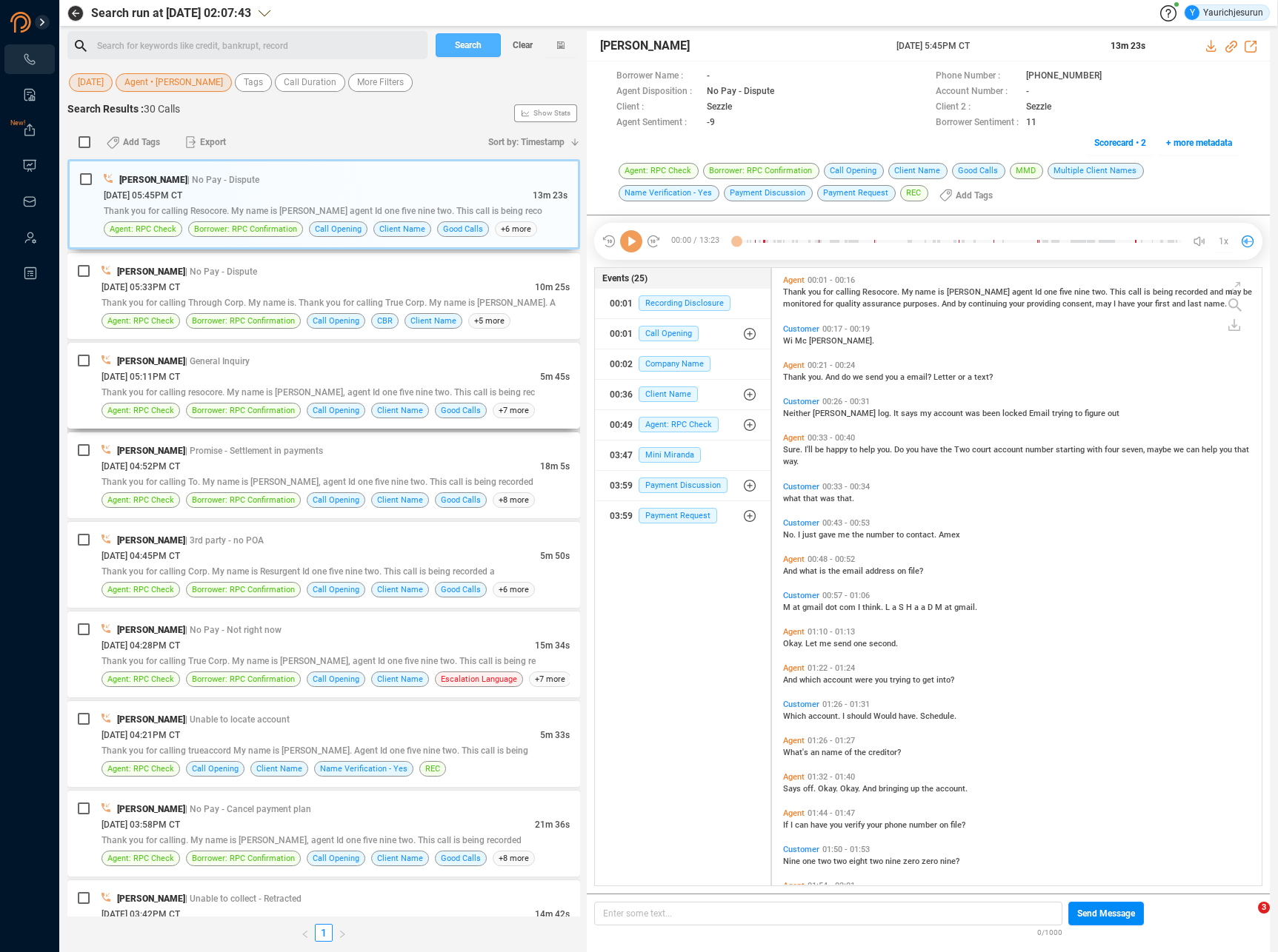
scroll to position [615, 483]
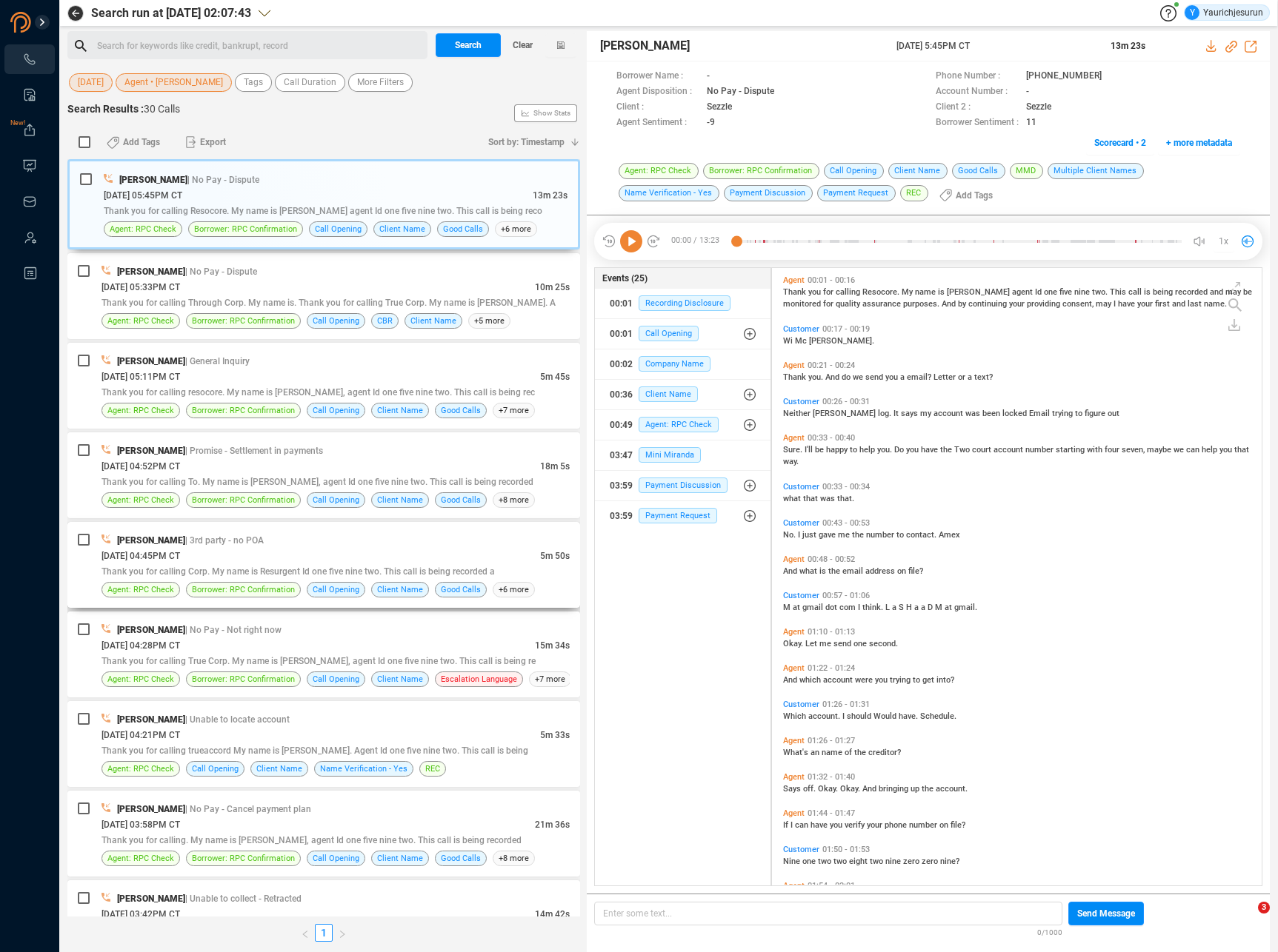
click at [402, 542] on div "[PERSON_NAME] | 3rd party - no POA" at bounding box center [336, 540] width 468 height 15
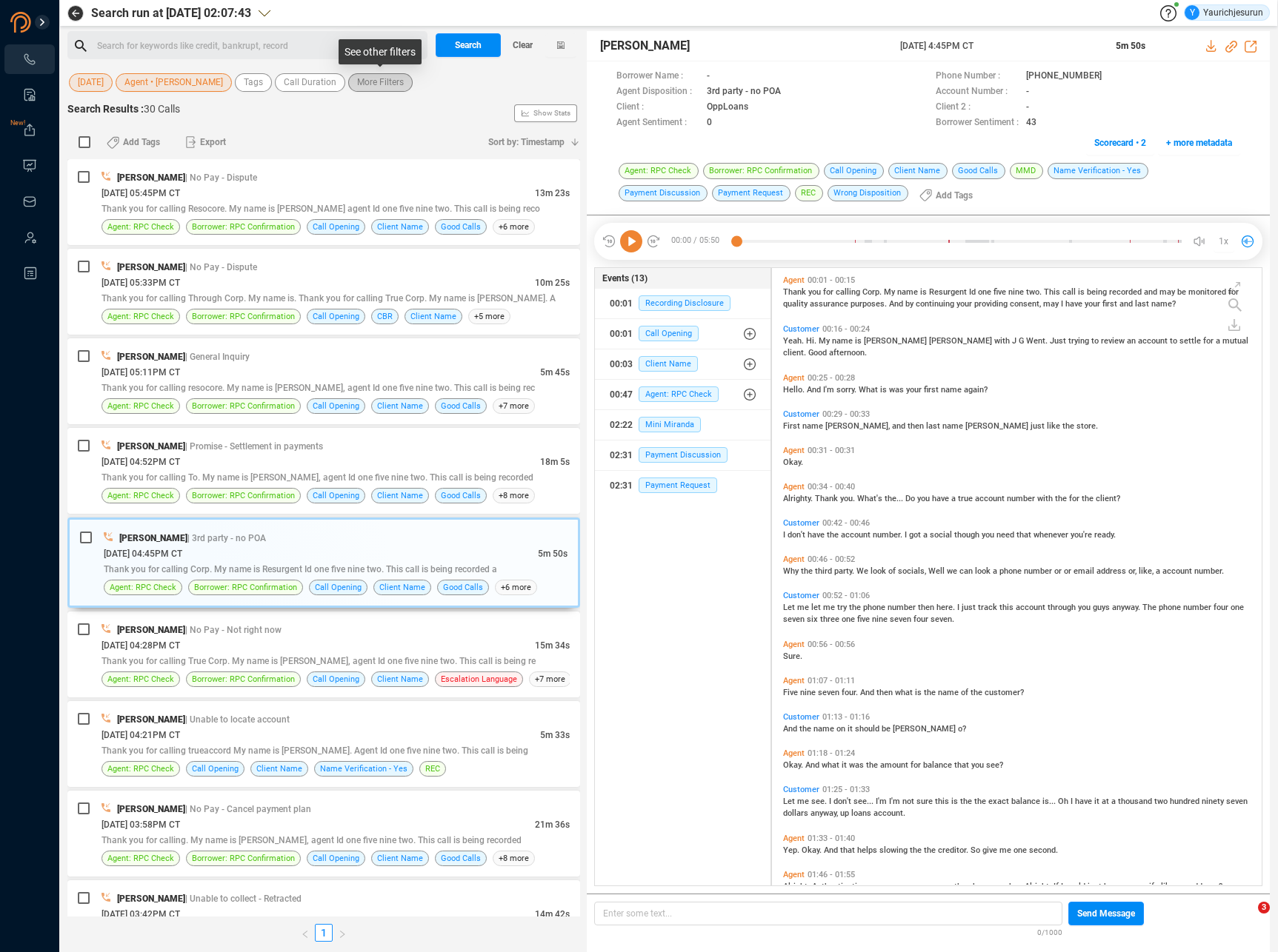
click at [382, 82] on span "More Filters" at bounding box center [379, 82] width 46 height 19
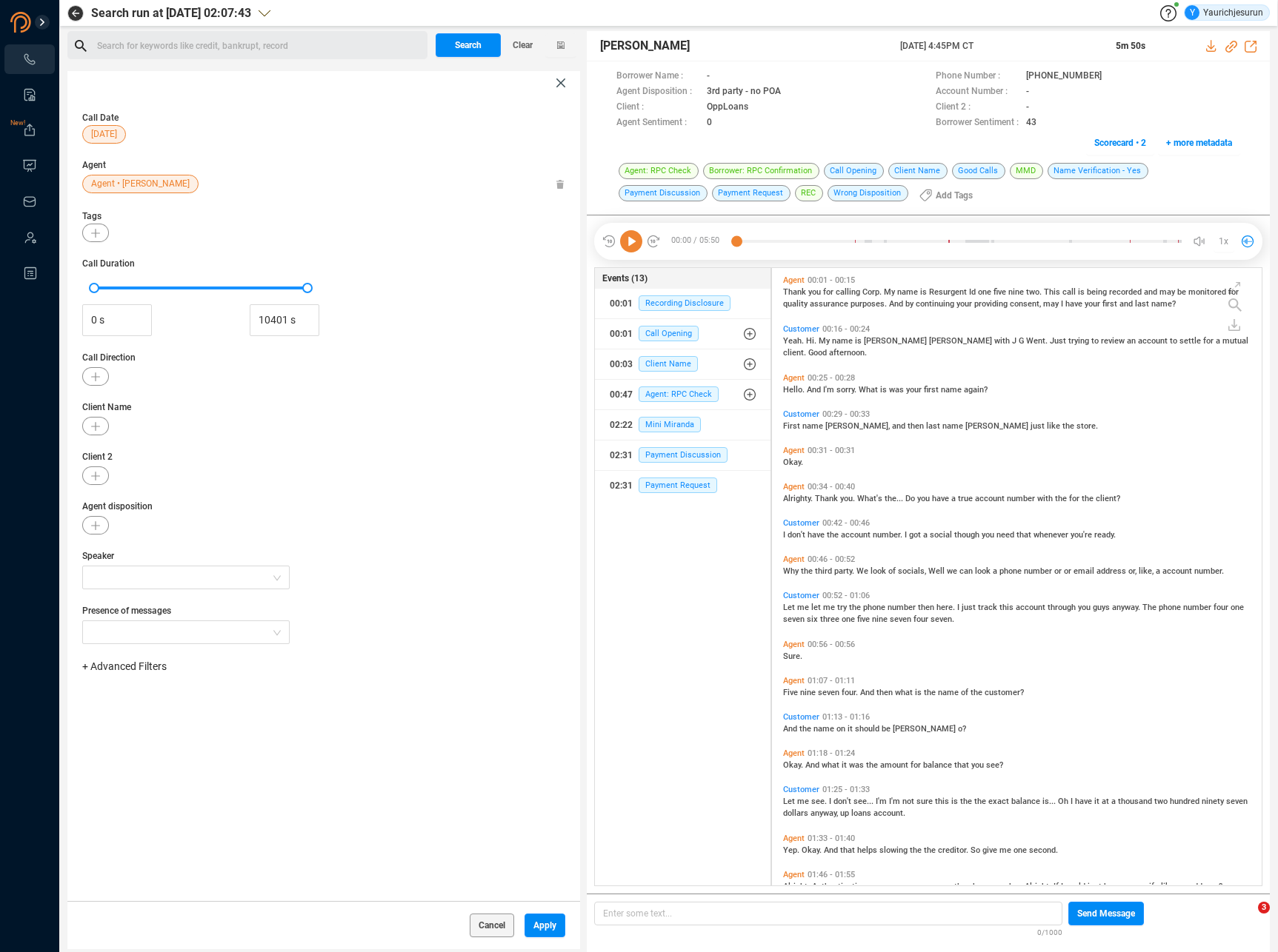
click at [397, 333] on div "Call Duration 0 s 10401 s" at bounding box center [323, 296] width 483 height 80
click at [541, 471] on div at bounding box center [323, 475] width 483 height 19
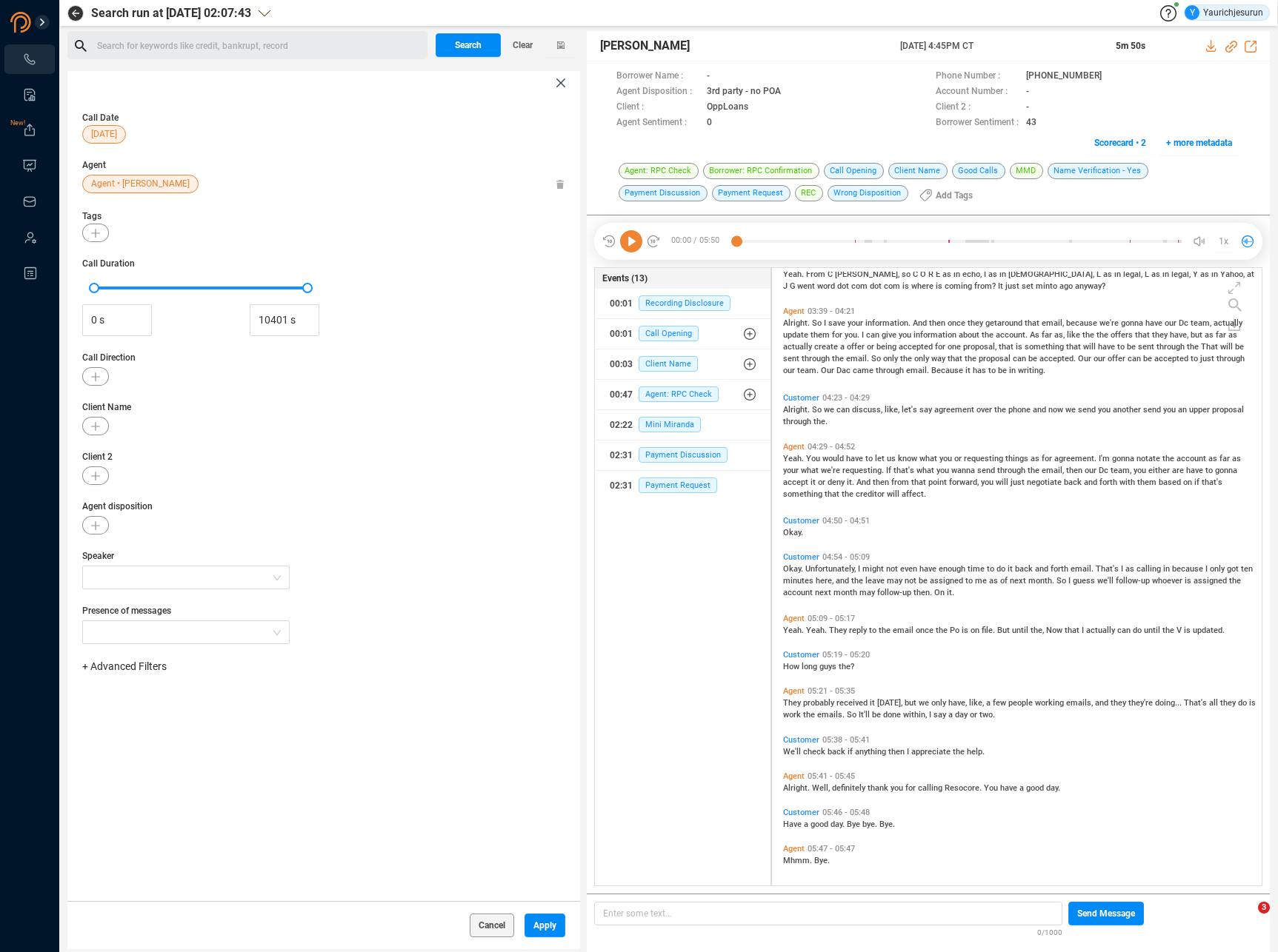
scroll to position [920, 0]
click at [167, 188] on span "Agent • [PERSON_NAME]" at bounding box center [140, 184] width 98 height 19
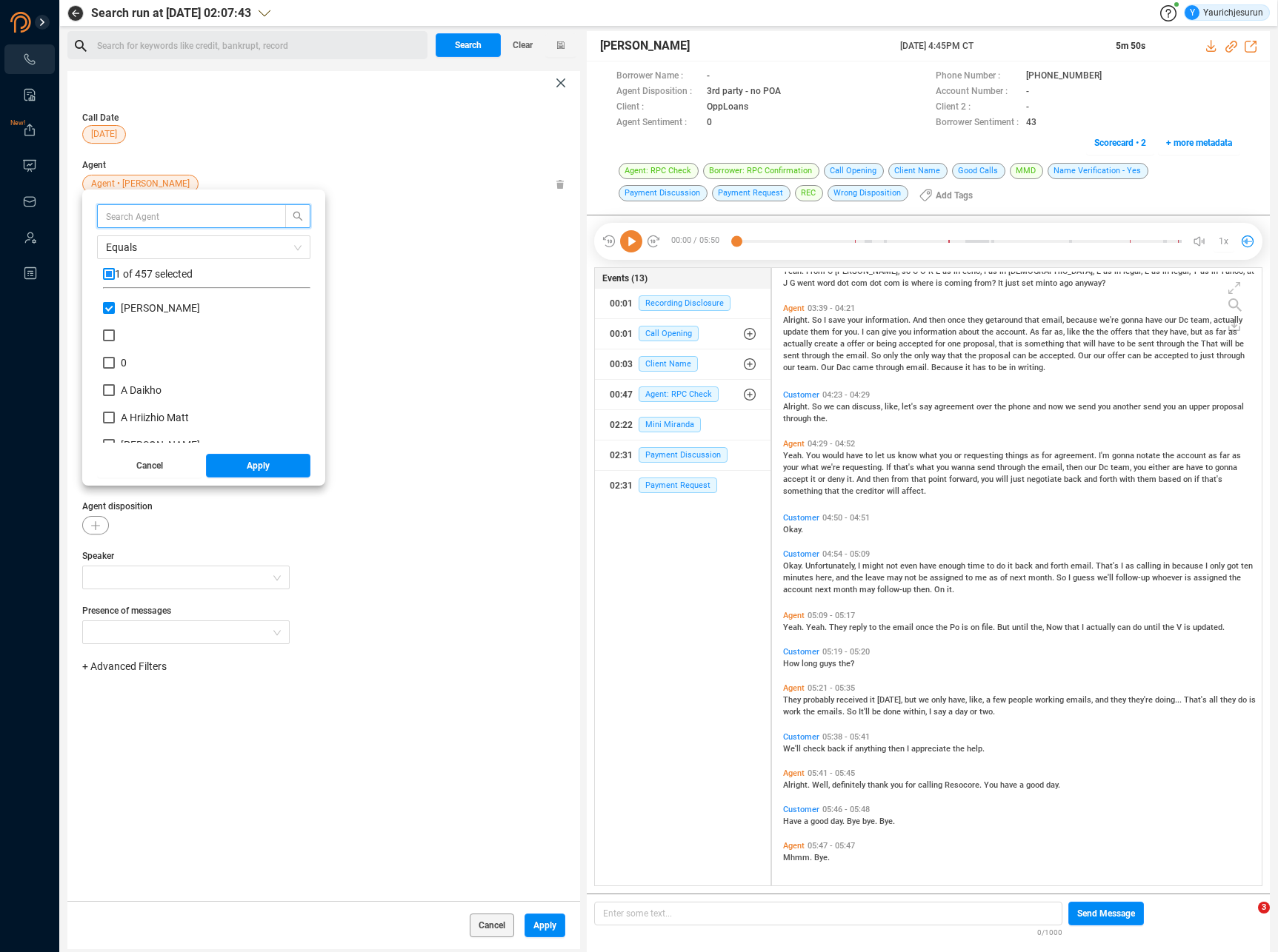
scroll to position [138, 200]
click at [250, 470] on span "Apply" at bounding box center [258, 465] width 23 height 24
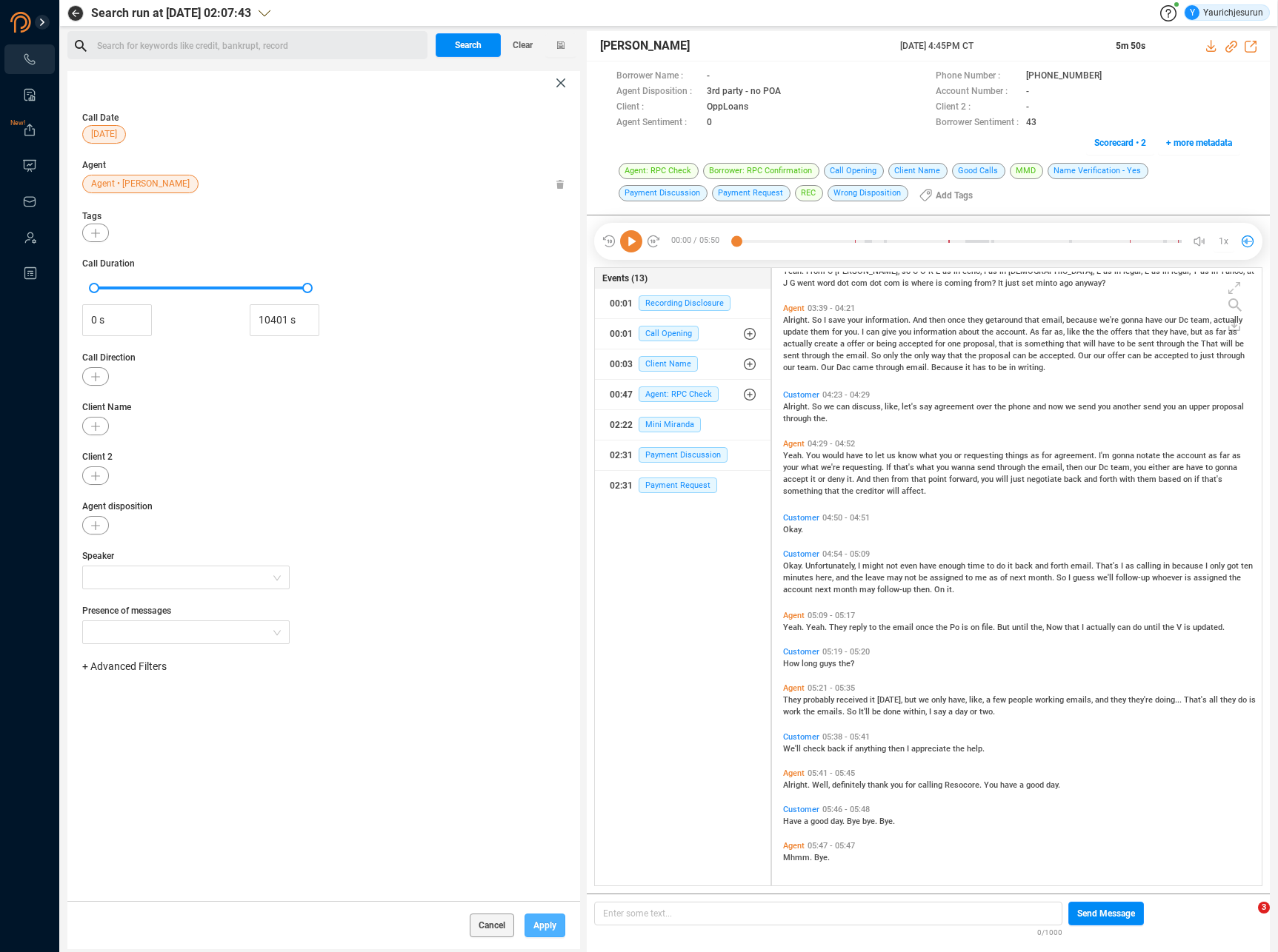
click at [542, 934] on span "Apply" at bounding box center [544, 925] width 23 height 24
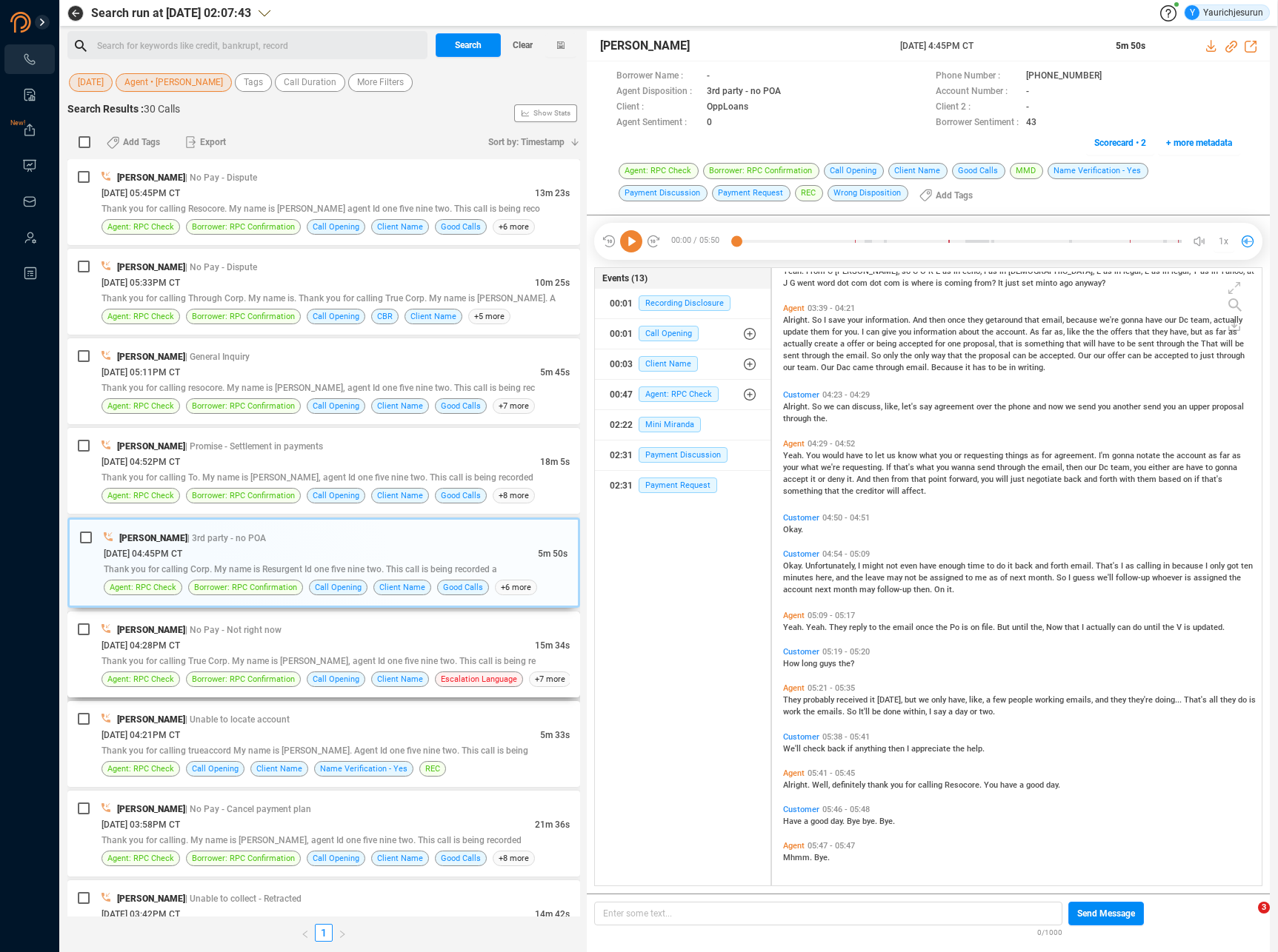
scroll to position [1935, 0]
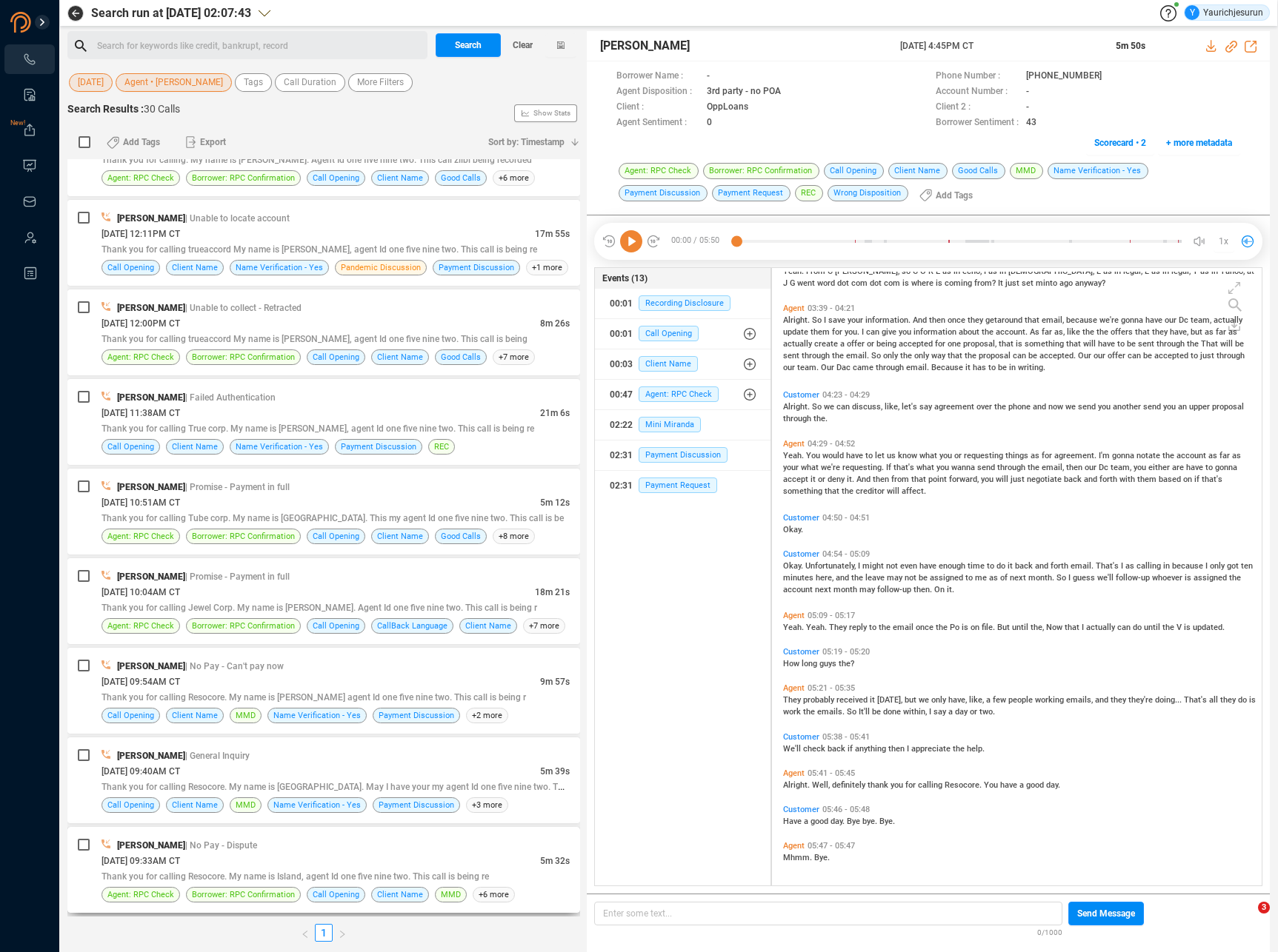
click at [264, 858] on div "[DATE] 09:33AM CT" at bounding box center [321, 860] width 439 height 15
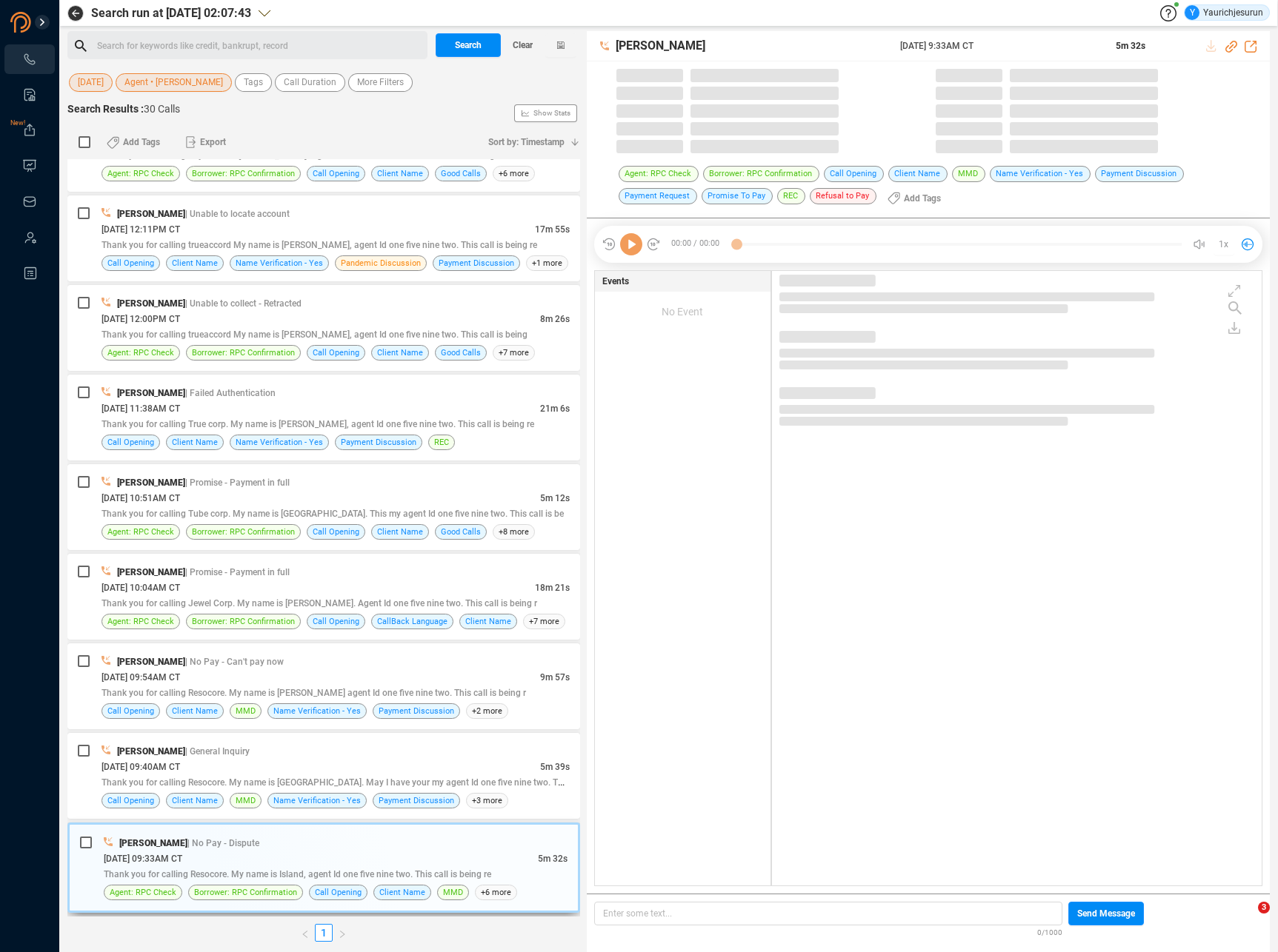
scroll to position [1931, 0]
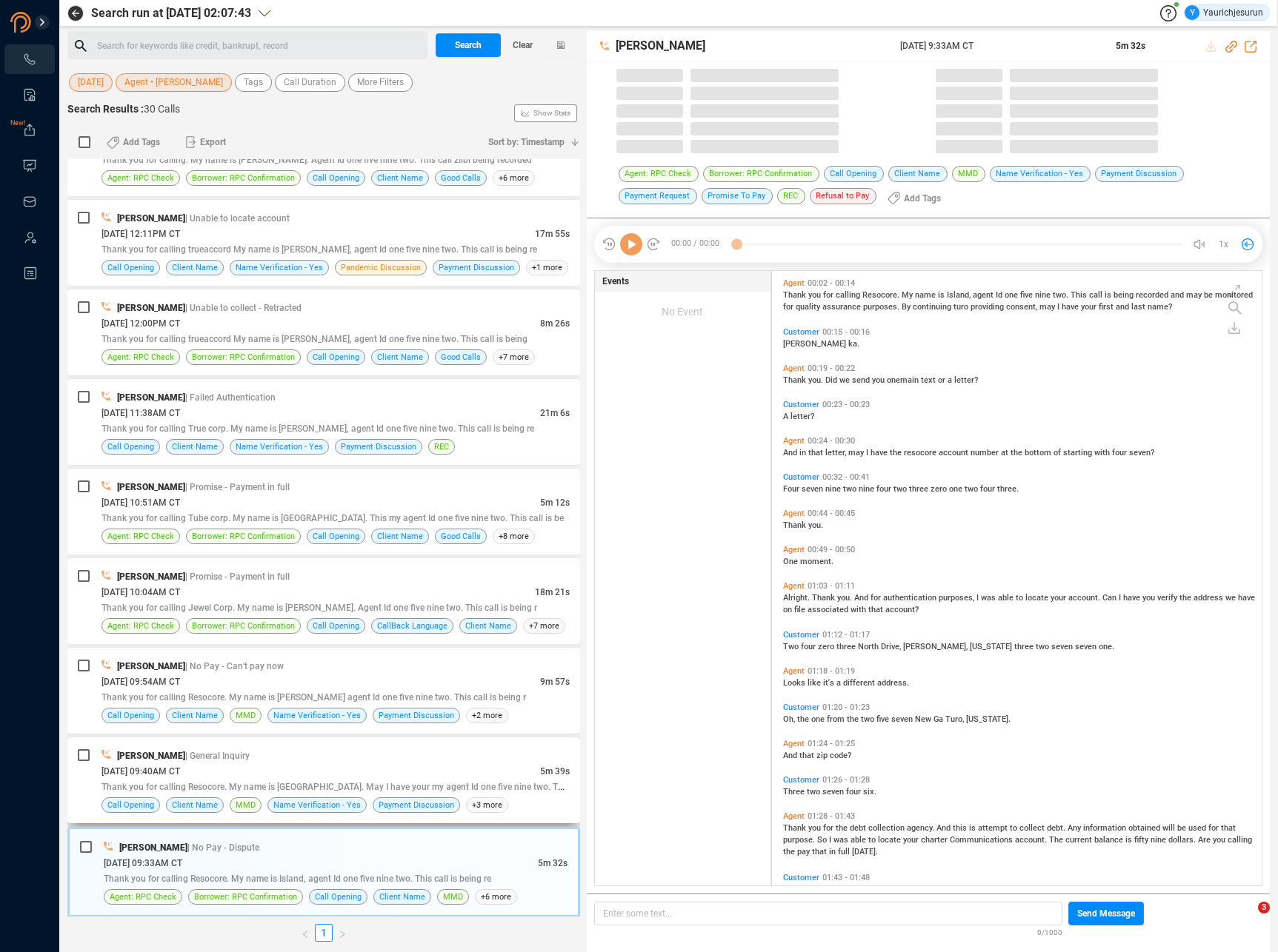
click at [310, 763] on div "[PERSON_NAME] | General Inquiry" at bounding box center [336, 755] width 468 height 15
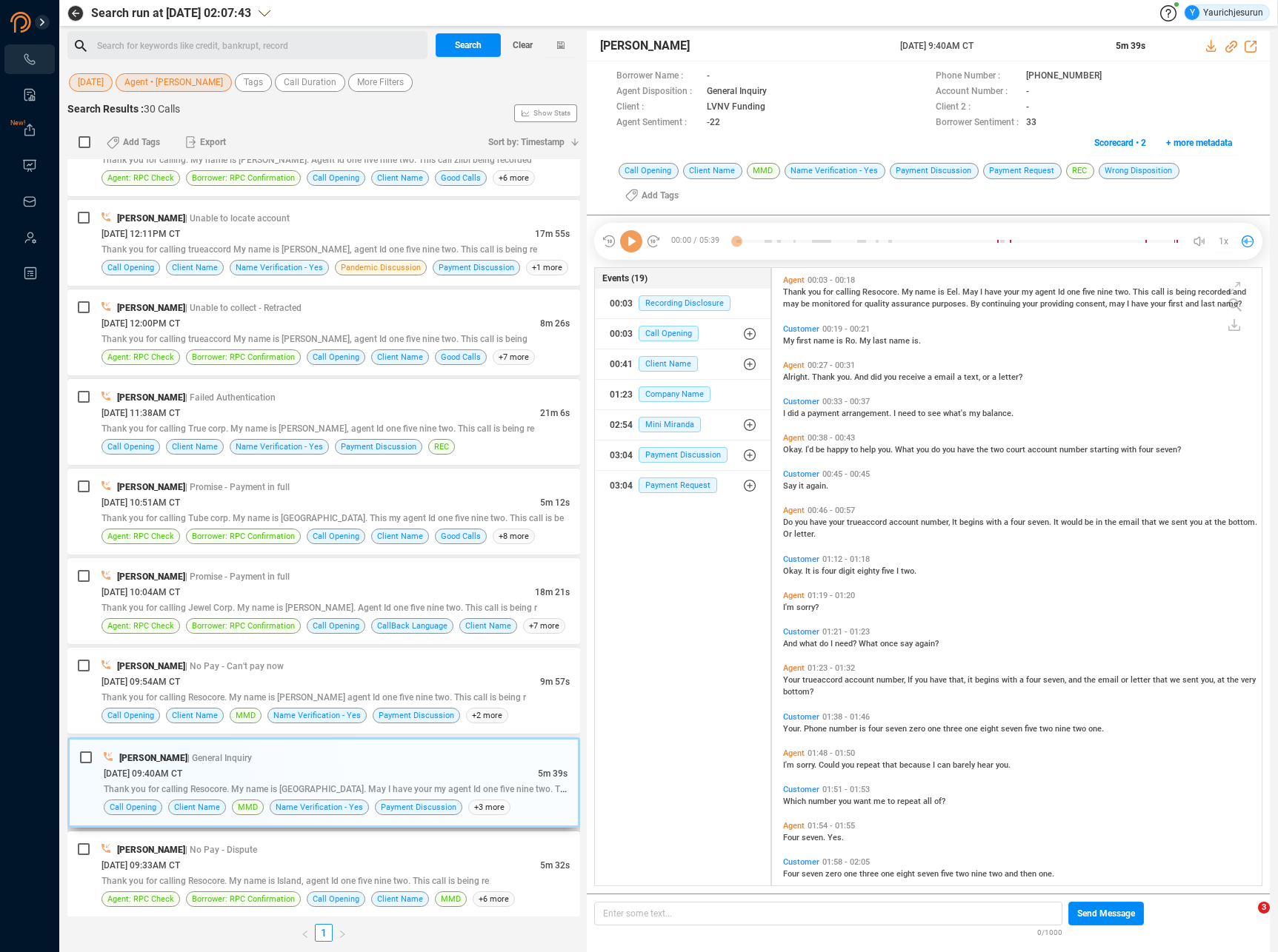
scroll to position [615, 483]
click at [311, 651] on div "[PERSON_NAME] | No Pay - Can't pay now [DATE] 09:54AM CT 9m 57s Thank you for c…" at bounding box center [323, 691] width 513 height 86
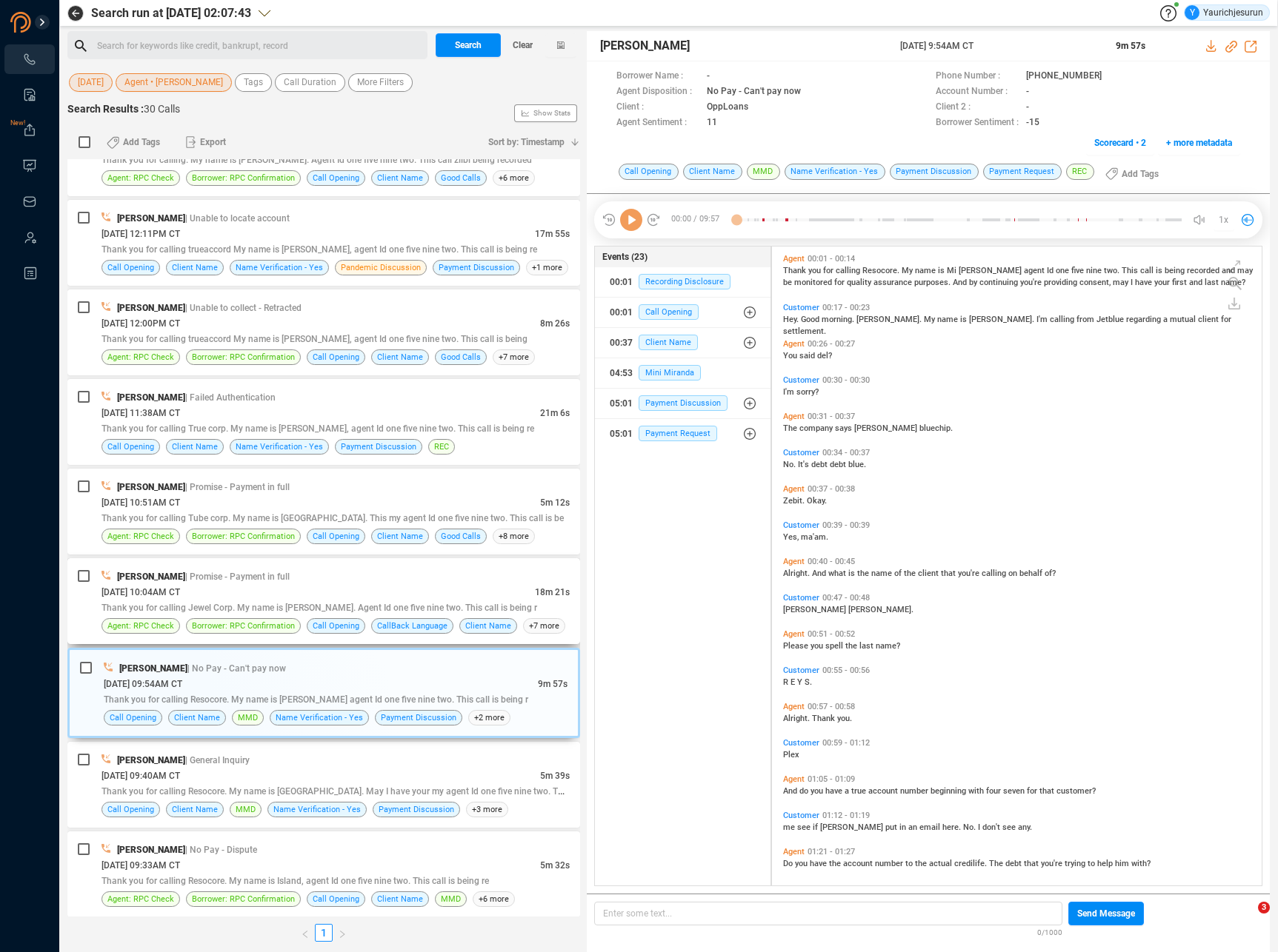
scroll to position [636, 483]
click at [299, 584] on div "[DATE] 10:04AM CT" at bounding box center [318, 591] width 433 height 15
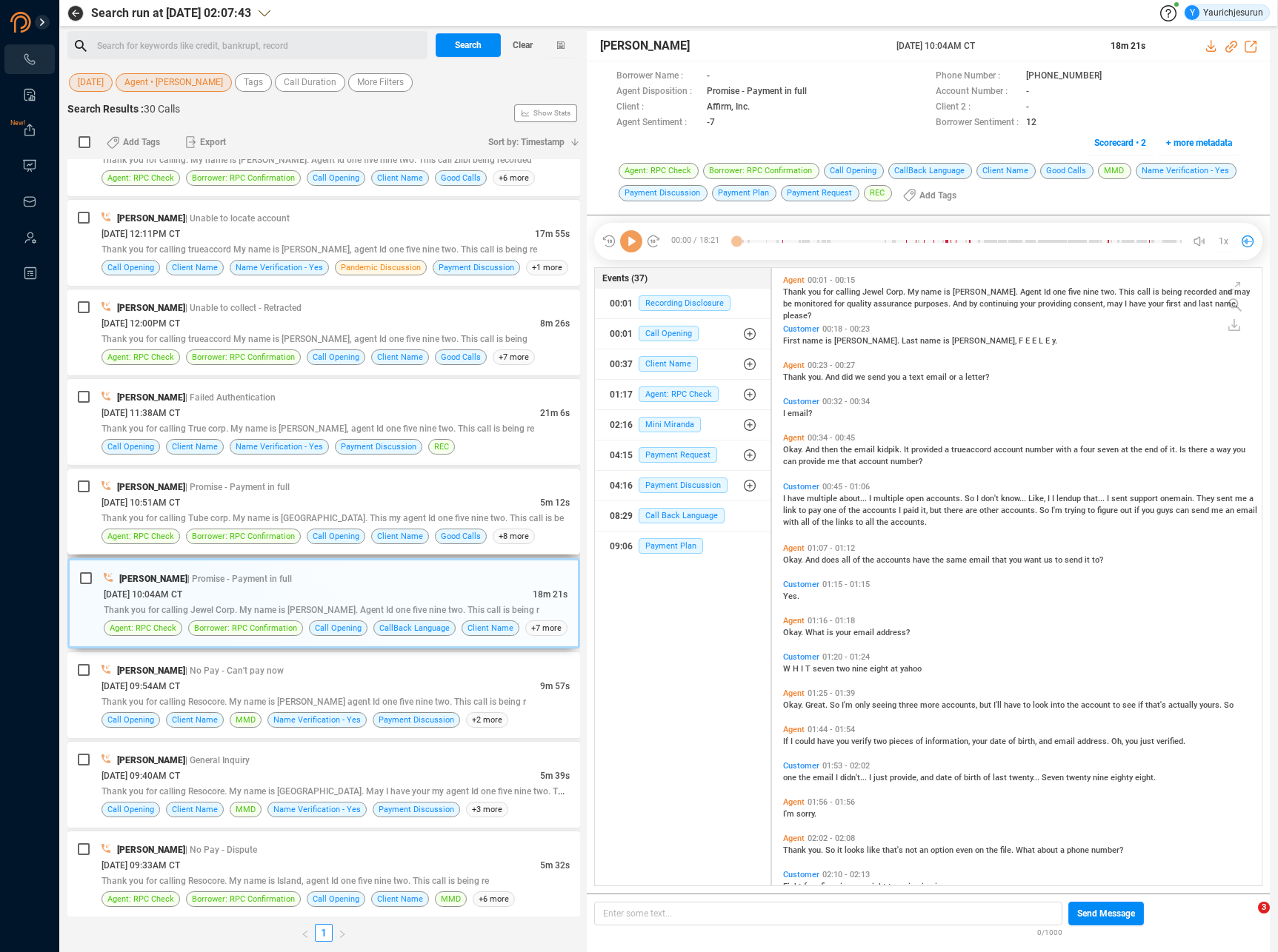
scroll to position [615, 483]
click at [301, 499] on div "[DATE] 10:51AM CT" at bounding box center [321, 502] width 439 height 15
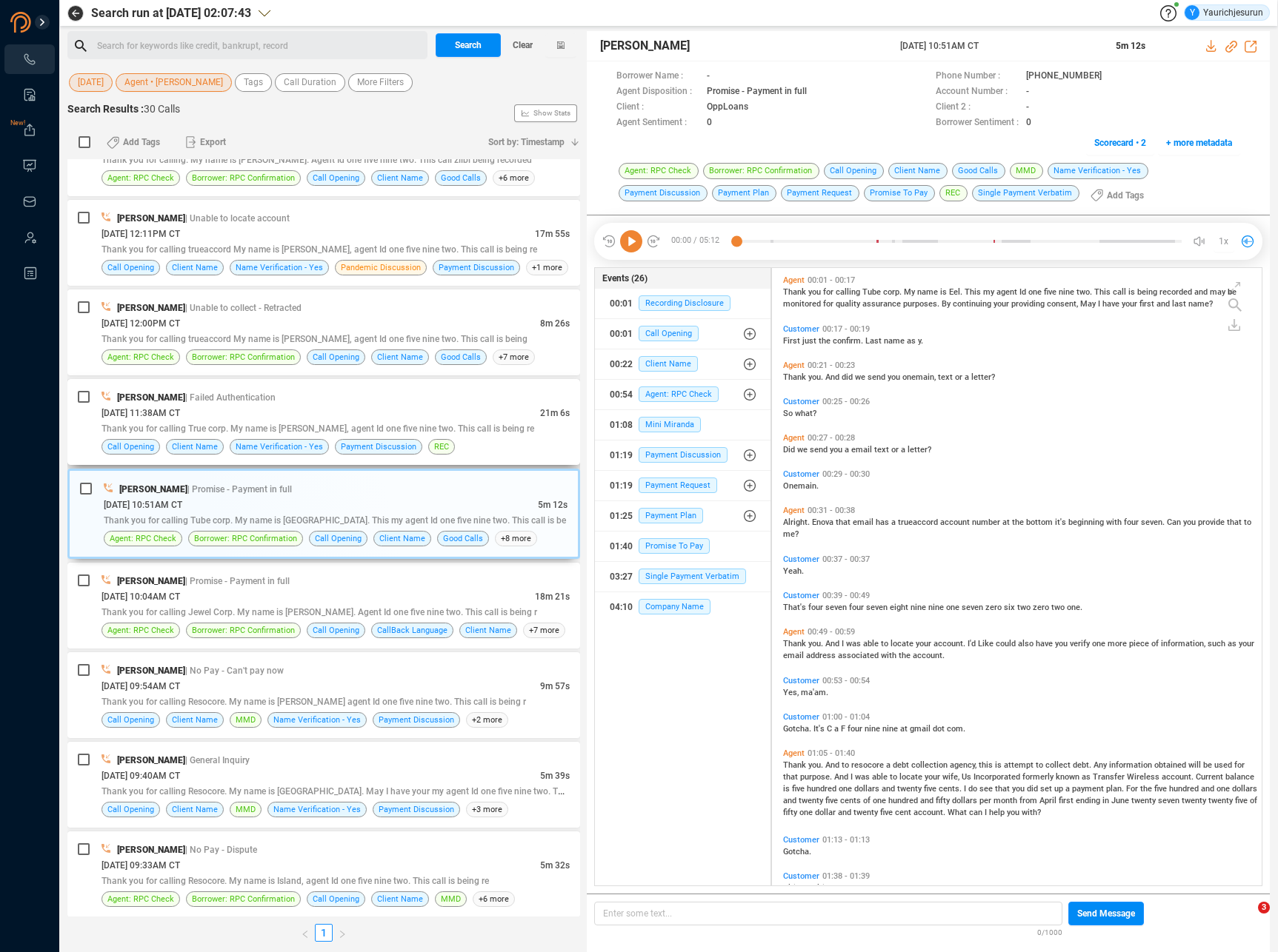
click at [275, 402] on span "| Failed Authentication" at bounding box center [230, 397] width 90 height 11
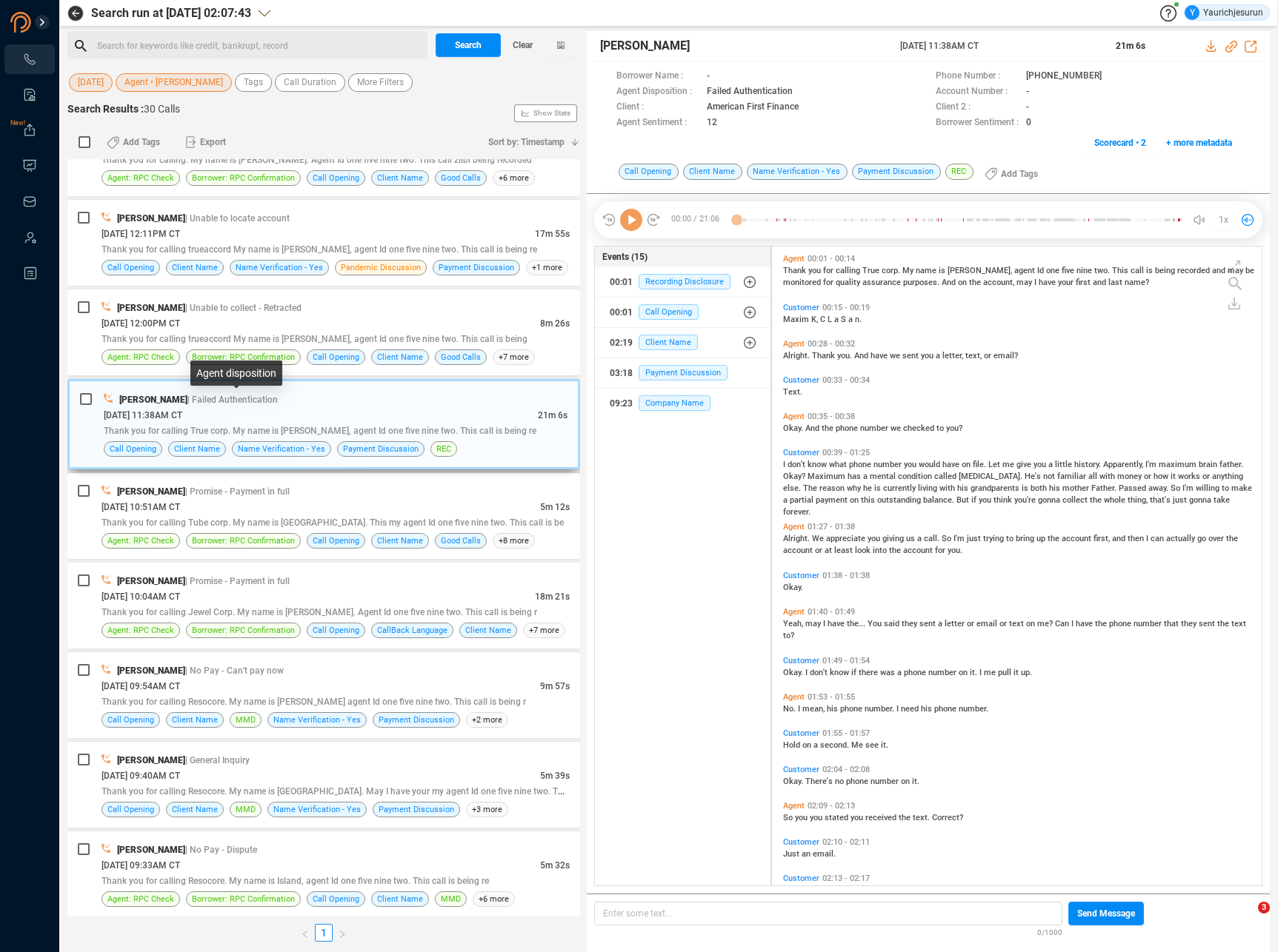
scroll to position [636, 483]
click at [269, 312] on span "| Unable to collect - Retracted" at bounding box center [243, 308] width 116 height 11
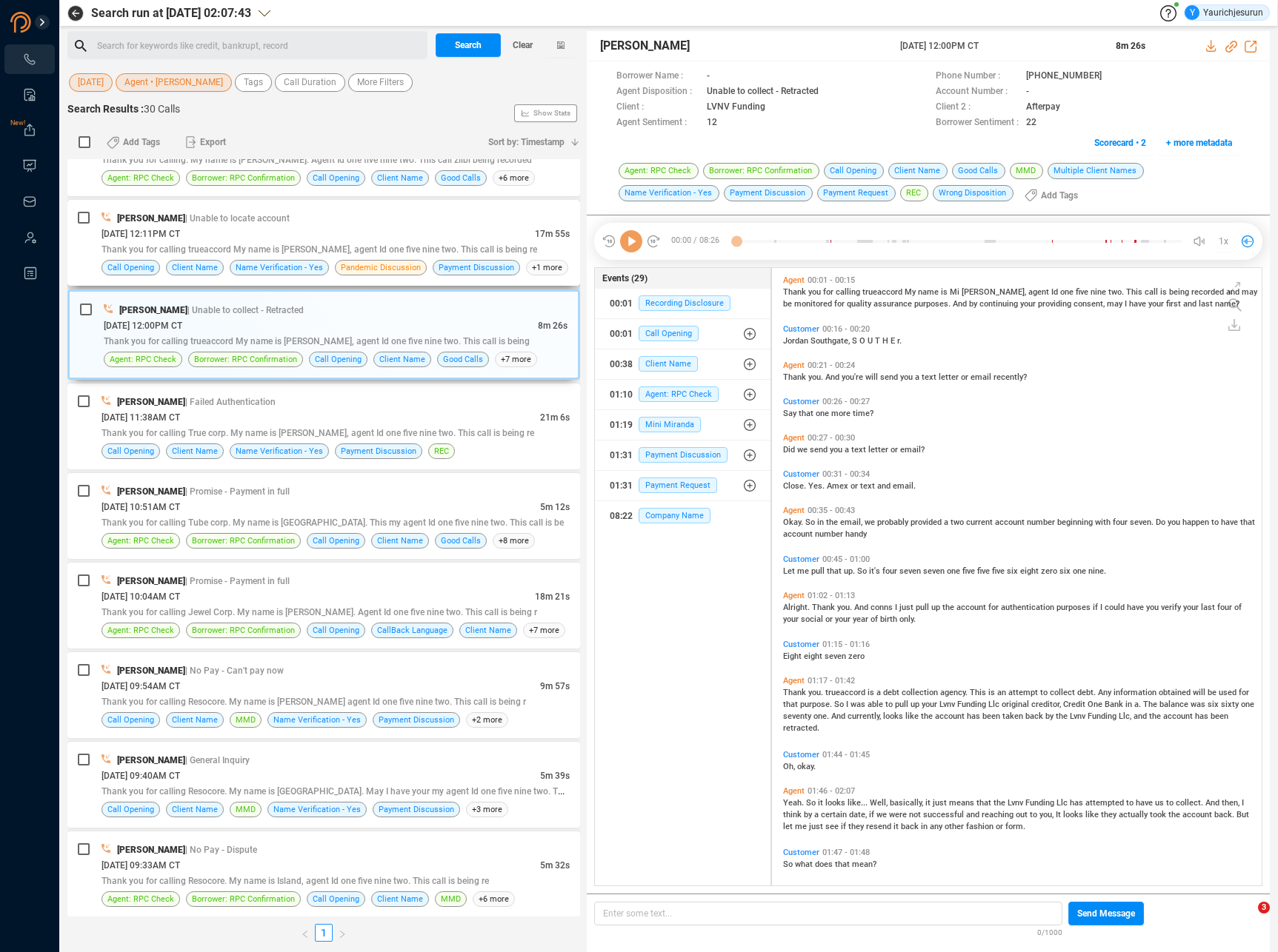
scroll to position [615, 483]
click at [264, 227] on div "[DATE] 12:11PM CT" at bounding box center [318, 233] width 433 height 15
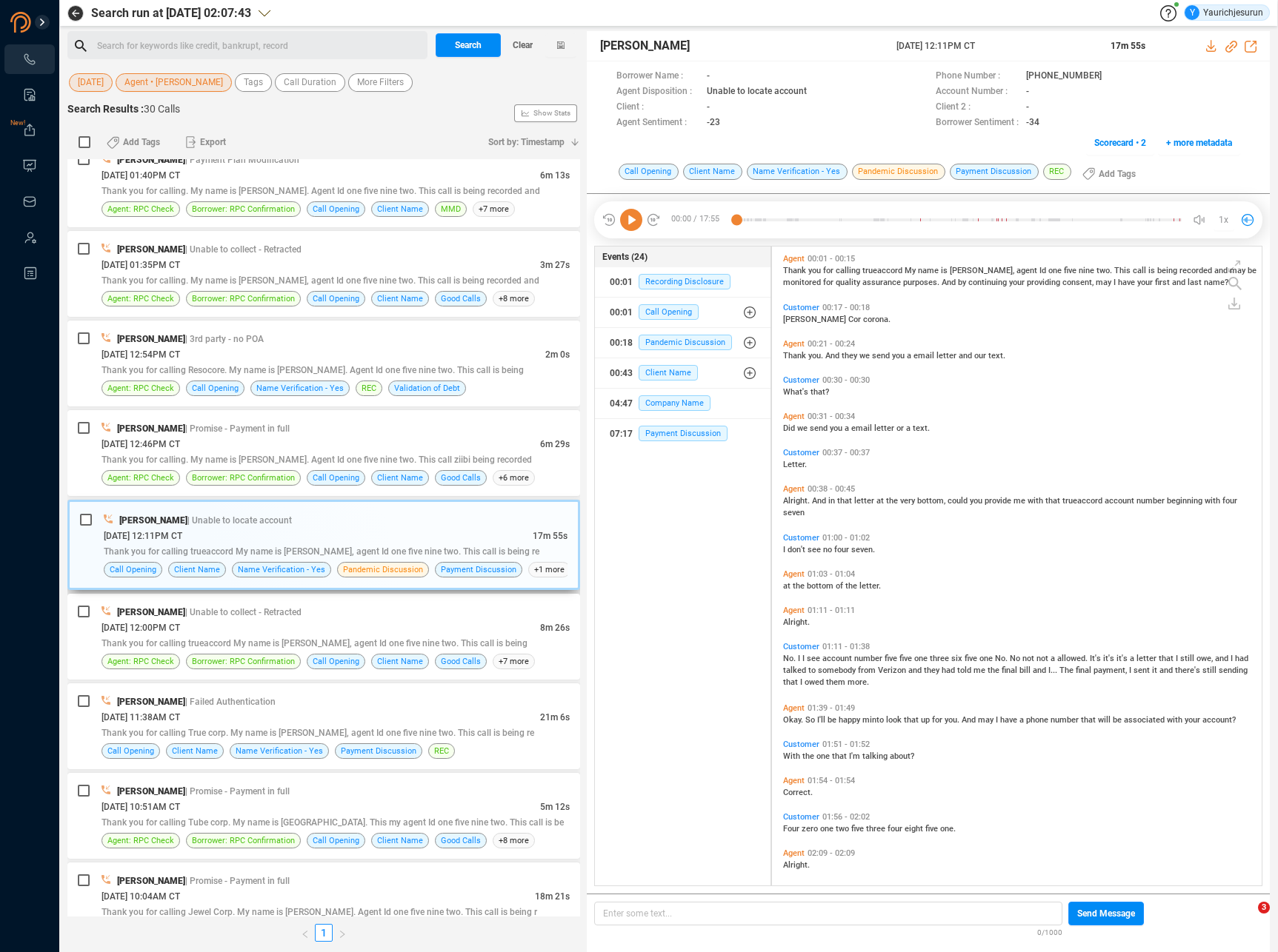
scroll to position [0, 0]
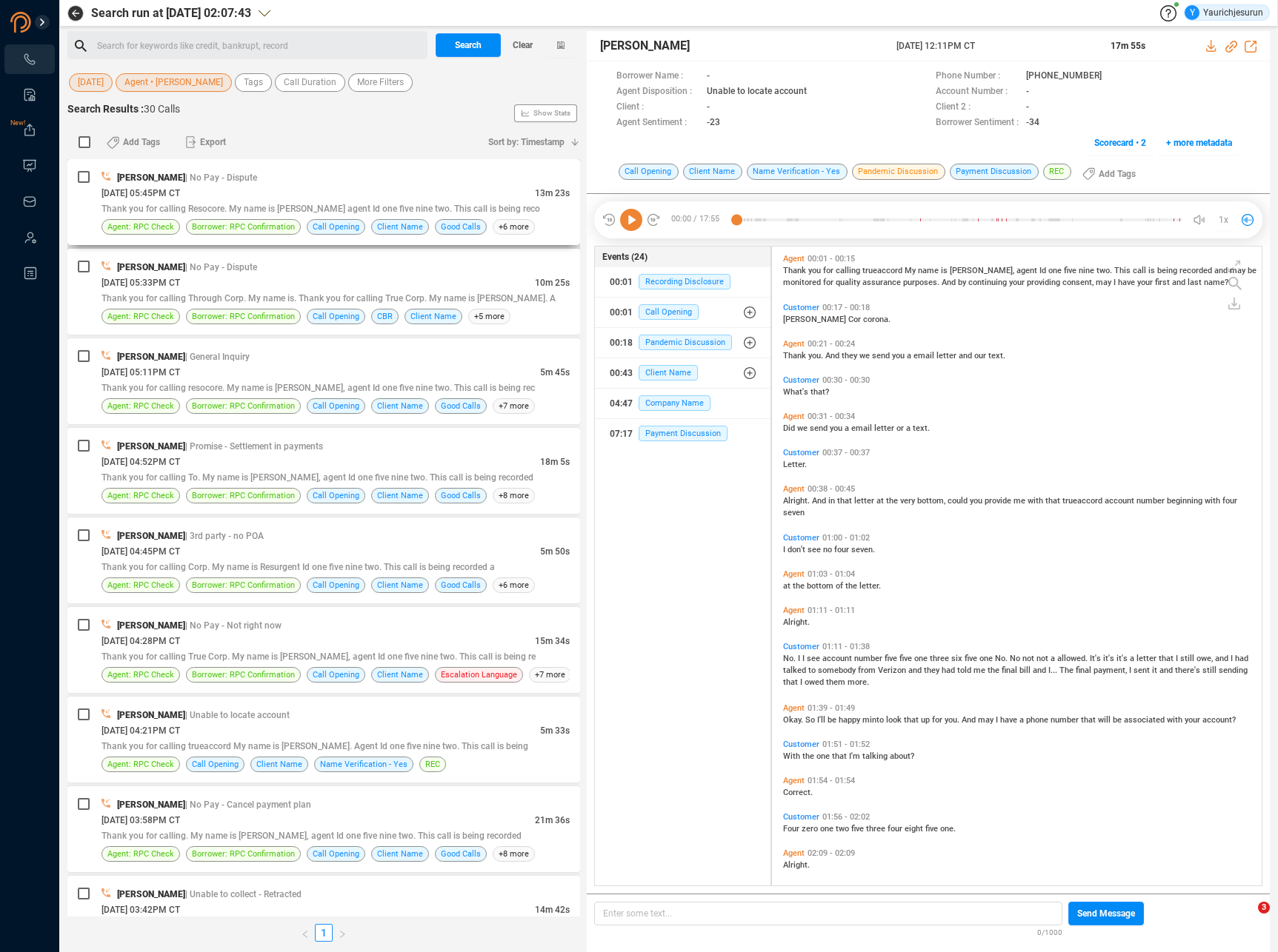
click at [260, 193] on div "[DATE] 05:45PM CT" at bounding box center [318, 193] width 433 height 15
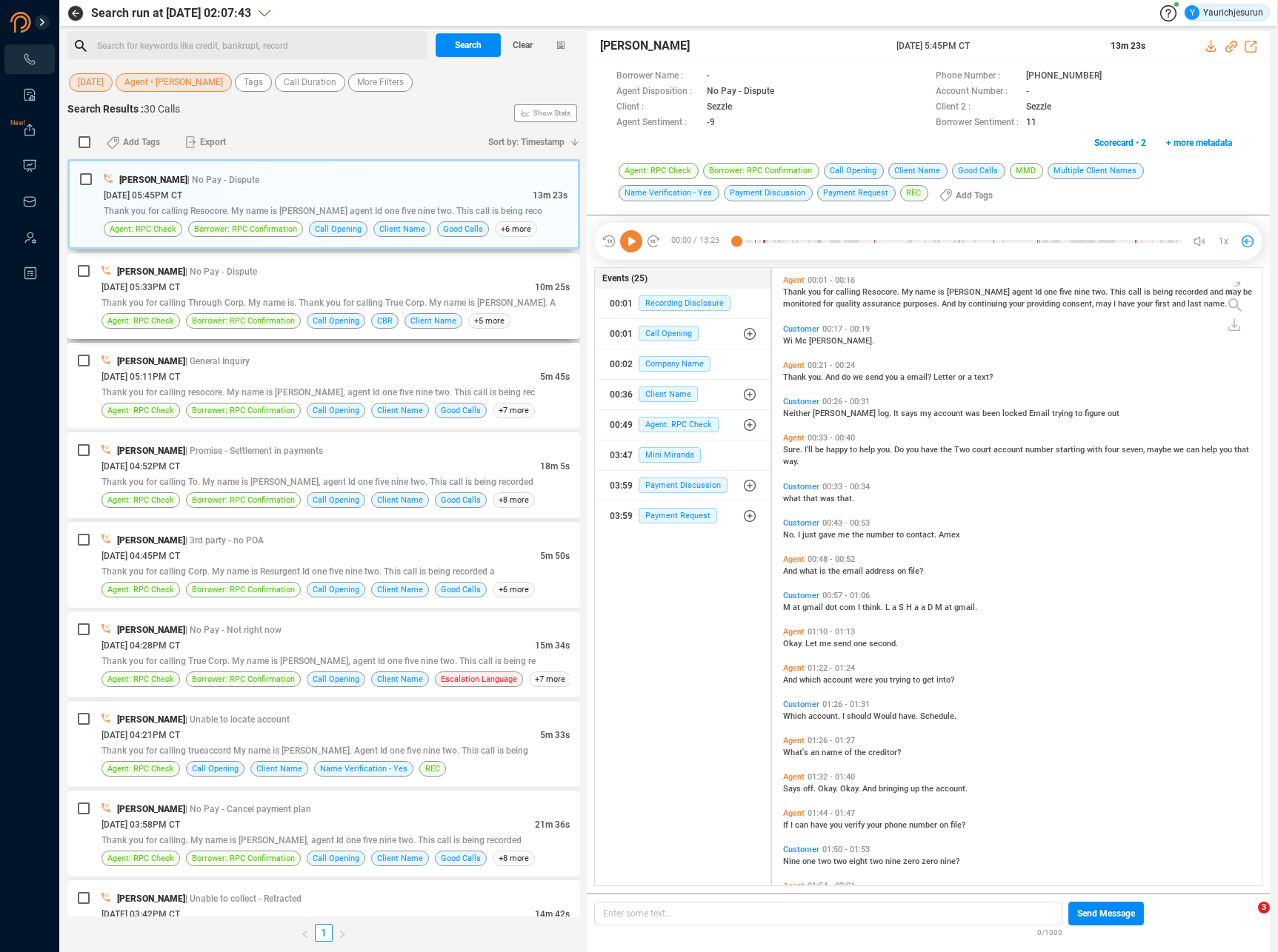
scroll to position [615, 483]
click at [268, 273] on div "[PERSON_NAME] | No Pay - Dispute" at bounding box center [336, 271] width 468 height 15
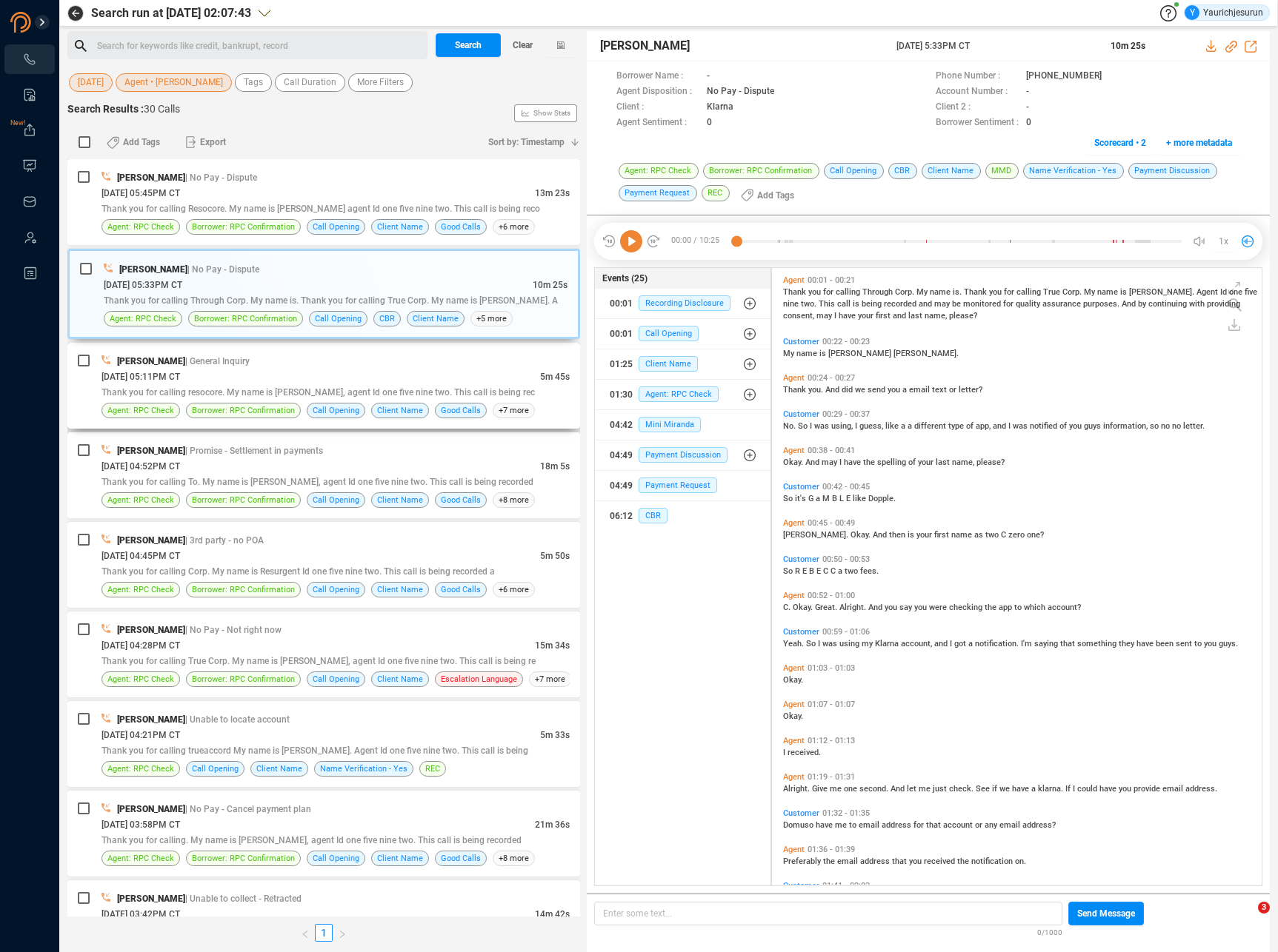
click at [266, 378] on div "[DATE] 05:11PM CT" at bounding box center [321, 376] width 439 height 15
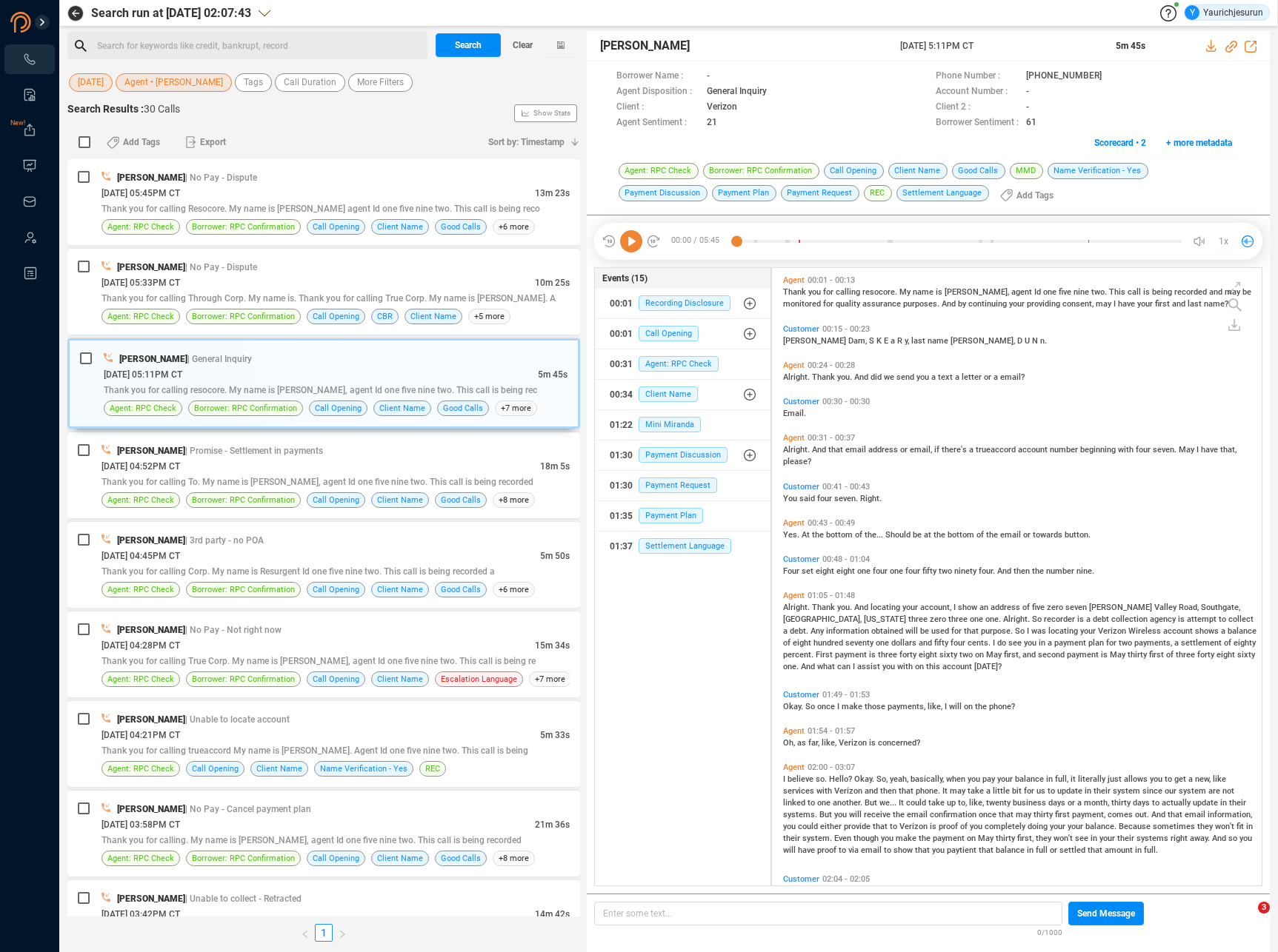
click at [788, 334] on div "[PERSON_NAME], S K E a R y, last name [PERSON_NAME], D U N n." at bounding box center [1020, 340] width 474 height 12
click at [786, 339] on span "[PERSON_NAME]" at bounding box center [816, 341] width 65 height 10
click at [638, 240] on icon at bounding box center [630, 241] width 22 height 22
click at [795, 571] on span "Four" at bounding box center [792, 571] width 19 height 10
click at [791, 607] on span "Alright." at bounding box center [798, 608] width 29 height 10
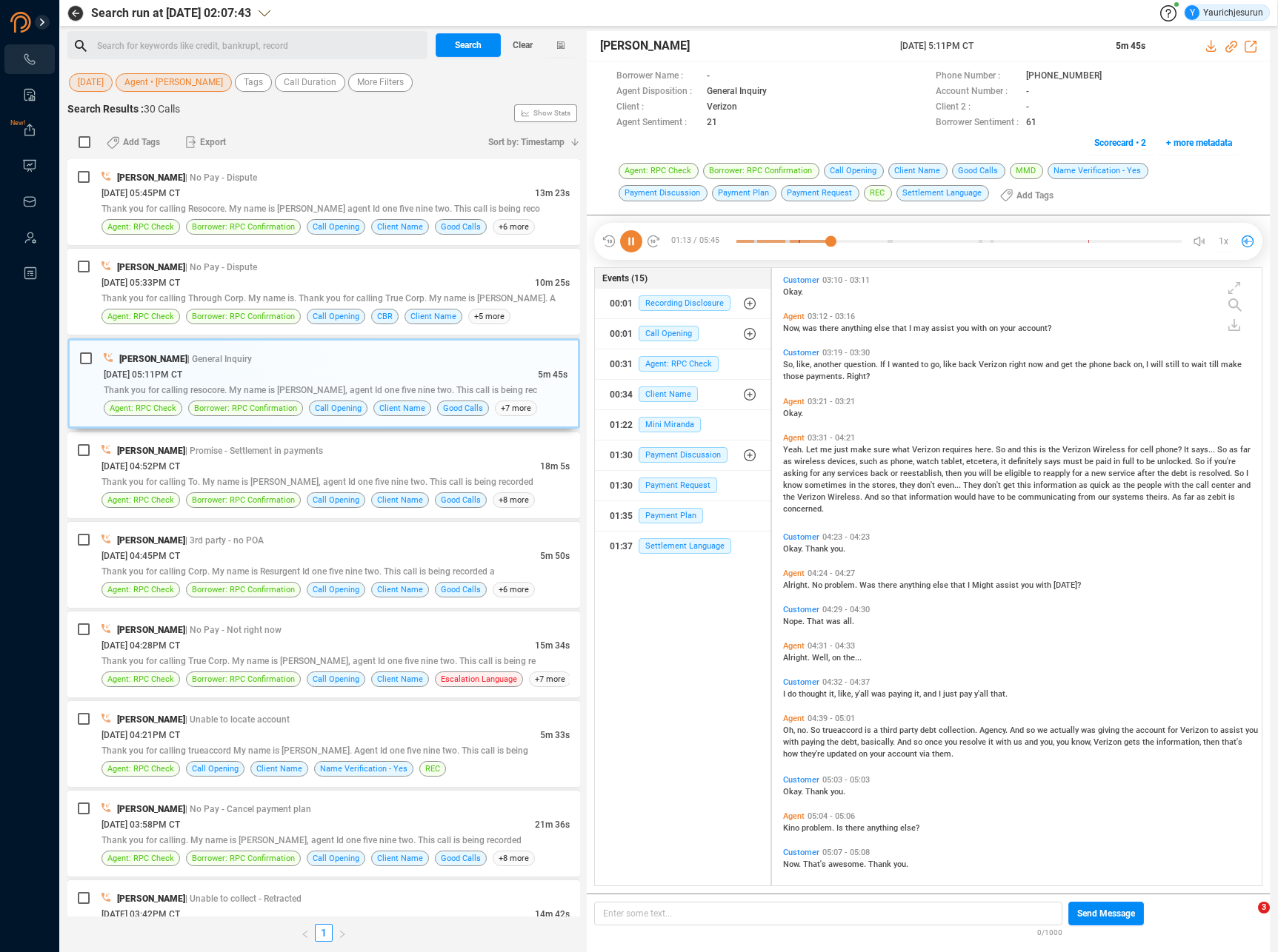
scroll to position [641, 0]
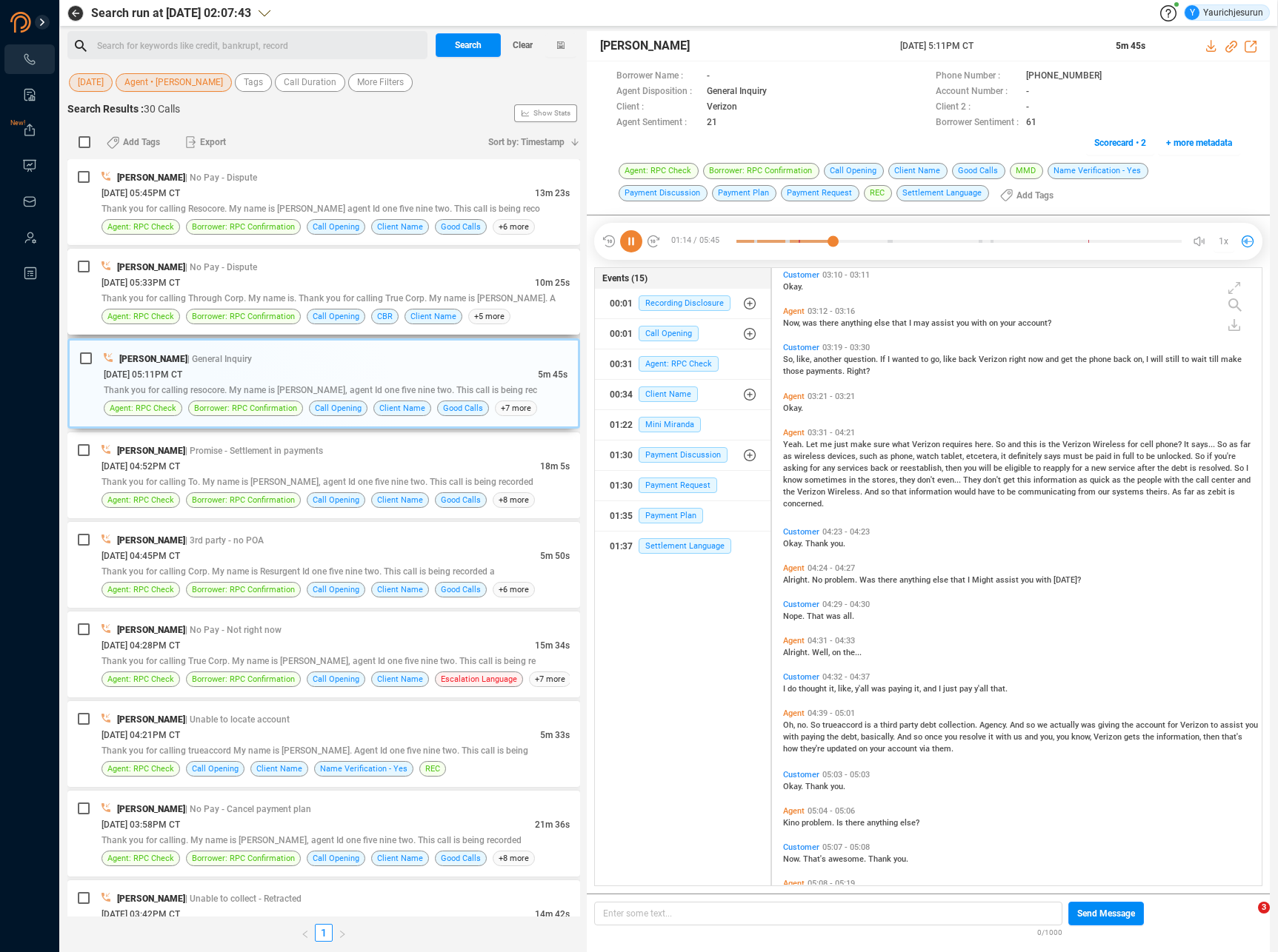
click at [375, 254] on div "[PERSON_NAME] | No Pay - Dispute [DATE] 05:33PM CT 10m 25s Thank you for callin…" at bounding box center [323, 292] width 513 height 86
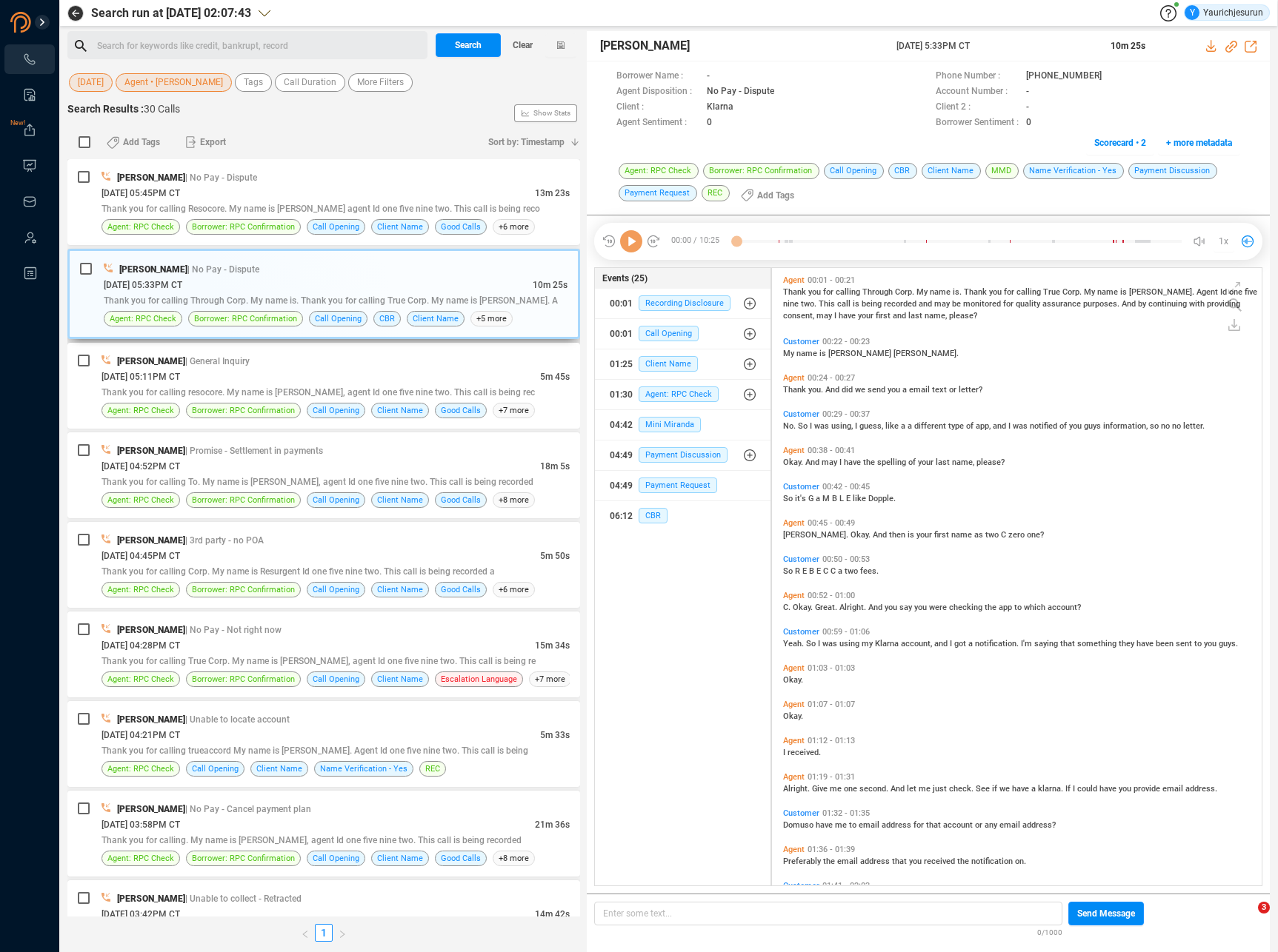
scroll to position [615, 483]
click at [340, 188] on div "[DATE] 05:45PM CT" at bounding box center [318, 193] width 433 height 15
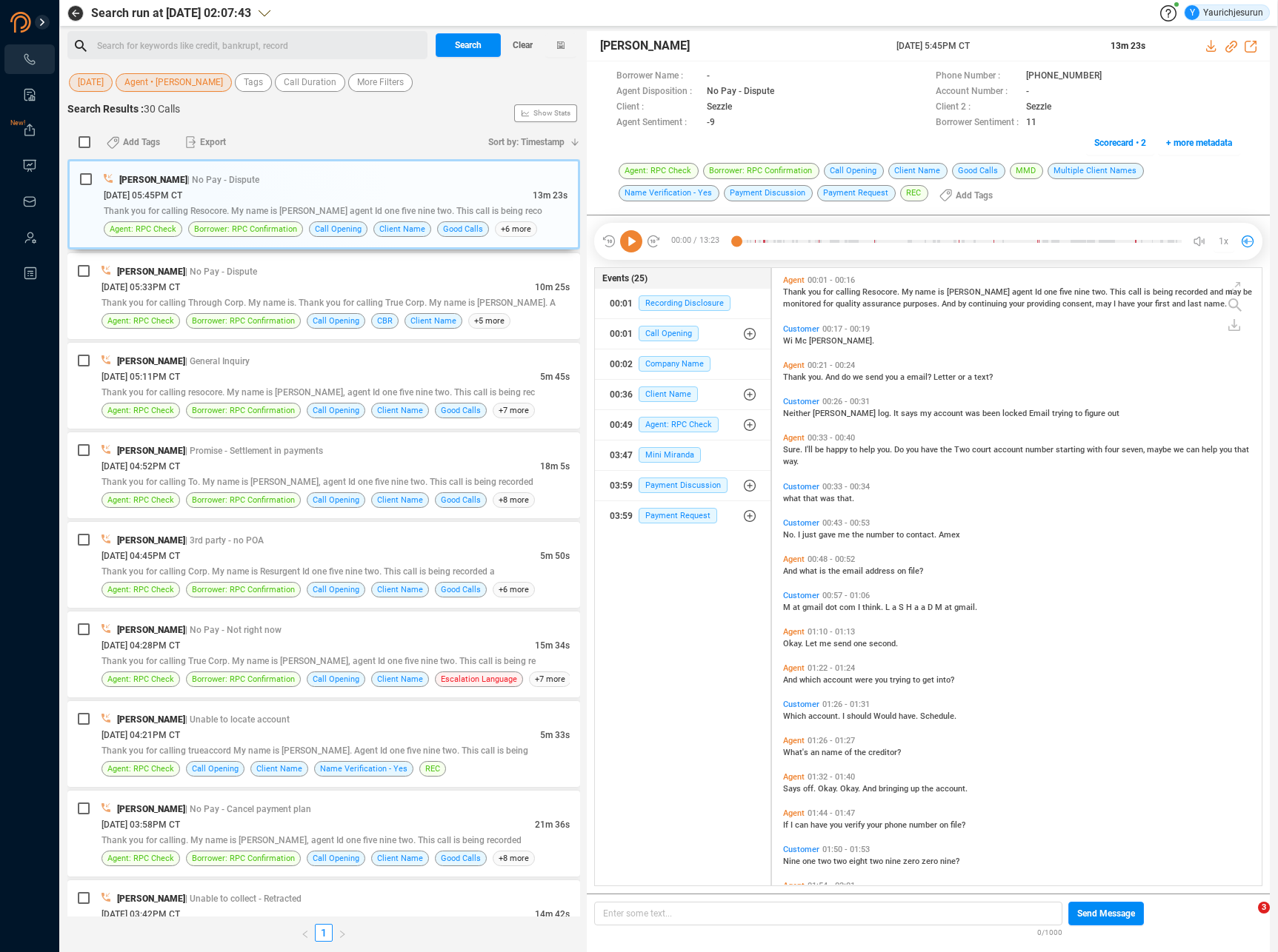
click at [791, 342] on span "Wi" at bounding box center [789, 341] width 12 height 10
click at [634, 254] on div "00:17 / 13:23 1x" at bounding box center [928, 241] width 668 height 37
click at [634, 240] on icon at bounding box center [630, 241] width 22 height 22
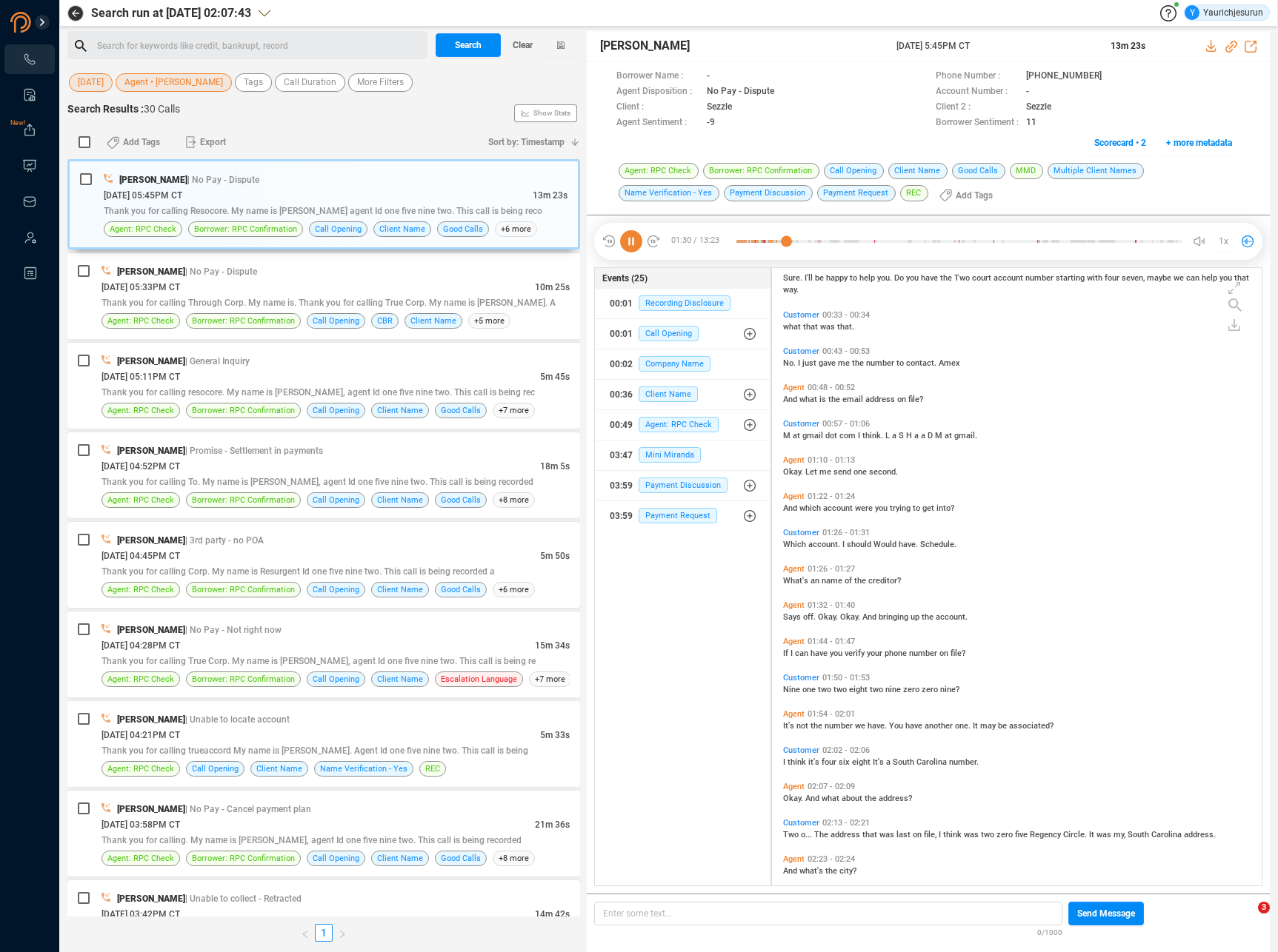
scroll to position [136, 0]
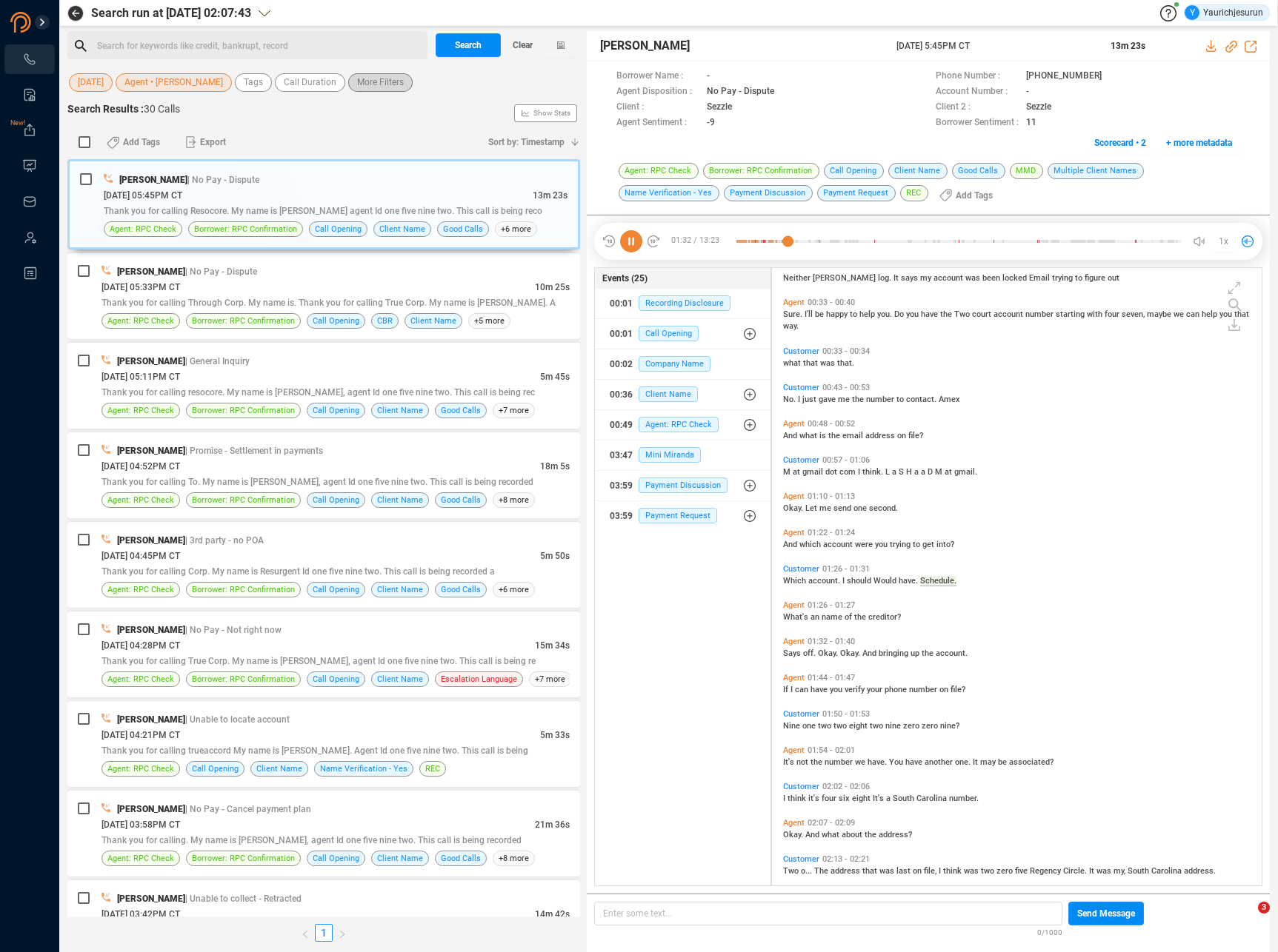
click at [375, 88] on span "More Filters" at bounding box center [379, 82] width 46 height 19
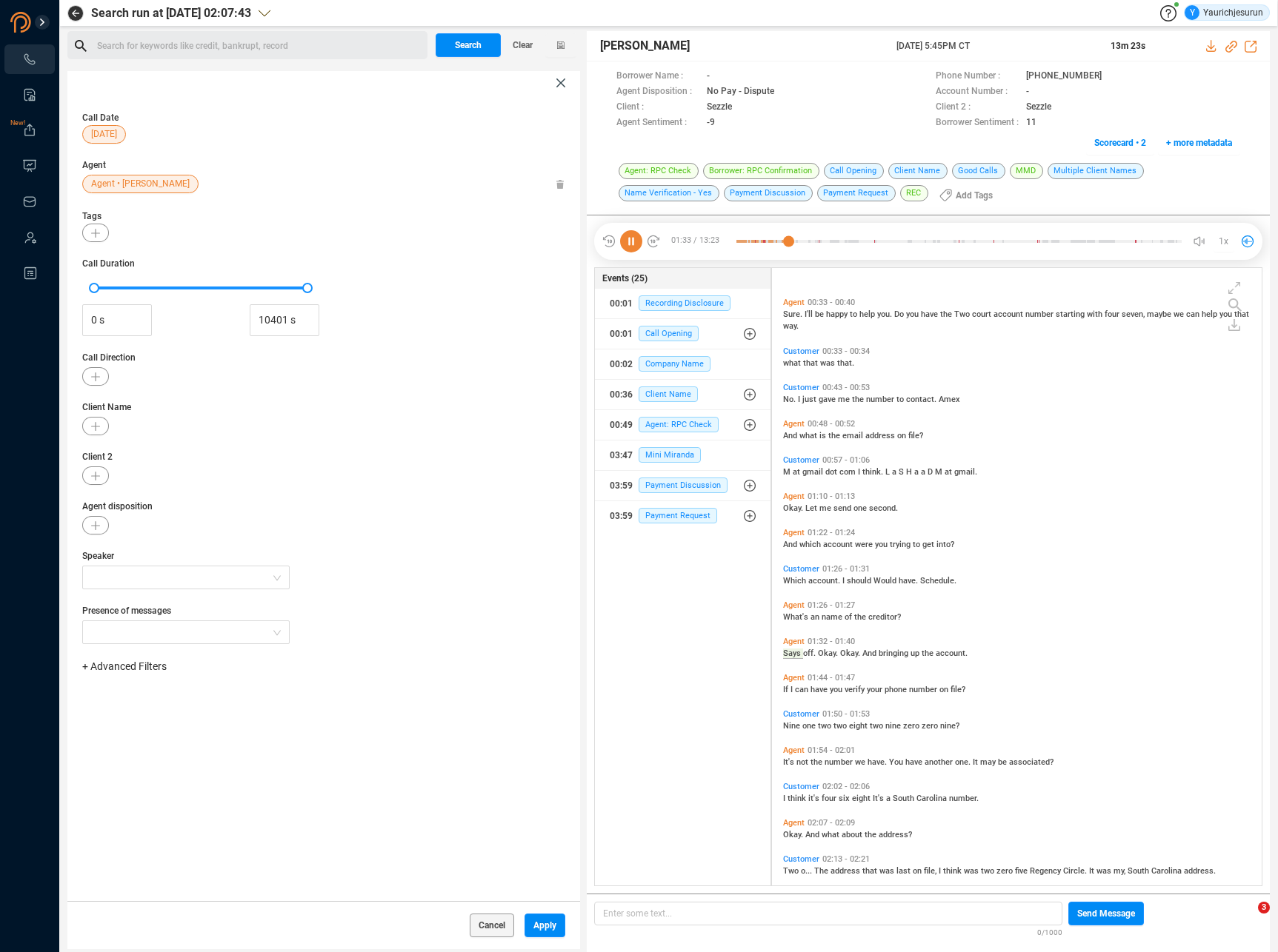
scroll to position [208, 0]
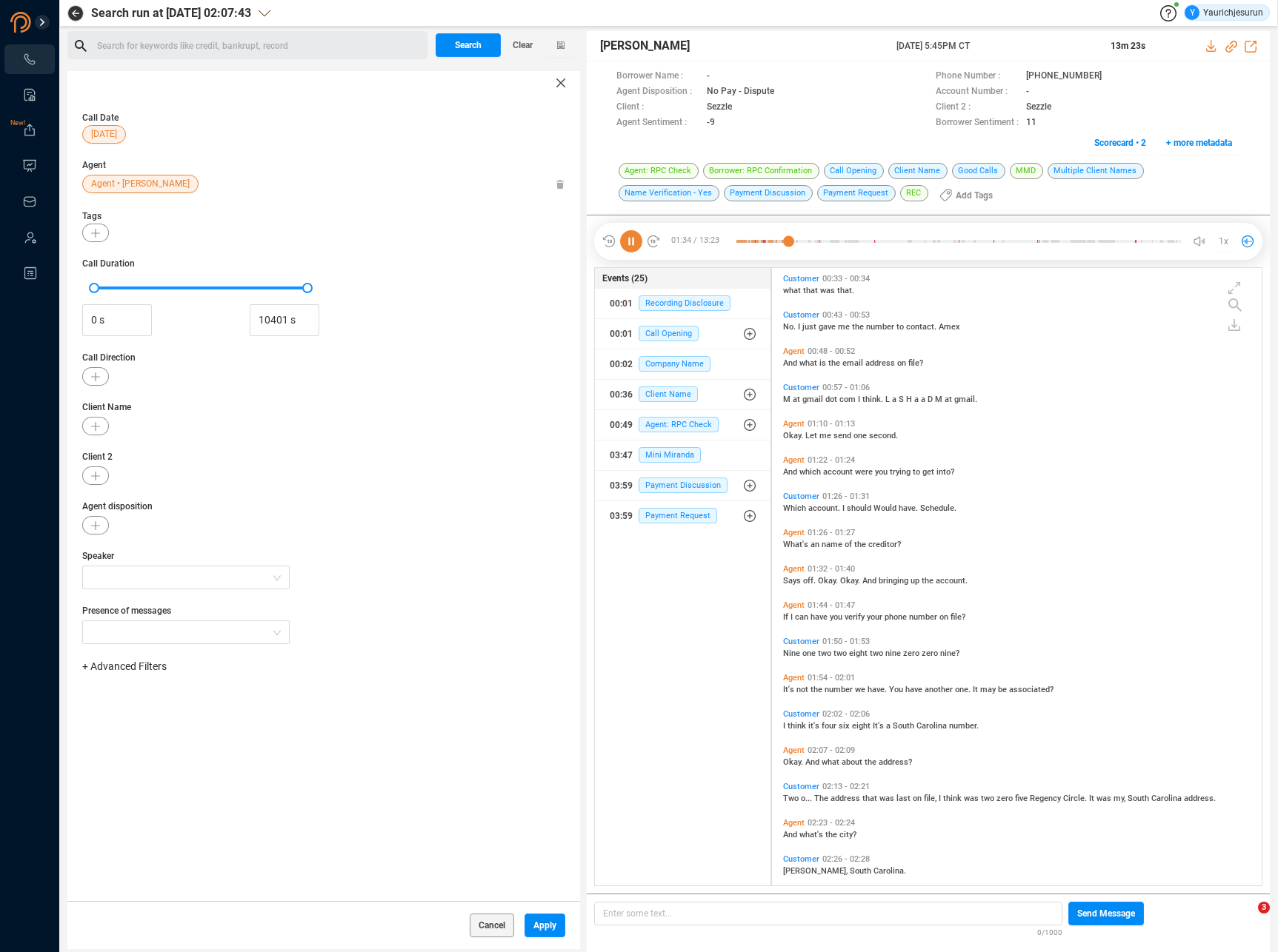
click at [126, 663] on span "+ Advanced Filters" at bounding box center [124, 666] width 84 height 12
click at [147, 785] on span "Phone Number" at bounding box center [131, 790] width 69 height 12
click at [235, 714] on div "Enter a comma separated list ﻿" at bounding box center [230, 713] width 281 height 32
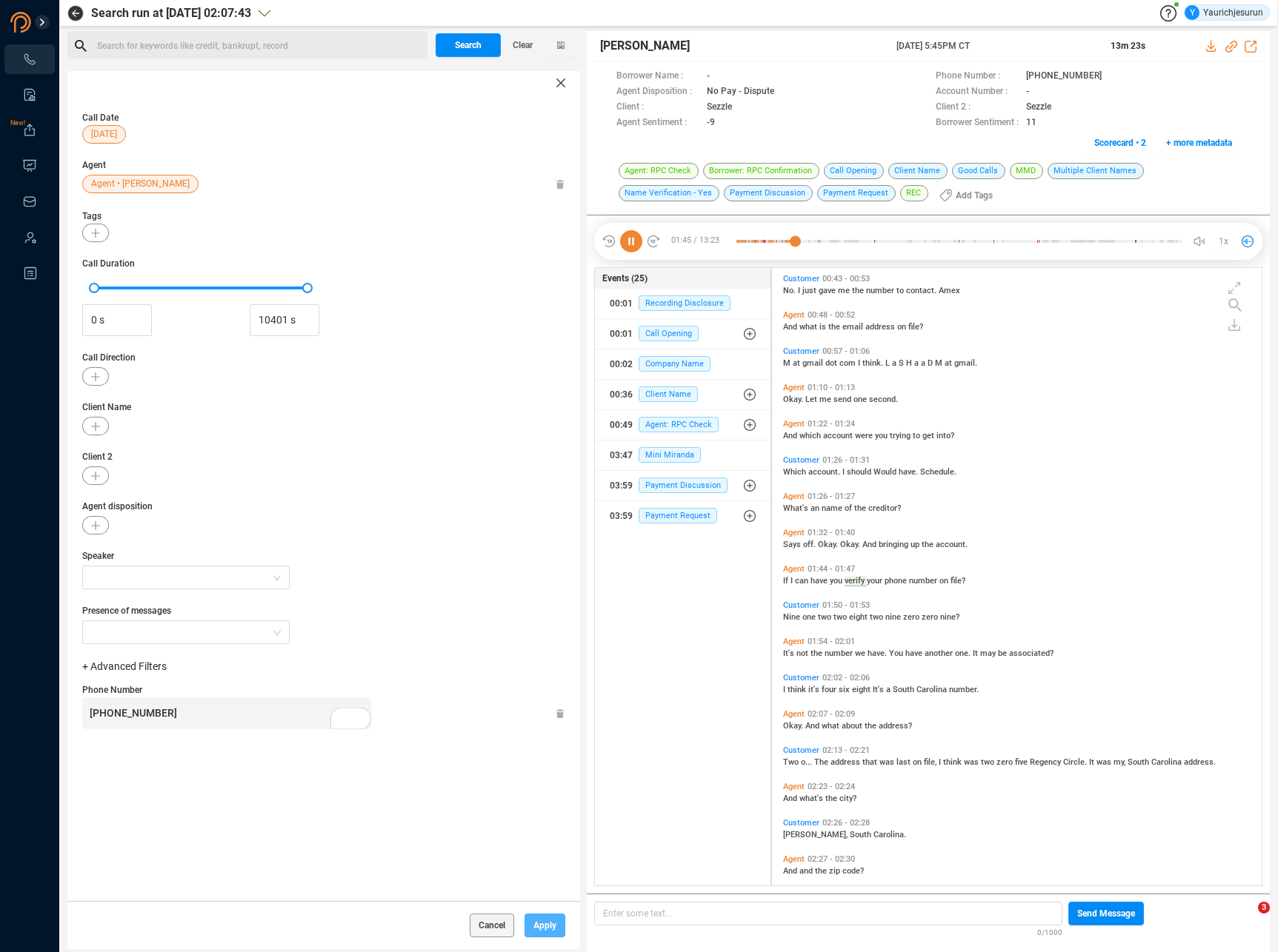
click at [535, 925] on span "Apply" at bounding box center [544, 925] width 23 height 24
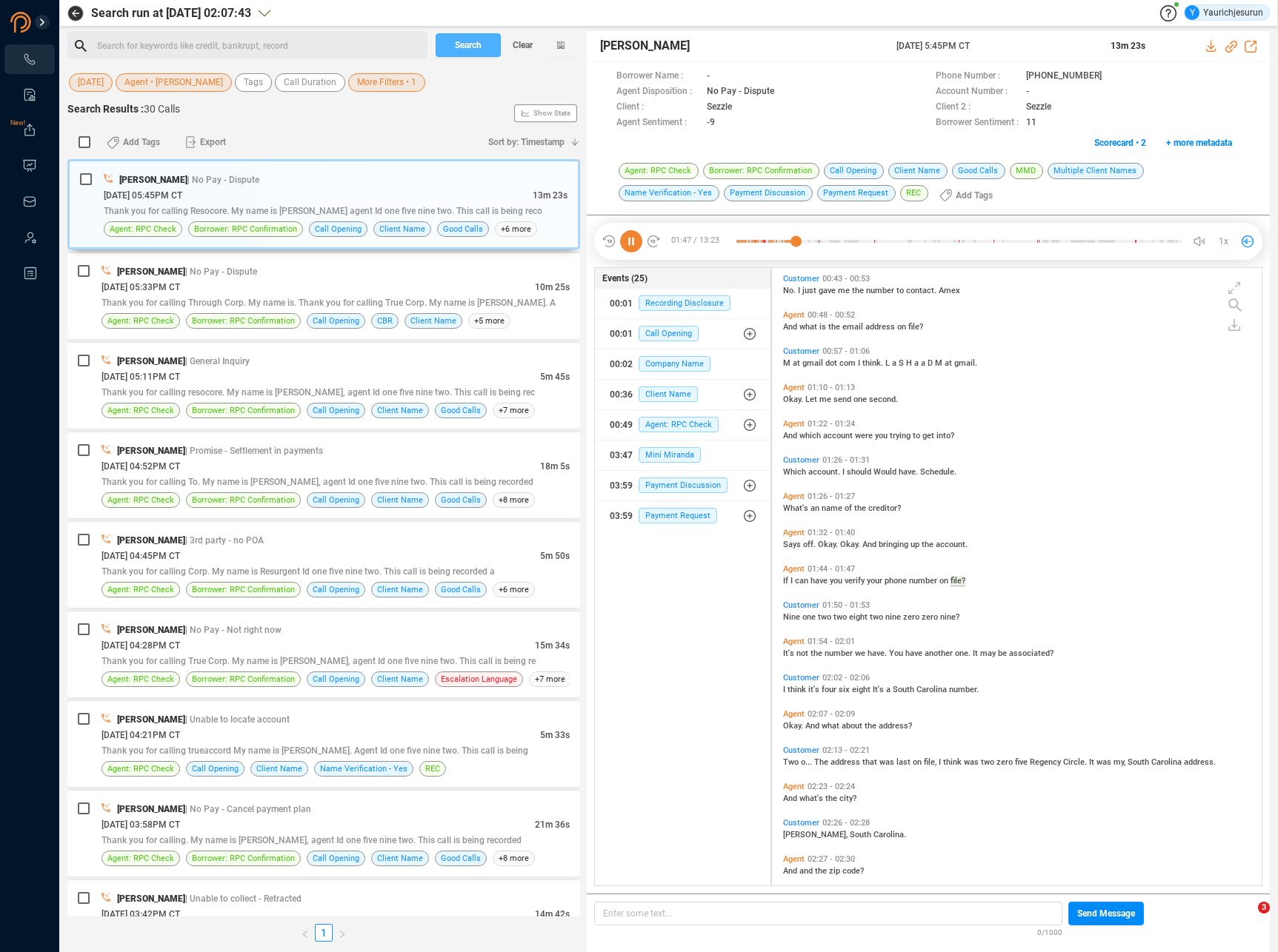
click at [471, 45] on span "Search" at bounding box center [468, 45] width 27 height 24
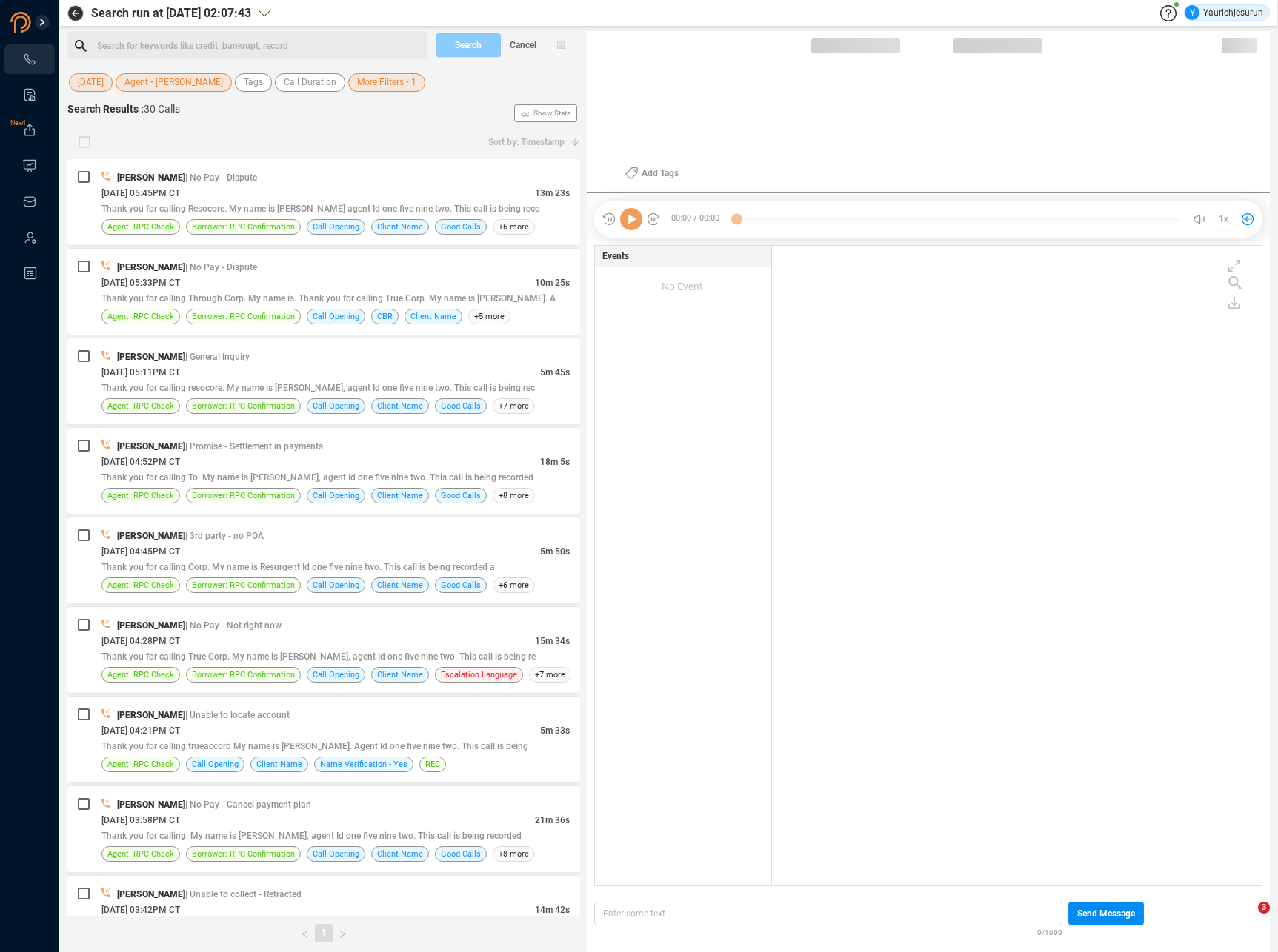
scroll to position [637, 483]
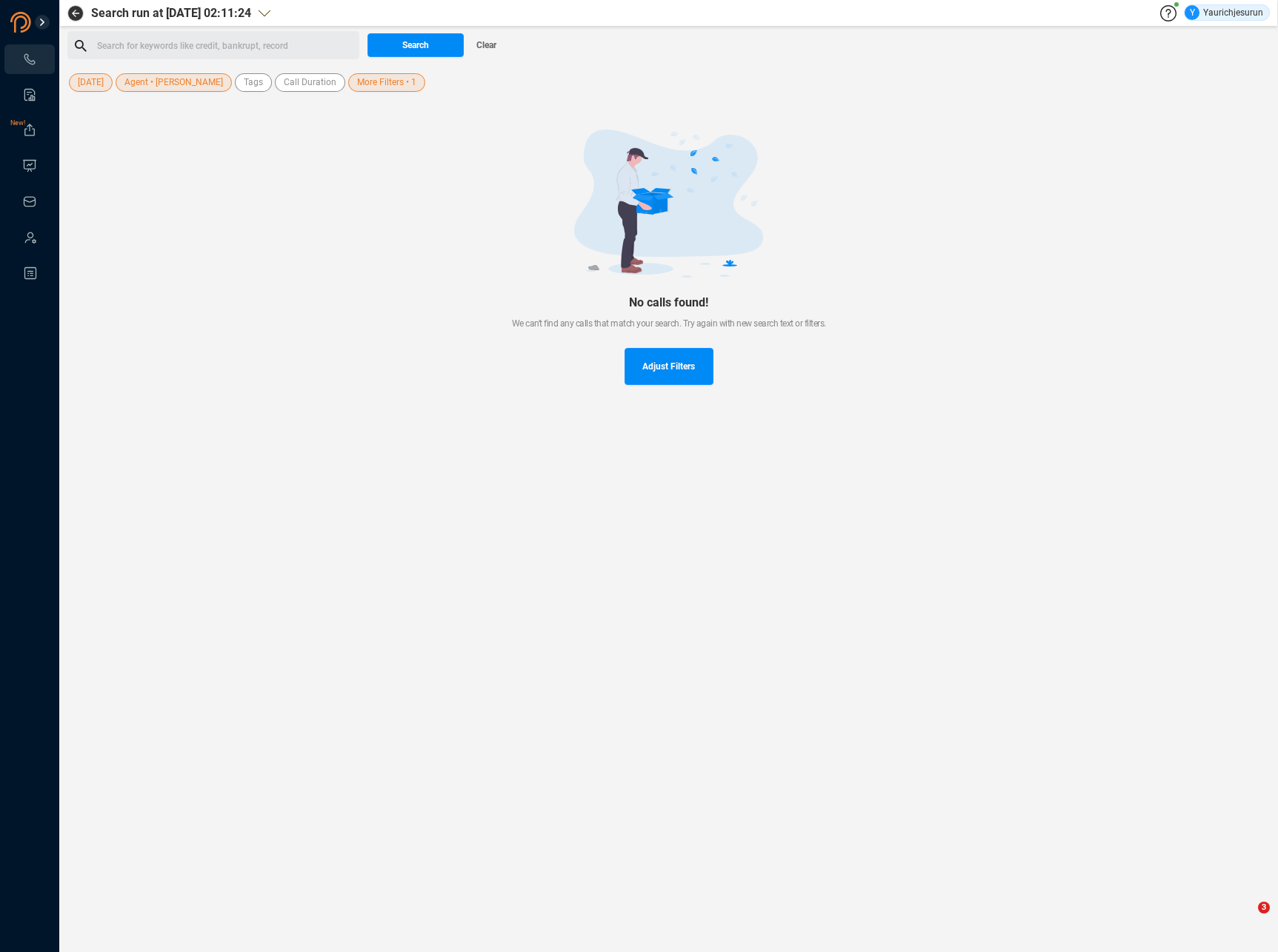
click at [82, 87] on span "[DATE]" at bounding box center [91, 82] width 26 height 19
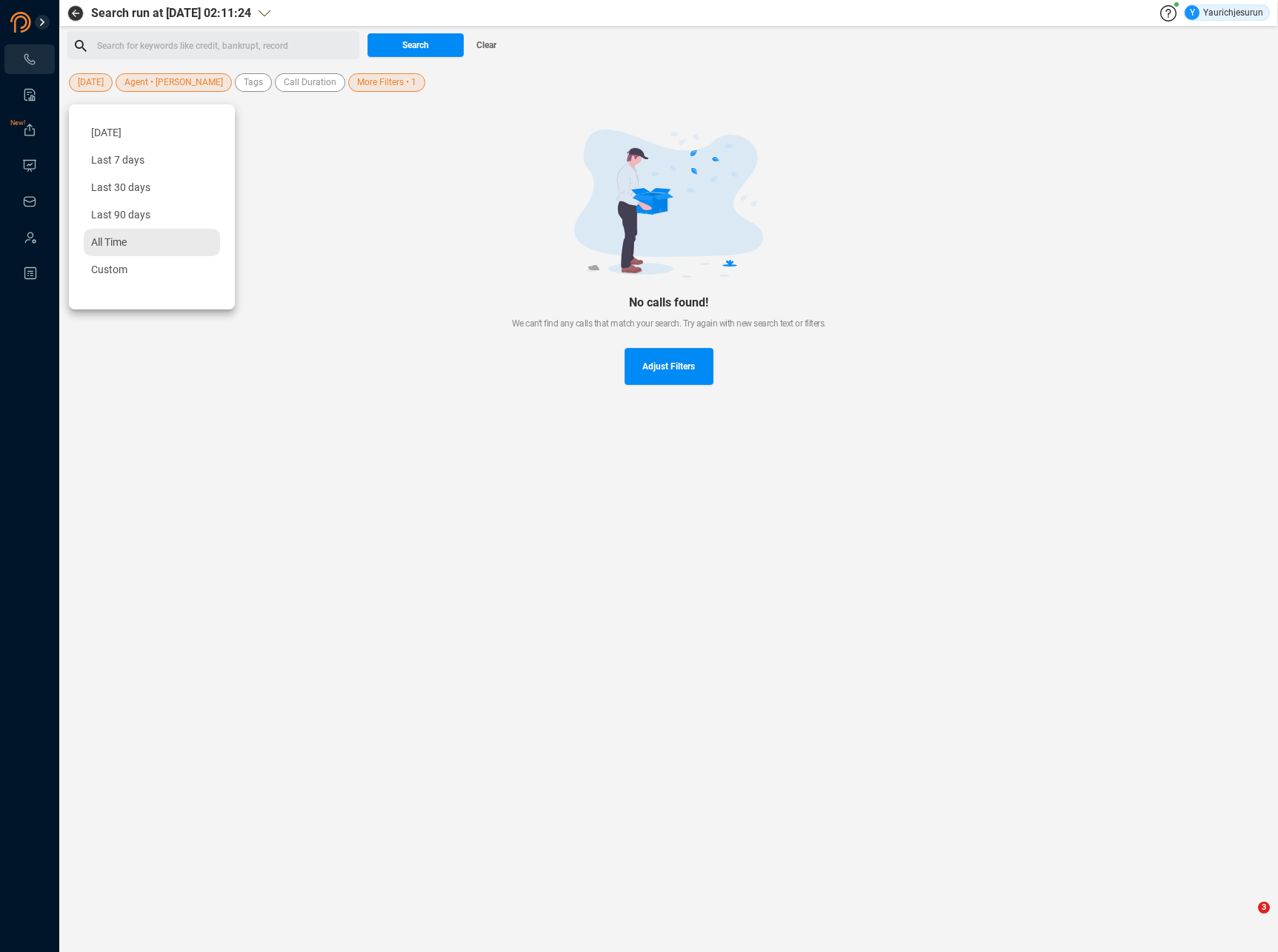
click at [99, 243] on span "All Time" at bounding box center [109, 242] width 36 height 12
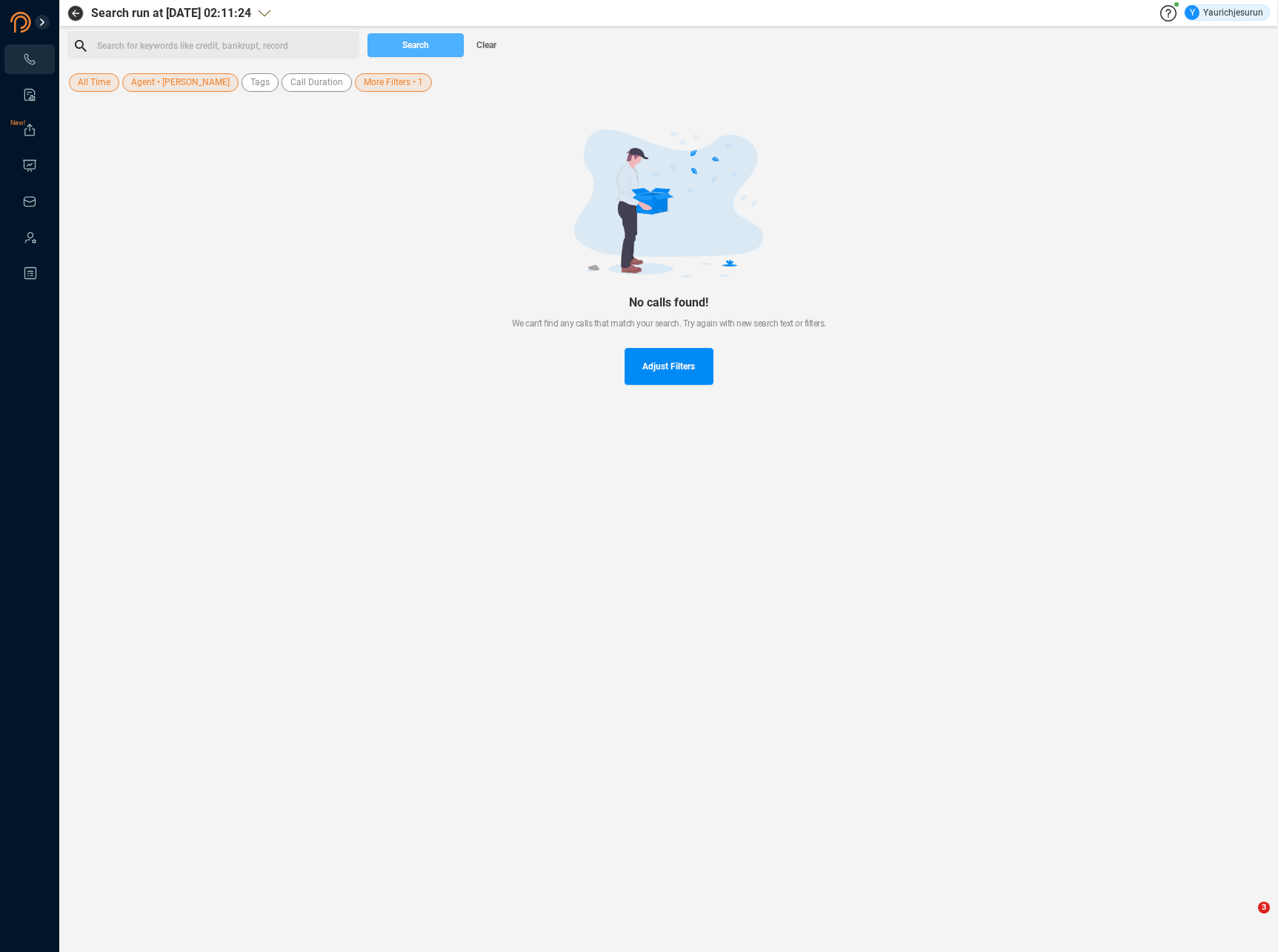
click at [402, 46] on span "Search" at bounding box center [415, 45] width 27 height 24
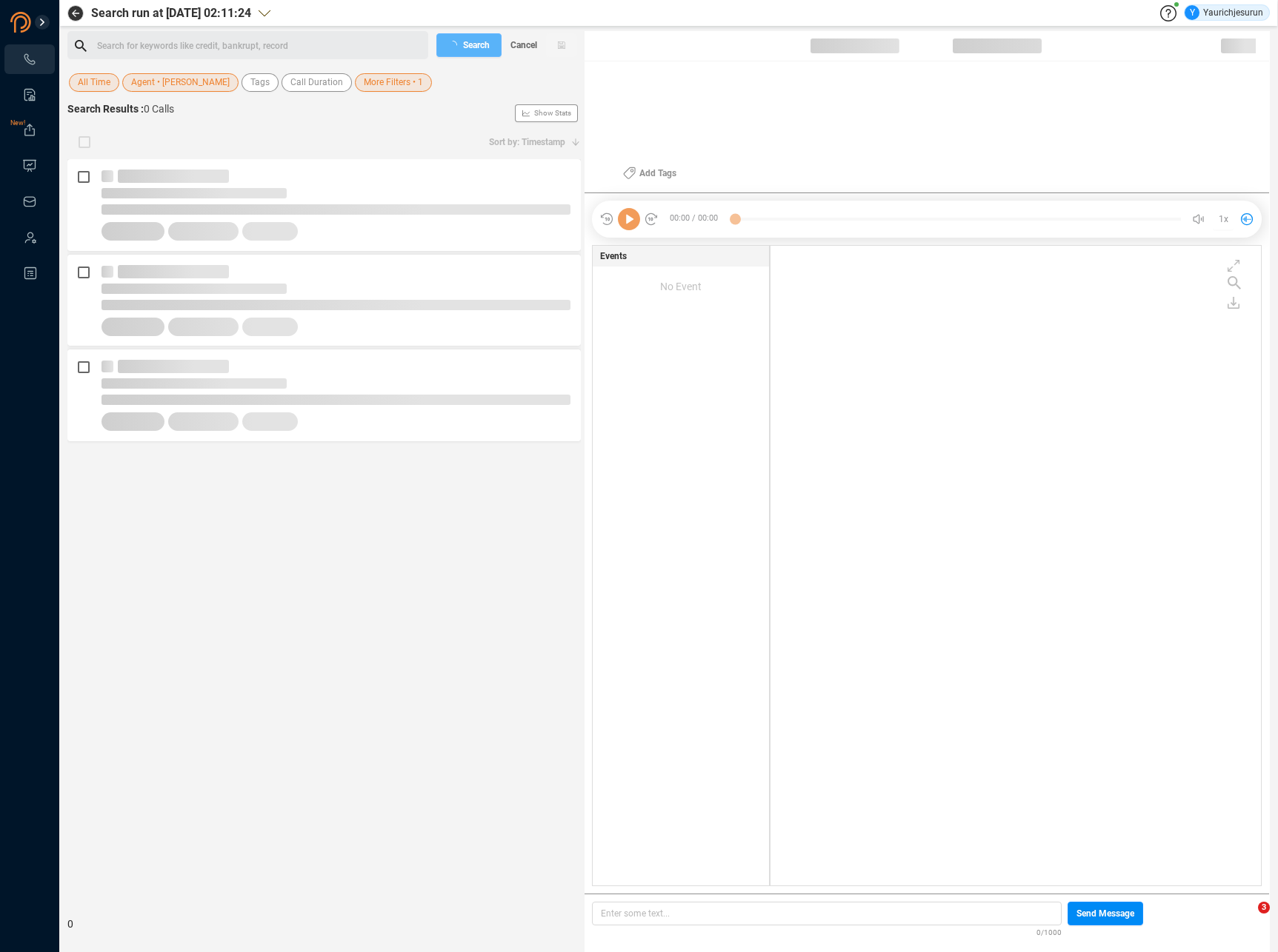
scroll to position [637, 483]
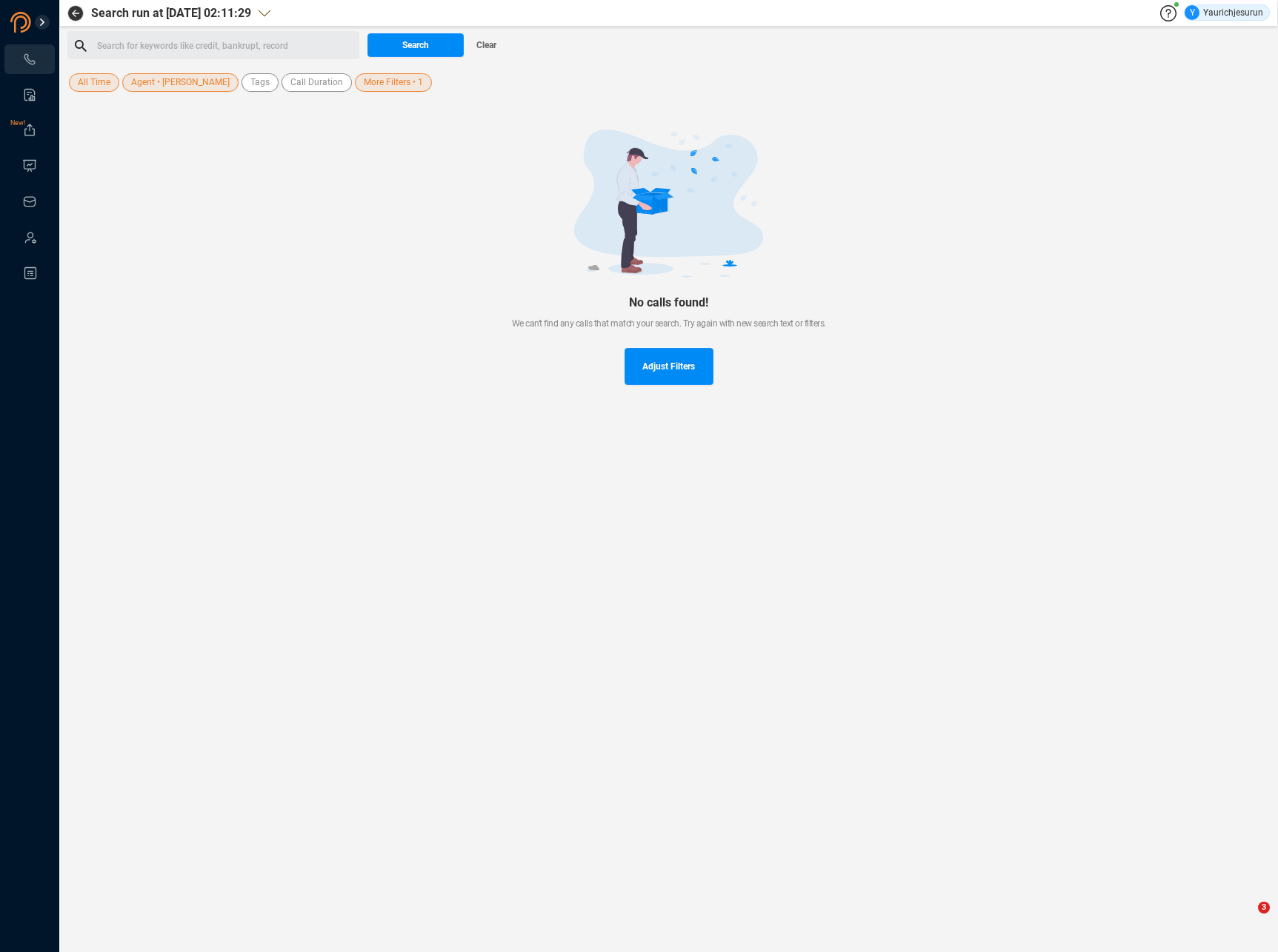
click at [213, 89] on span "Agent • [PERSON_NAME]" at bounding box center [180, 82] width 98 height 19
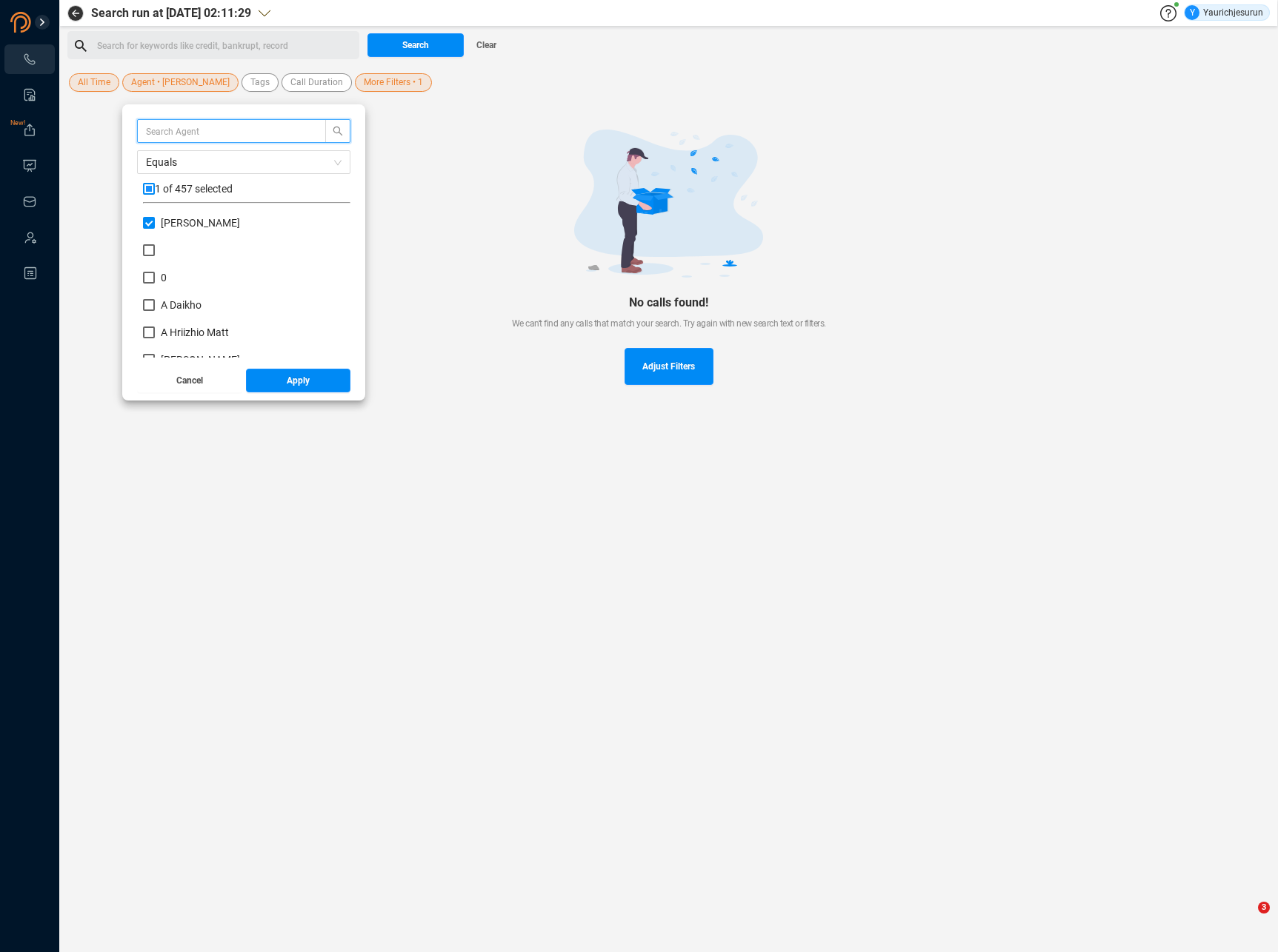
scroll to position [138, 200]
click at [150, 189] on input "checkbox" at bounding box center [149, 188] width 12 height 12
checkbox input "true"
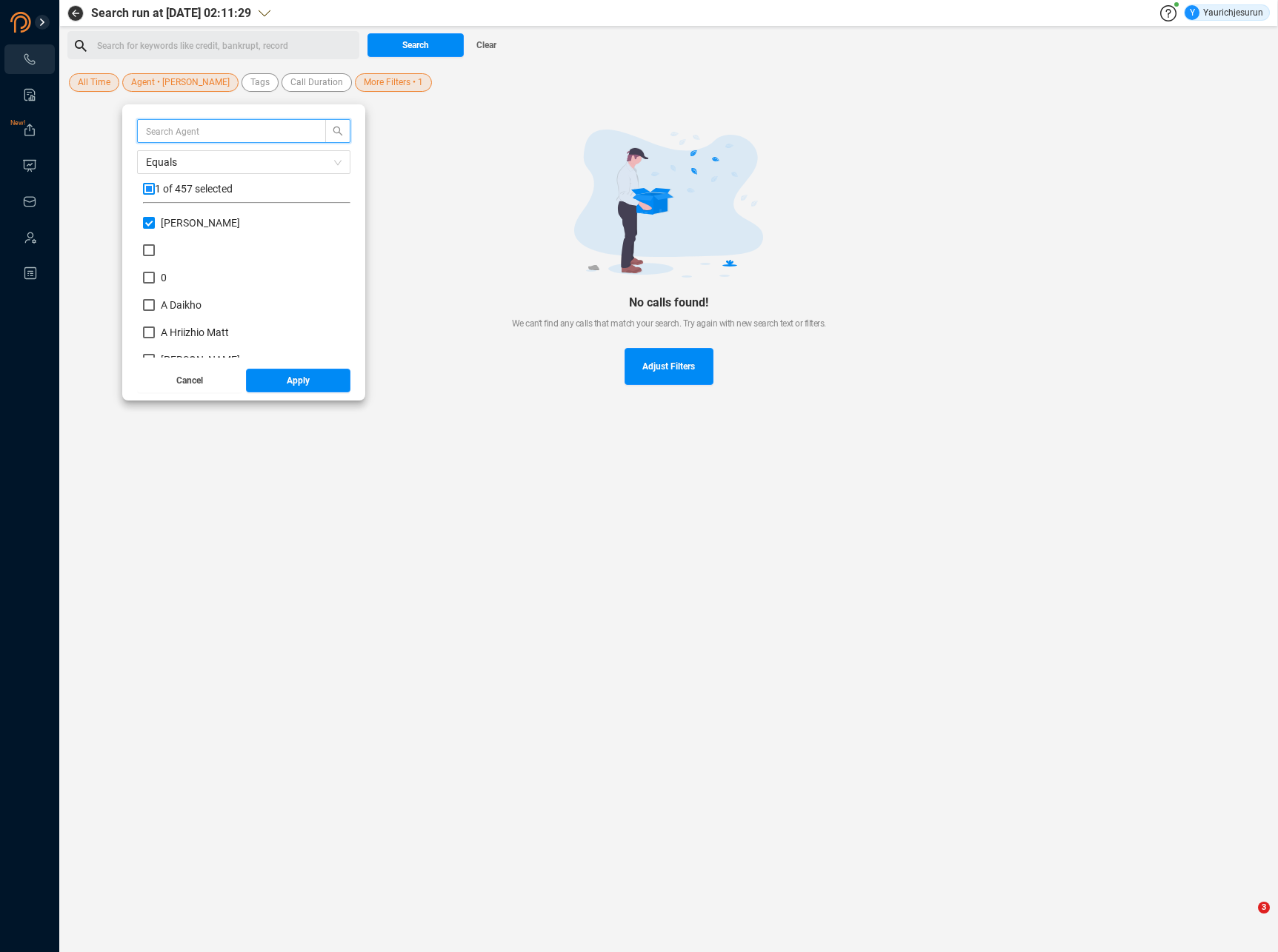
checkbox input "true"
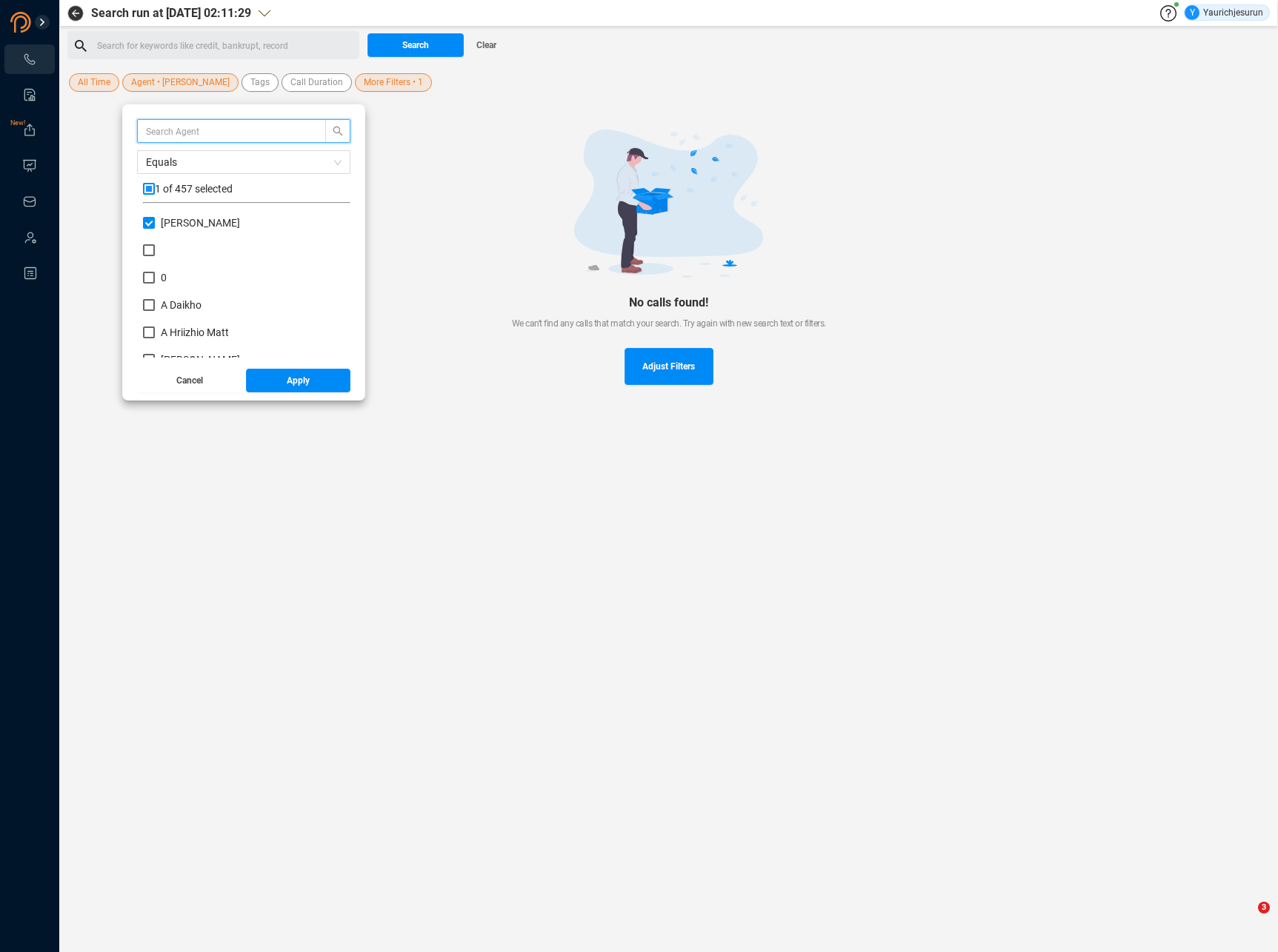
checkbox input "true"
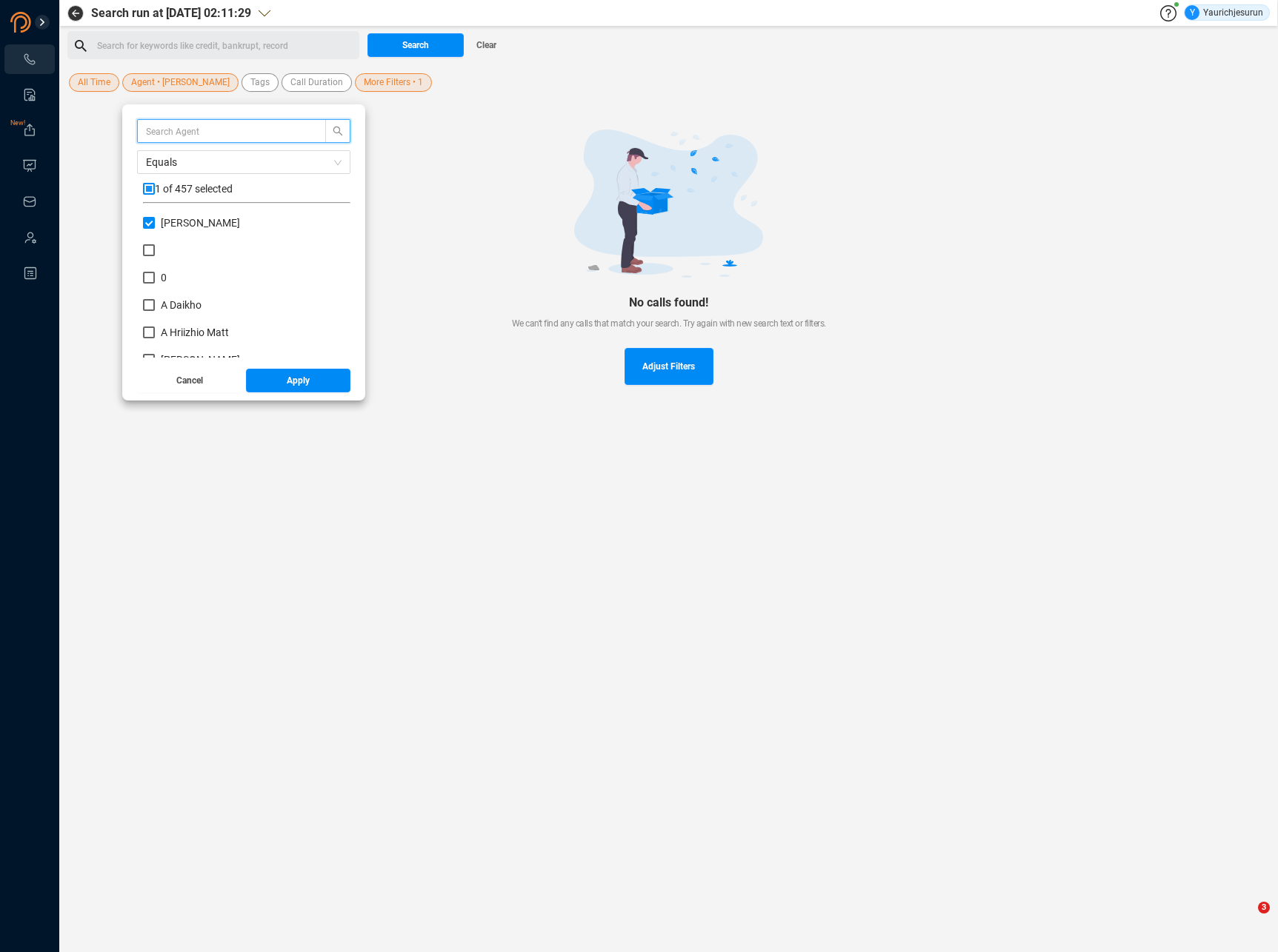
checkbox input "true"
click at [284, 376] on button "Apply" at bounding box center [298, 380] width 105 height 24
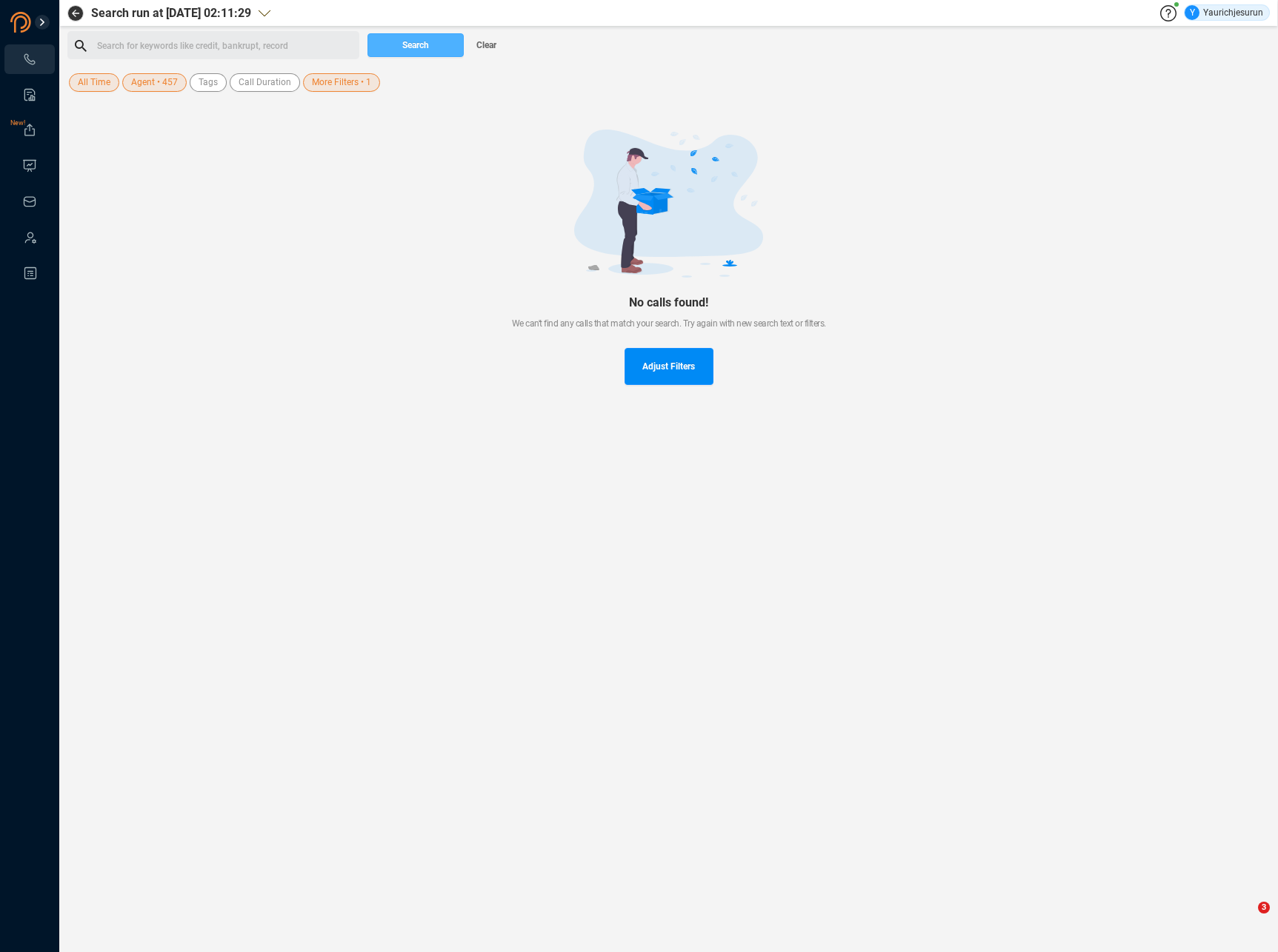
click at [393, 45] on button "Search" at bounding box center [415, 45] width 97 height 24
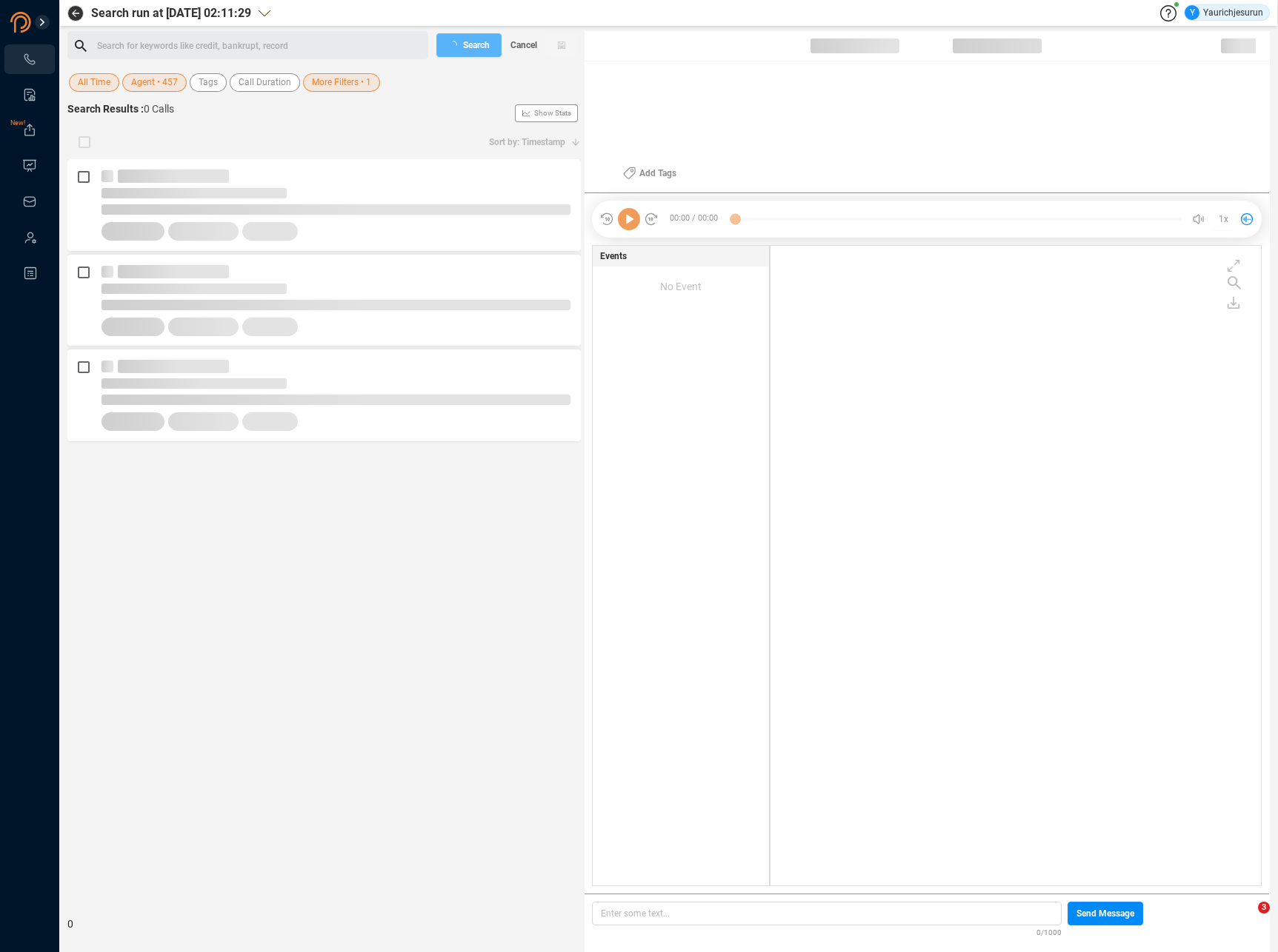
scroll to position [637, 483]
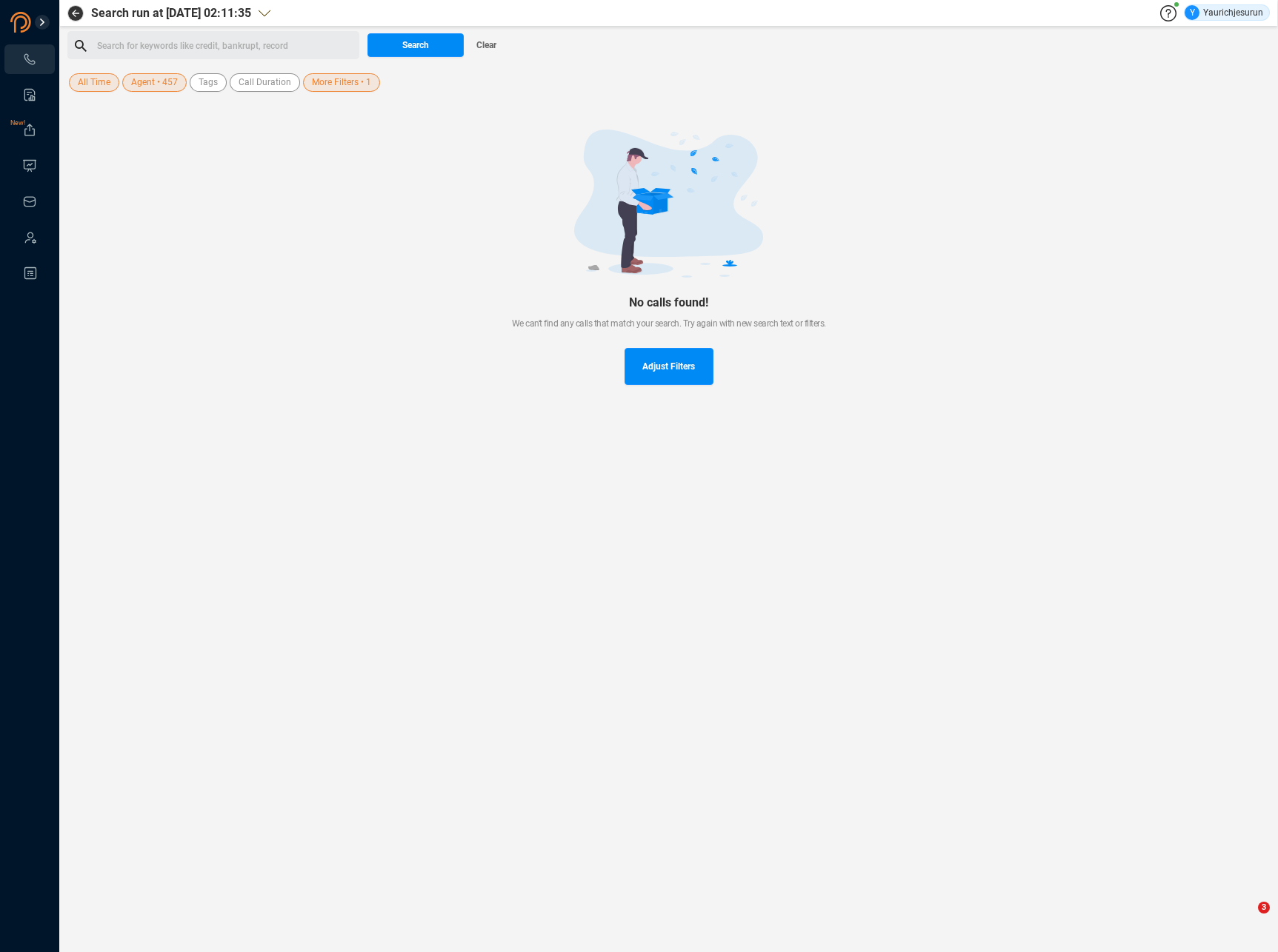
click at [166, 85] on span "Agent • 457" at bounding box center [154, 82] width 46 height 19
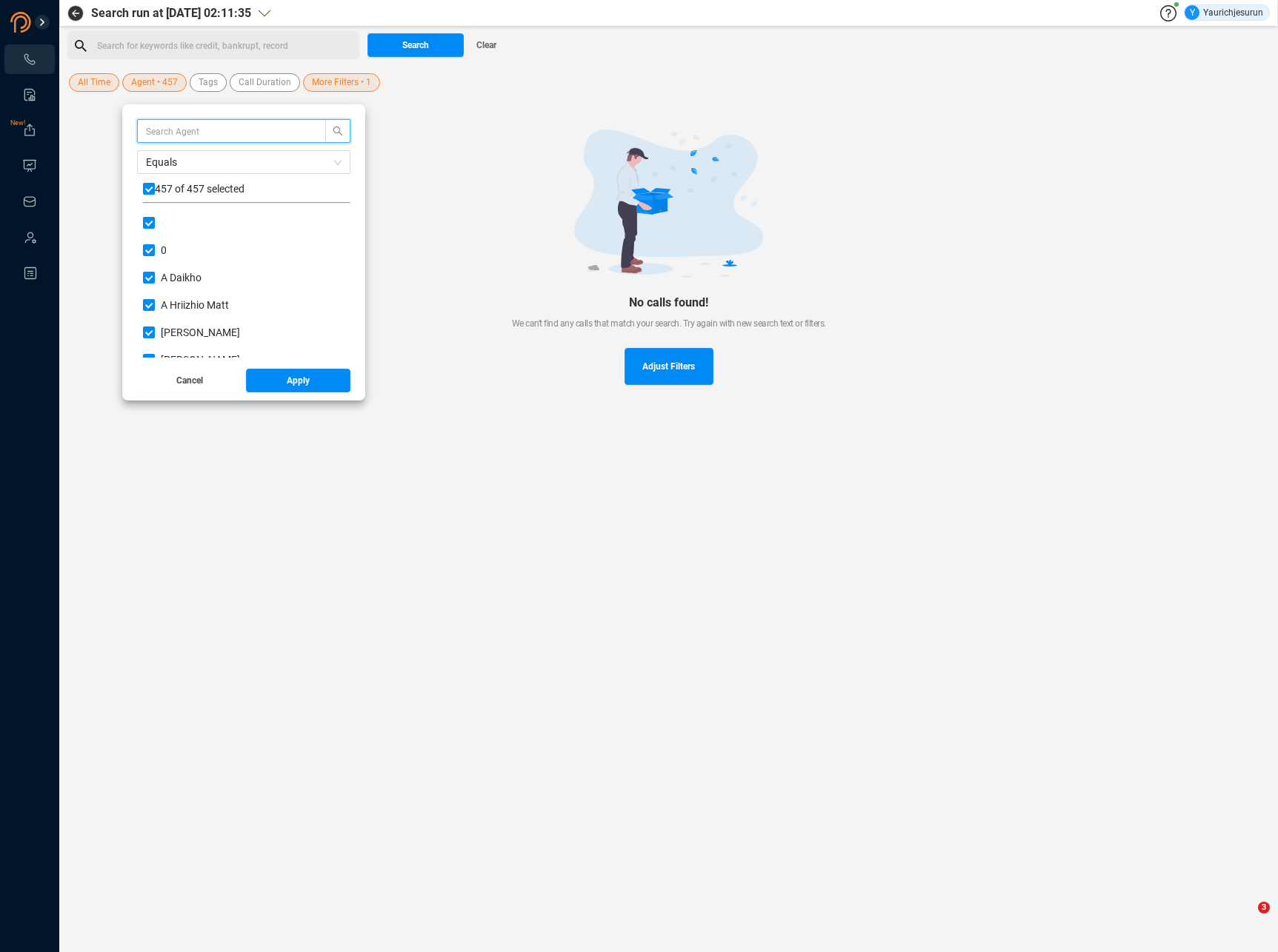
scroll to position [138, 200]
click at [148, 189] on input "checkbox" at bounding box center [149, 188] width 12 height 12
checkbox input "false"
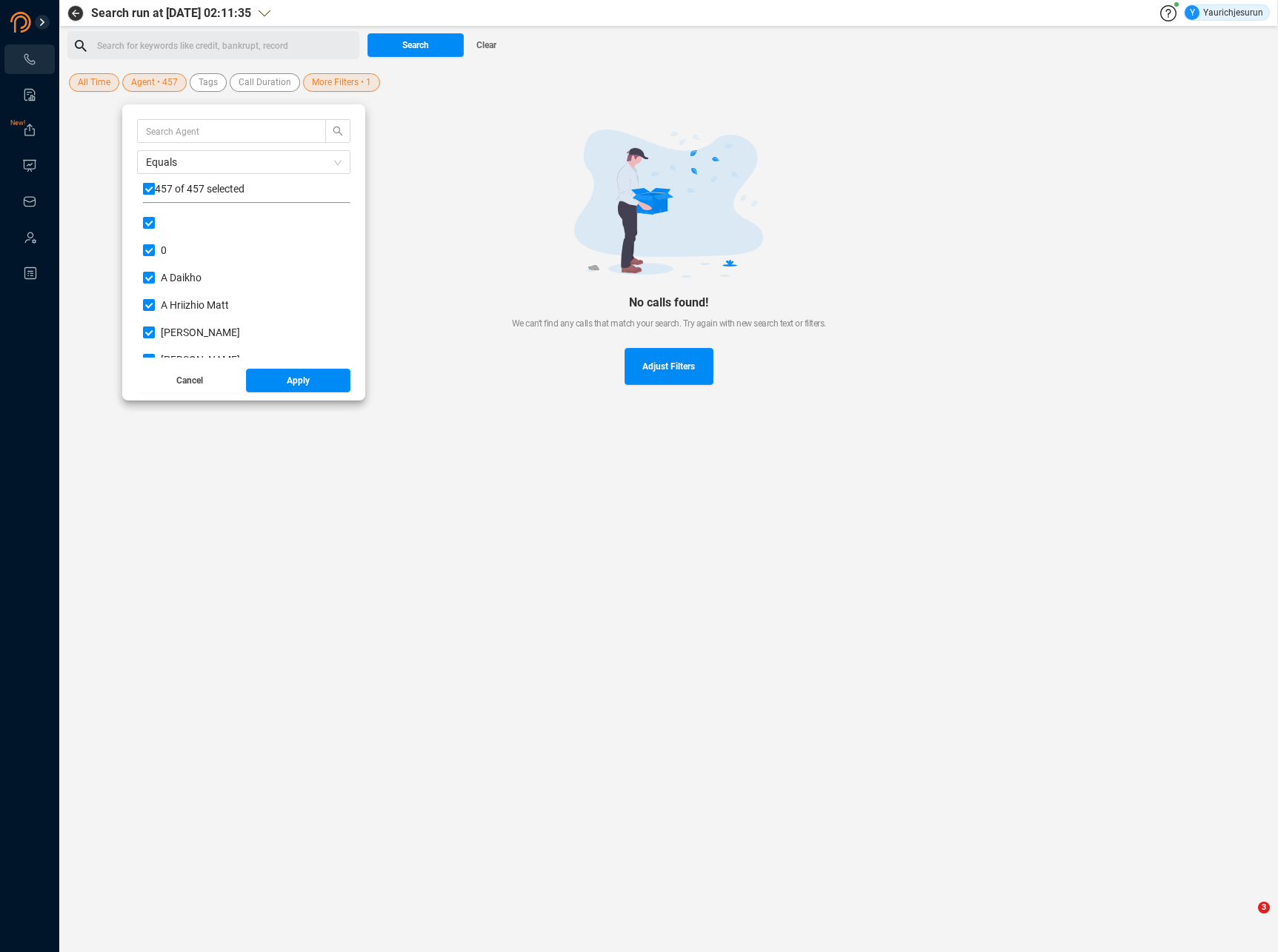
checkbox input "false"
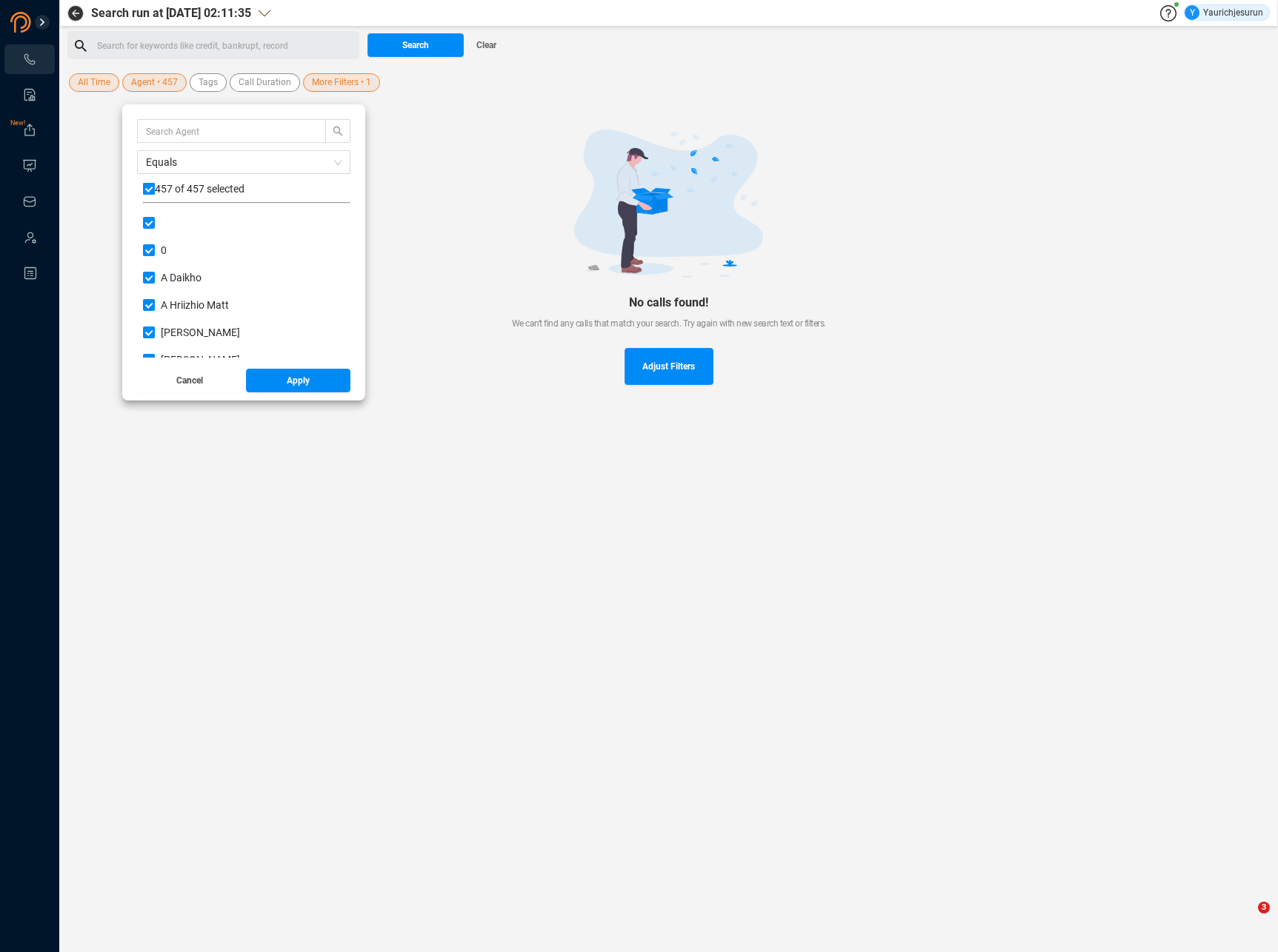
checkbox input "false"
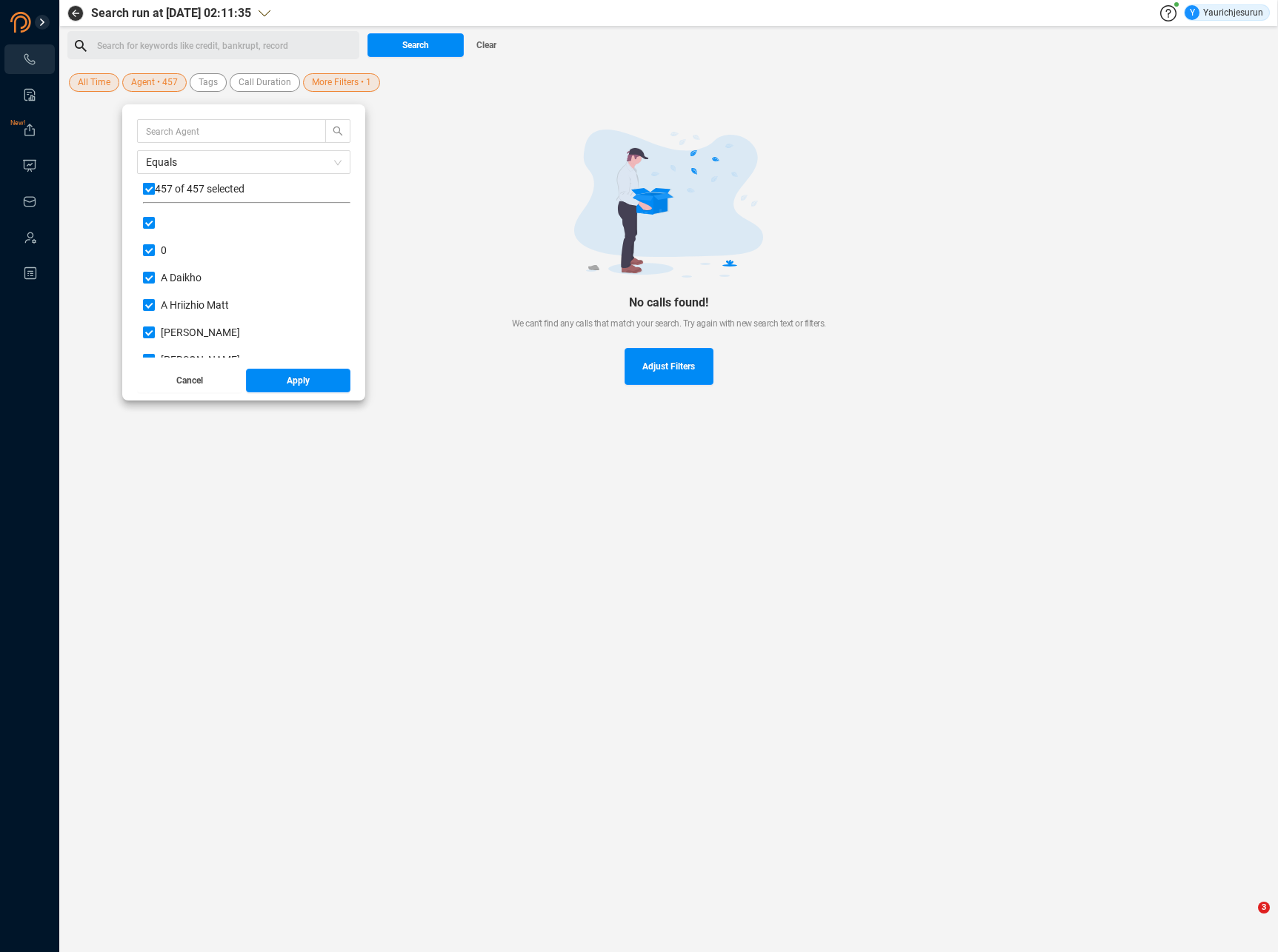
checkbox input "false"
click at [247, 363] on div "Equals 0 of 457 selected 0 A Daikho A Hriizhio [PERSON_NAME] A'[PERSON_NAME] [P…" at bounding box center [243, 253] width 243 height 296
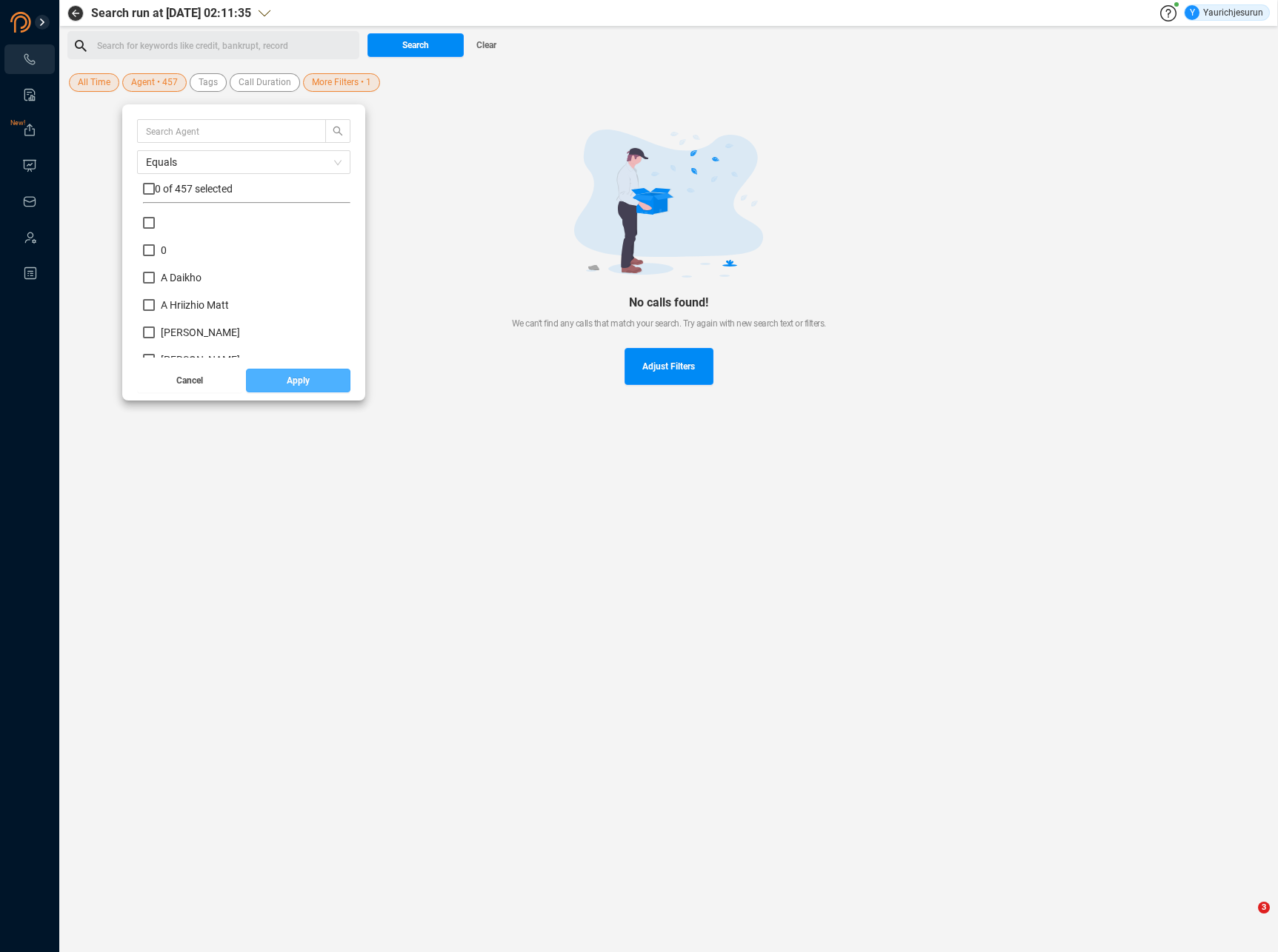
click at [255, 381] on button "Apply" at bounding box center [298, 380] width 105 height 24
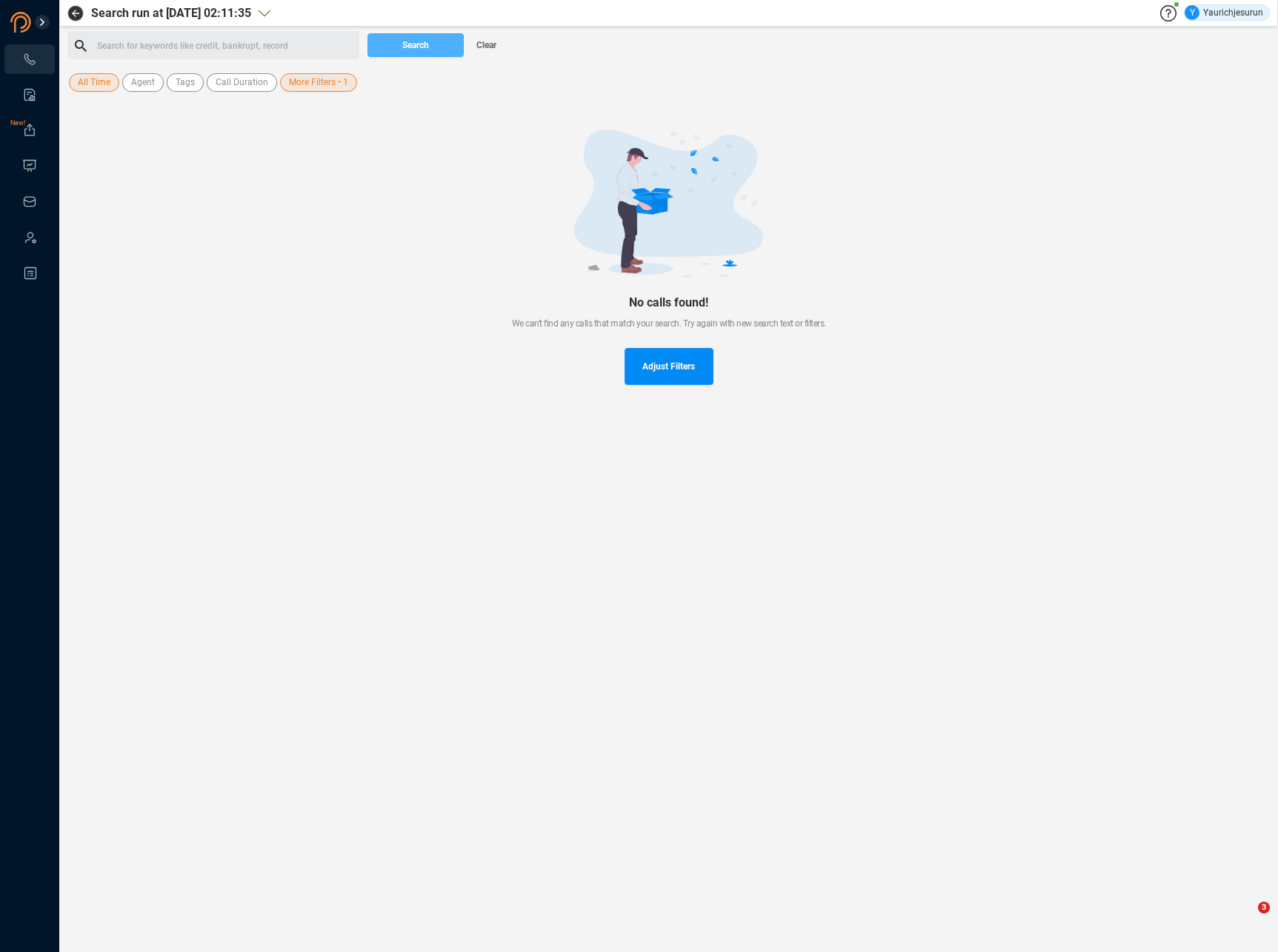
click at [457, 49] on button "Search" at bounding box center [415, 45] width 97 height 24
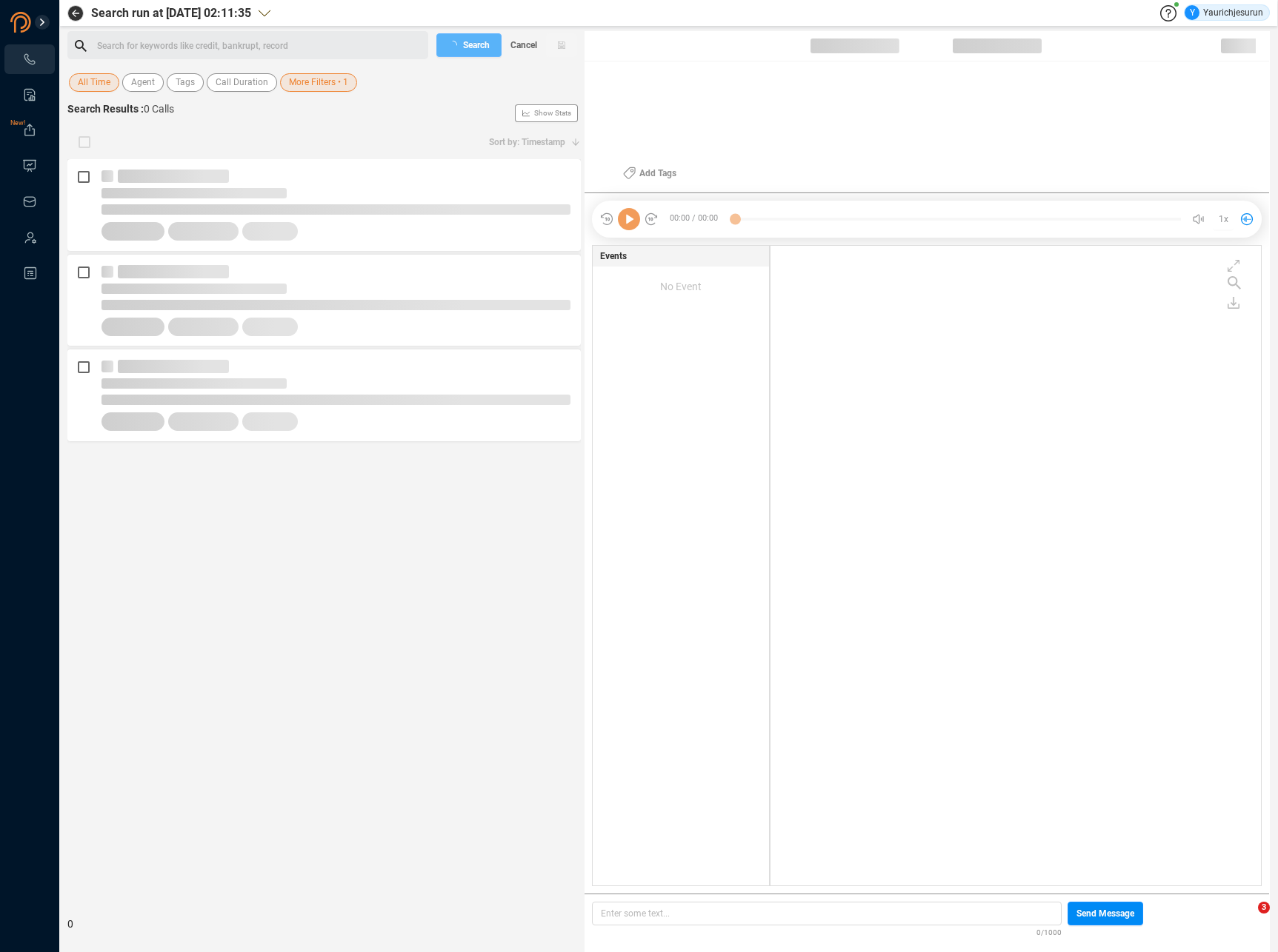
scroll to position [637, 483]
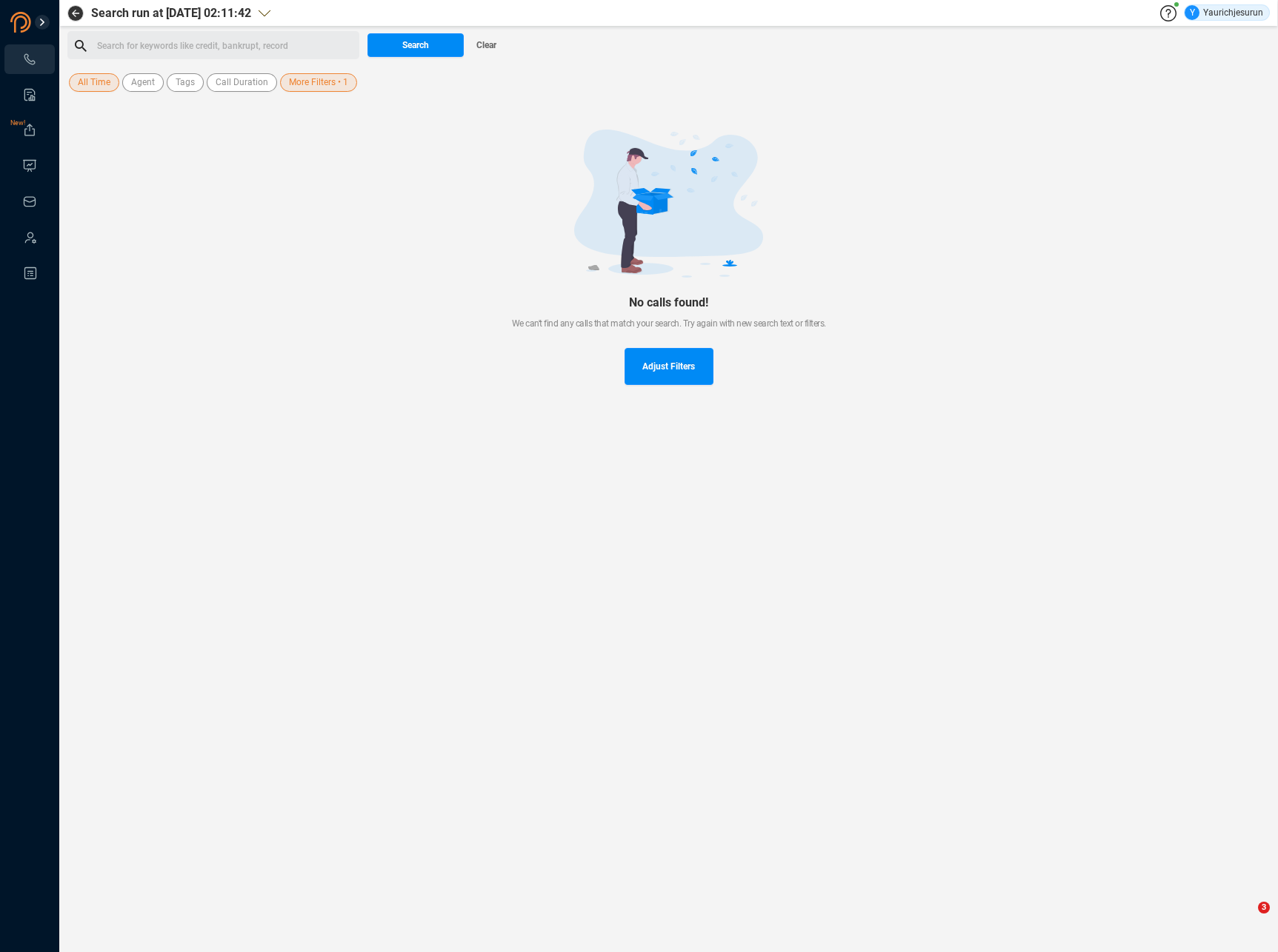
click at [311, 88] on span "More Filters • 1" at bounding box center [318, 82] width 59 height 19
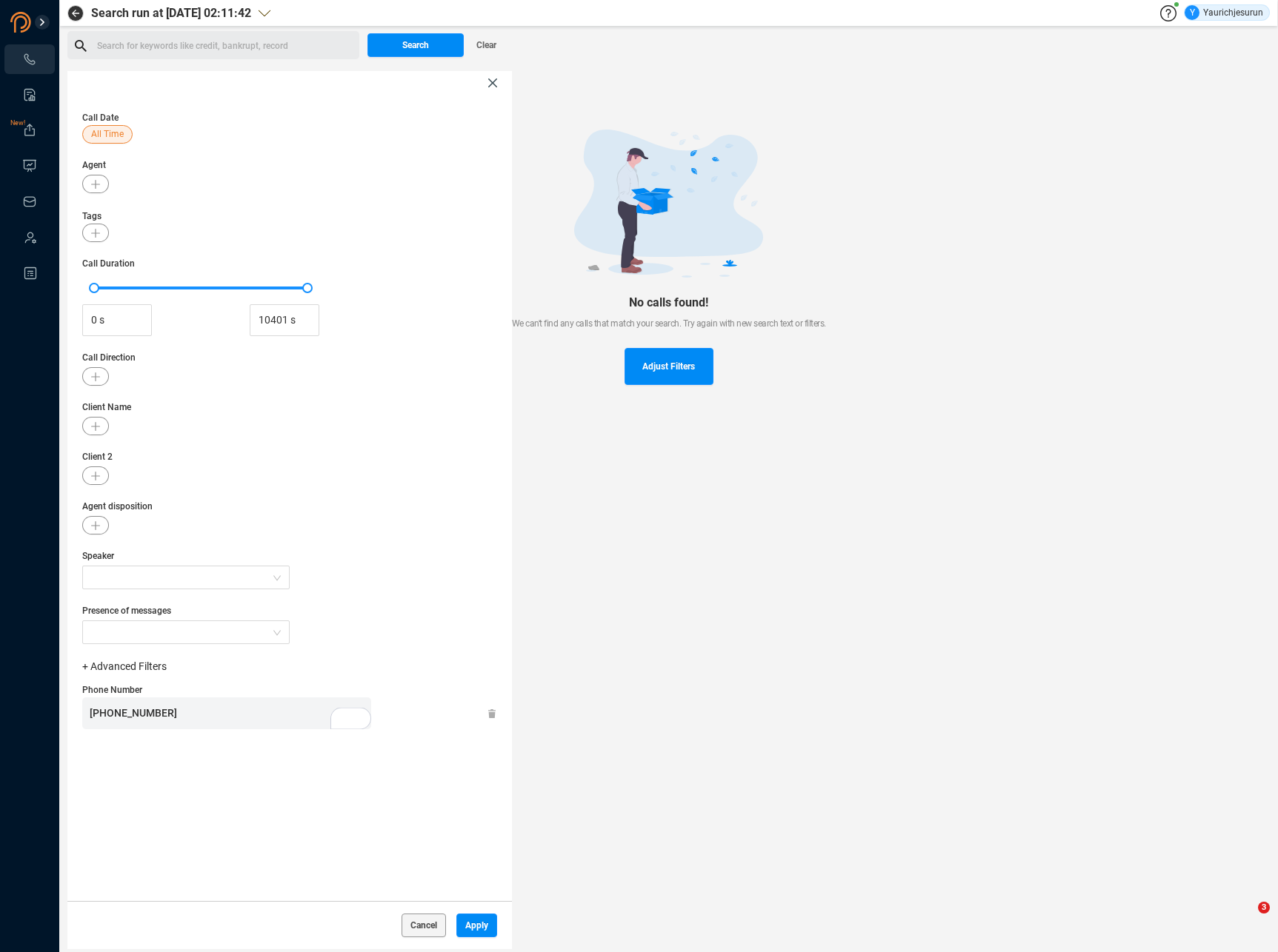
click at [113, 134] on span "All Time" at bounding box center [107, 134] width 32 height 19
click at [124, 303] on span "Custom" at bounding box center [123, 305] width 37 height 12
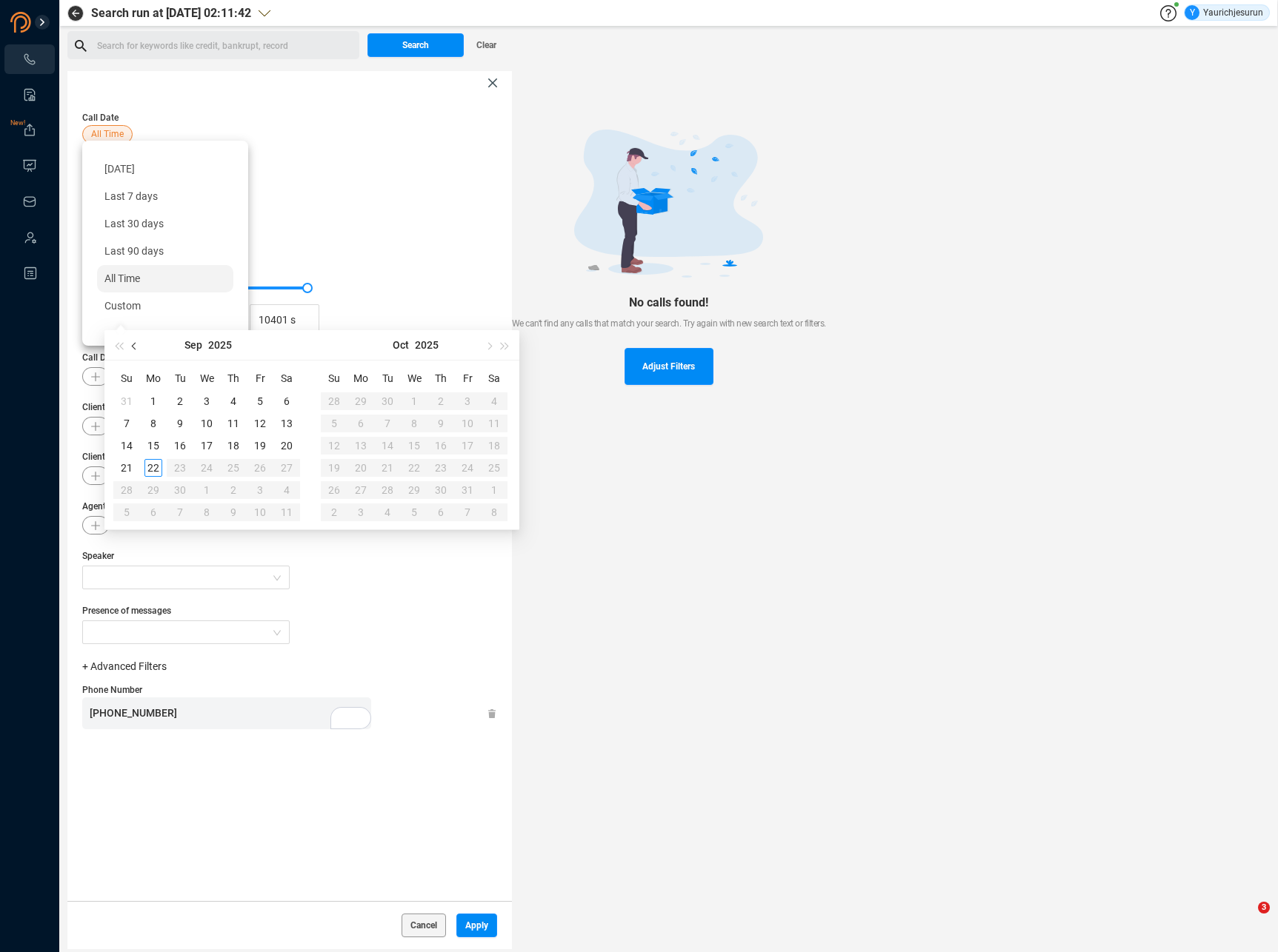
click at [133, 338] on button "button" at bounding box center [135, 345] width 16 height 29
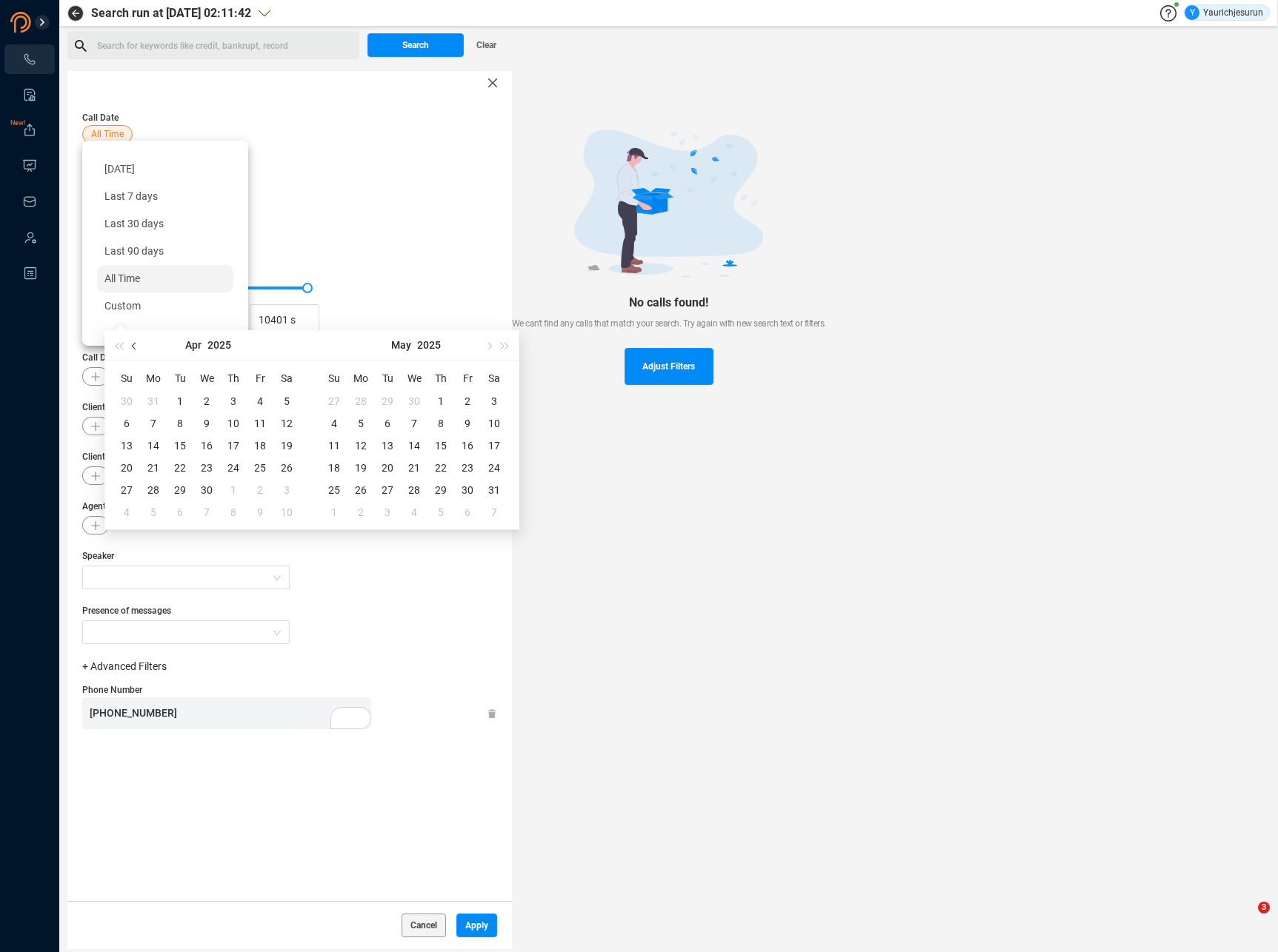
click at [133, 343] on span "button" at bounding box center [135, 345] width 7 height 7
type input "[DATE]"
click at [155, 516] on div "31" at bounding box center [154, 513] width 18 height 18
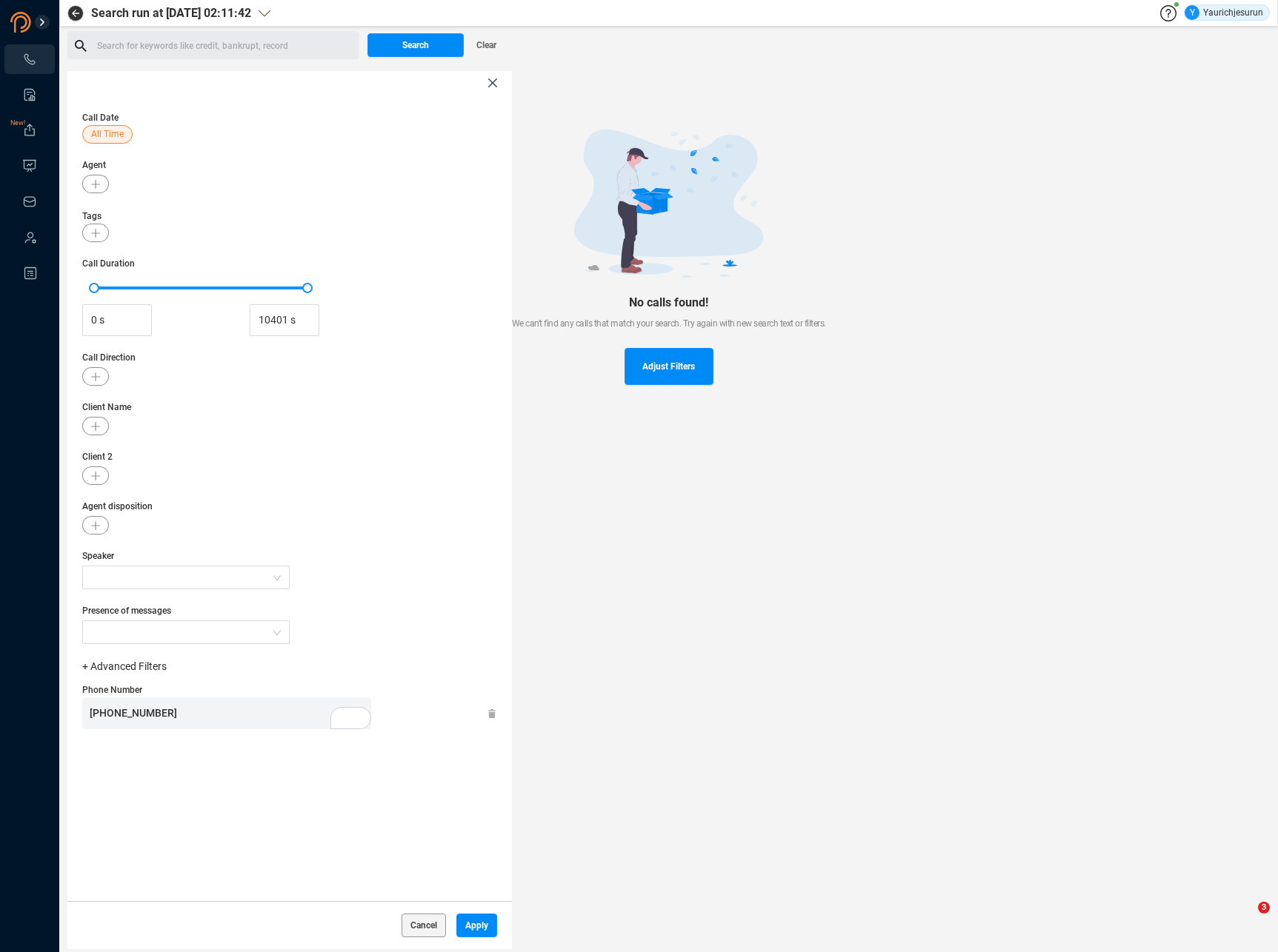
click at [379, 214] on div "Tags" at bounding box center [289, 225] width 415 height 34
click at [475, 928] on span "Apply" at bounding box center [477, 925] width 23 height 24
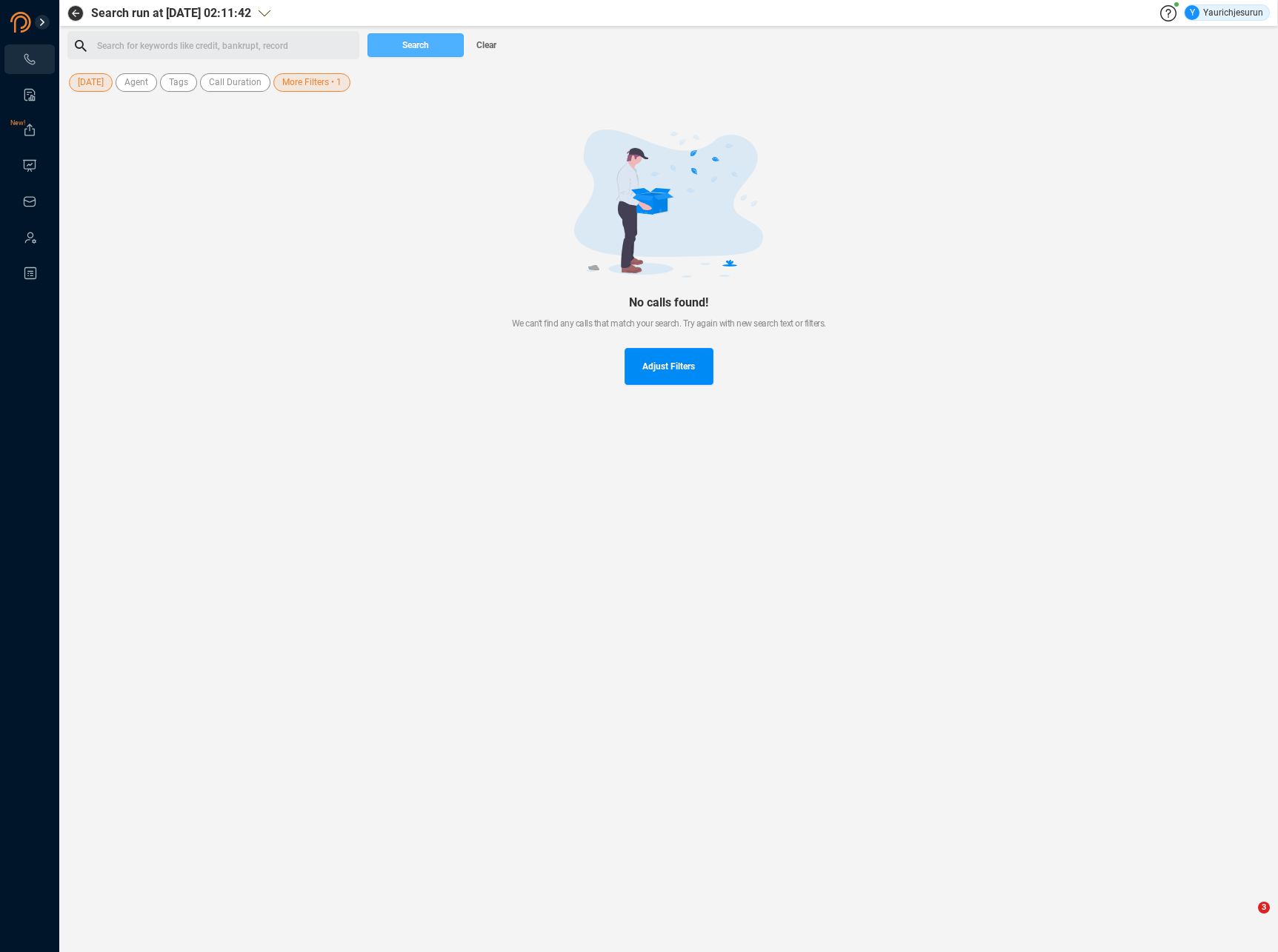
click at [429, 45] on span "Search" at bounding box center [415, 45] width 27 height 24
click at [297, 73] on div "[DATE] Agent Tags Call Duration More Filters • 1" at bounding box center [289, 83] width 444 height 23
click at [289, 87] on span "More Filters • 1" at bounding box center [311, 82] width 59 height 19
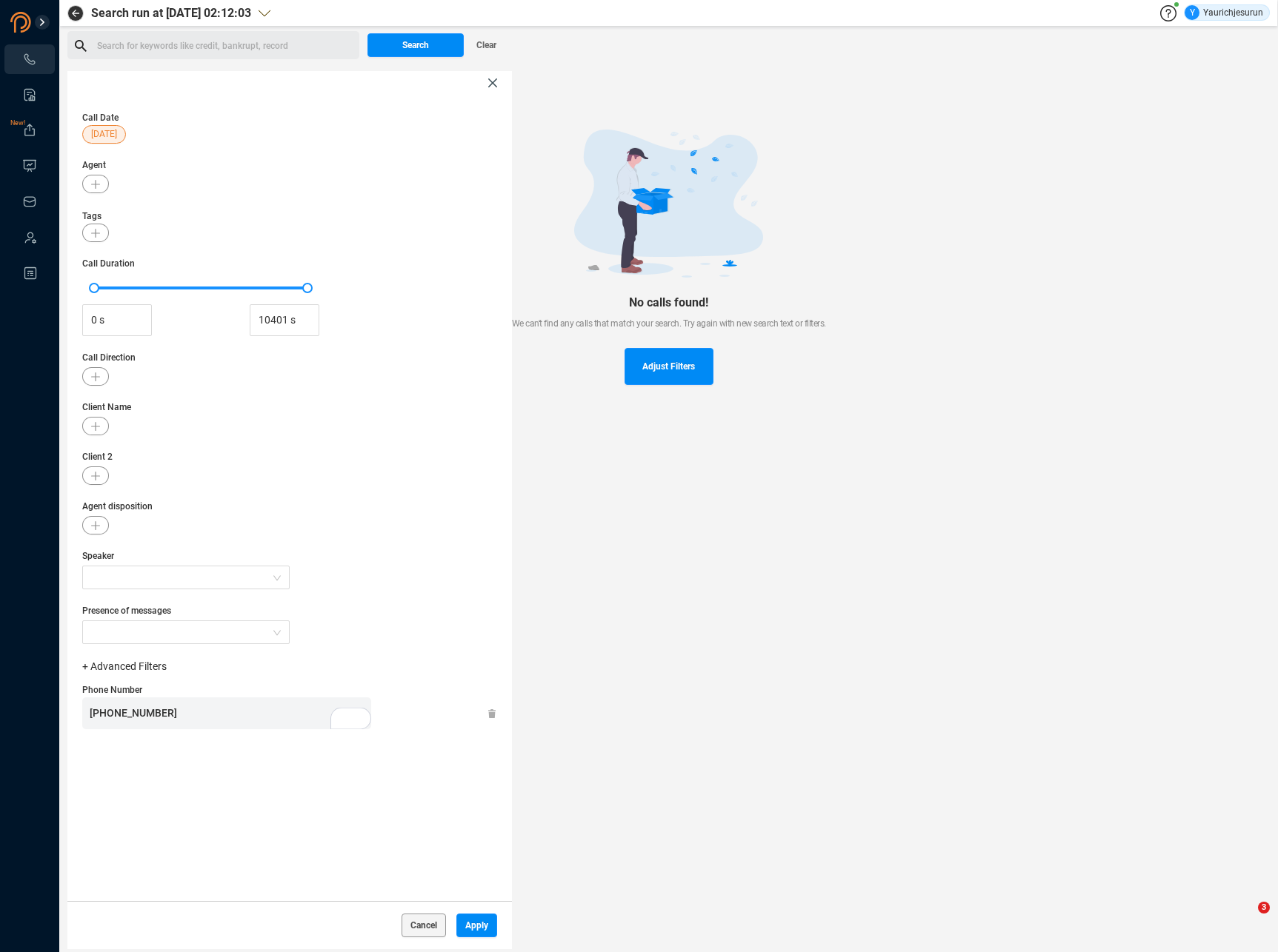
click at [493, 714] on icon at bounding box center [492, 714] width 7 height 10
click at [90, 423] on button "button" at bounding box center [95, 426] width 27 height 19
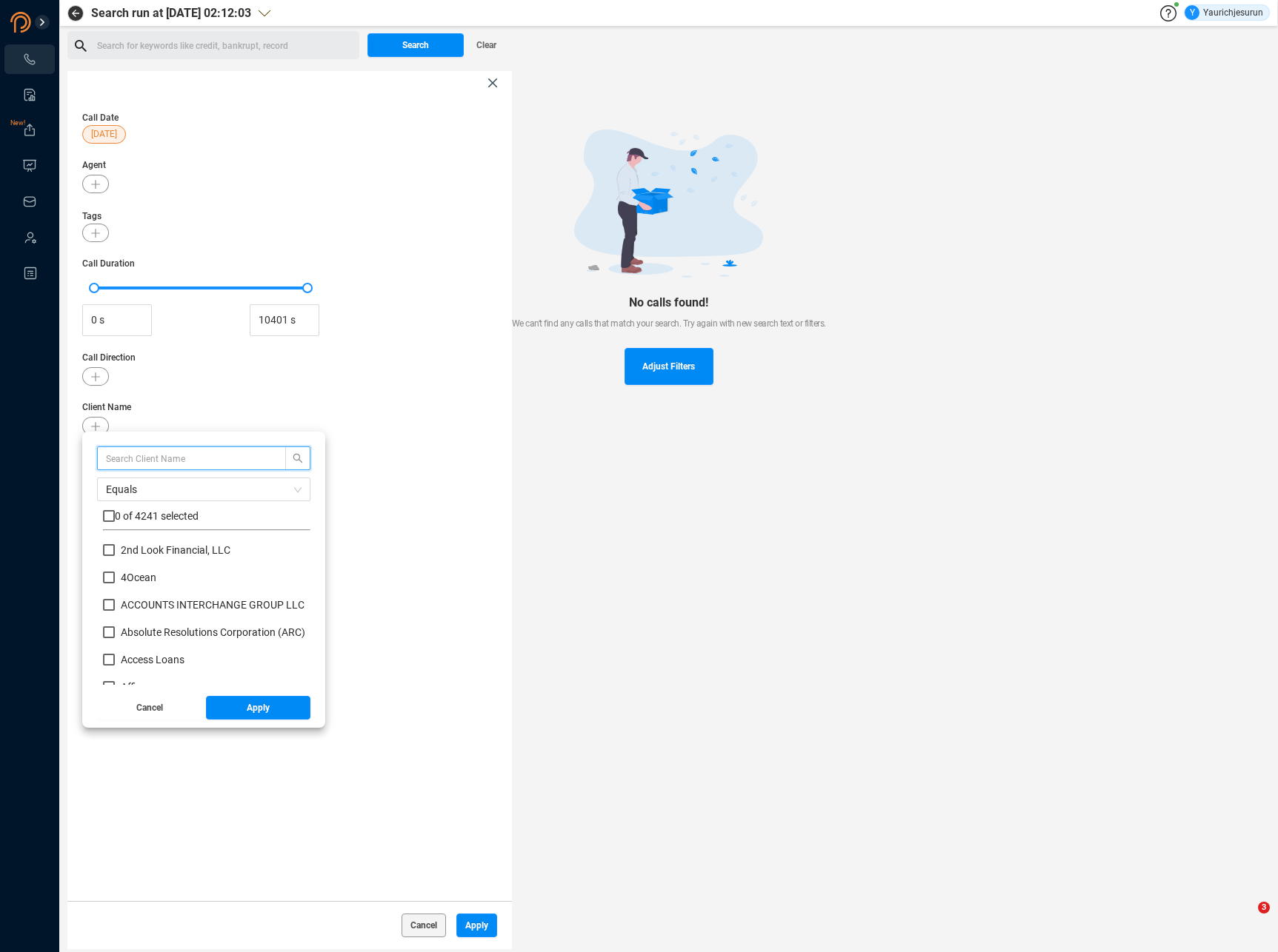
scroll to position [138, 200]
click at [136, 457] on input "text" at bounding box center [184, 458] width 157 height 16
type input "verizo"
click at [115, 582] on span "Verizo n" at bounding box center [138, 578] width 48 height 12
click at [115, 582] on input "Verizo n" at bounding box center [109, 578] width 12 height 12
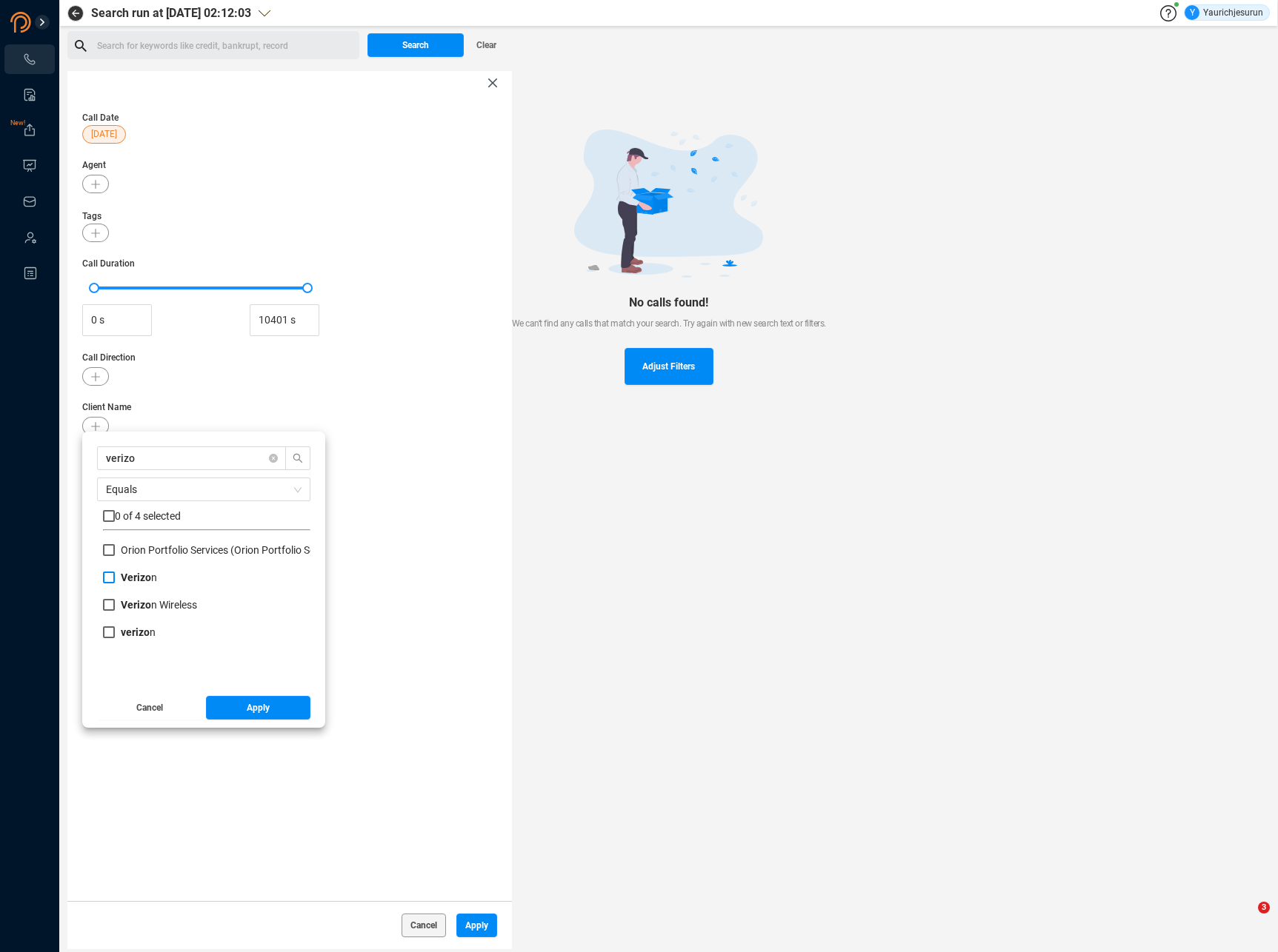
checkbox input "true"
click at [115, 603] on span "Verizo n Wireless" at bounding box center [158, 605] width 88 height 12
click at [115, 603] on input "Verizo n Wireless" at bounding box center [109, 605] width 12 height 12
checkbox input "true"
click at [115, 626] on label "verizo n" at bounding box center [132, 632] width 58 height 15
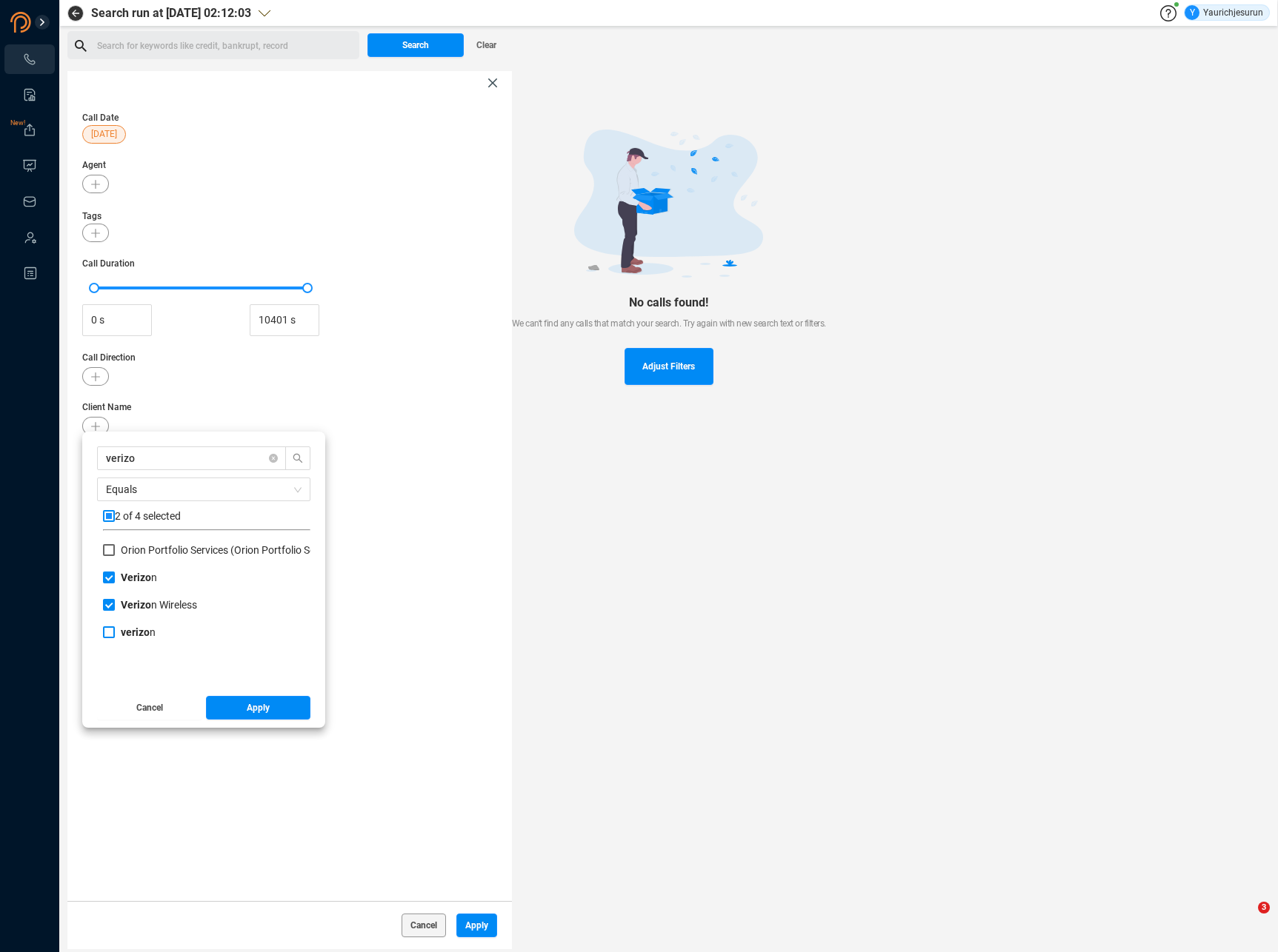
click at [115, 626] on input "verizo n" at bounding box center [109, 632] width 12 height 12
checkbox input "true"
click at [242, 711] on button "Apply" at bounding box center [258, 708] width 105 height 24
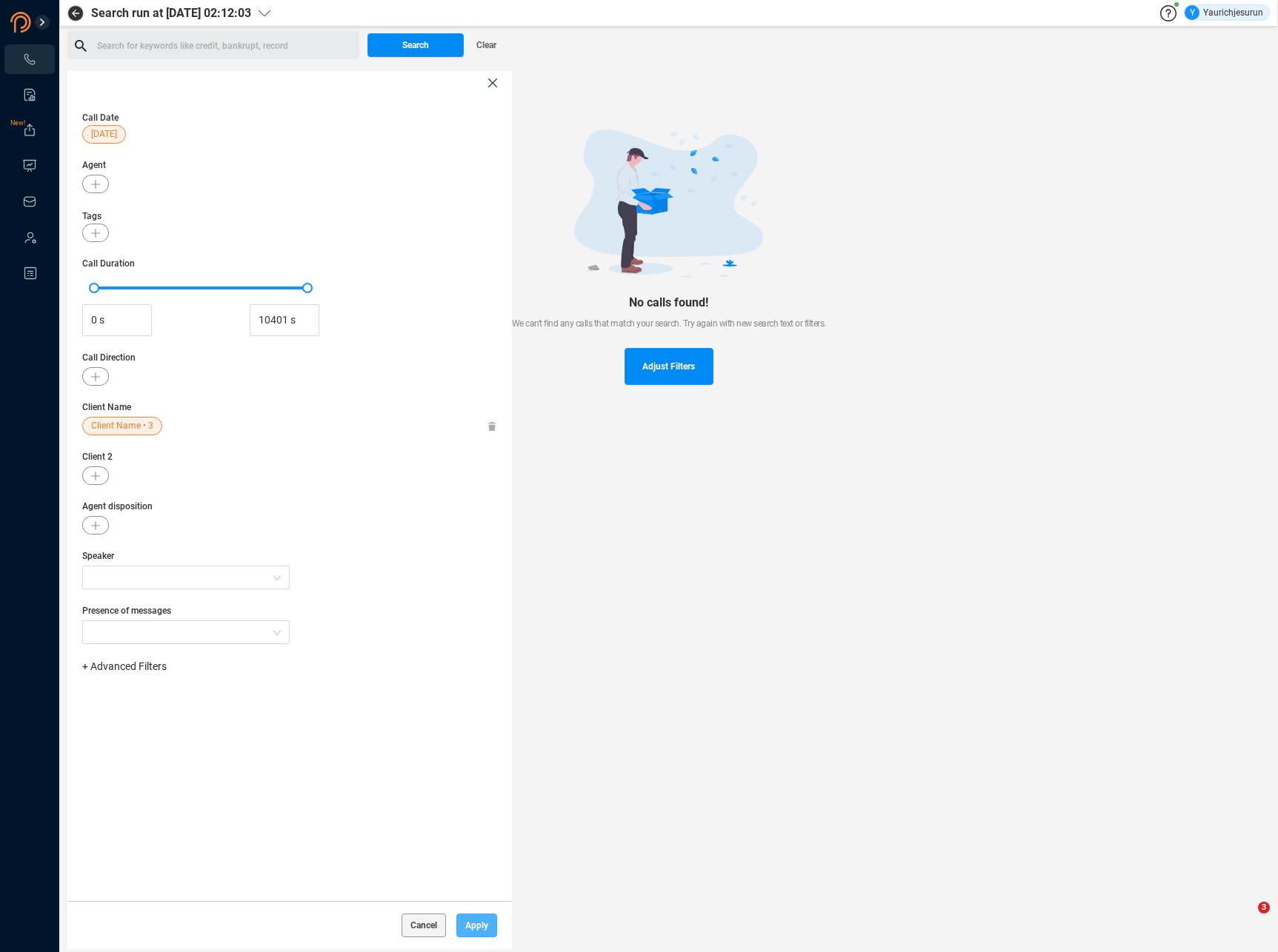
click at [471, 923] on span "Apply" at bounding box center [477, 925] width 23 height 24
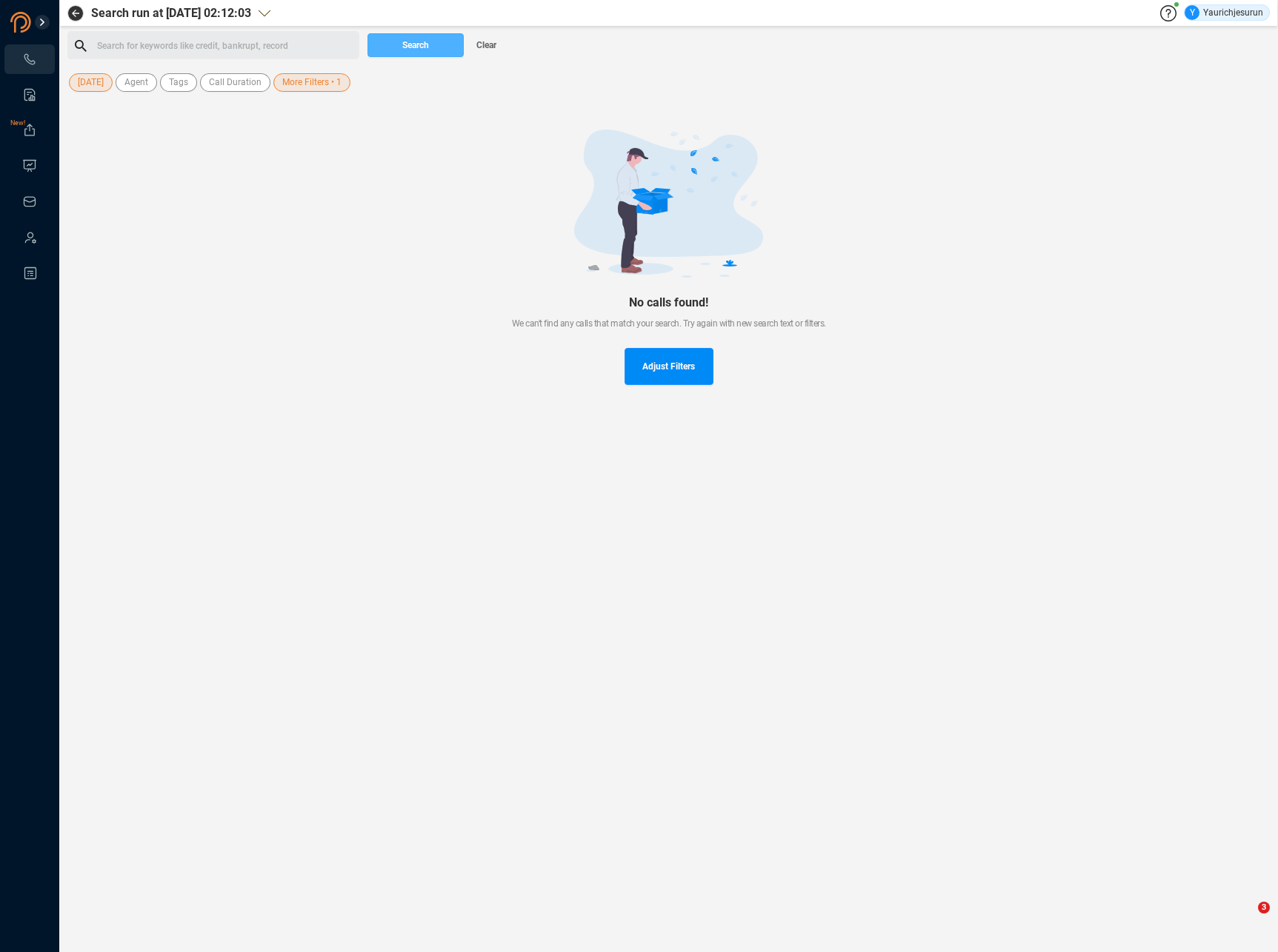
click at [402, 43] on span "Search" at bounding box center [415, 45] width 27 height 24
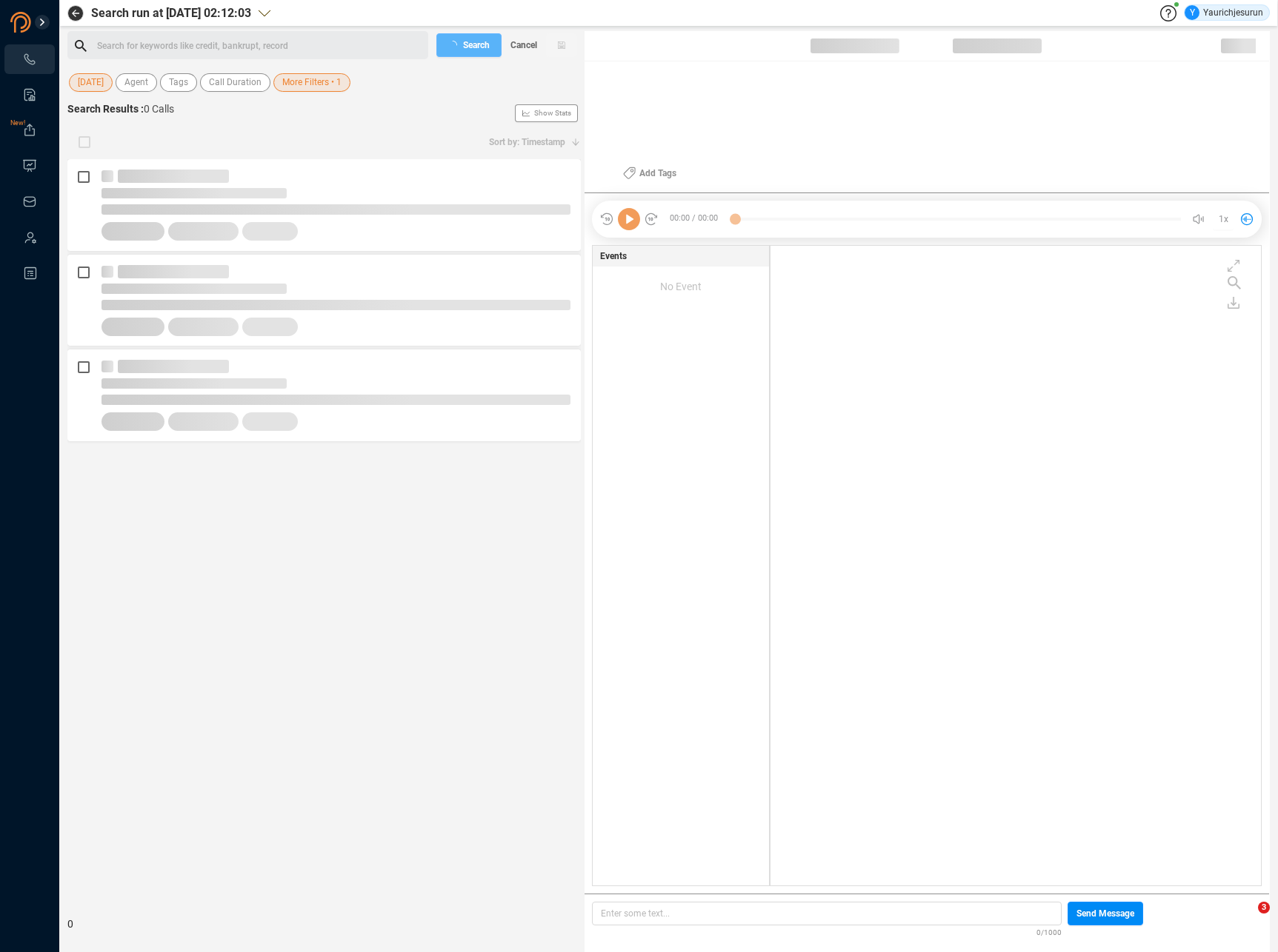
scroll to position [637, 483]
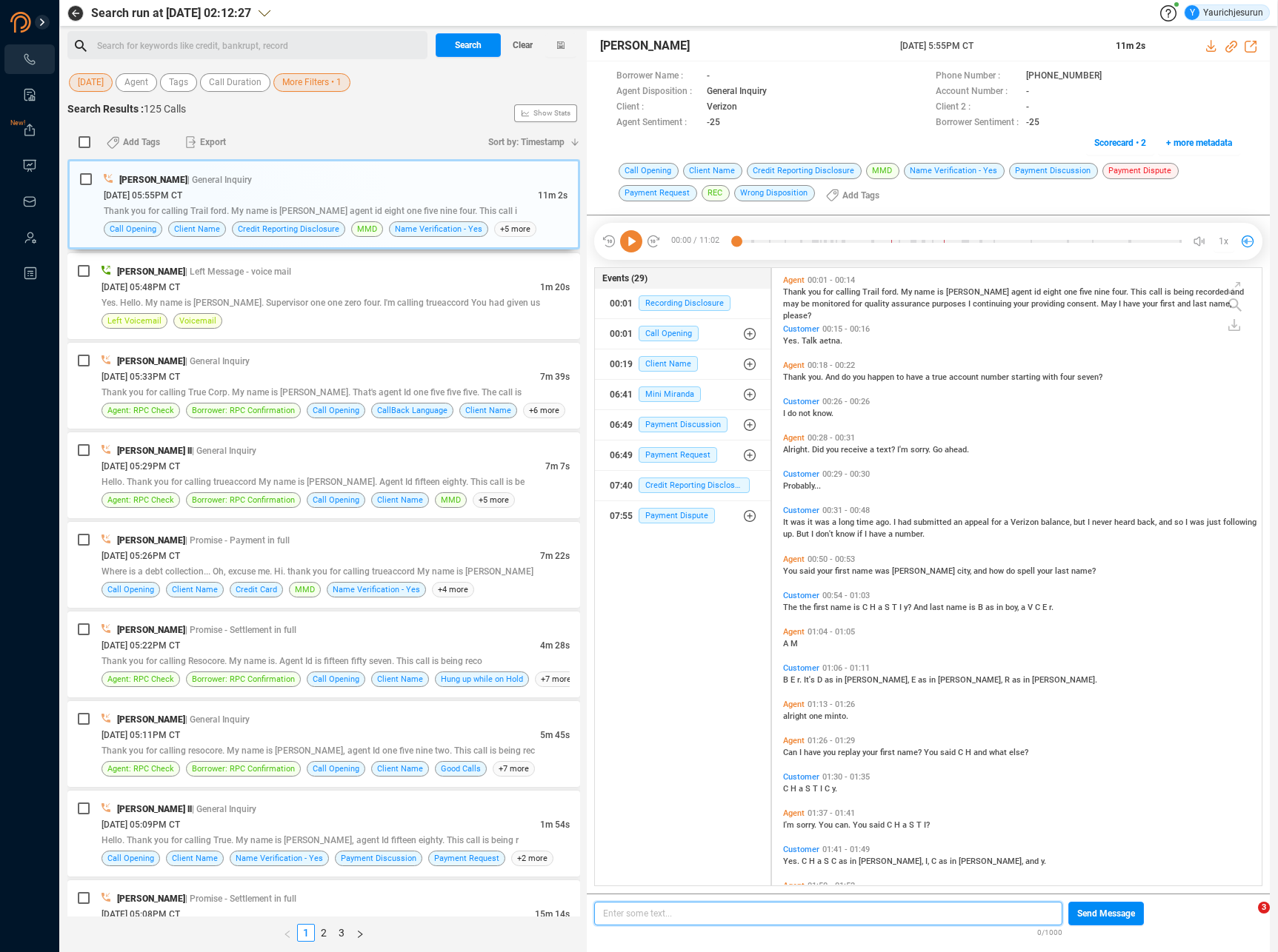
scroll to position [4, 8]
click at [138, 83] on span "Agent" at bounding box center [136, 82] width 24 height 19
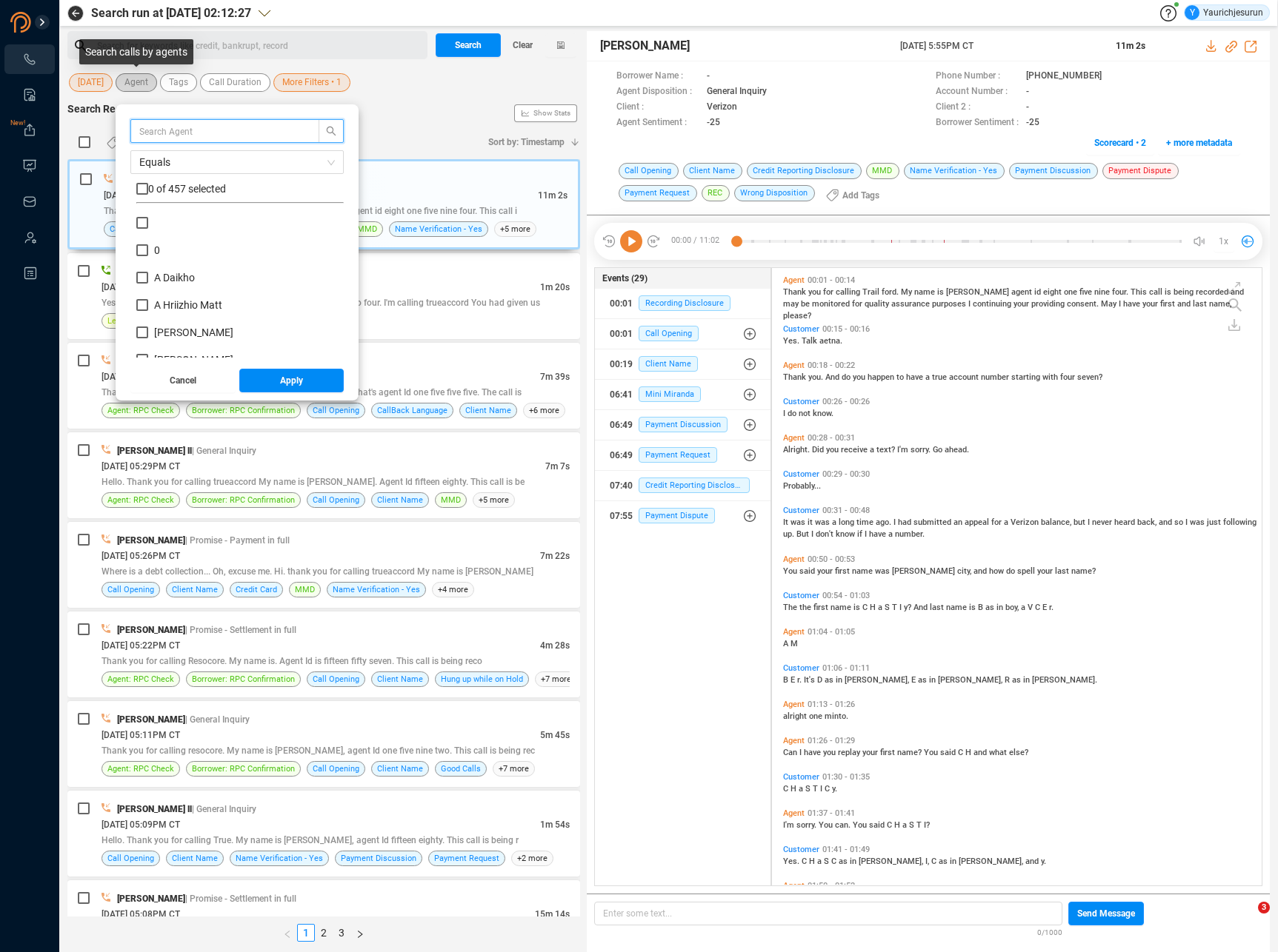
scroll to position [138, 200]
click at [181, 138] on input "mca" at bounding box center [217, 131] width 157 height 16
type input "m"
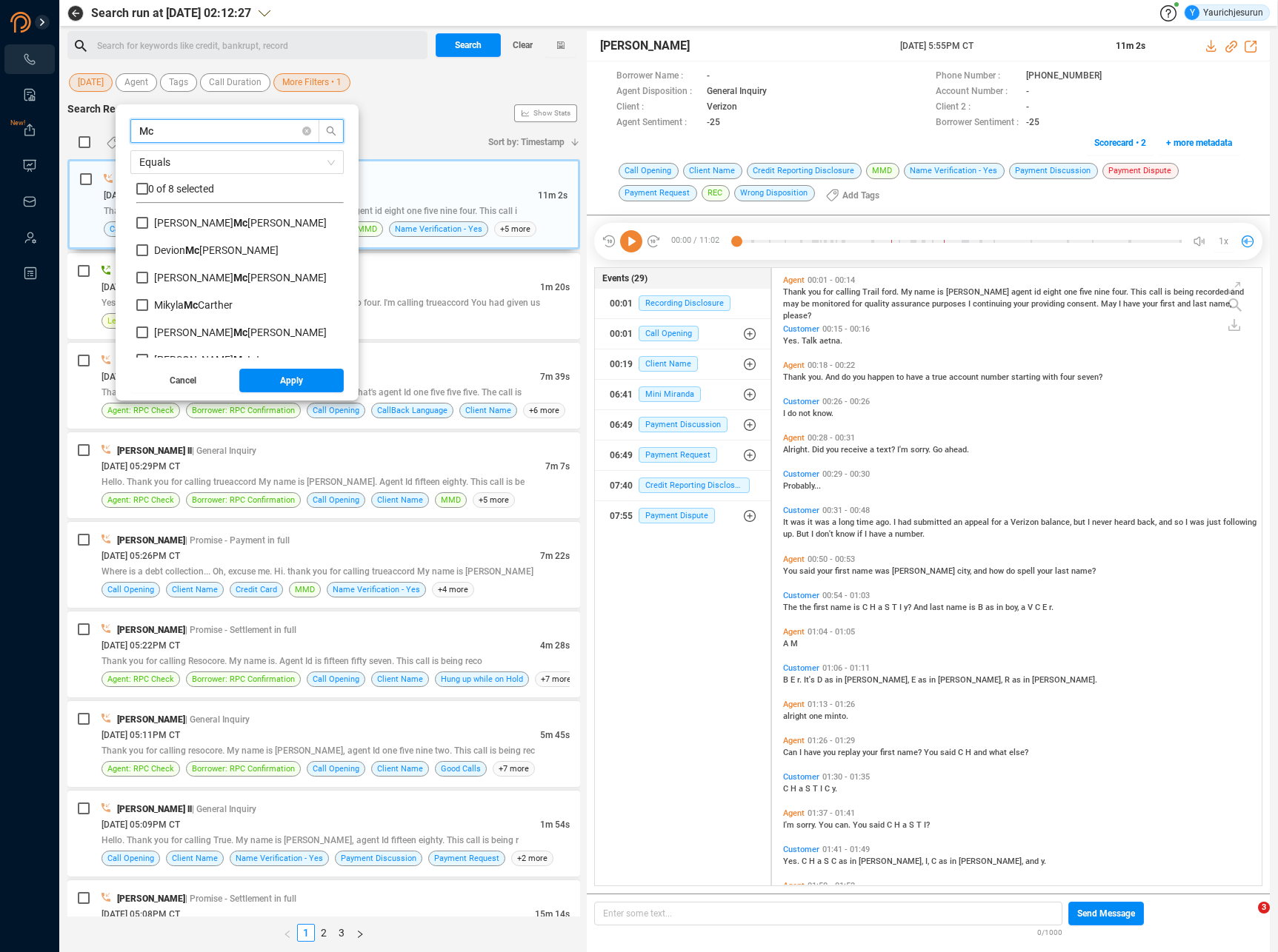
type input "M"
type input "K"
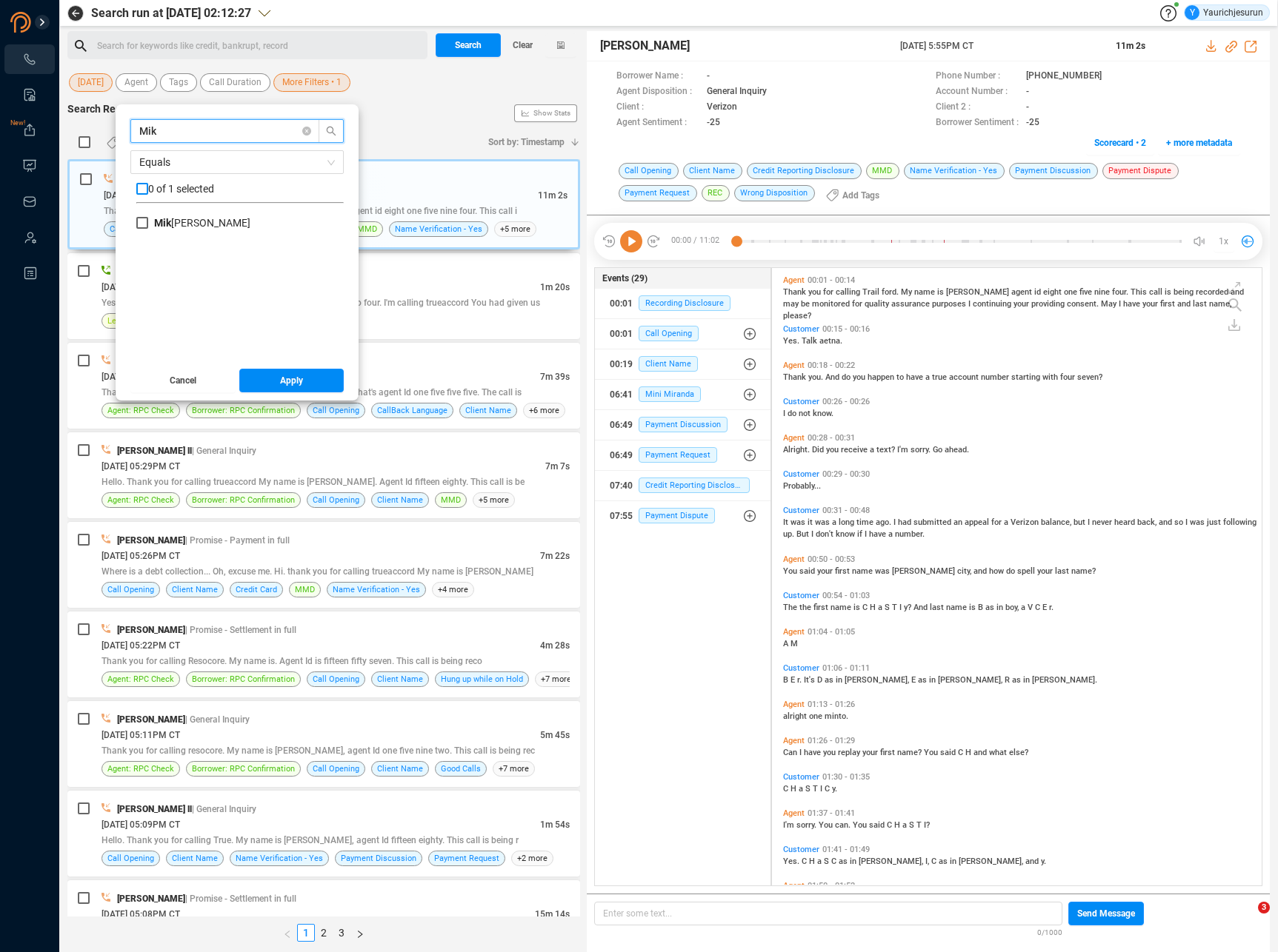
type input "Mik"
click at [138, 192] on input "checkbox" at bounding box center [142, 188] width 12 height 12
checkbox input "true"
click at [262, 382] on button "Apply" at bounding box center [291, 380] width 105 height 24
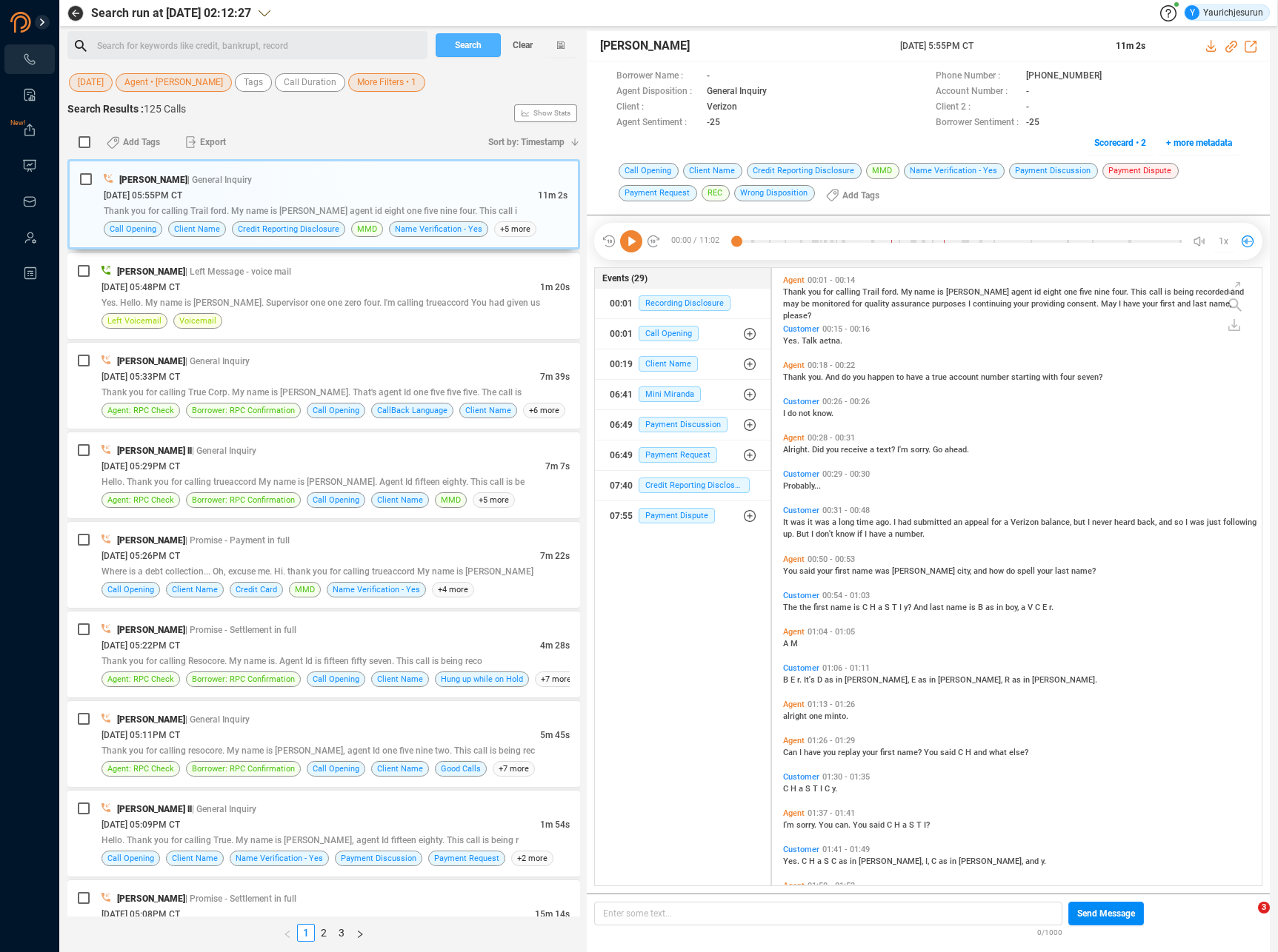
click at [470, 54] on span "Search" at bounding box center [468, 45] width 27 height 24
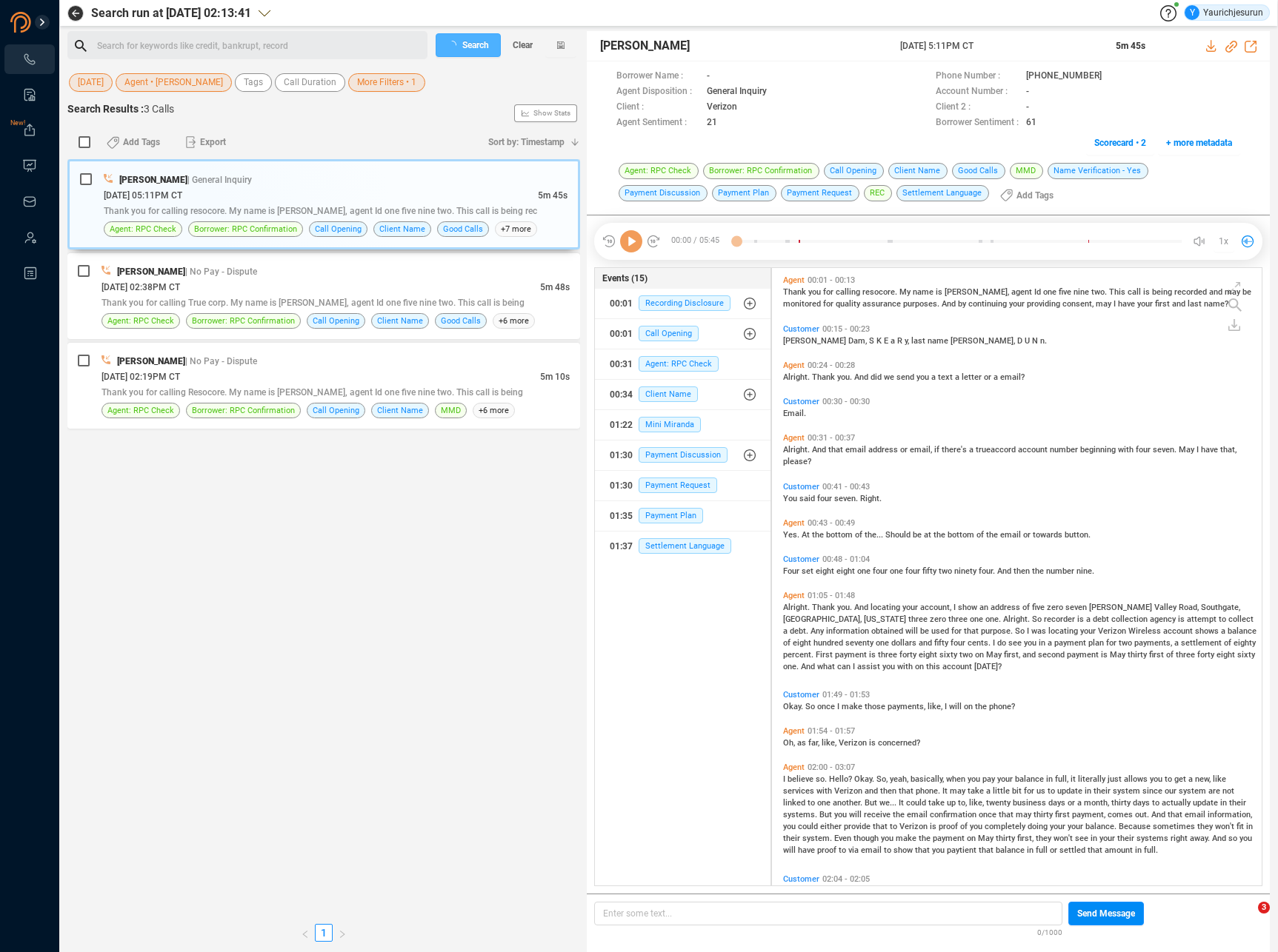
scroll to position [4, 8]
click at [426, 209] on span "Thank you for calling resocore. My name is [PERSON_NAME], agent Id one five nin…" at bounding box center [320, 210] width 433 height 11
click at [411, 274] on div "[PERSON_NAME] | No Pay - Dispute" at bounding box center [336, 271] width 468 height 15
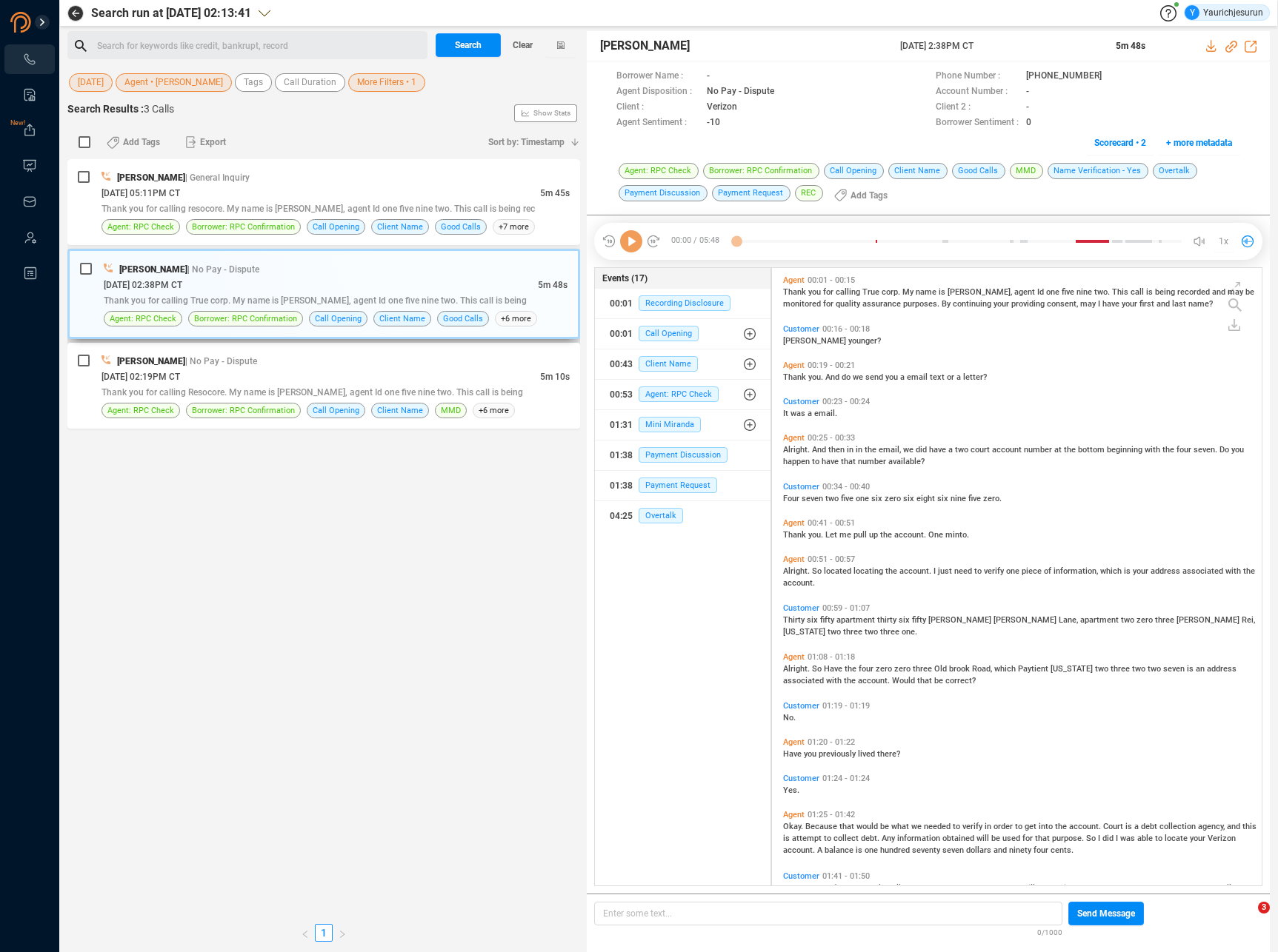
scroll to position [615, 483]
click at [780, 342] on div "Customer 00:16 - 00:18 Darlene younger?" at bounding box center [1020, 335] width 483 height 29
click at [793, 340] on span "[PERSON_NAME]" at bounding box center [816, 341] width 65 height 10
click at [635, 244] on icon at bounding box center [630, 241] width 22 height 22
click at [816, 445] on span "And" at bounding box center [820, 450] width 16 height 10
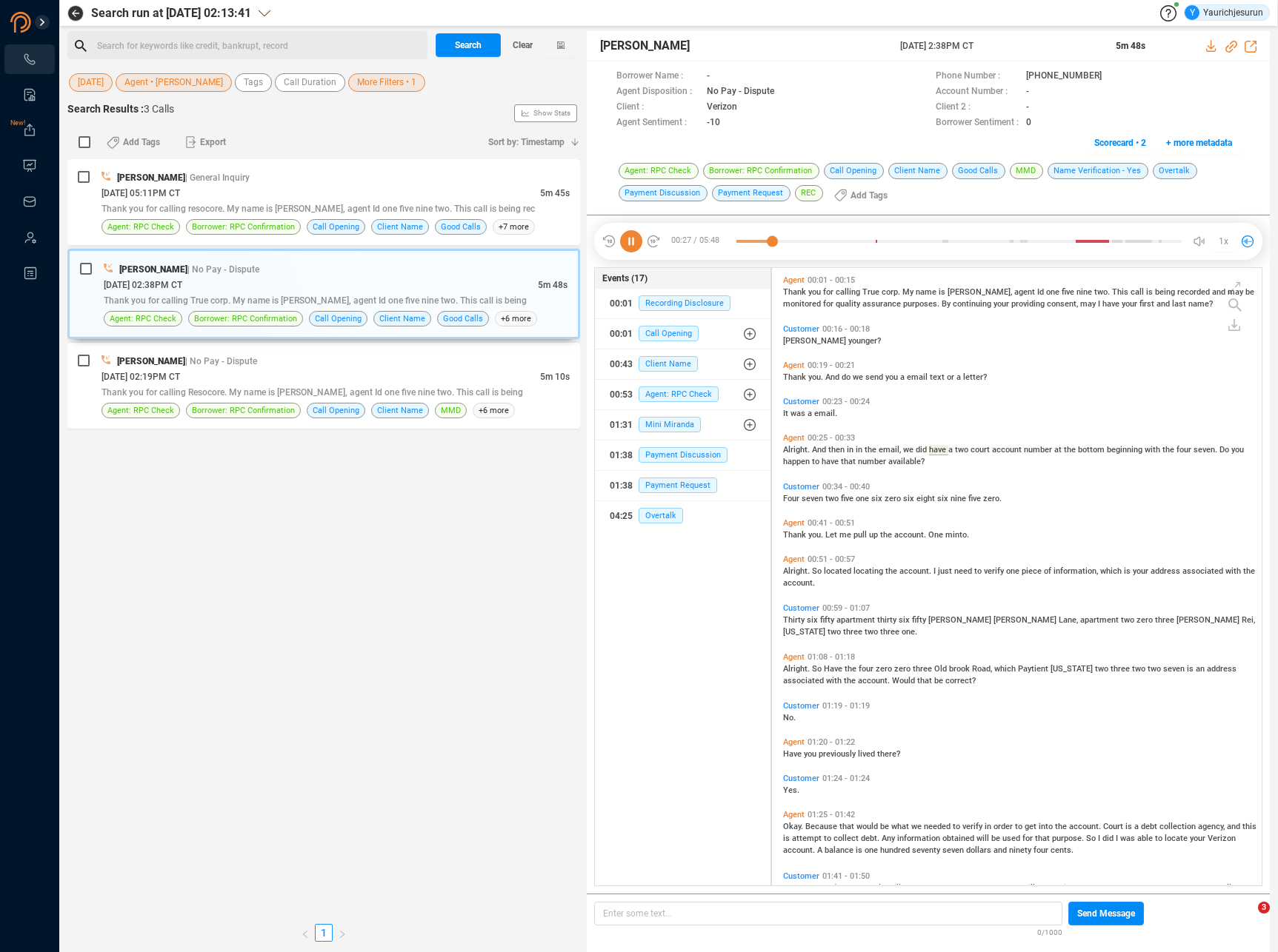
click at [791, 572] on span "Alright." at bounding box center [798, 571] width 29 height 10
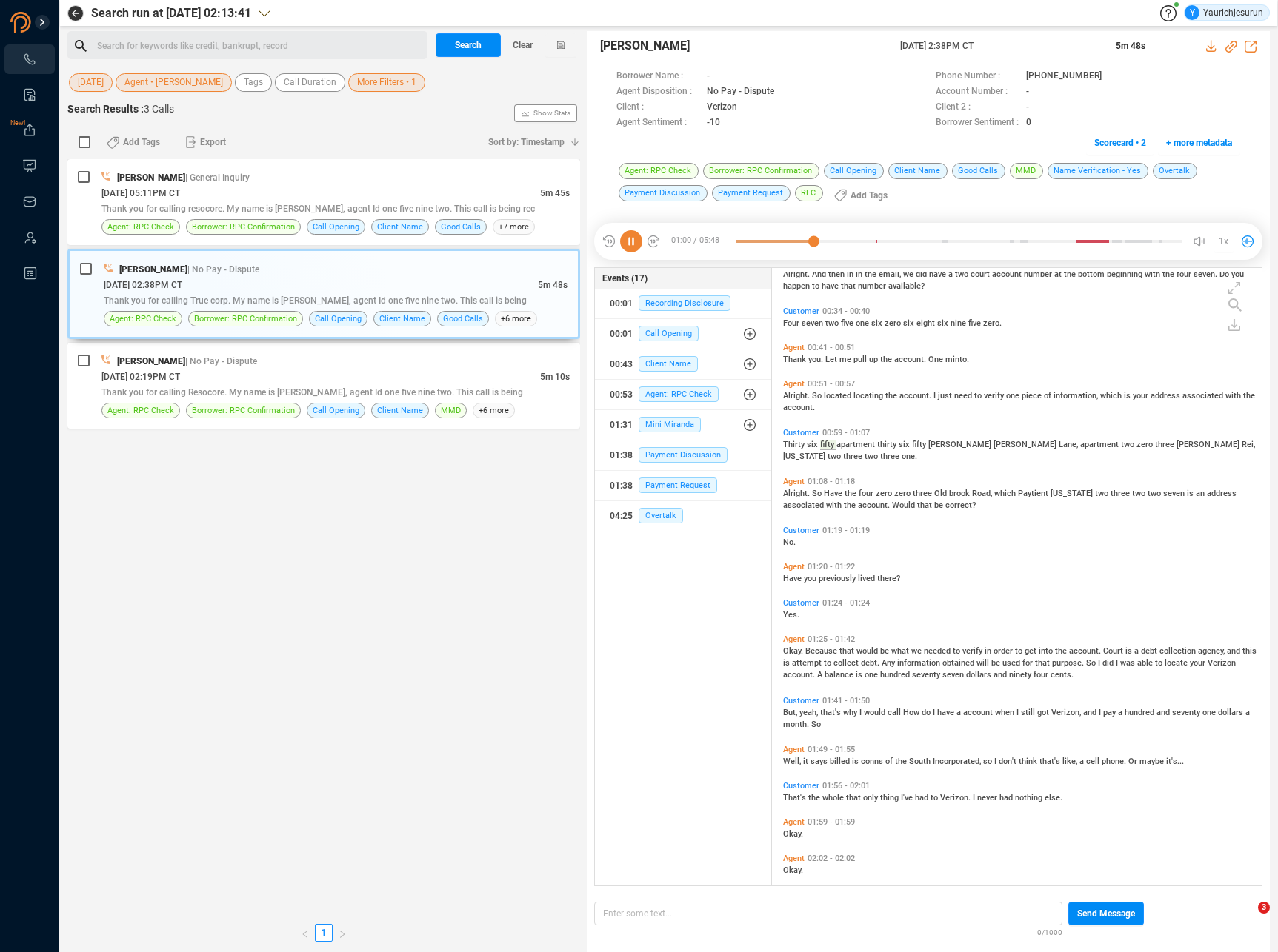
scroll to position [178, 0]
click at [864, 443] on span "apartment" at bounding box center [856, 443] width 41 height 10
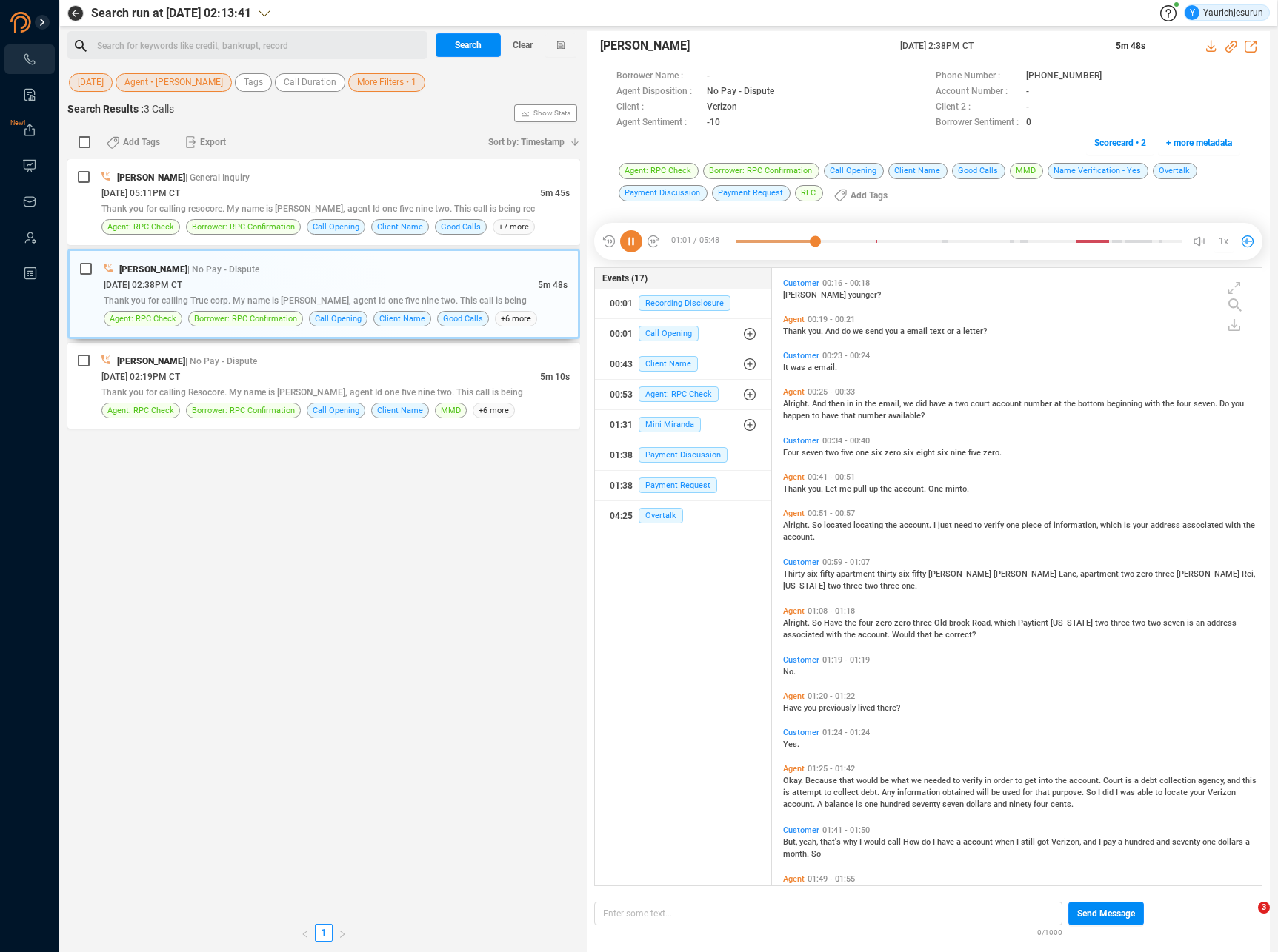
click at [800, 629] on div "Alright. So Have the four zero zero three Old brook Road, which Paytient Virgin…" at bounding box center [1020, 628] width 474 height 24
click at [799, 618] on span "Alright." at bounding box center [798, 623] width 29 height 10
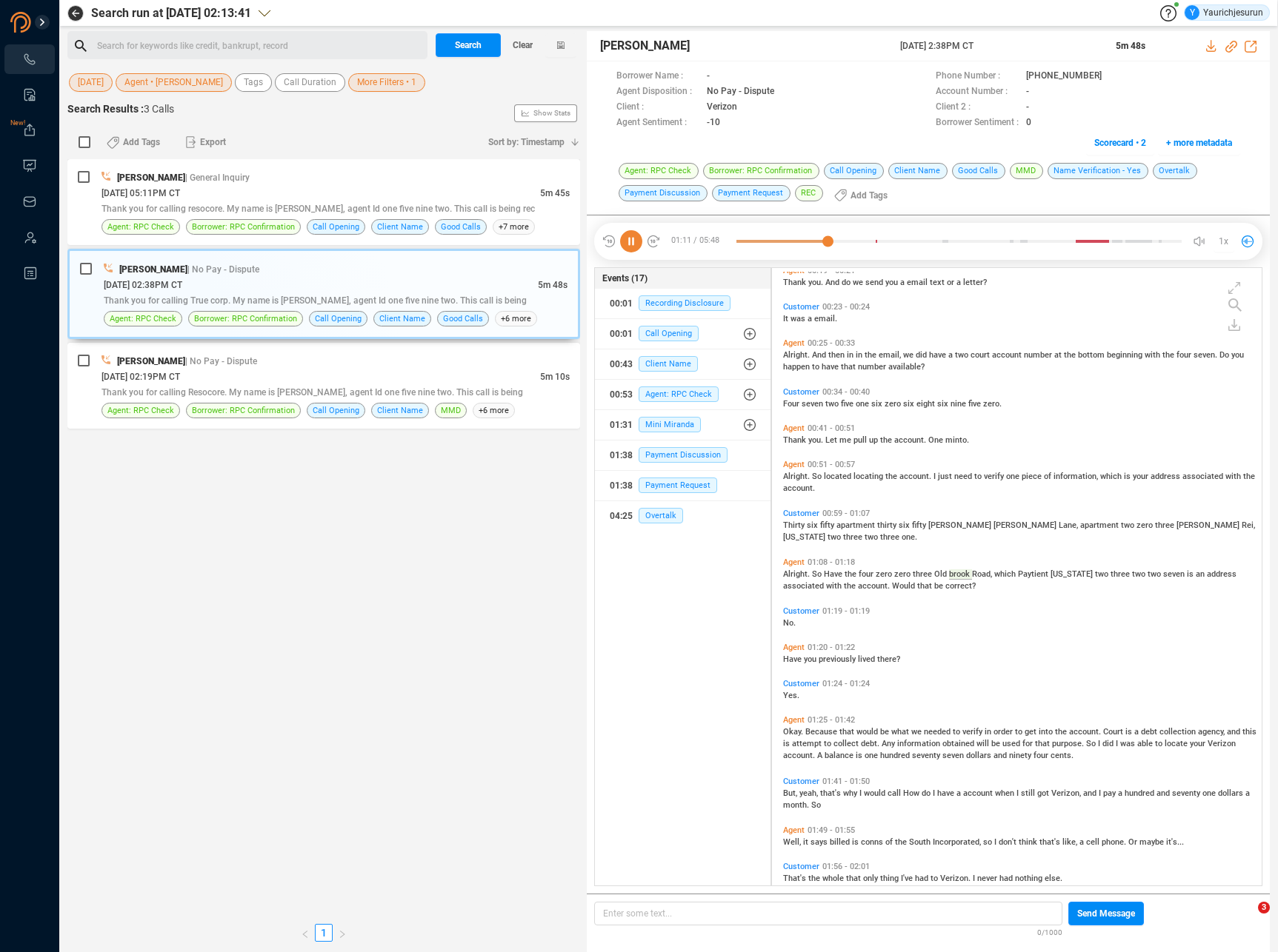
click at [812, 729] on span "Because" at bounding box center [822, 732] width 34 height 10
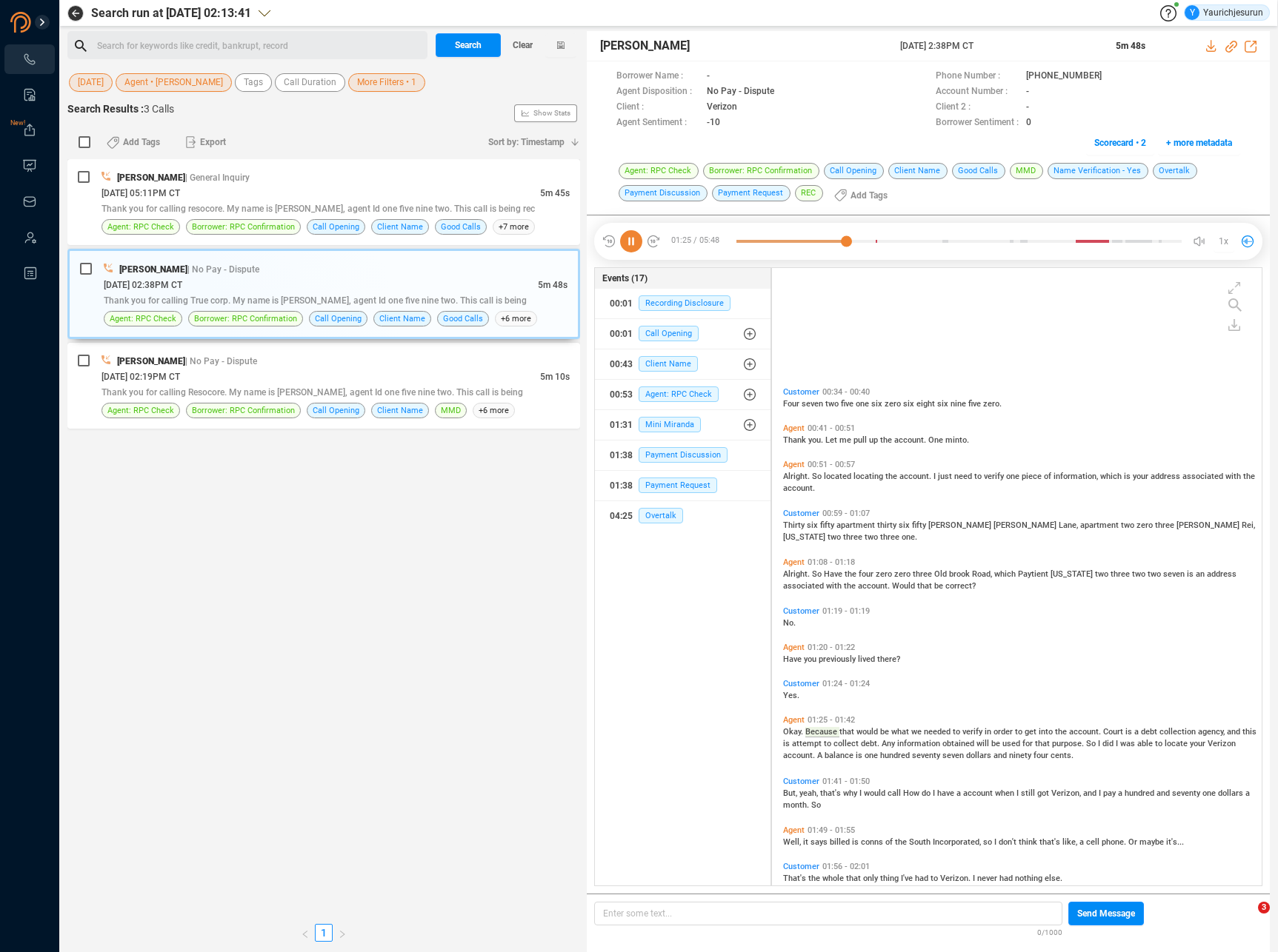
scroll to position [258, 0]
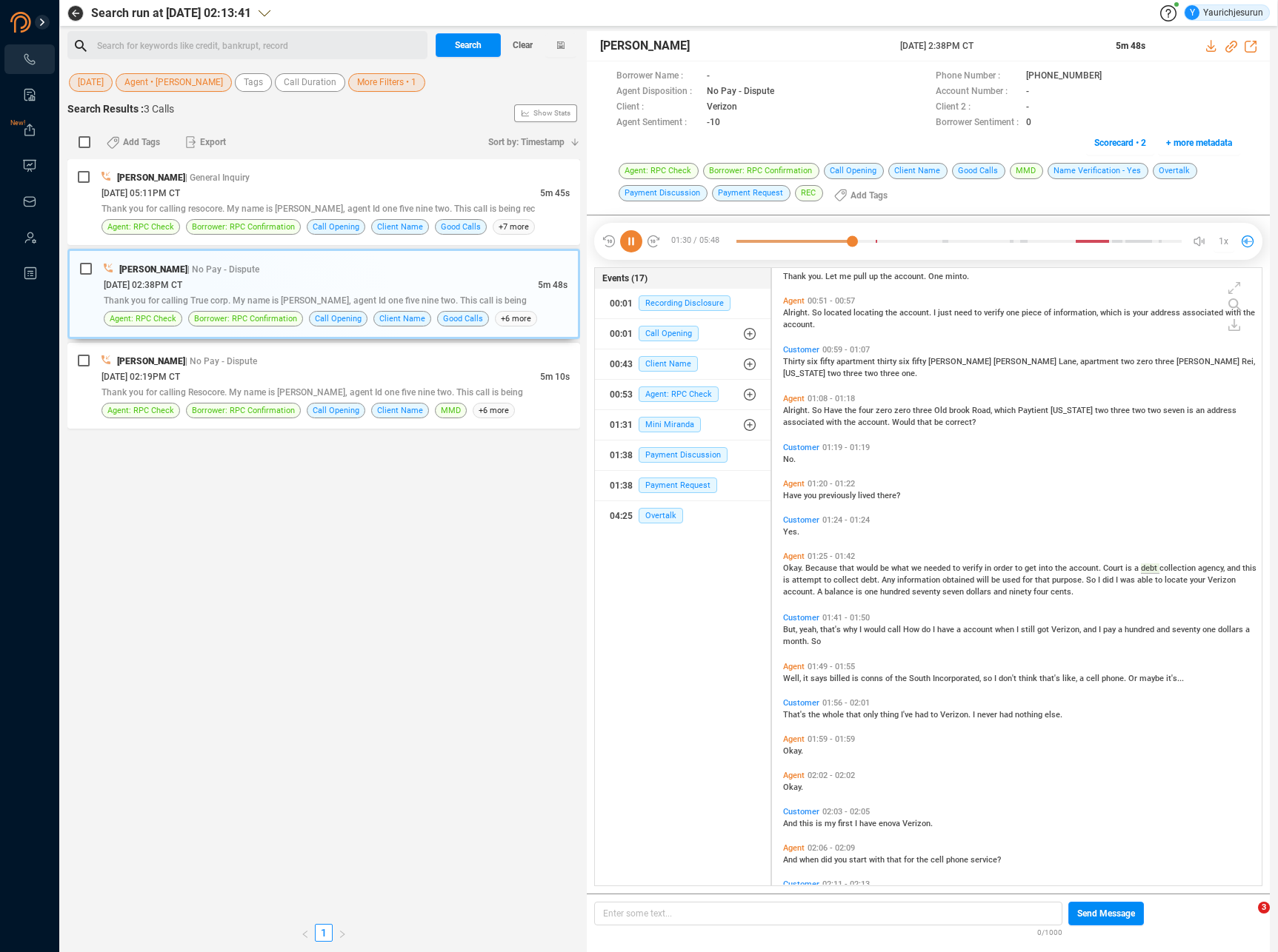
click at [870, 625] on span "would" at bounding box center [875, 630] width 24 height 10
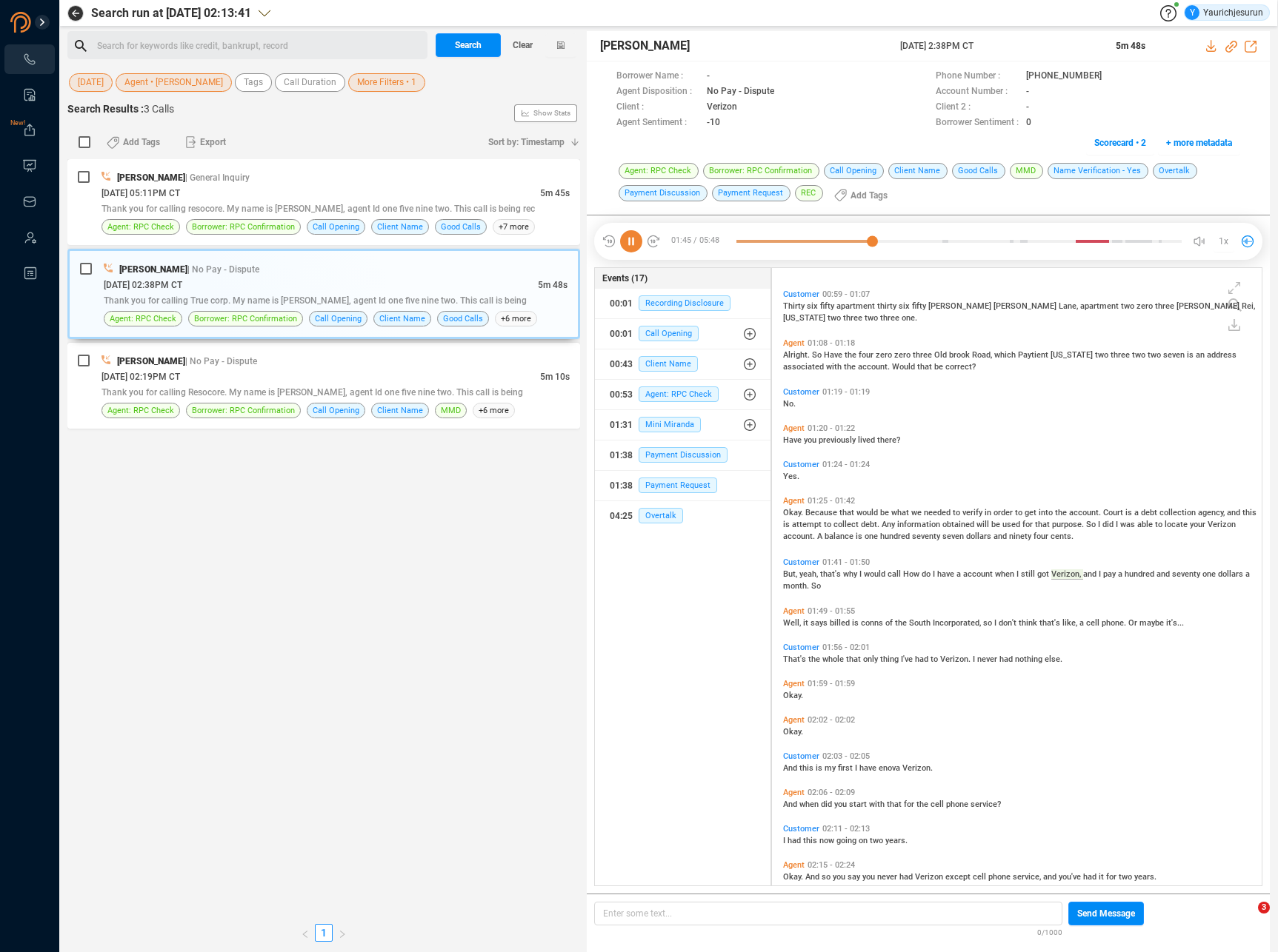
click at [870, 625] on span "conns" at bounding box center [873, 623] width 24 height 10
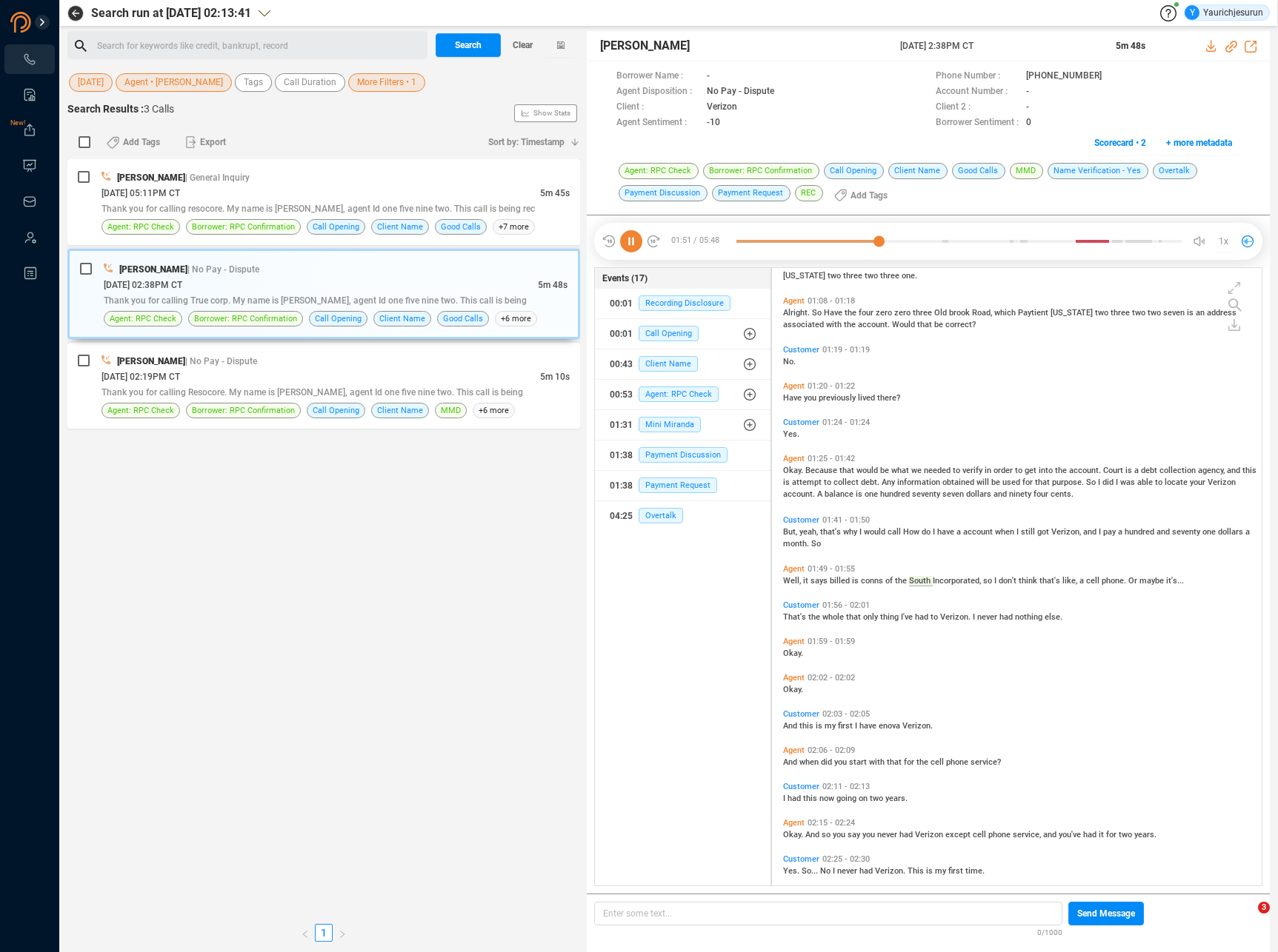
click at [870, 618] on span "only" at bounding box center [871, 617] width 17 height 10
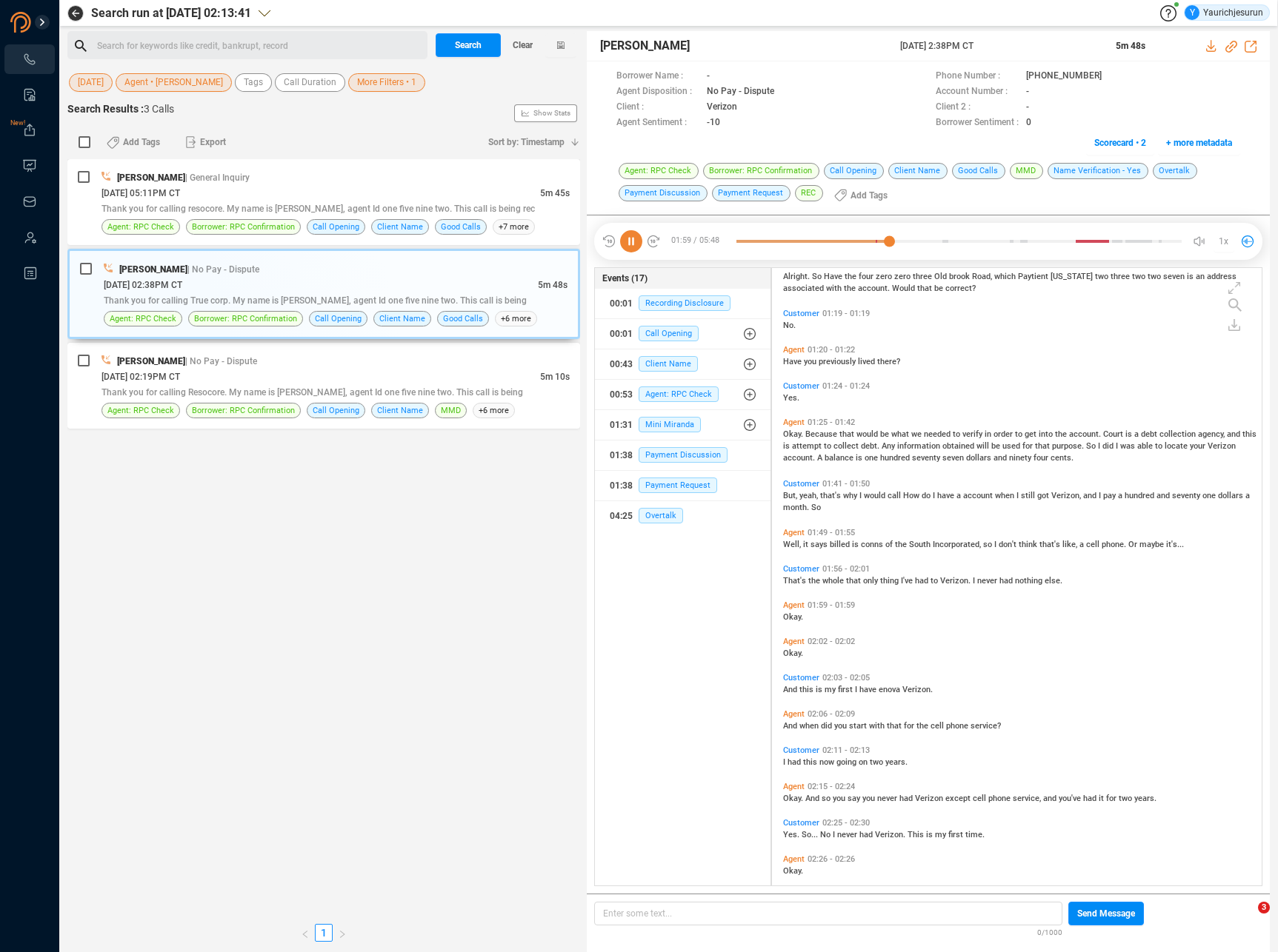
click at [820, 800] on div "Customer 00:59 - 01:07 Thirty six fifty apartment thirty six fifty Miller Glen …" at bounding box center [1020, 672] width 483 height 1586
click at [820, 784] on span "02:15 - 02:24" at bounding box center [831, 787] width 54 height 10
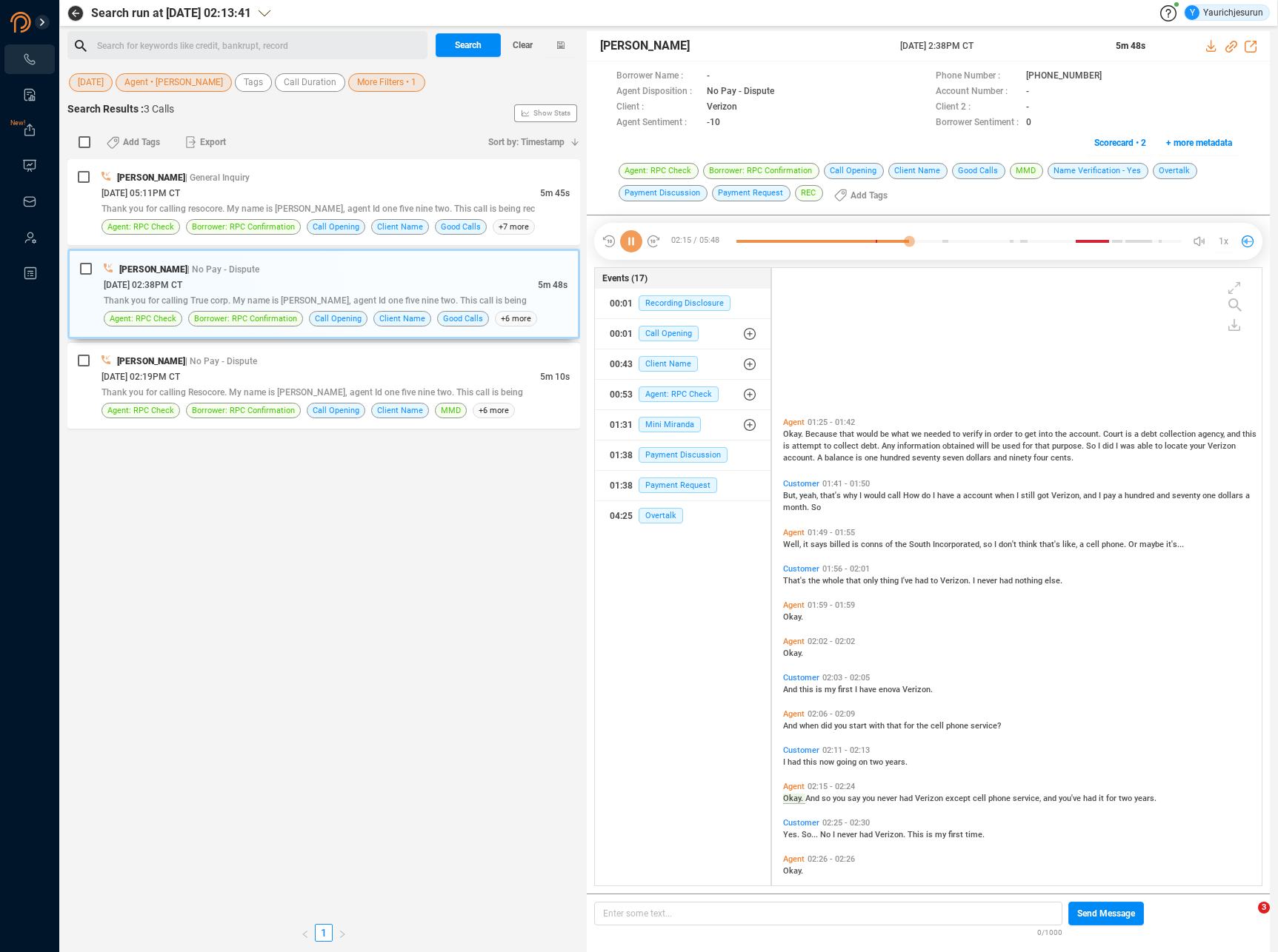
scroll to position [610, 0]
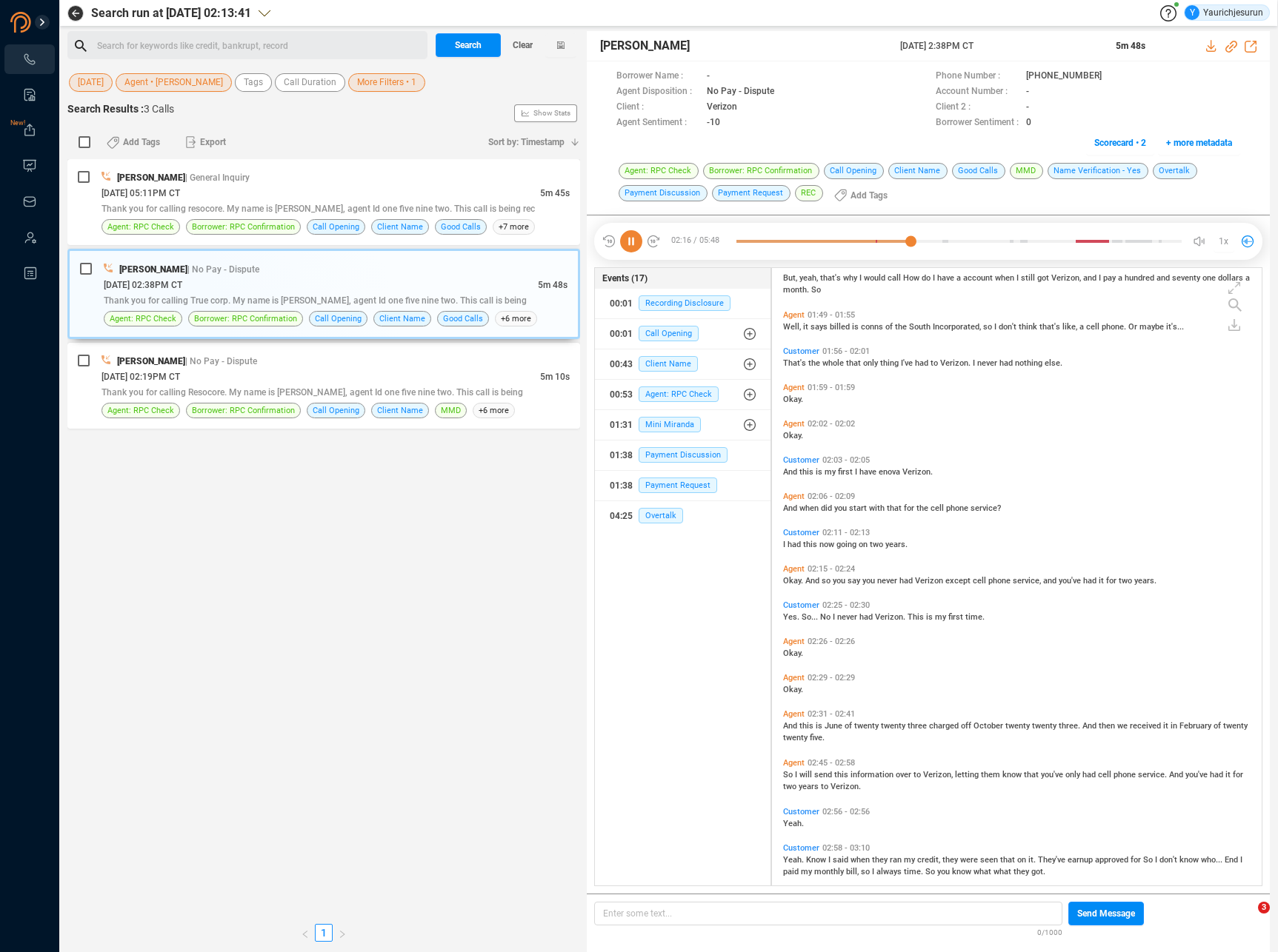
click at [819, 773] on span "send" at bounding box center [824, 775] width 20 height 10
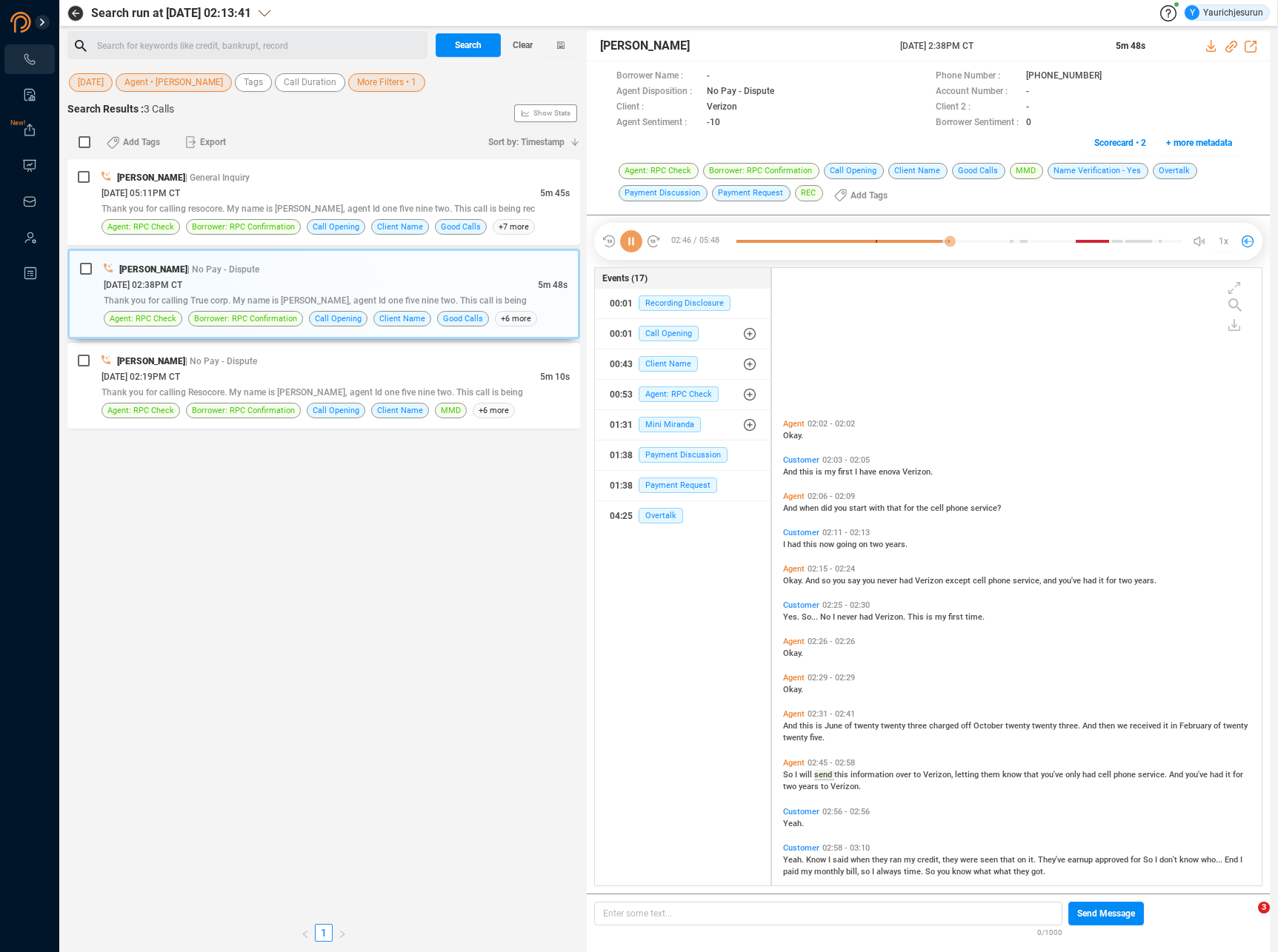
scroll to position [811, 0]
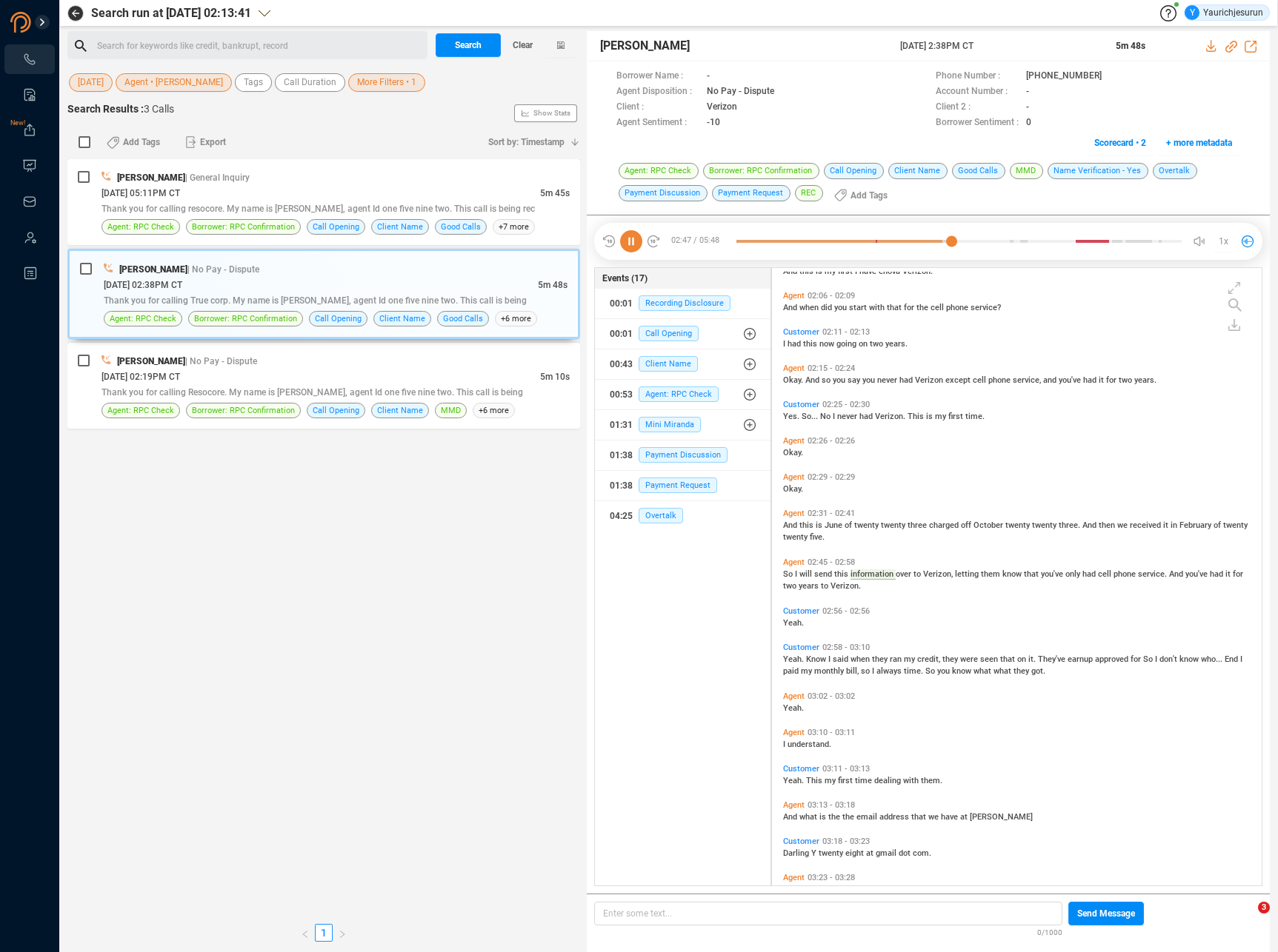
click at [834, 776] on span "my" at bounding box center [831, 781] width 13 height 10
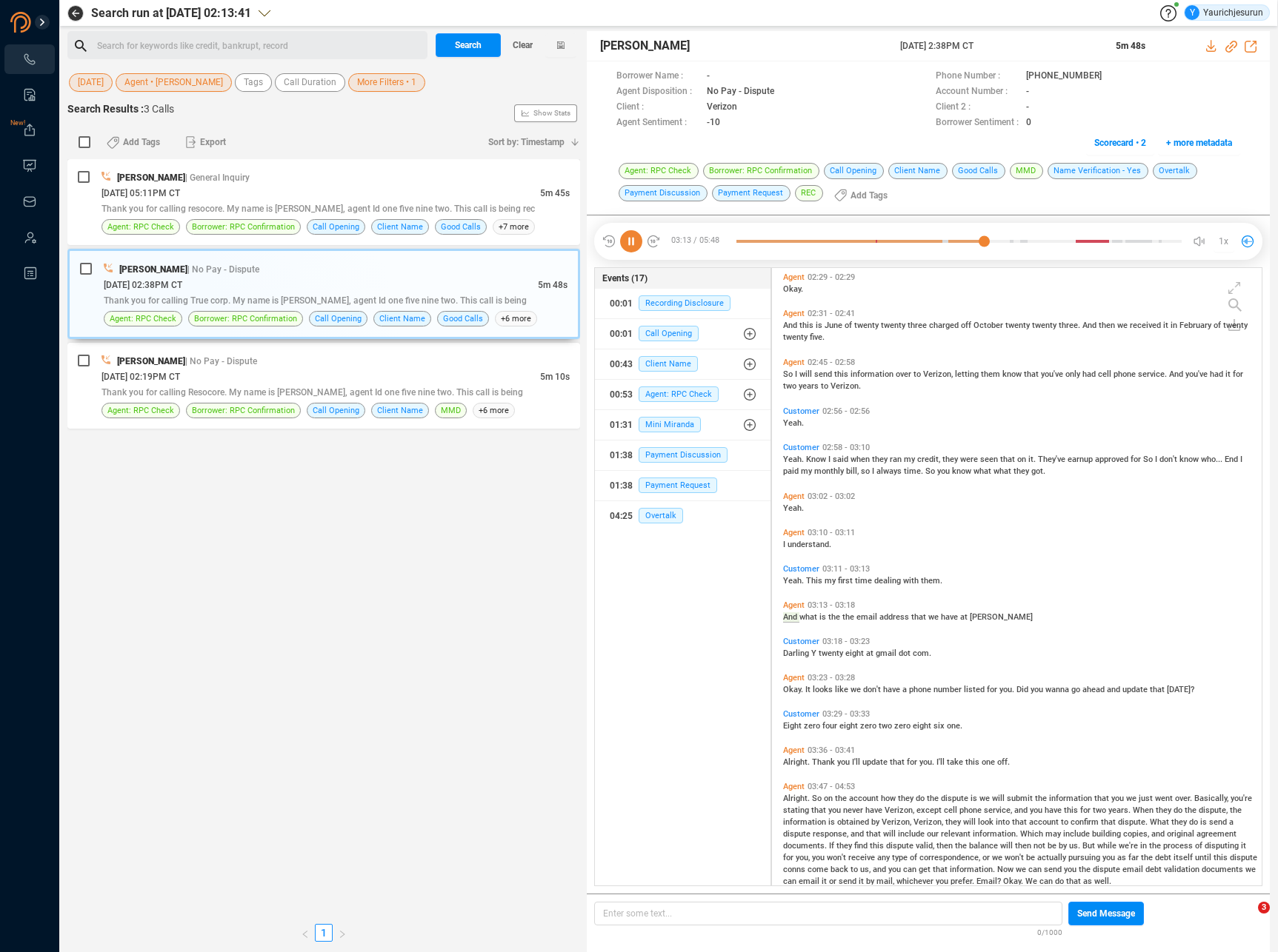
scroll to position [1047, 0]
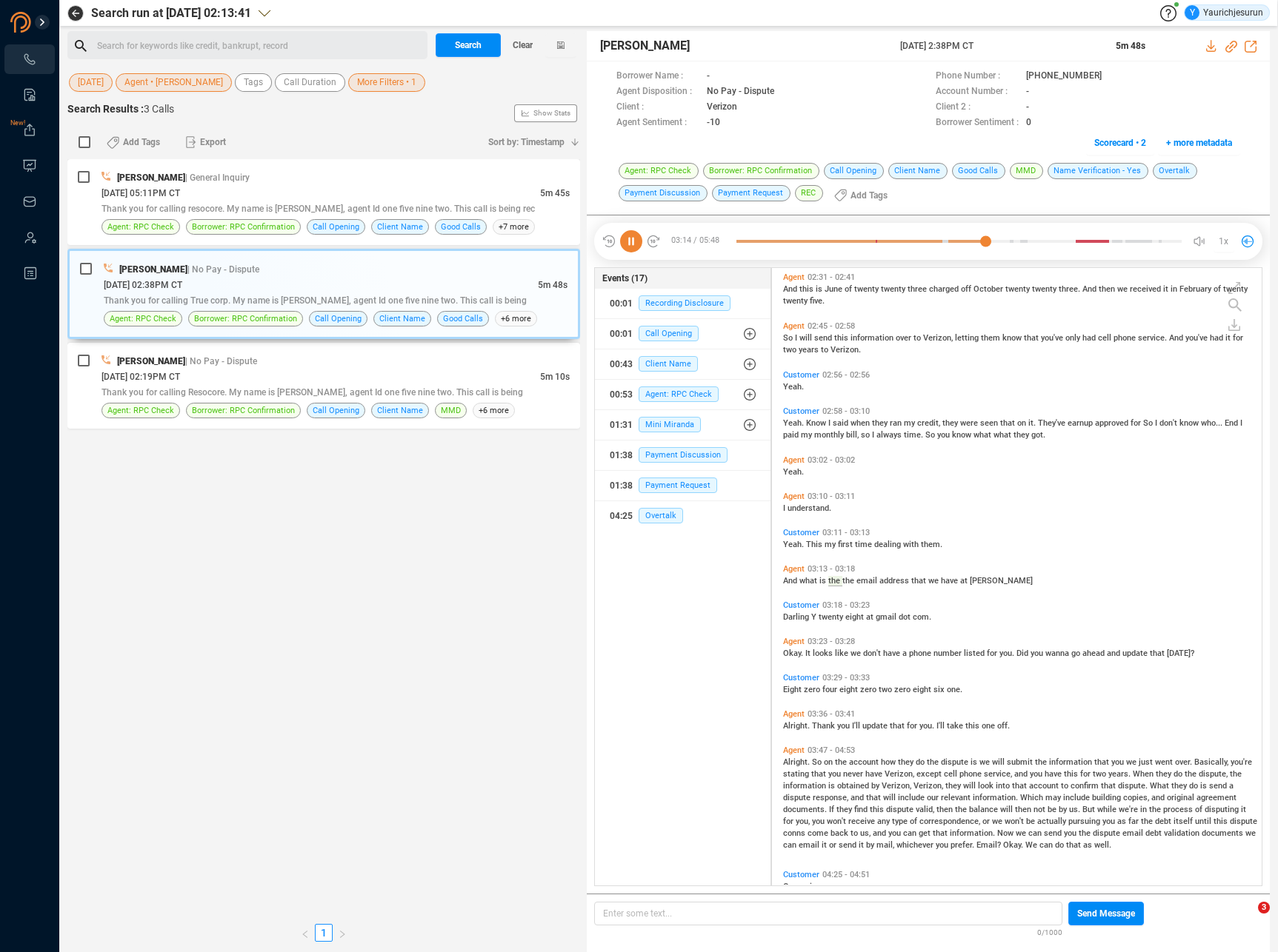
click at [829, 723] on span "Thank" at bounding box center [824, 726] width 25 height 10
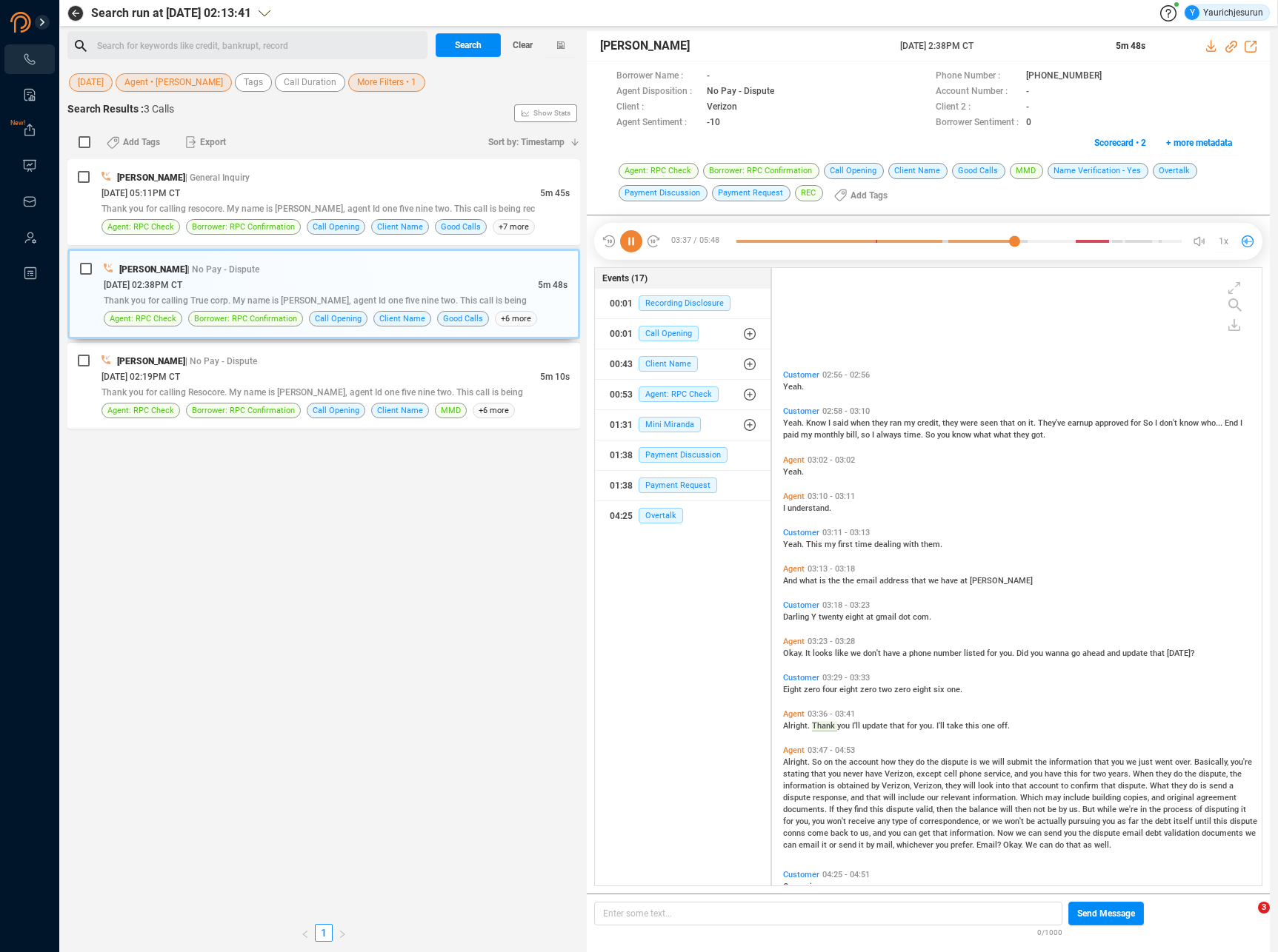
scroll to position [1192, 0]
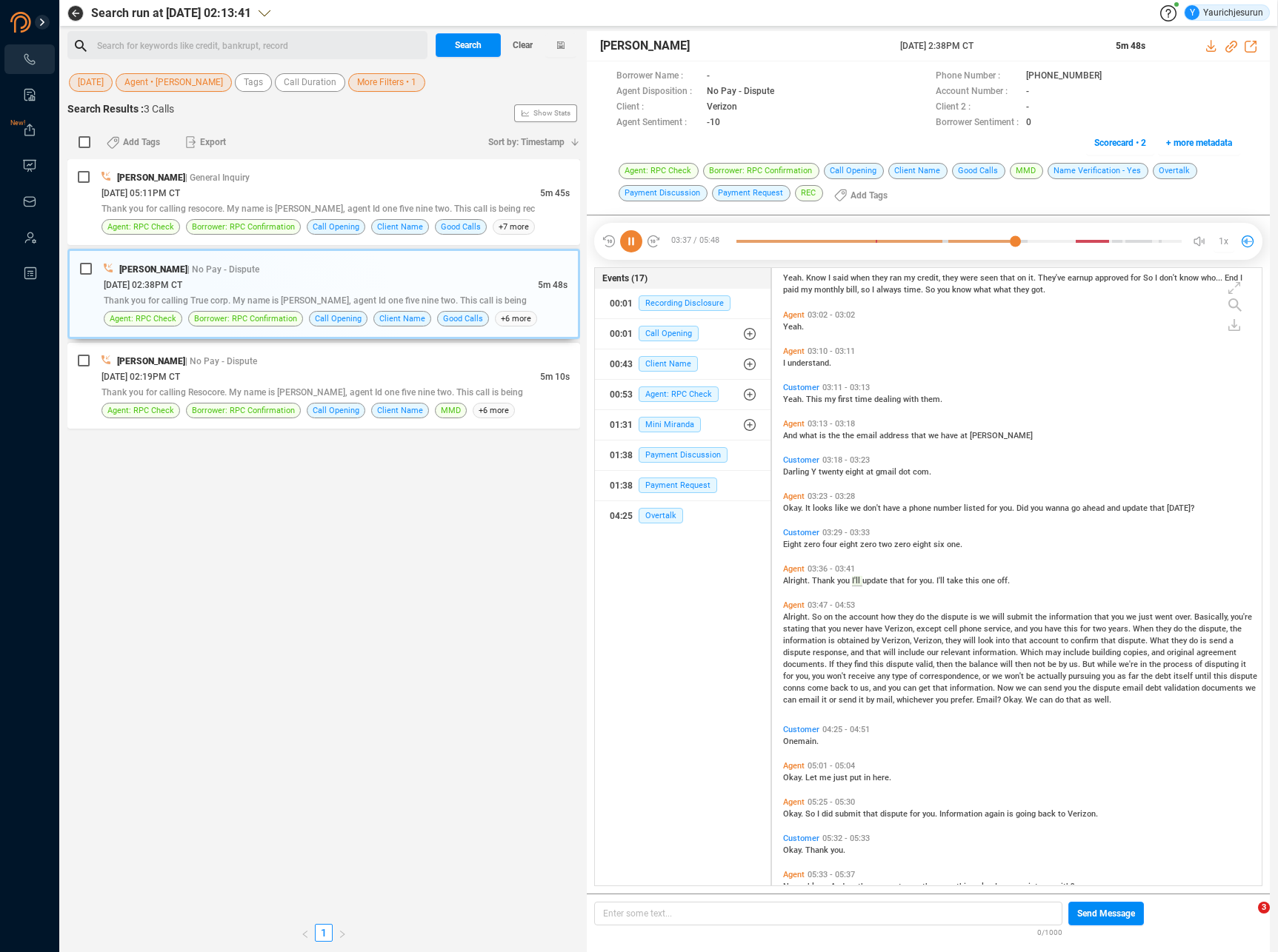
click at [831, 650] on span "response," at bounding box center [831, 653] width 37 height 10
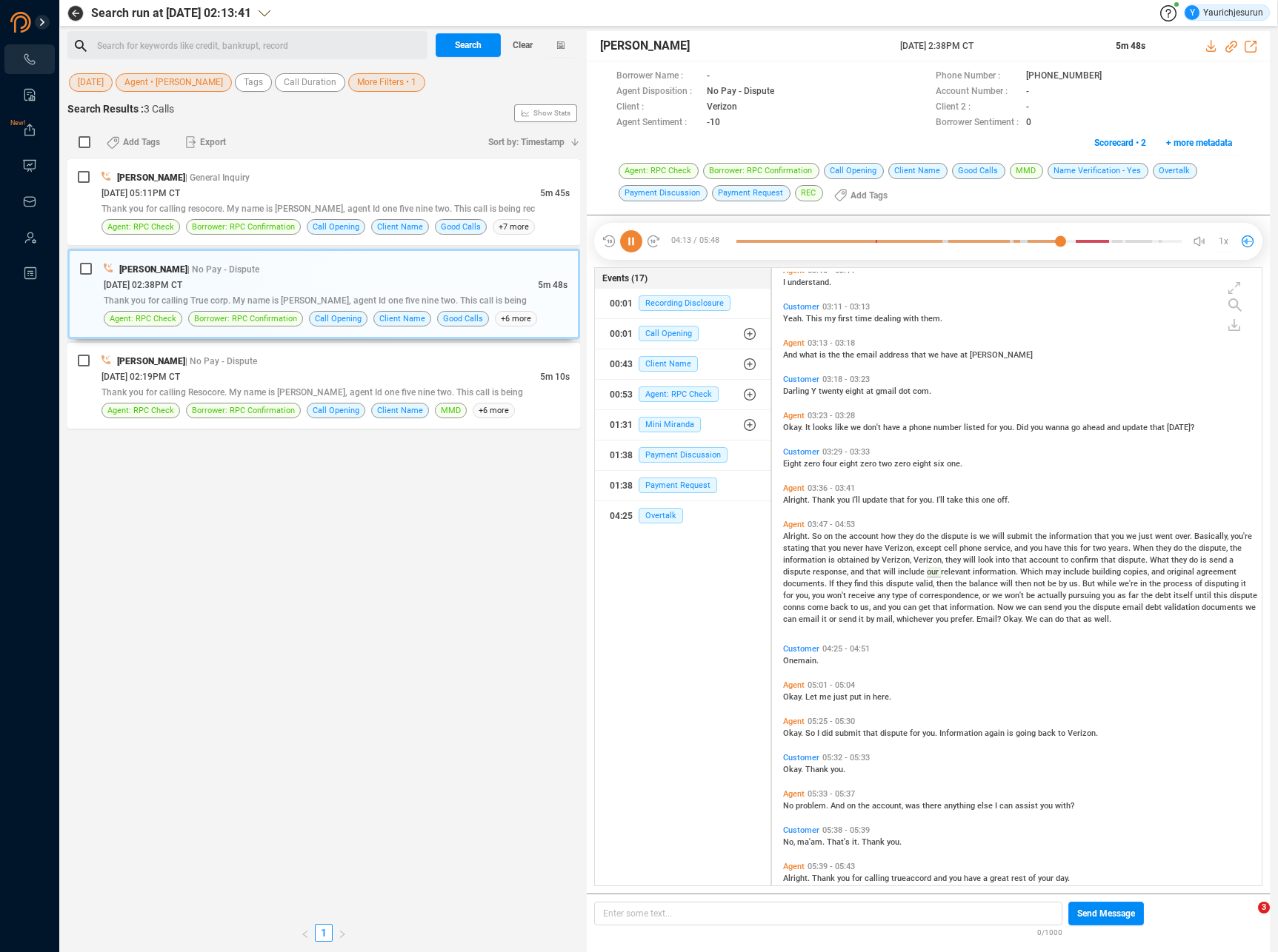
click at [829, 733] on span "did" at bounding box center [828, 733] width 13 height 10
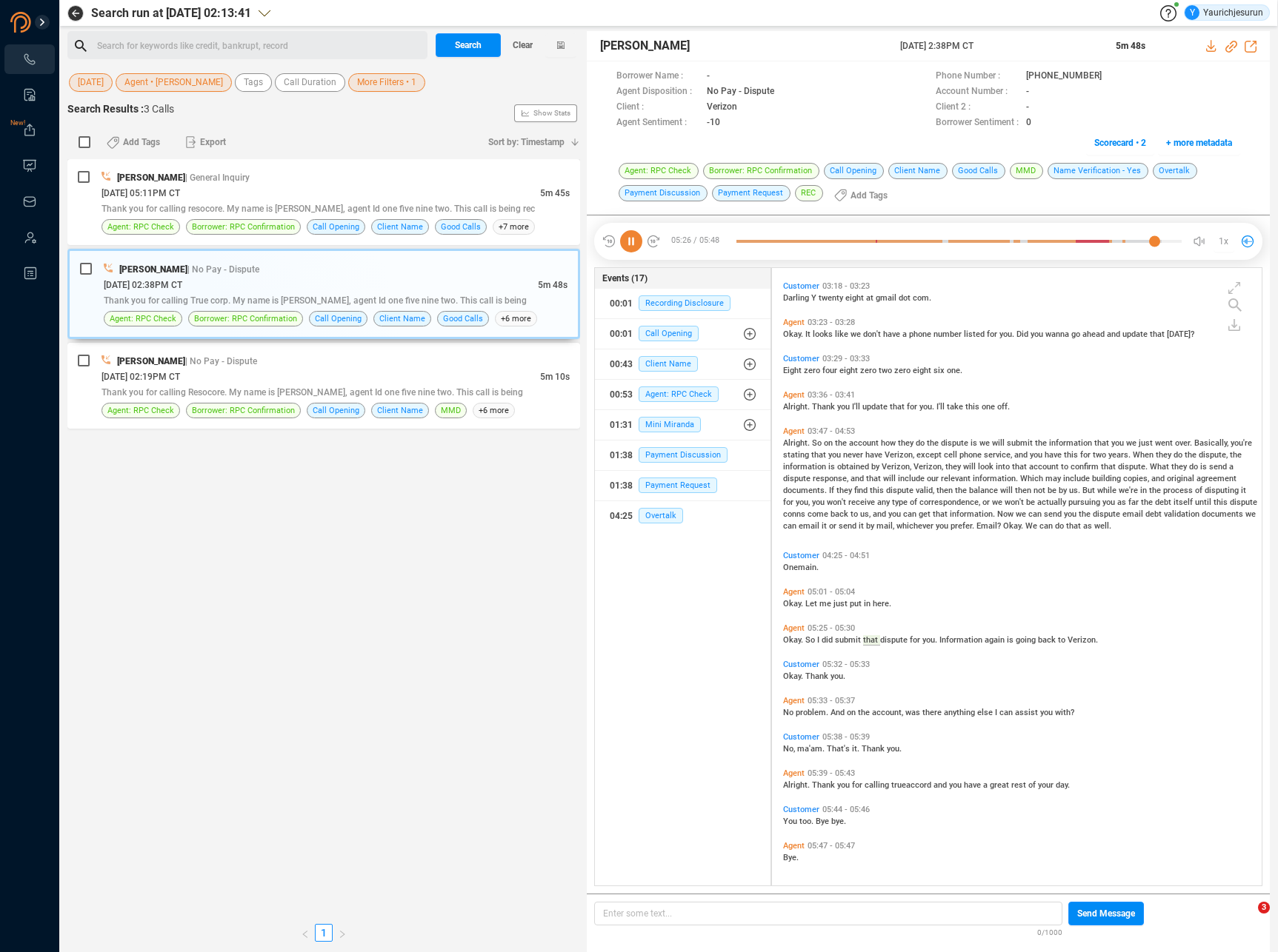
click at [852, 706] on div "No problem. And on the account, was there anything else I can assist you with?" at bounding box center [1020, 712] width 474 height 12
click at [852, 711] on span "on" at bounding box center [852, 713] width 11 height 10
click at [396, 363] on div "[PERSON_NAME] | No Pay - Dispute" at bounding box center [336, 361] width 468 height 15
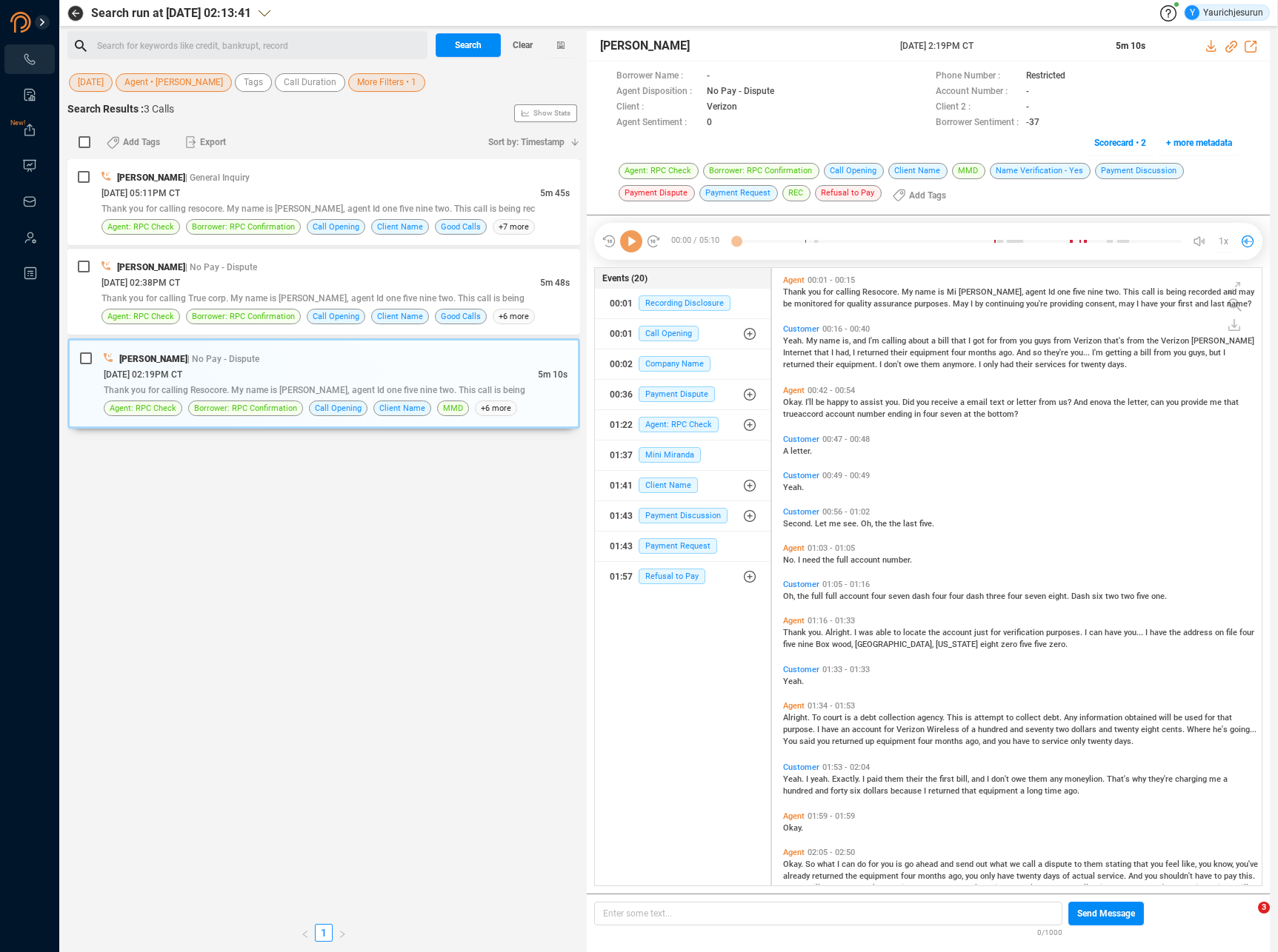
scroll to position [615, 483]
click at [635, 244] on icon at bounding box center [630, 241] width 22 height 22
click at [849, 340] on span "is," at bounding box center [847, 341] width 11 height 10
click at [819, 340] on span "name" at bounding box center [830, 341] width 23 height 10
click at [1105, 348] on span "getting" at bounding box center [1119, 353] width 28 height 10
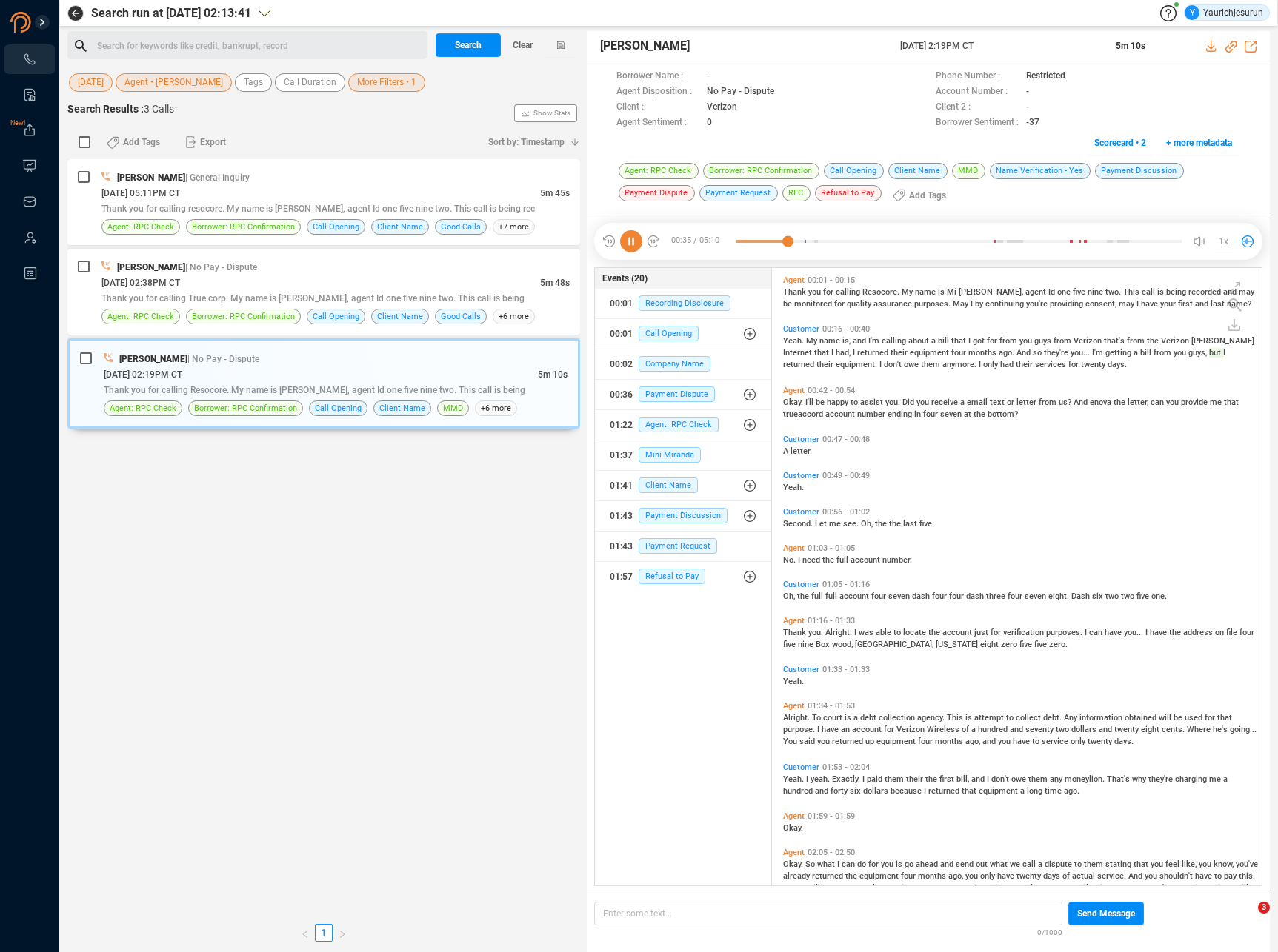
click at [1103, 336] on span "that's" at bounding box center [1115, 341] width 23 height 10
click at [884, 362] on span "don't" at bounding box center [894, 365] width 20 height 10
click at [824, 400] on span "be" at bounding box center [821, 403] width 11 height 10
click at [795, 527] on div "Second. Let me see. Oh, the the last five." at bounding box center [1020, 522] width 474 height 12
click at [789, 596] on span "Oh," at bounding box center [790, 596] width 14 height 10
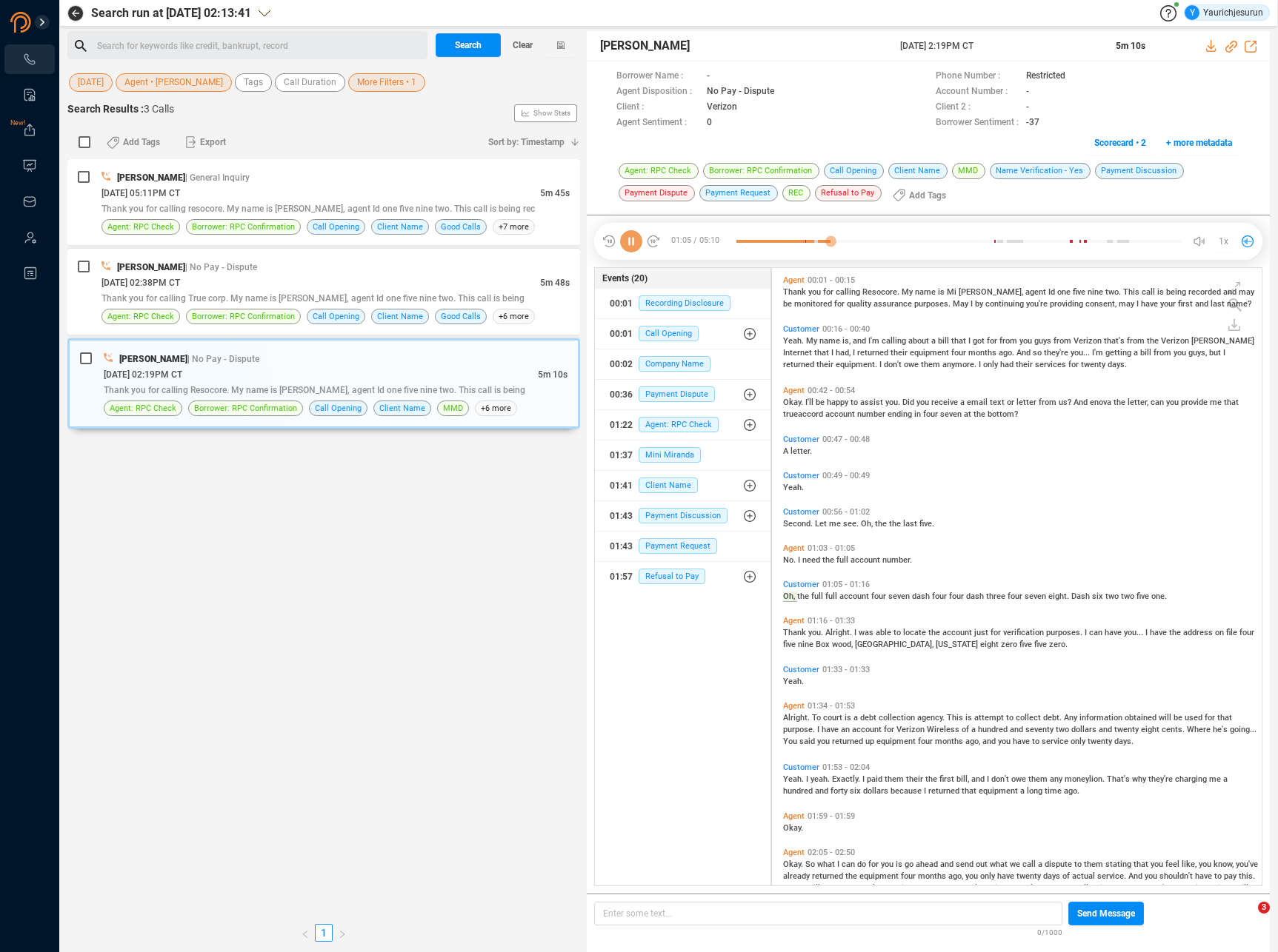
scroll to position [15, 0]
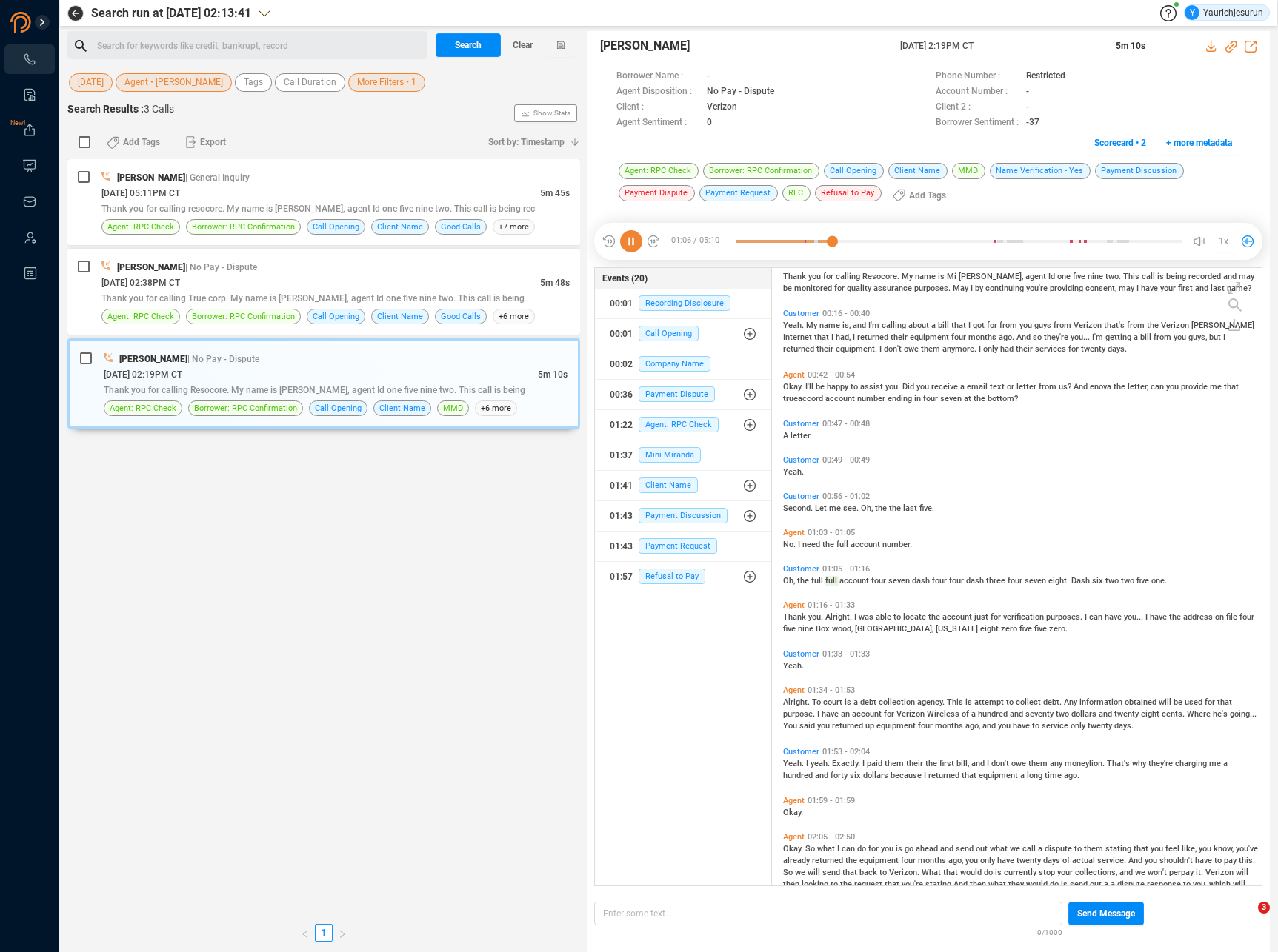
click at [789, 614] on span "Thank" at bounding box center [795, 617] width 25 height 10
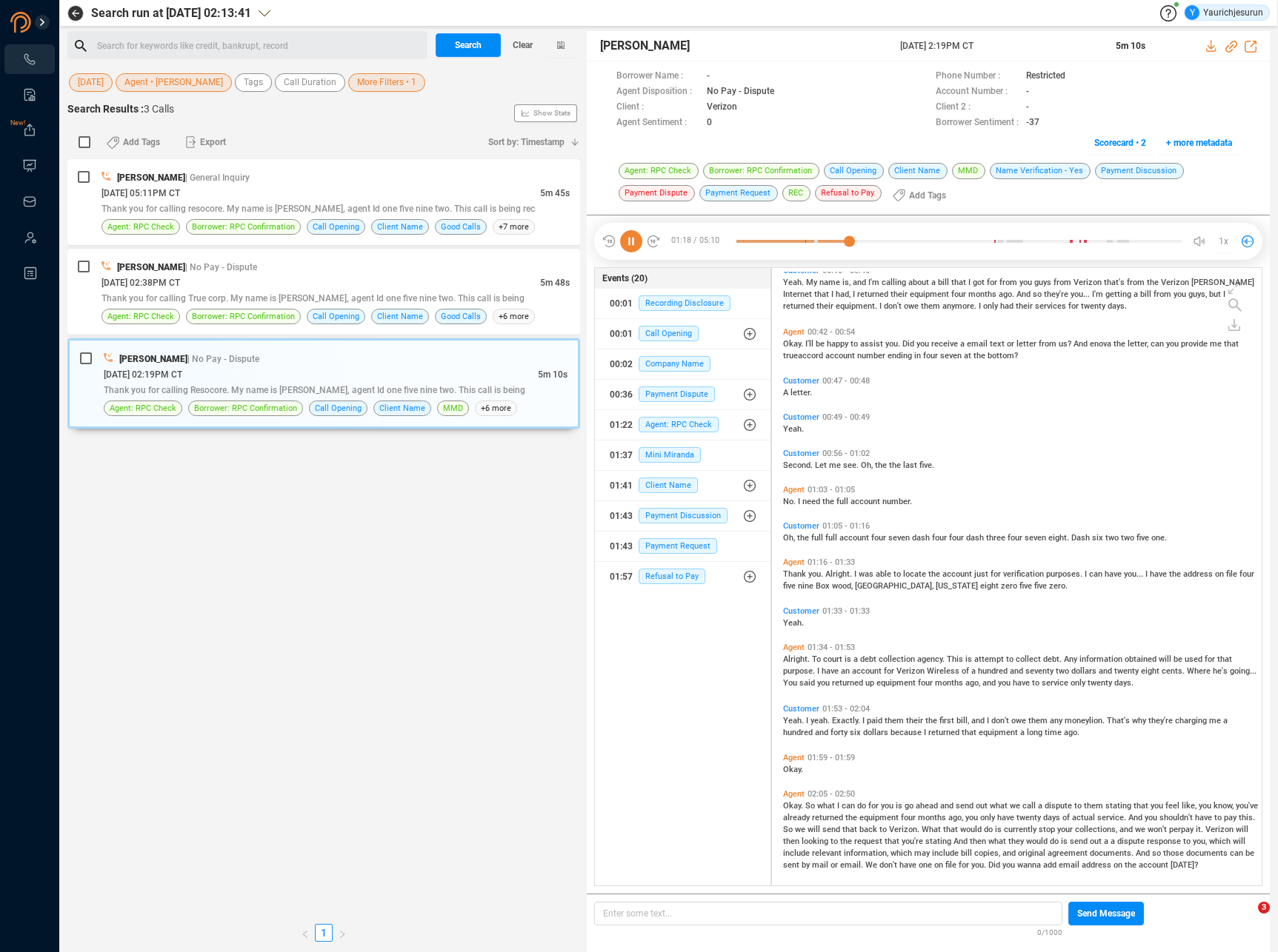
click at [1107, 575] on span "have" at bounding box center [1114, 574] width 19 height 10
click at [807, 664] on div "Alright. To court is a debt collection agency. This is attempt to collect debt.…" at bounding box center [1020, 670] width 474 height 36
click at [838, 716] on span "Exactly." at bounding box center [847, 721] width 30 height 10
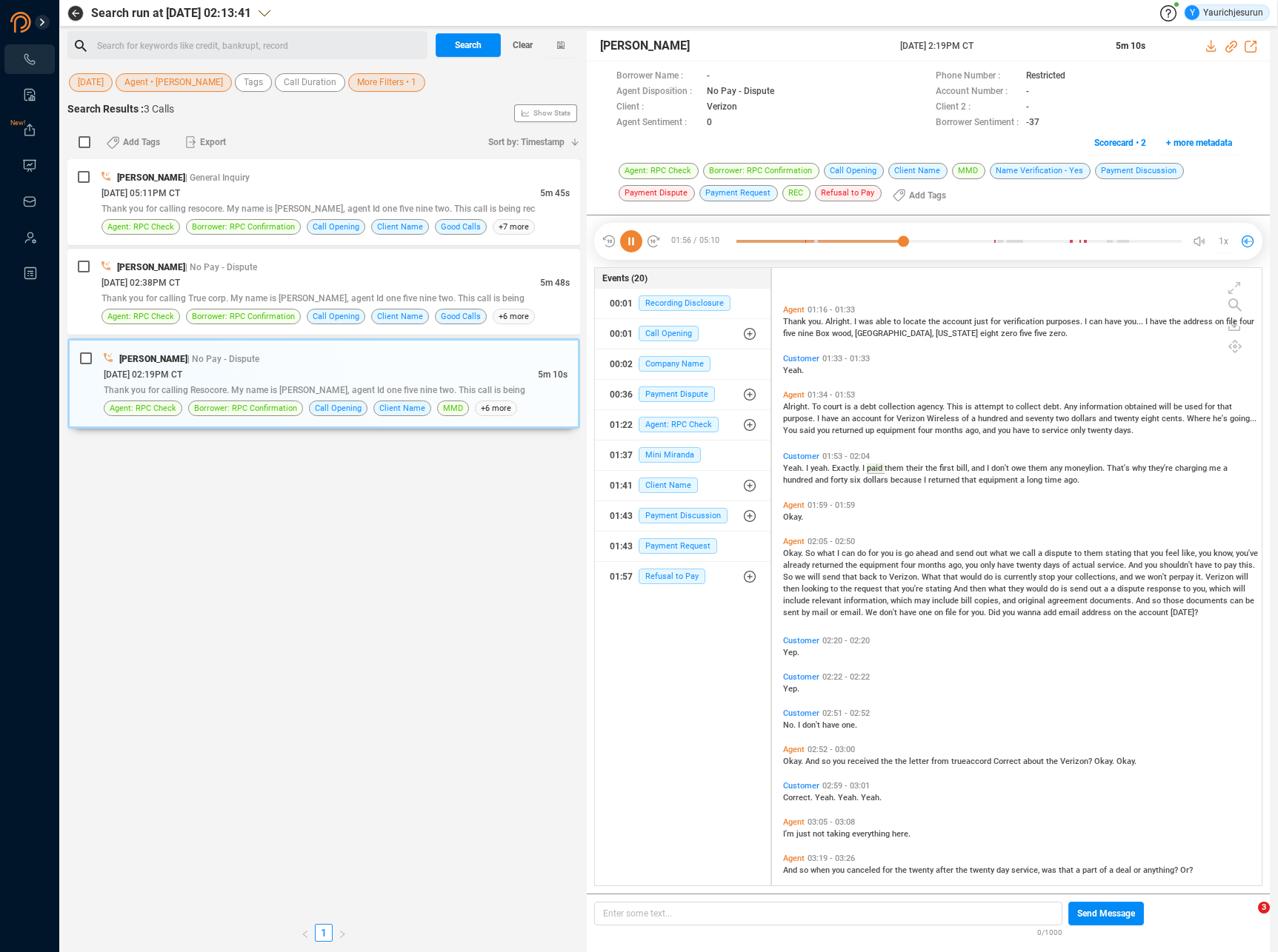
scroll to position [412, 0]
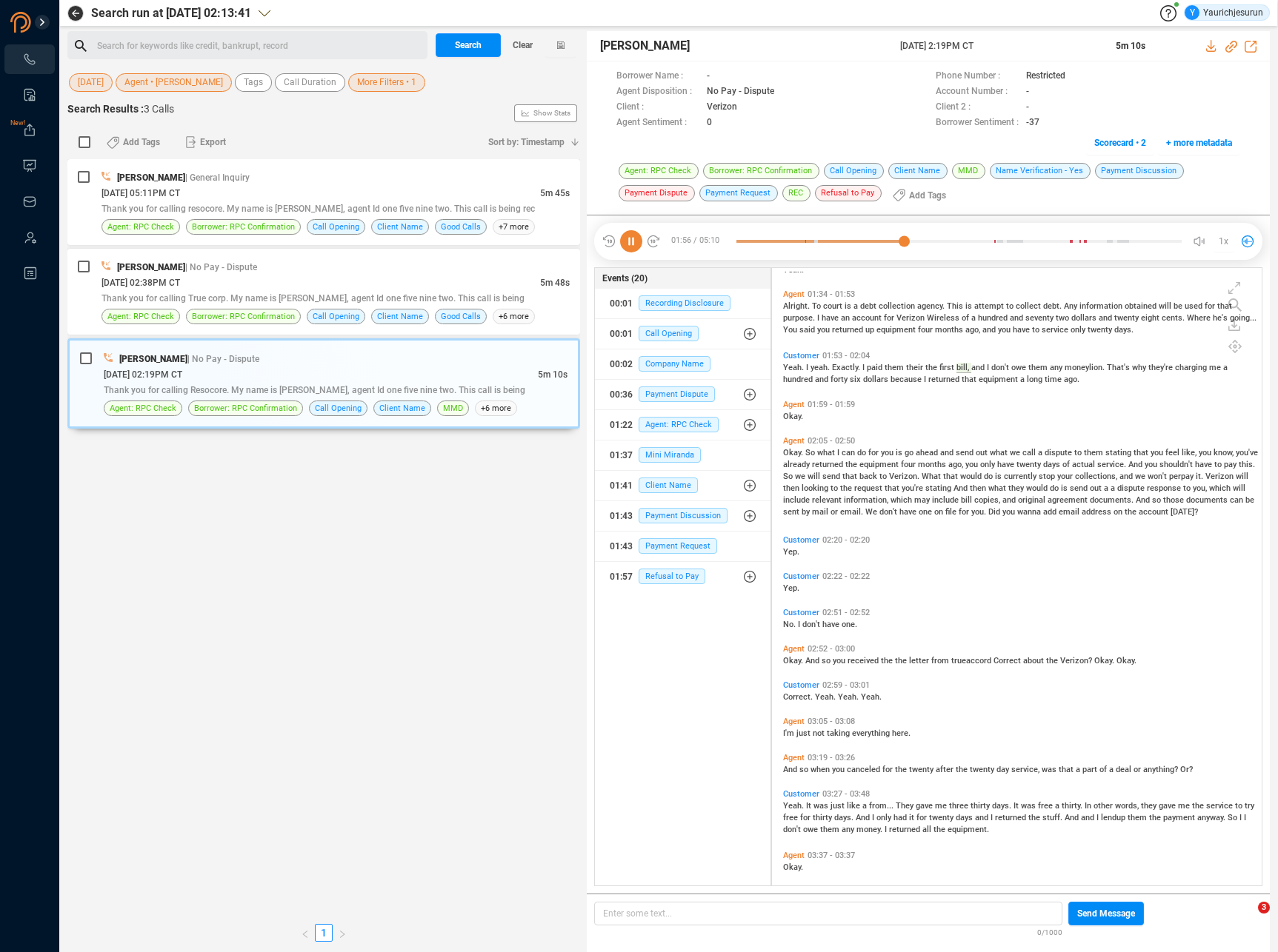
click at [843, 664] on div "Okay. And so you received the the letter from trueaccord Correct about the Veri…" at bounding box center [1020, 660] width 474 height 12
click at [843, 656] on span "you" at bounding box center [840, 661] width 15 height 10
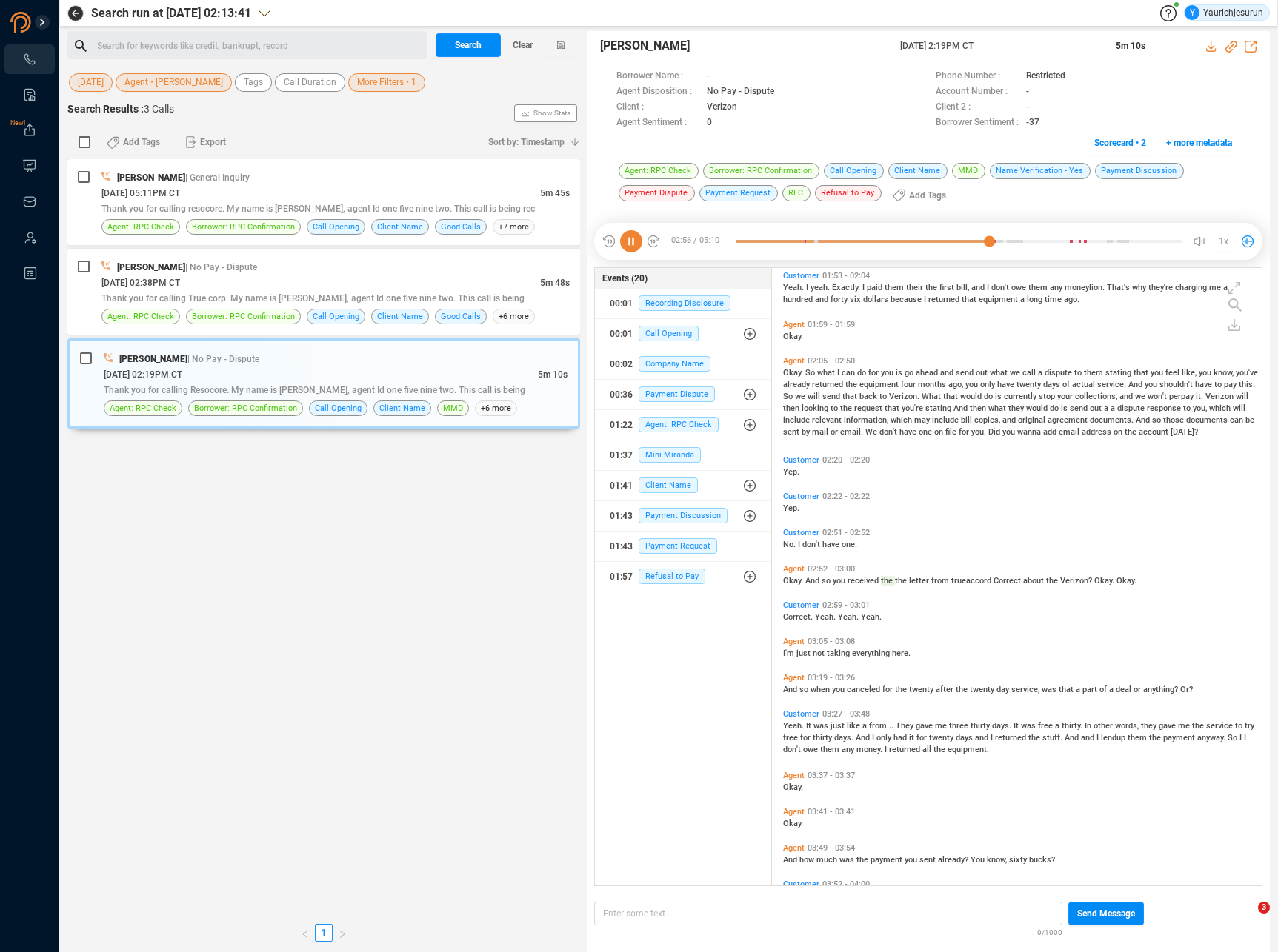
click at [839, 726] on span "just" at bounding box center [838, 726] width 16 height 10
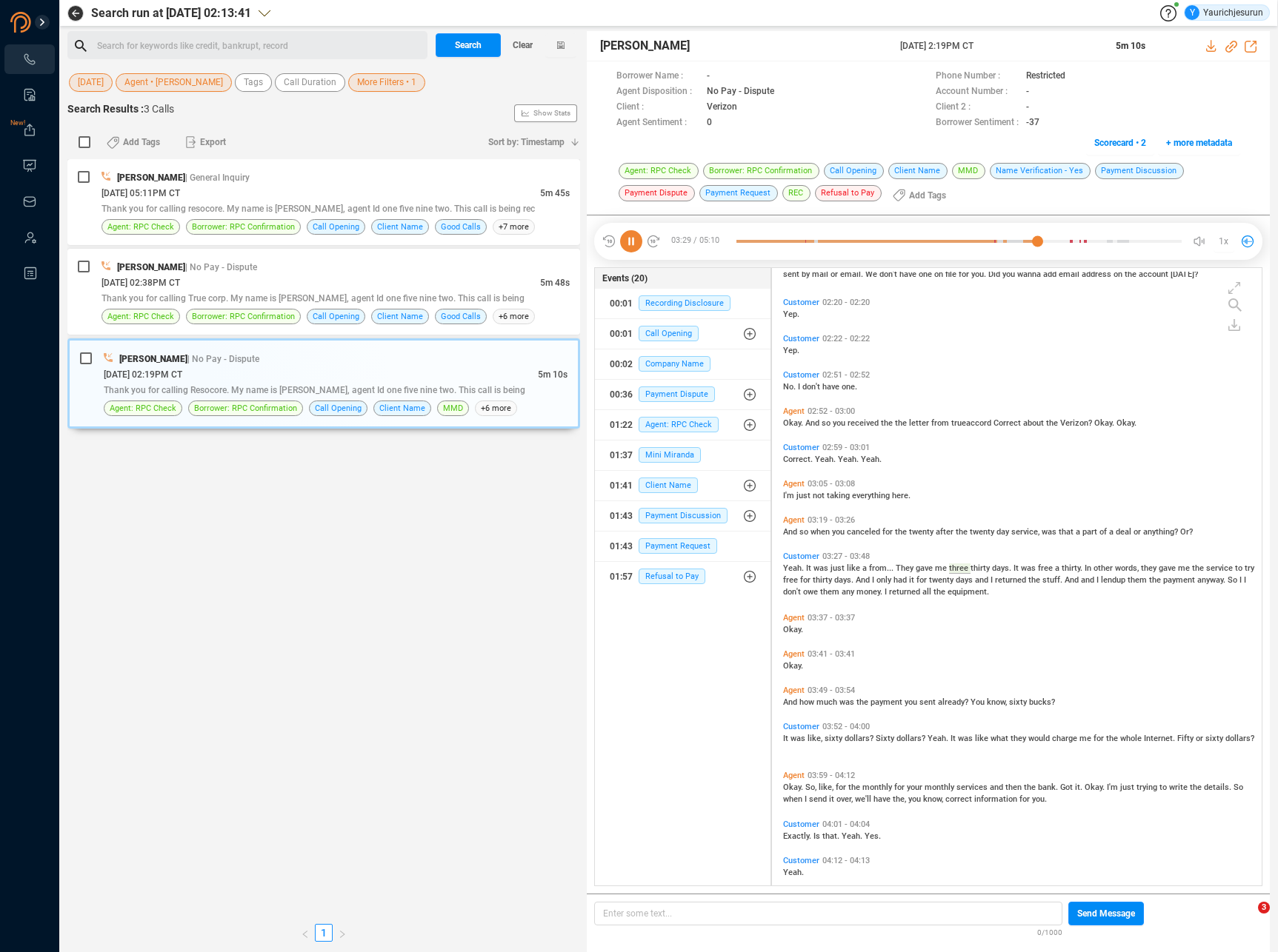
click at [873, 785] on span "monthly" at bounding box center [877, 788] width 32 height 10
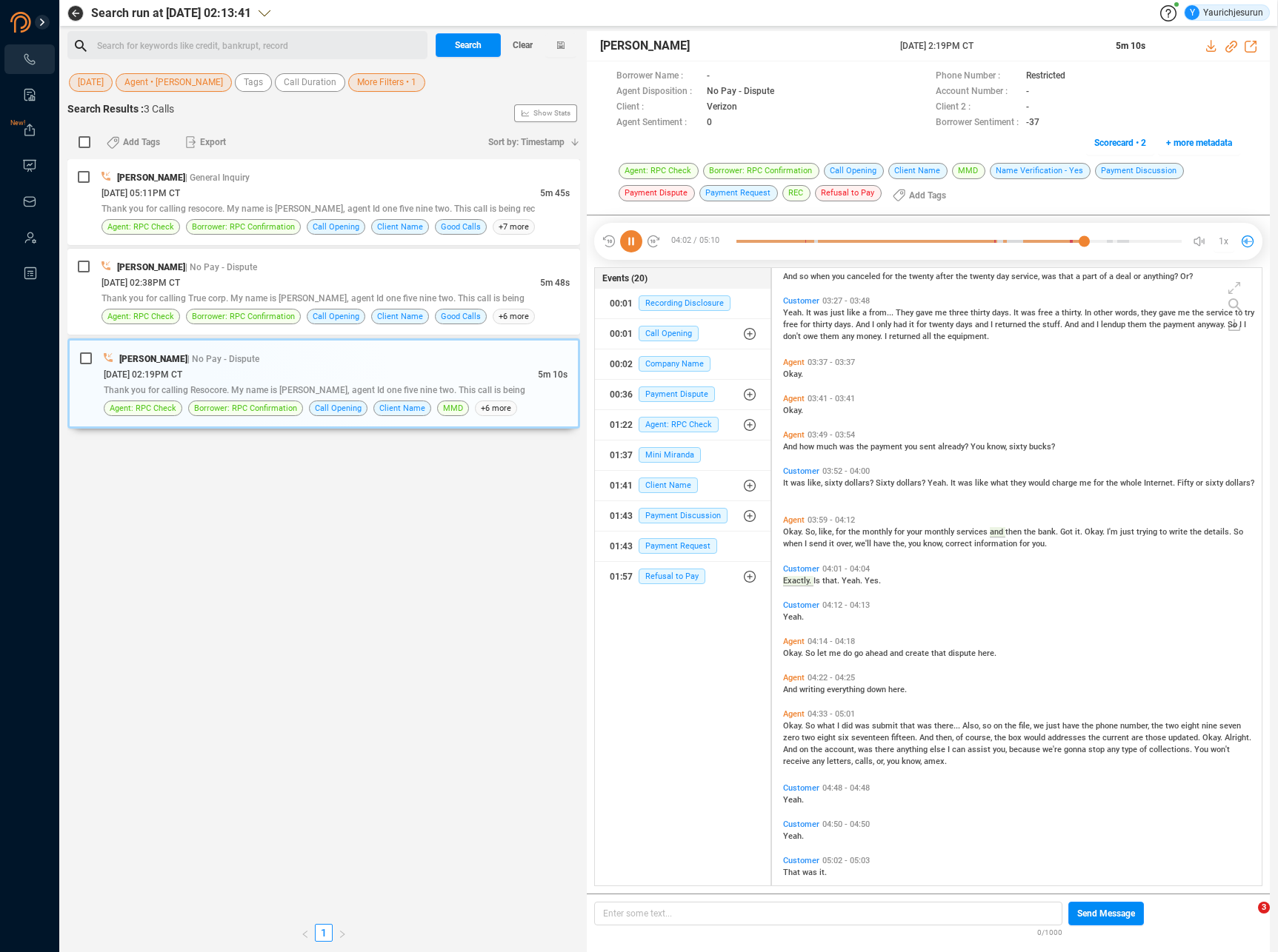
scroll to position [1028, 0]
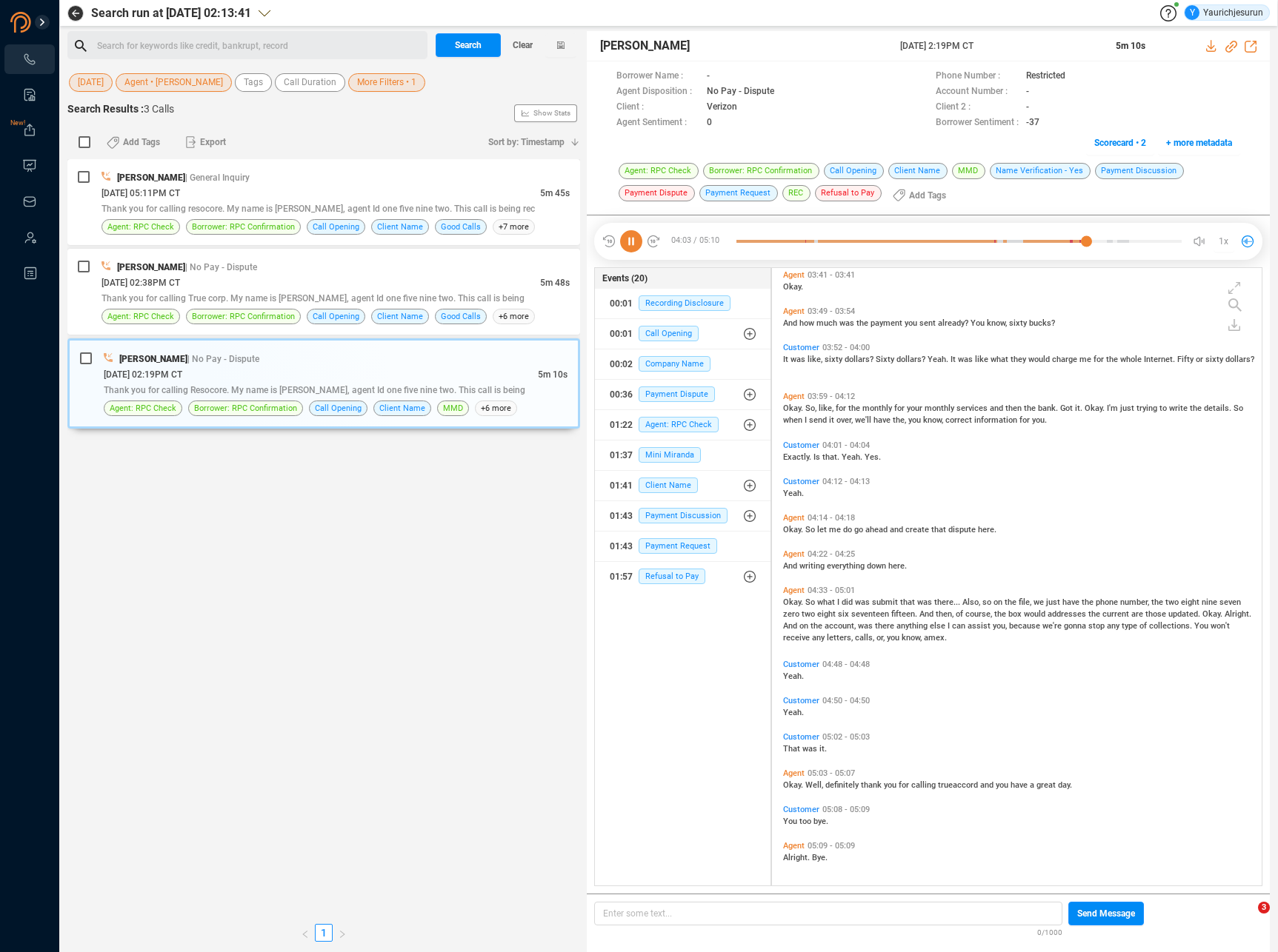
click at [855, 784] on span "definitely" at bounding box center [843, 785] width 36 height 10
click at [622, 240] on icon at bounding box center [630, 241] width 22 height 22
